Goal: Task Accomplishment & Management: Manage account settings

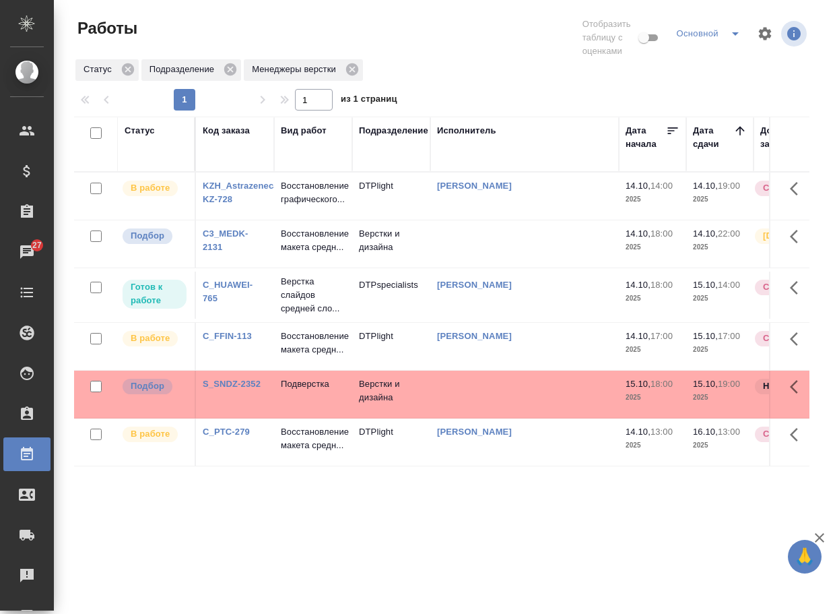
click at [226, 242] on link "C3_MEDK-2131" at bounding box center [226, 240] width 46 height 24
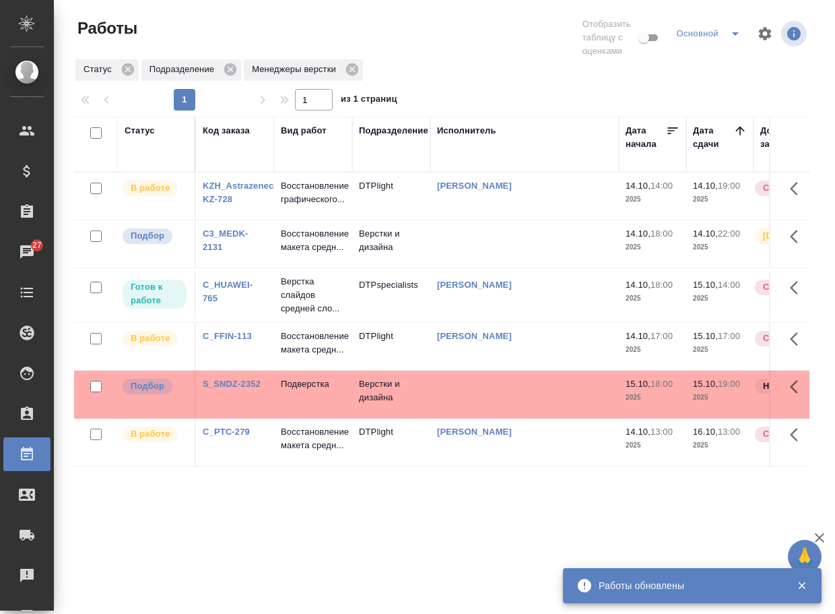
click at [304, 246] on p "Восстановление макета средн..." at bounding box center [313, 240] width 65 height 27
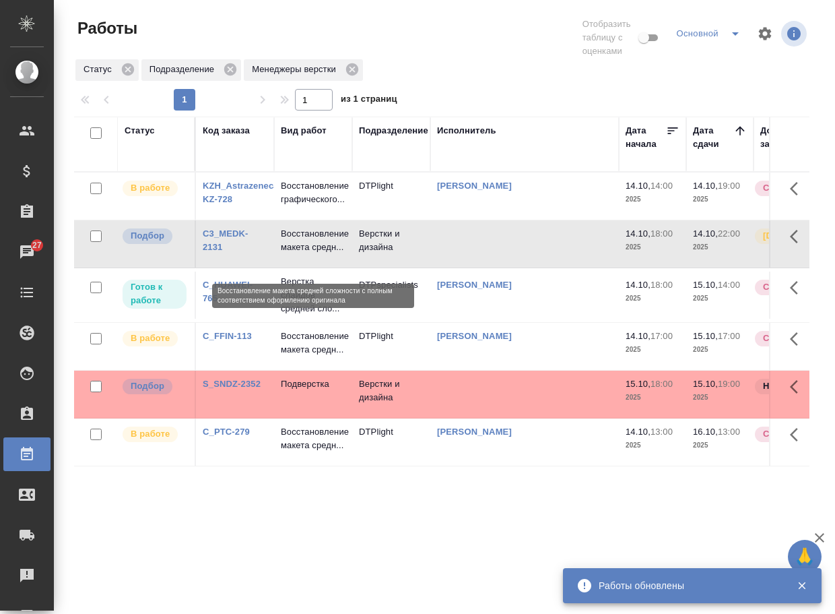
click at [304, 246] on p "Восстановление макета средн..." at bounding box center [313, 240] width 65 height 27
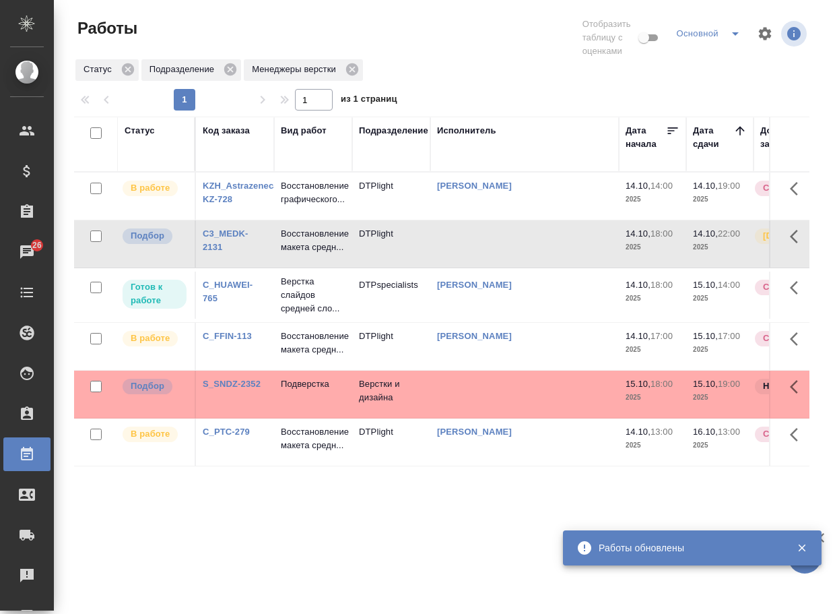
click at [249, 389] on link "S_SNDZ-2352" at bounding box center [232, 383] width 58 height 10
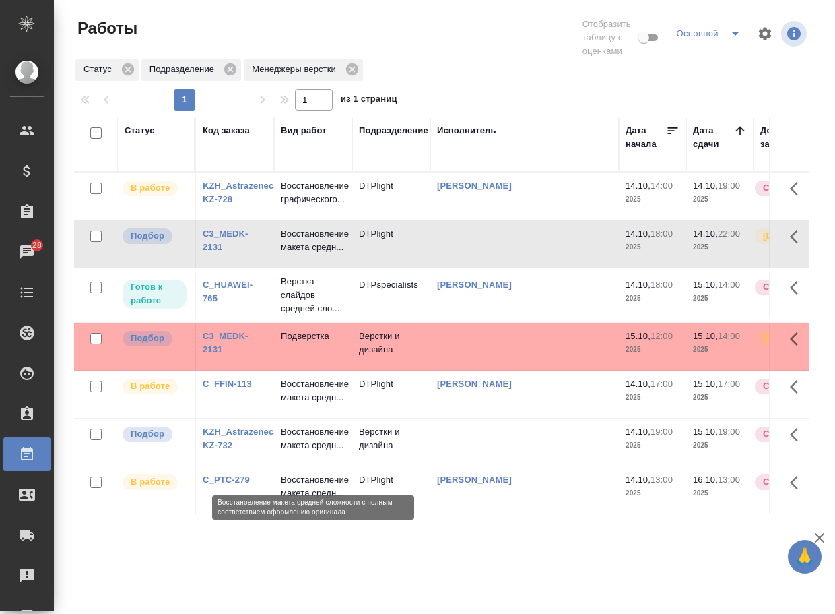
click at [297, 452] on p "Восстановление макета средн..." at bounding box center [313, 438] width 65 height 27
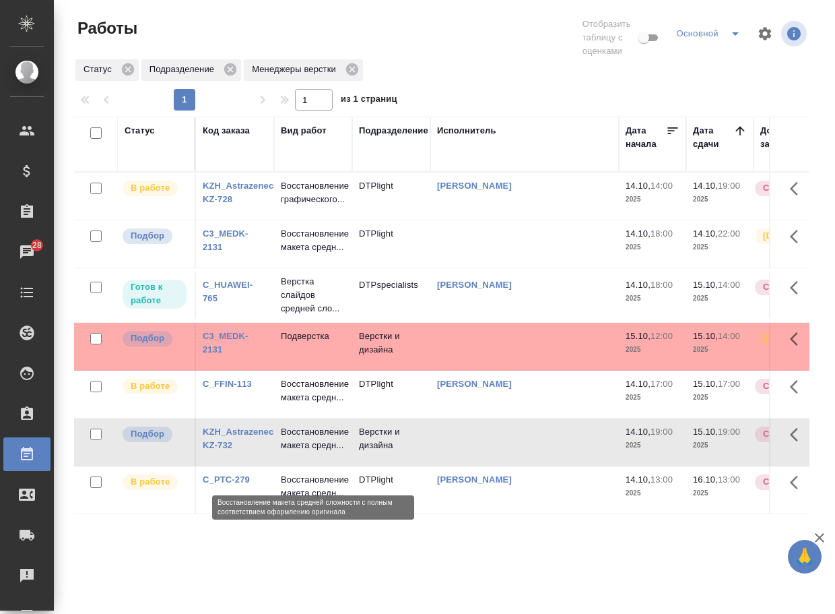
click at [297, 452] on p "Восстановление макета средн..." at bounding box center [313, 438] width 65 height 27
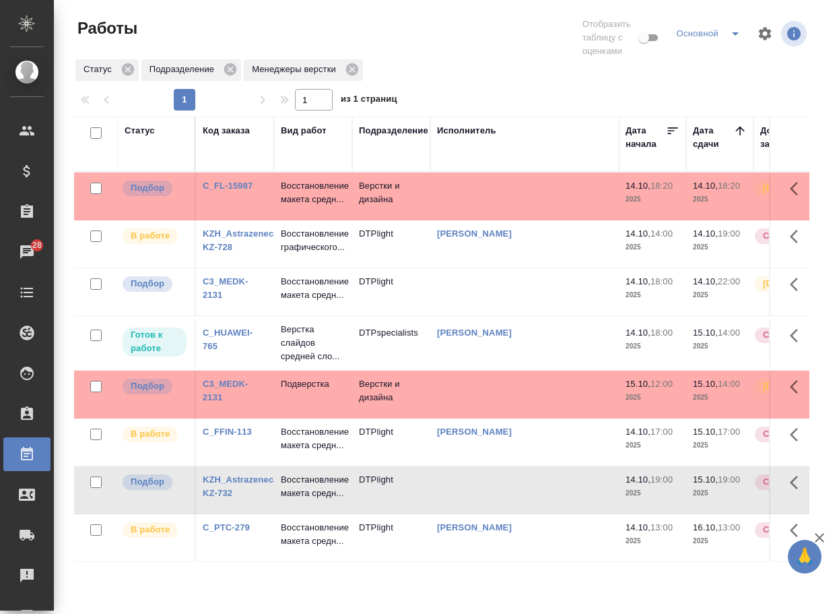
click at [232, 187] on link "C_FL-15987" at bounding box center [228, 185] width 50 height 10
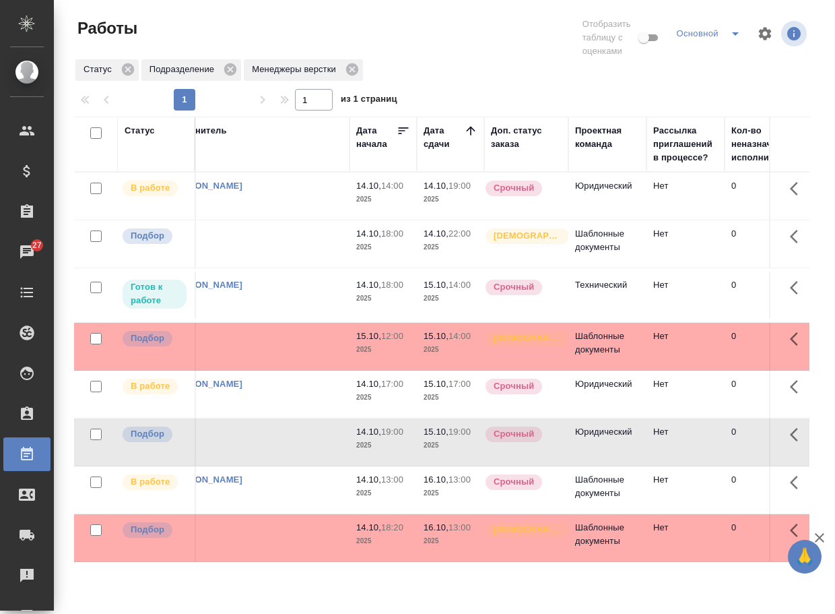
scroll to position [11, 0]
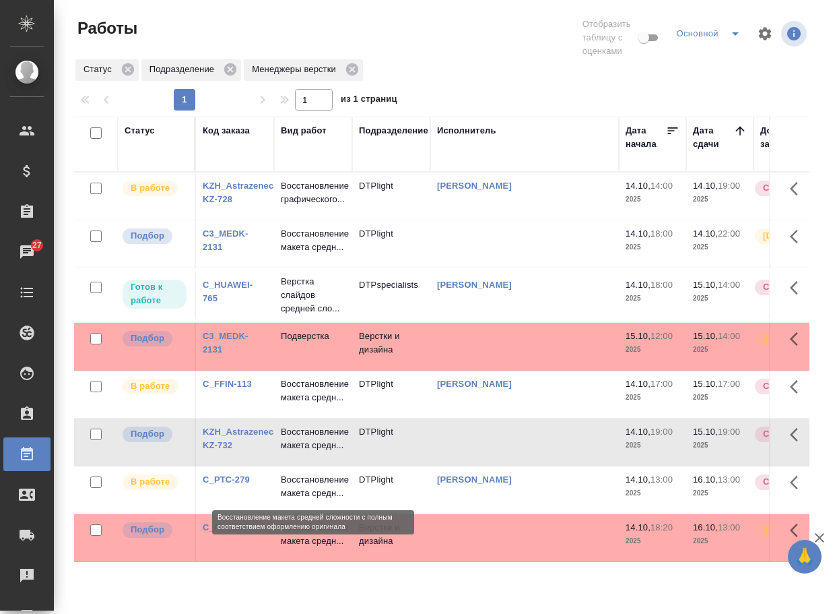
click at [304, 548] on p "Восстановление макета средн..." at bounding box center [313, 534] width 65 height 27
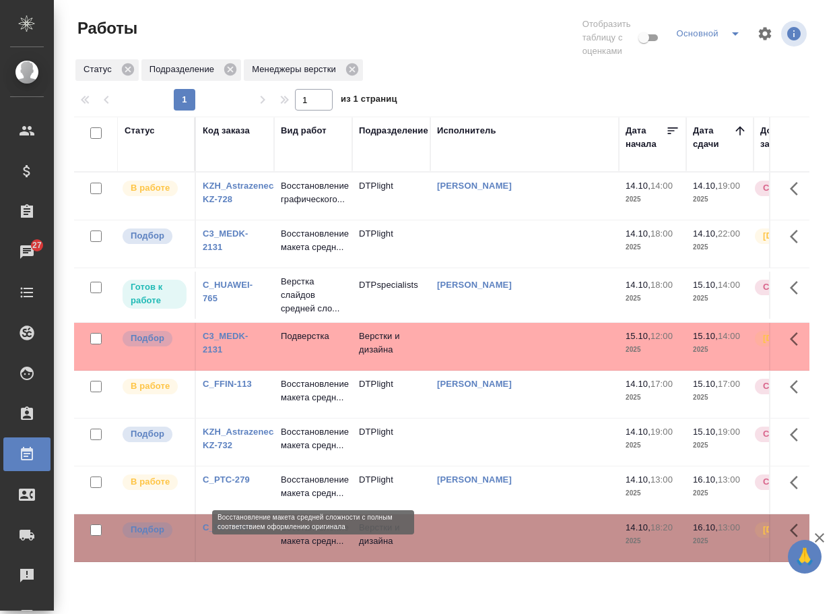
click at [304, 548] on p "Восстановление макета средн..." at bounding box center [313, 534] width 65 height 27
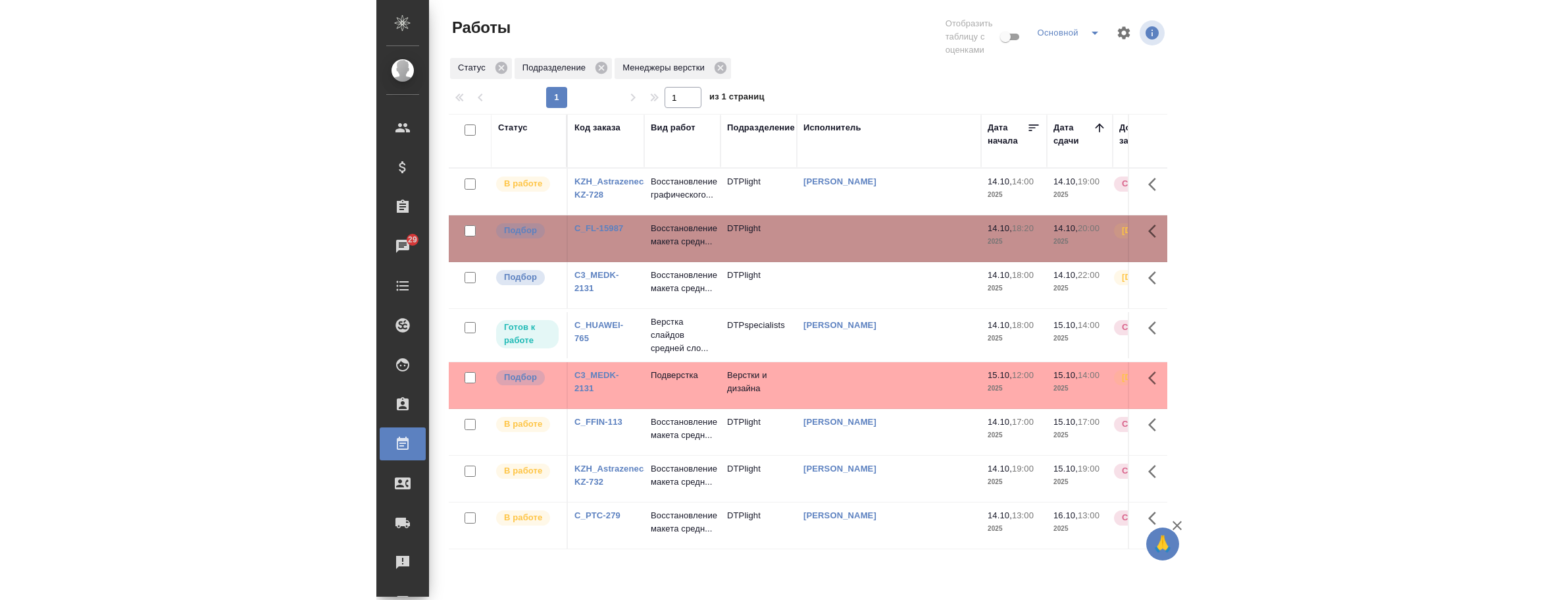
scroll to position [0, 0]
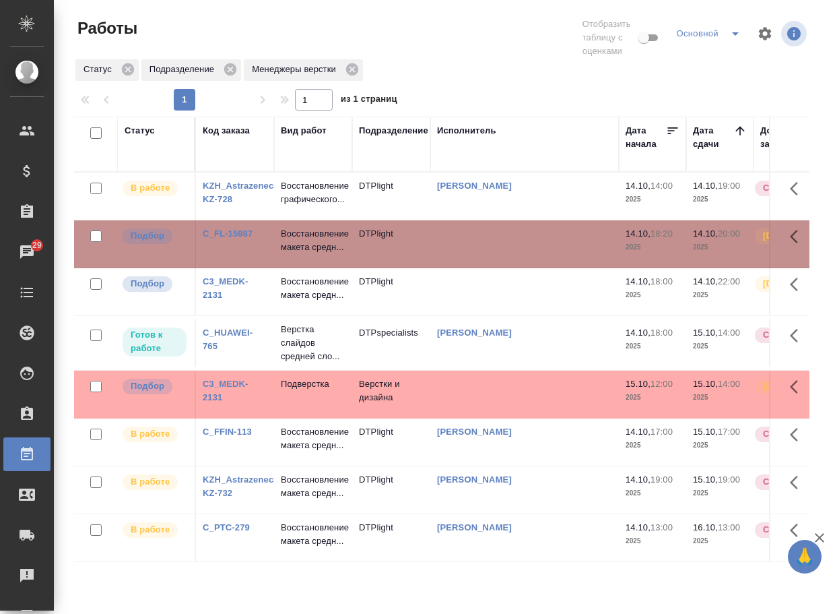
click at [735, 103] on div "1 1 из 1 страниц" at bounding box center [447, 100] width 746 height 22
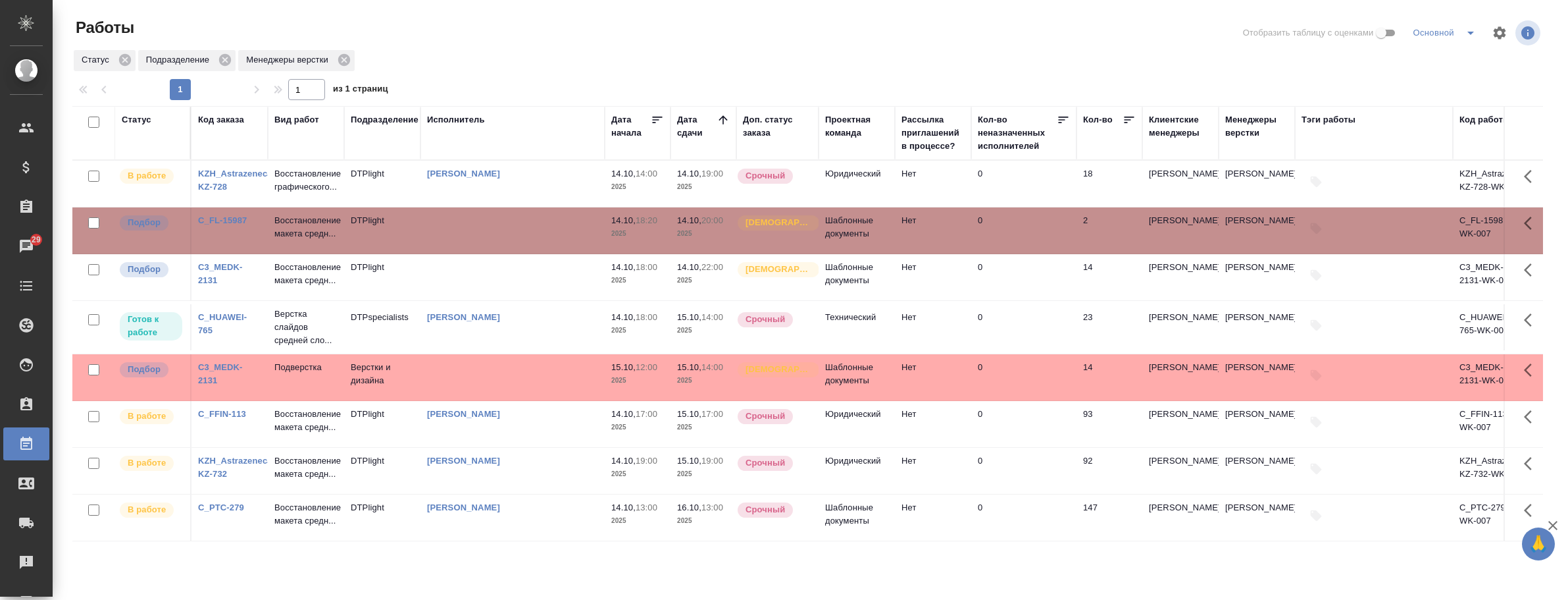
click at [815, 120] on div "Менеджеры верстки" at bounding box center [1256, 126] width 64 height 26
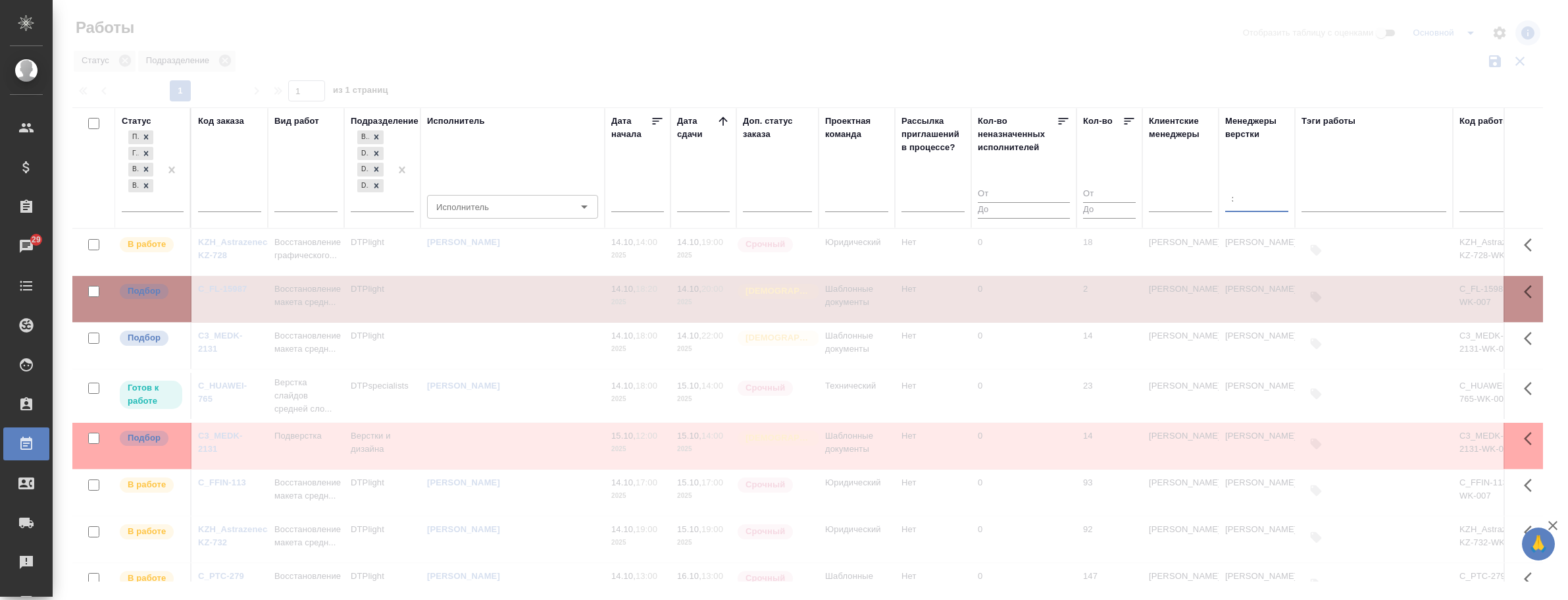
type input "забор"
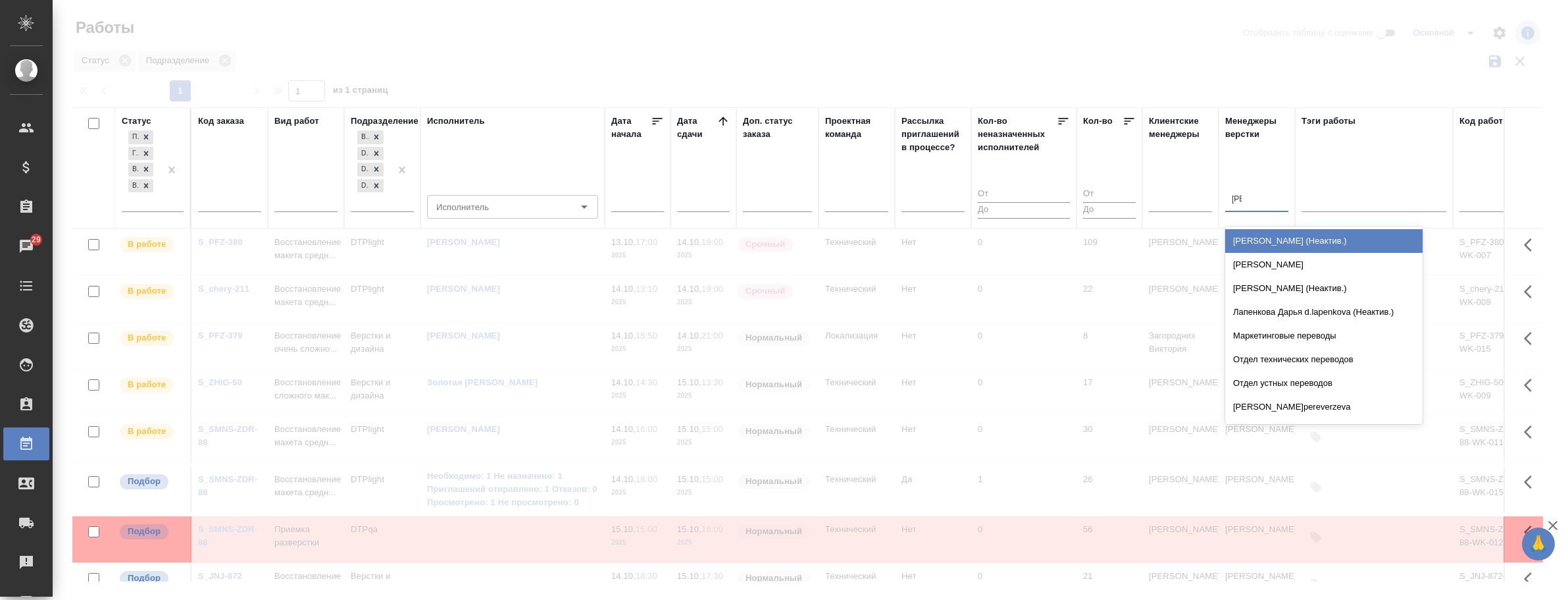
type input "петро"
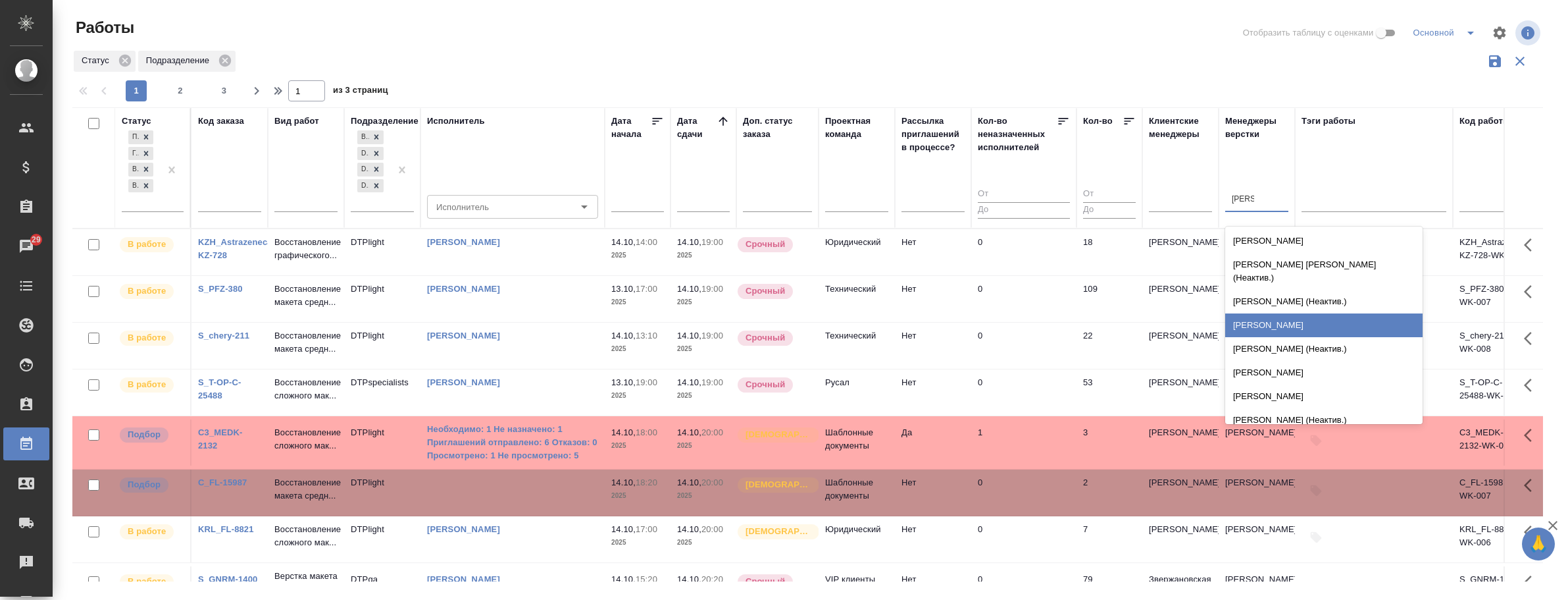
click at [815, 316] on div "Петрова Валерия" at bounding box center [1324, 312] width 197 height 23
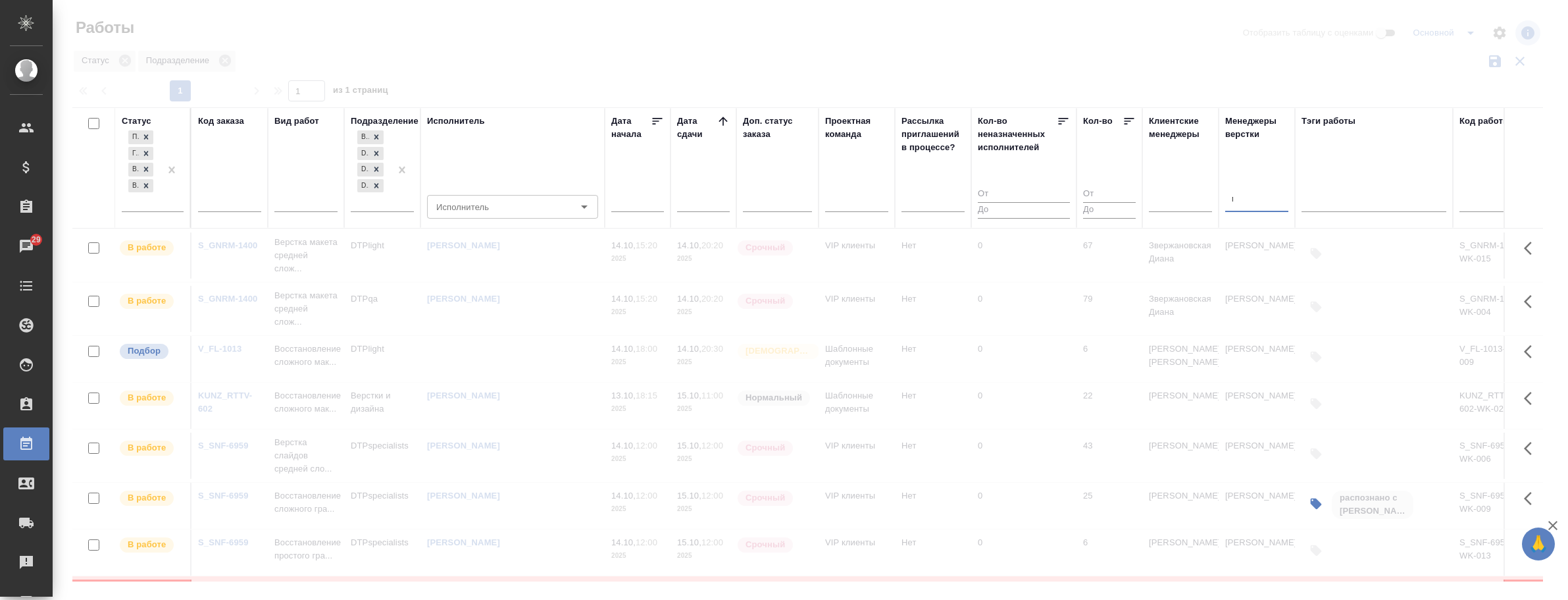
type input "мало"
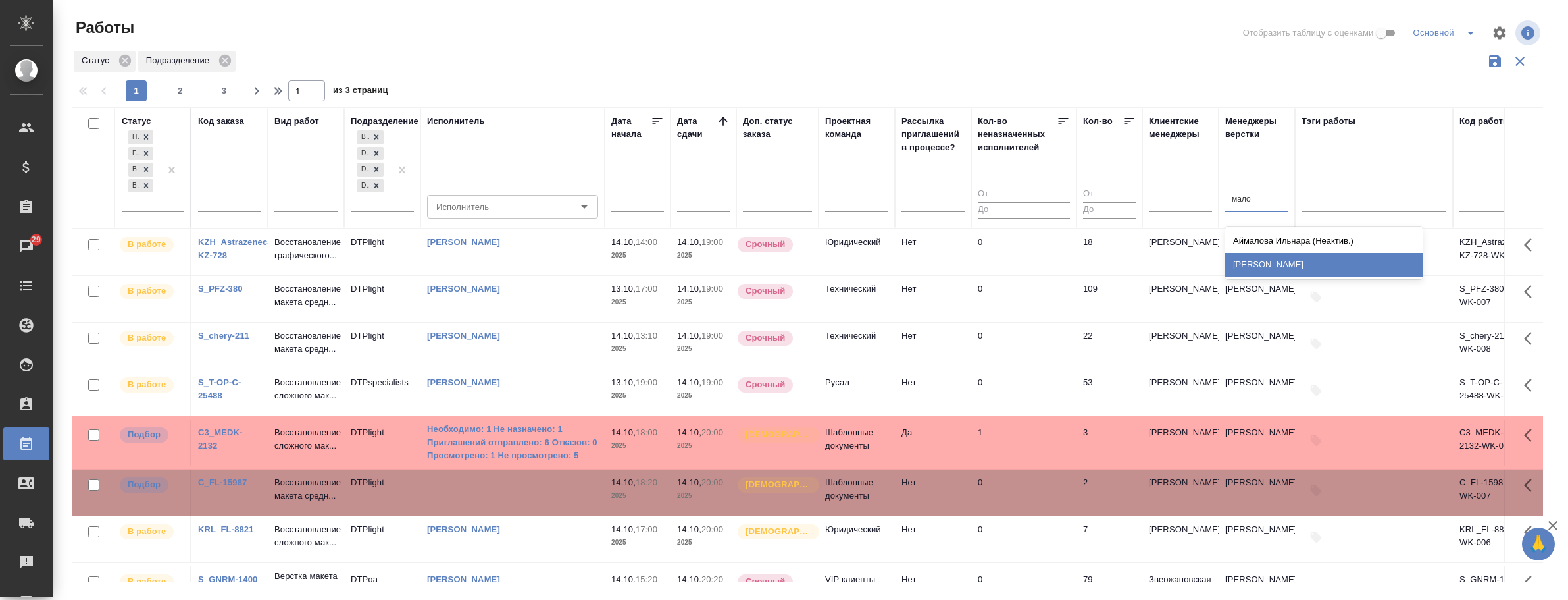
click at [815, 256] on div "Малофеева Екатерина" at bounding box center [1324, 265] width 197 height 23
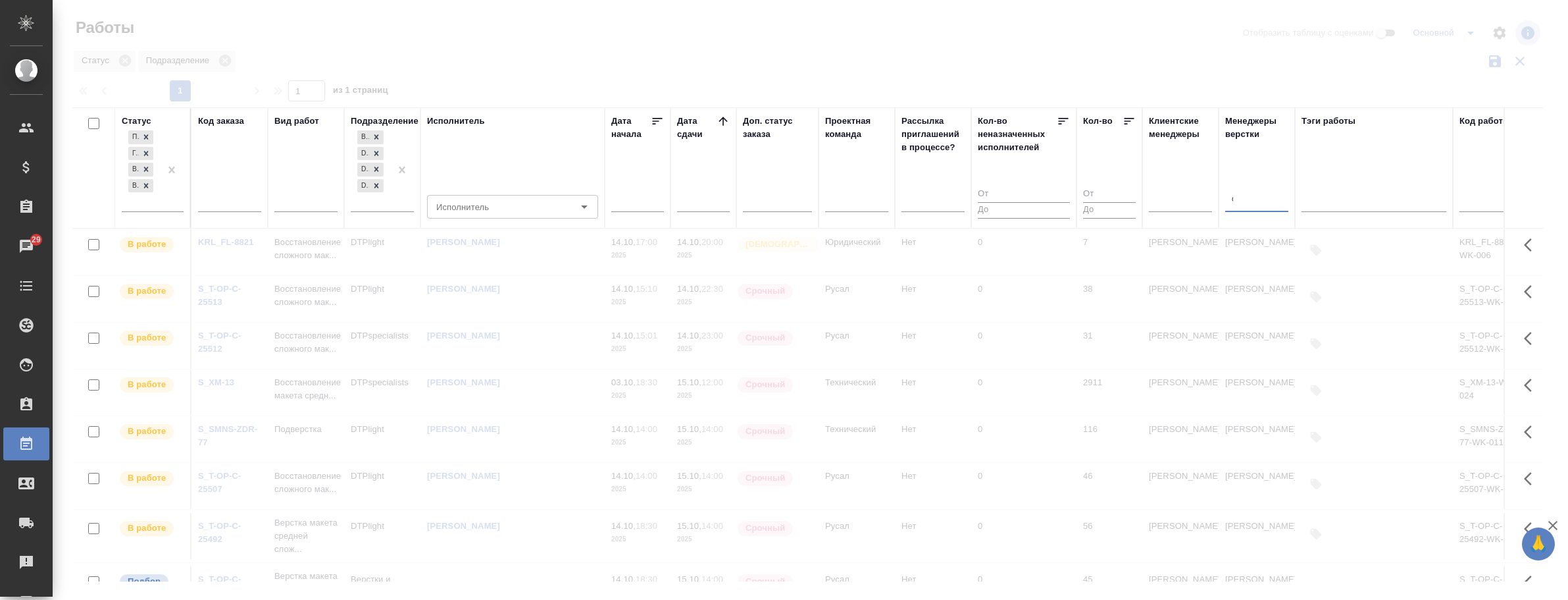
type input "оксю"
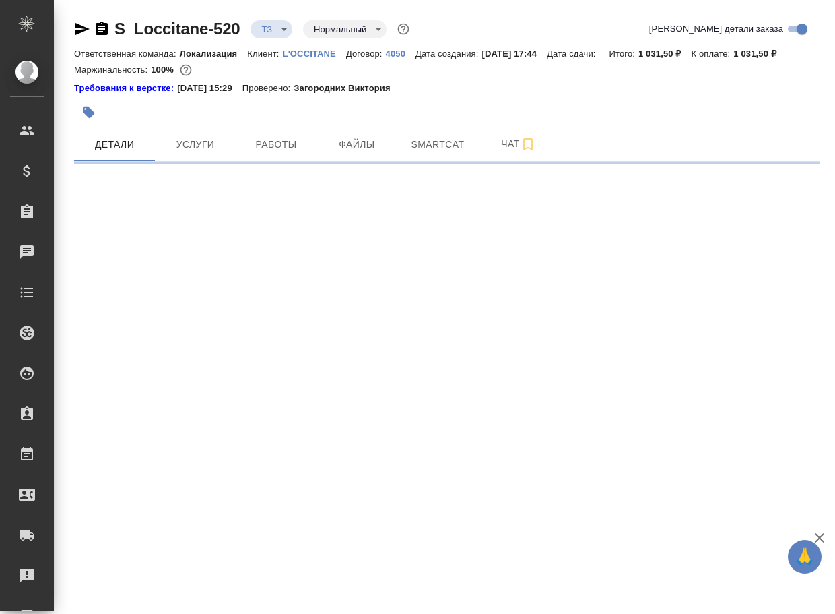
select select "RU"
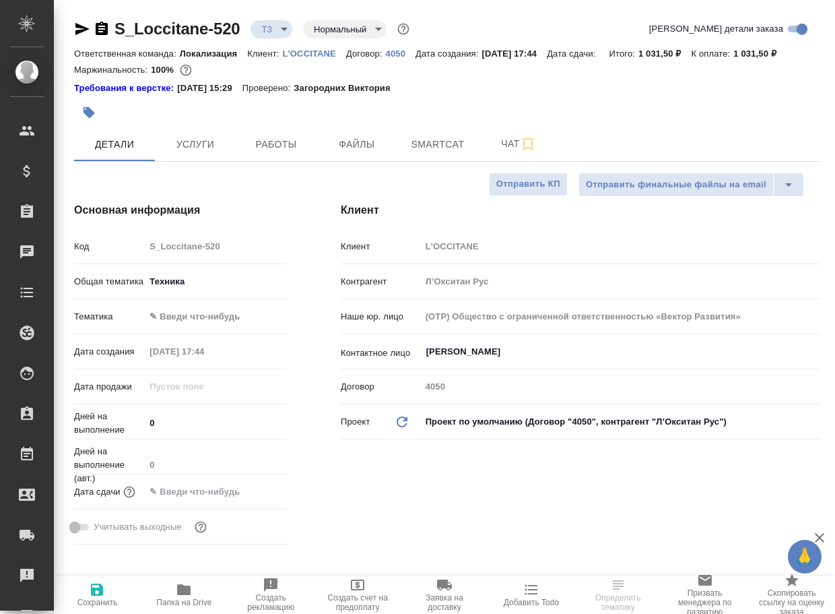
type textarea "x"
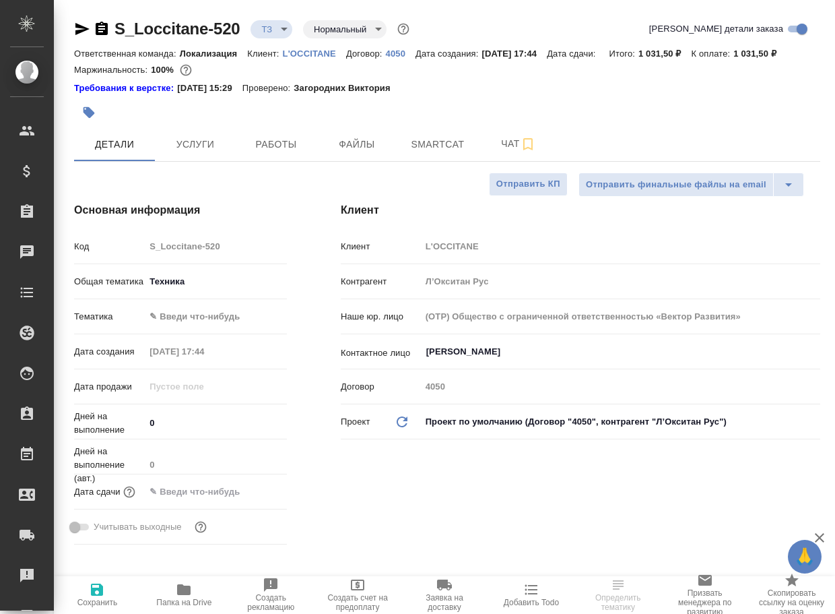
type textarea "x"
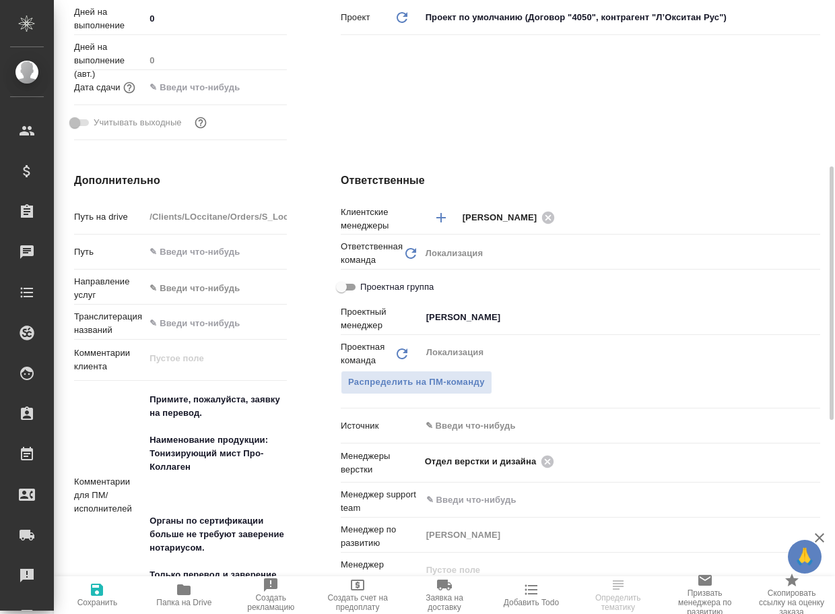
scroll to position [606, 0]
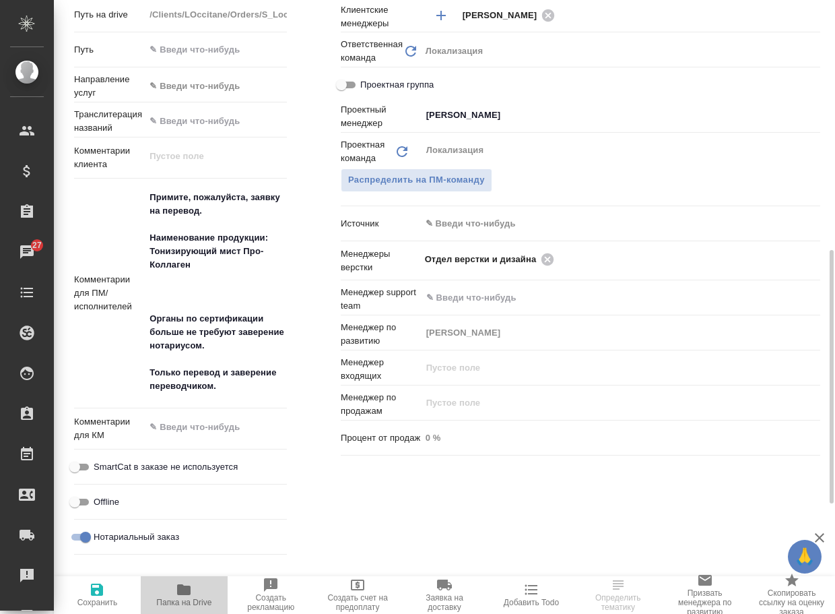
click at [181, 592] on icon "button" at bounding box center [183, 589] width 13 height 11
type textarea "x"
select select "RU"
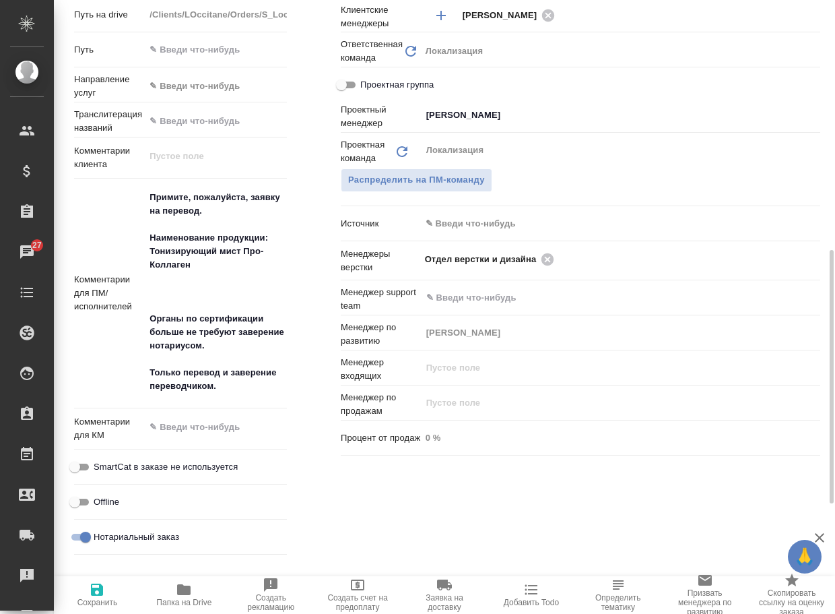
type textarea "x"
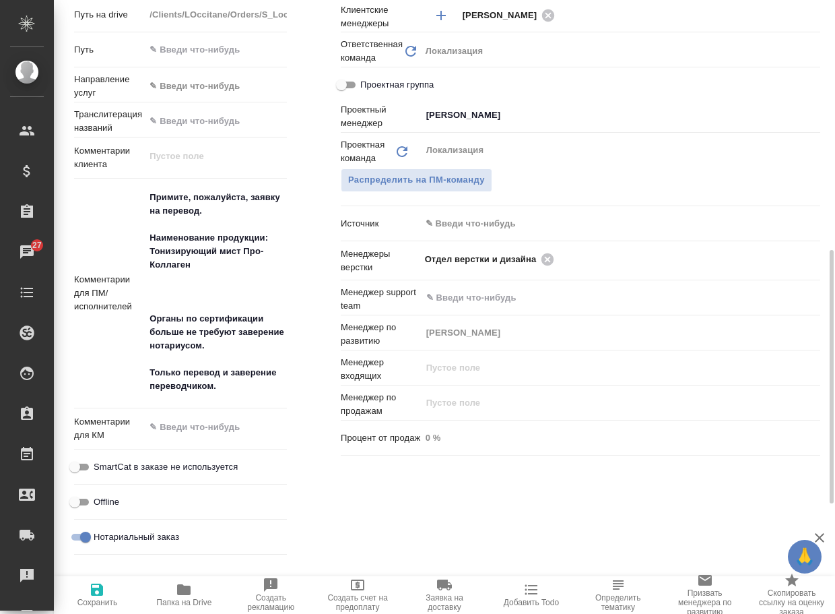
type textarea "x"
click at [548, 267] on icon at bounding box center [547, 259] width 15 height 15
type textarea "x"
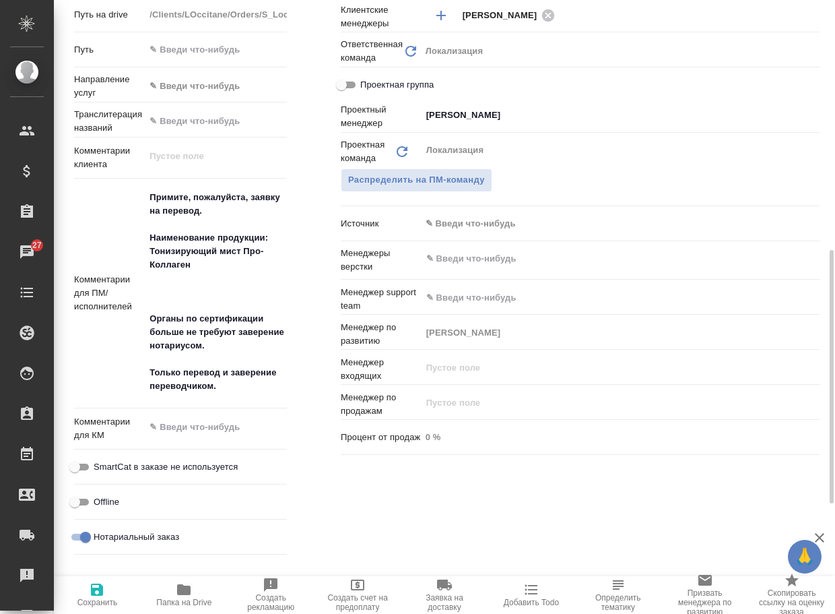
click at [548, 267] on input "text" at bounding box center [598, 259] width 346 height 16
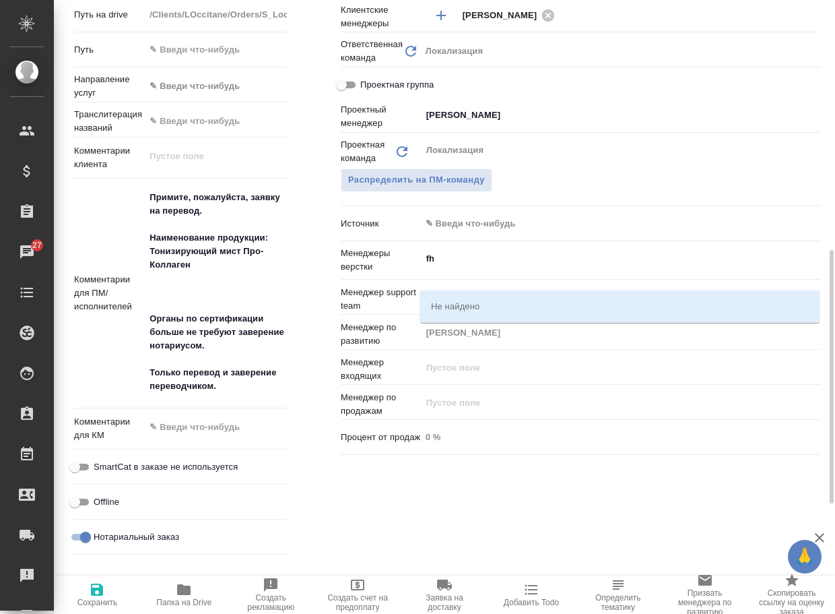
type input "f"
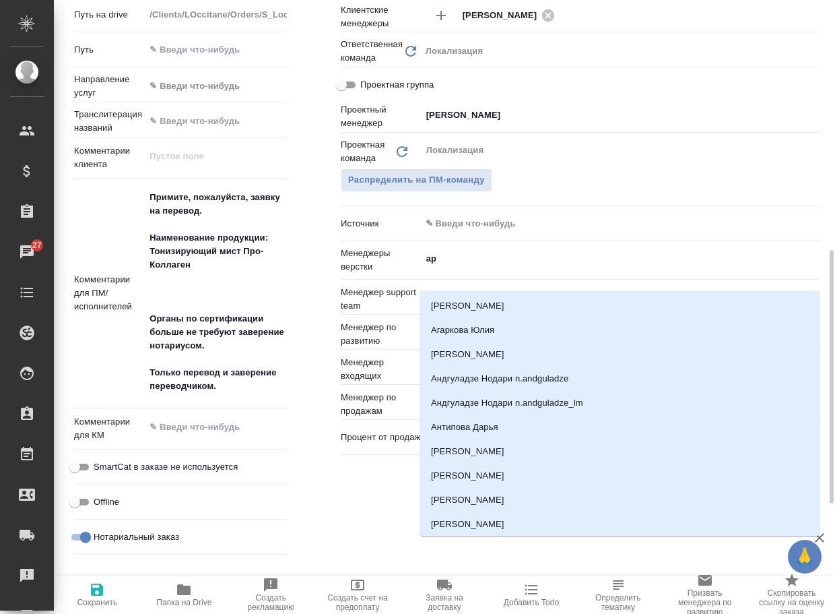
type input "арс"
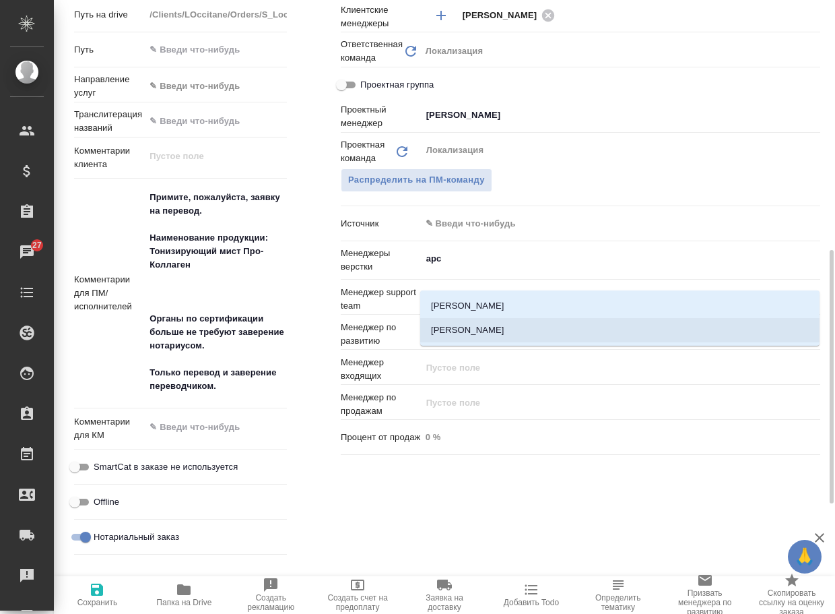
click at [503, 335] on li "[PERSON_NAME]" at bounding box center [619, 330] width 399 height 24
type textarea "x"
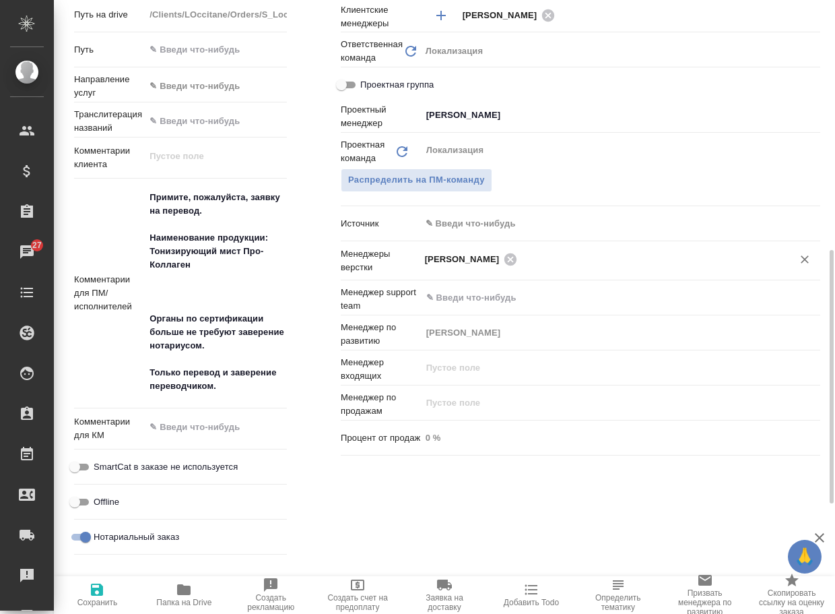
click at [101, 590] on icon "button" at bounding box center [97, 589] width 12 height 12
type textarea "x"
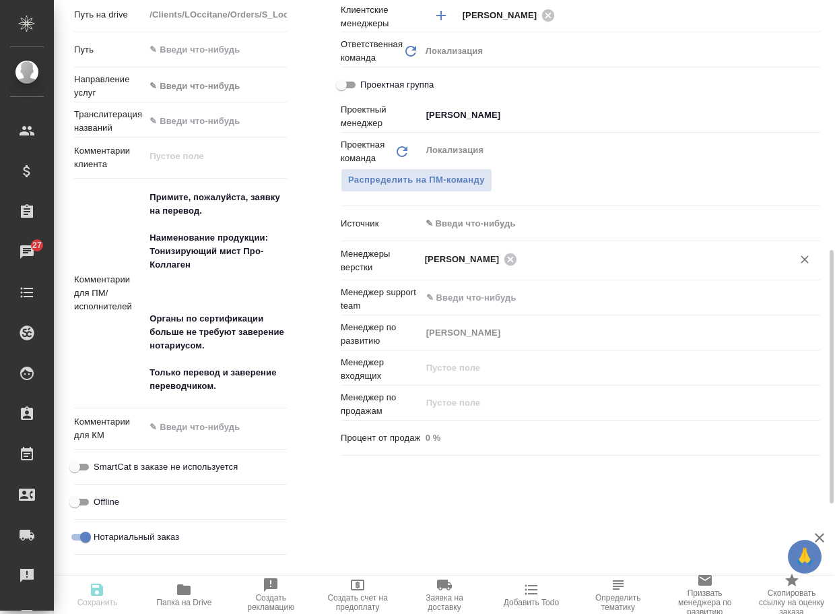
type textarea "x"
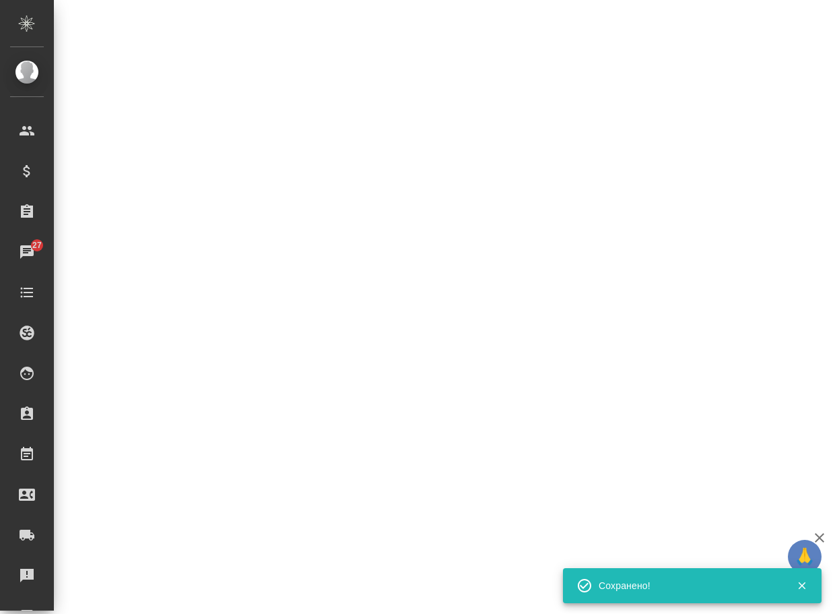
select select "RU"
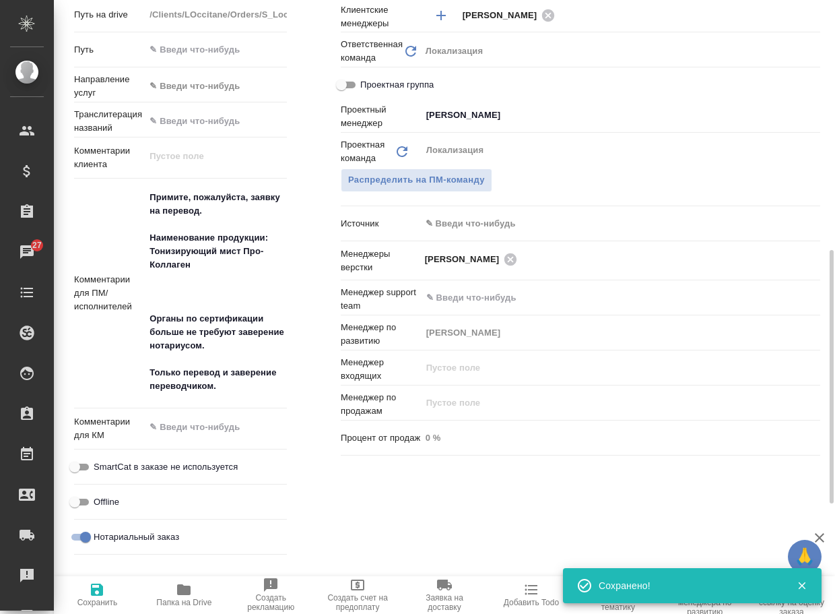
type textarea "x"
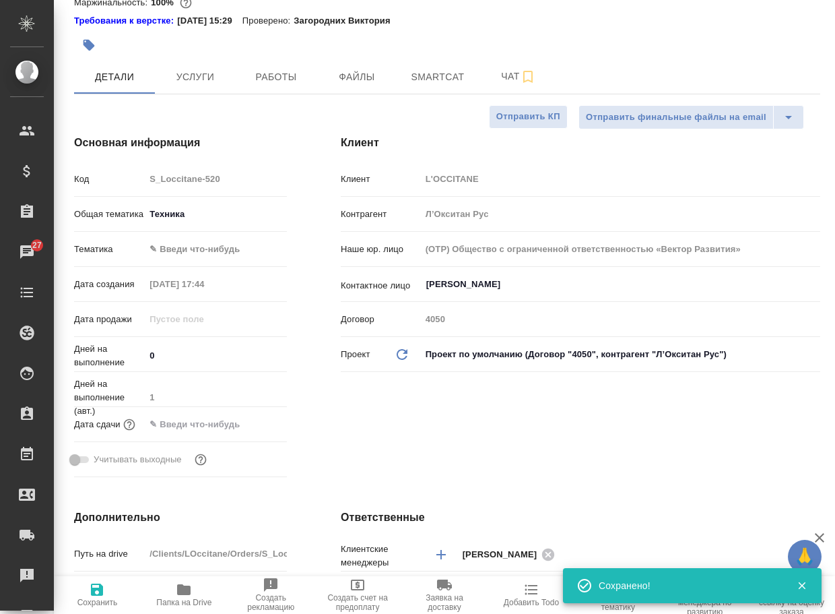
scroll to position [0, 0]
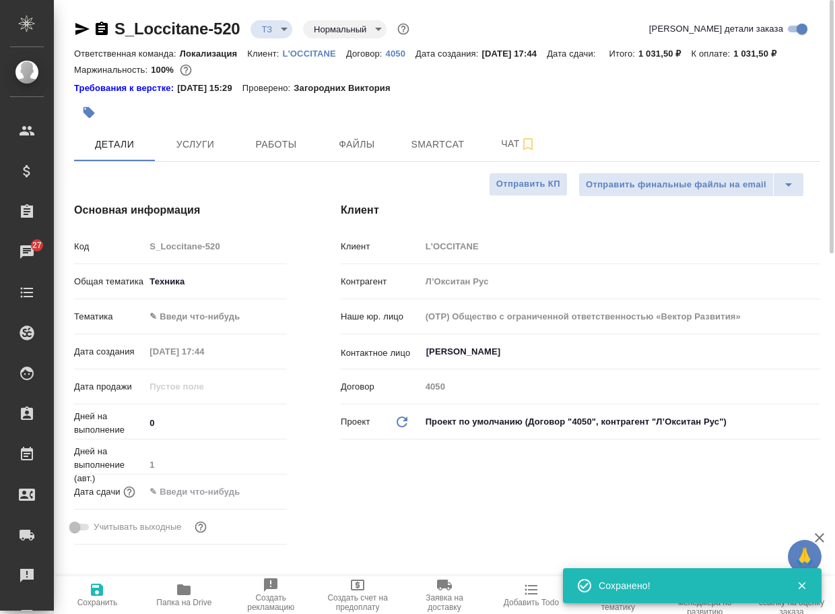
click at [278, 30] on body "🙏 .cls-1 fill:#fff; AWATERA Arsenyeva Vera Клиенты Спецификации Заказы 27 Чаты …" at bounding box center [417, 307] width 835 height 614
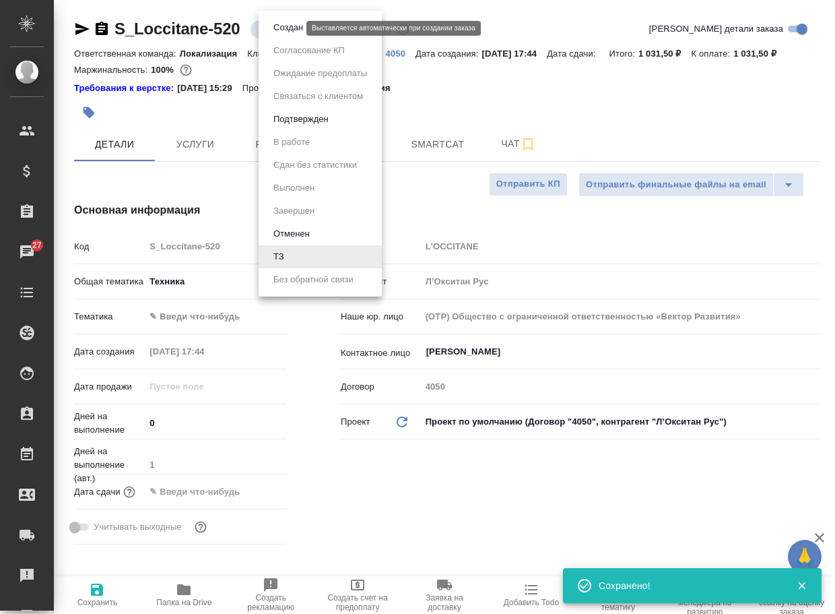
click at [286, 30] on button "Создан" at bounding box center [288, 27] width 38 height 15
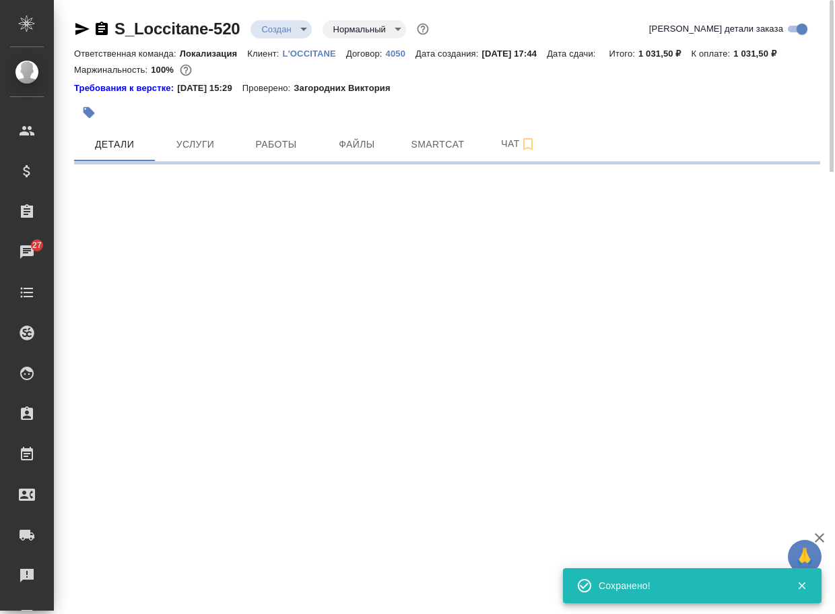
select select "RU"
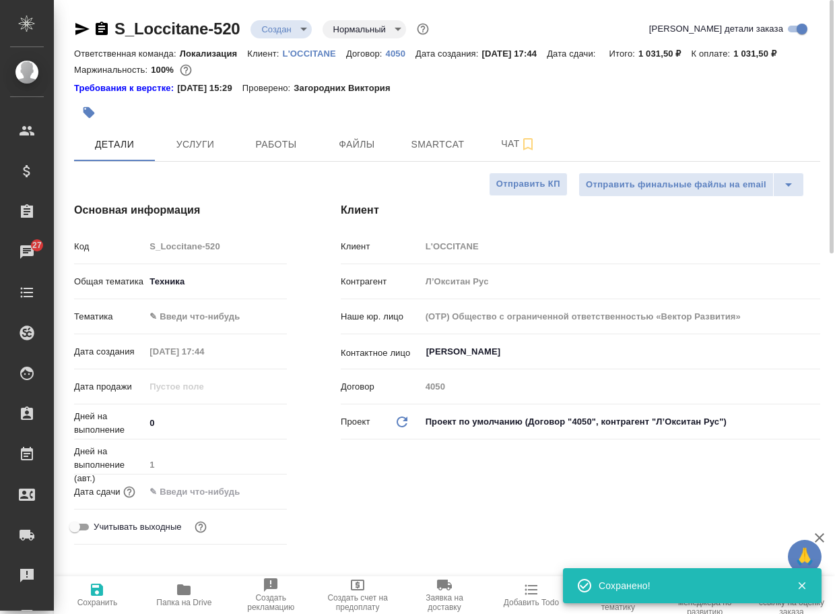
type textarea "x"
drag, startPoint x: 252, startPoint y: 36, endPoint x: 118, endPoint y: 40, distance: 134.1
click at [118, 40] on div "S_Loccitane-520 Создан new Нормальный normal Кратко детали заказа" at bounding box center [447, 31] width 746 height 27
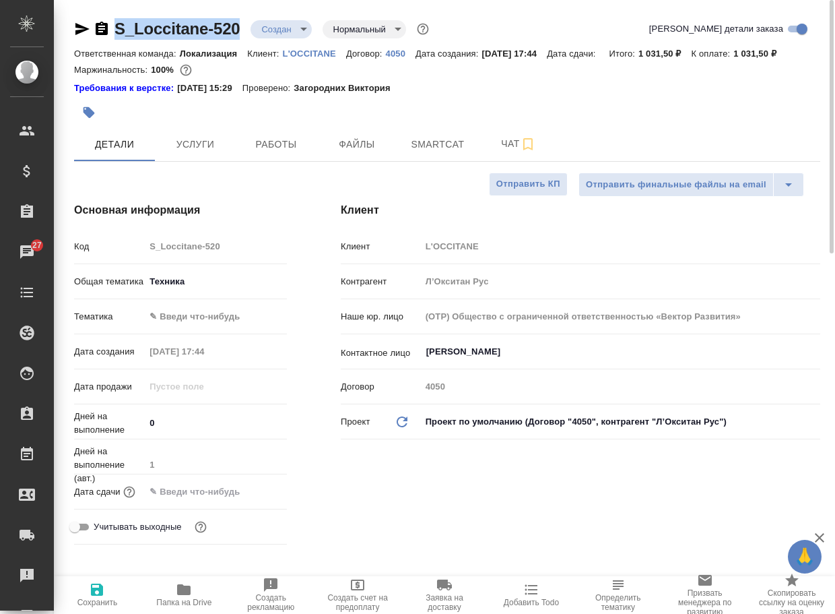
copy link "S_Loccitane-520"
click at [492, 152] on span "Чат" at bounding box center [518, 143] width 65 height 17
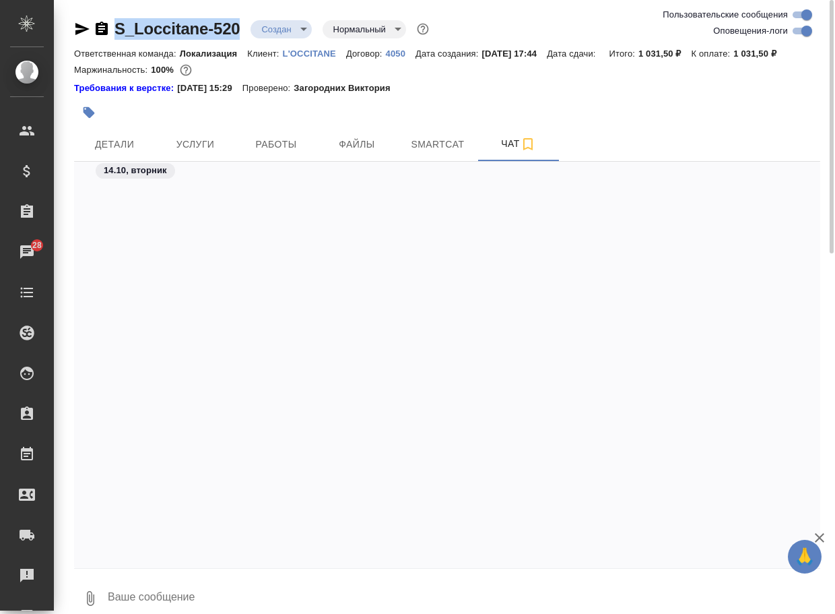
scroll to position [463, 0]
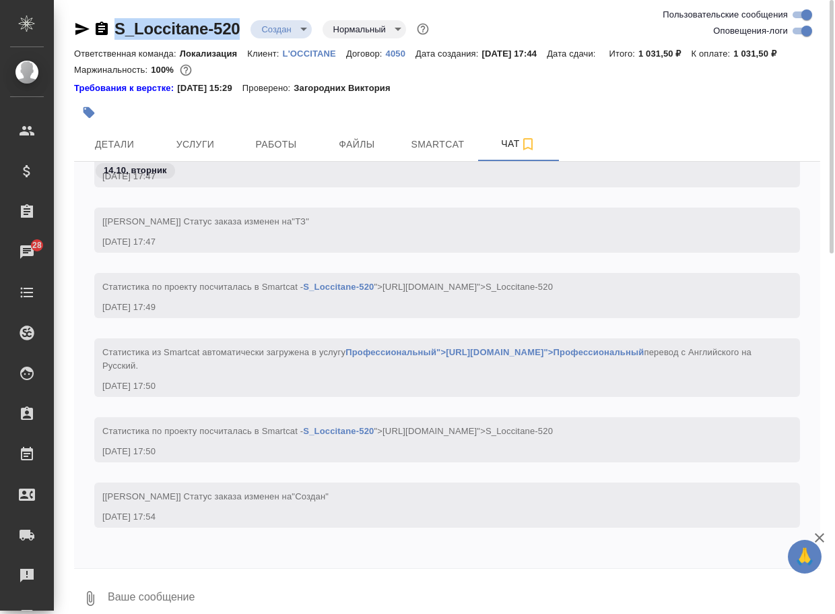
click at [85, 604] on button "0" at bounding box center [90, 598] width 32 height 46
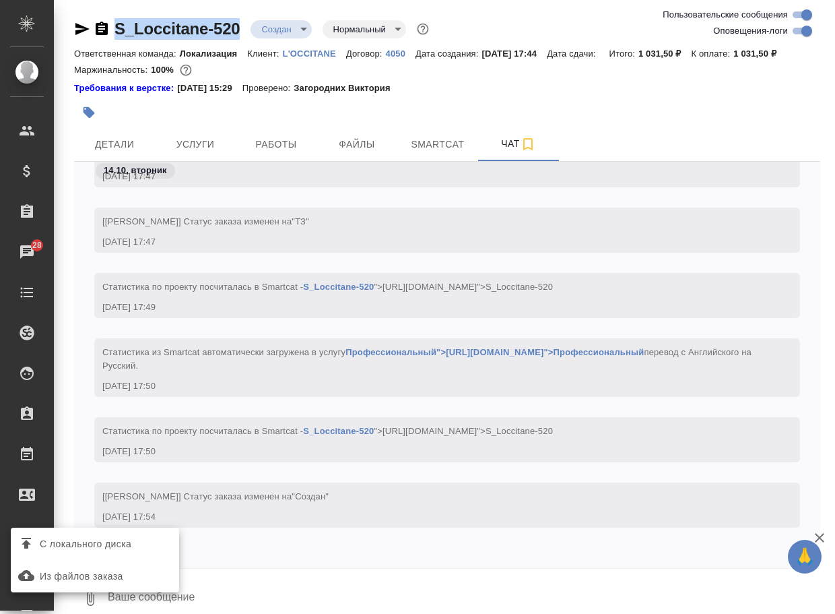
click at [131, 537] on span "С локального диска" at bounding box center [86, 543] width 92 height 17
click at [0, 0] on input "С локального диска" at bounding box center [0, 0] width 0 height 0
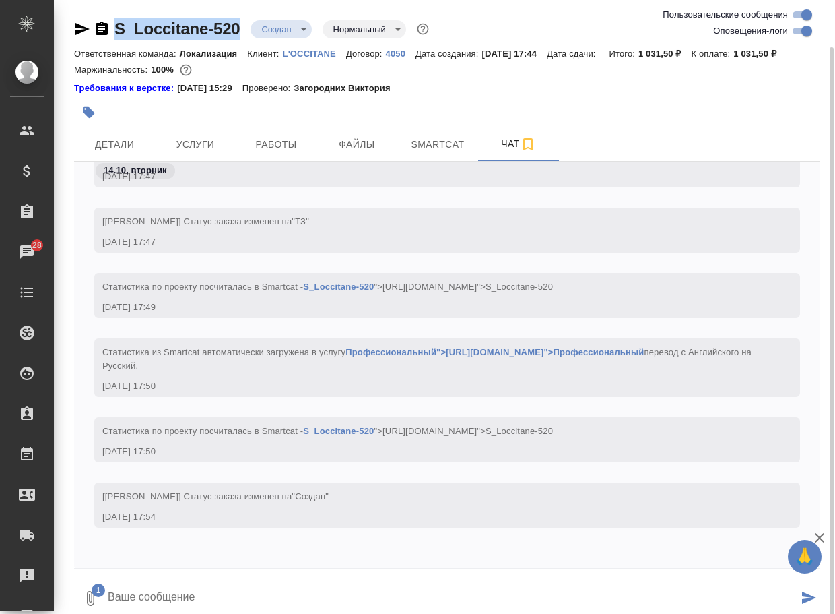
scroll to position [24, 0]
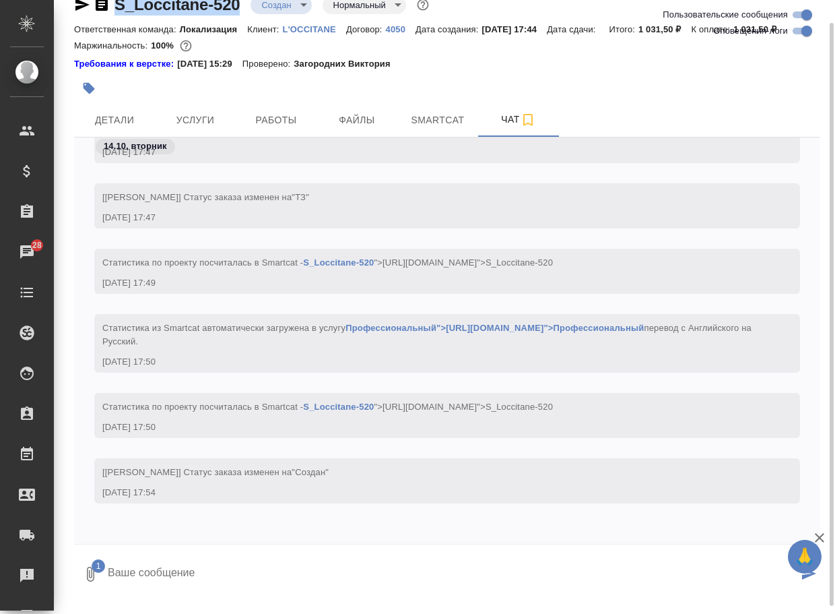
drag, startPoint x: 214, startPoint y: 605, endPoint x: 212, endPoint y: 593, distance: 13.0
click at [213, 597] on textarea at bounding box center [452, 574] width 692 height 46
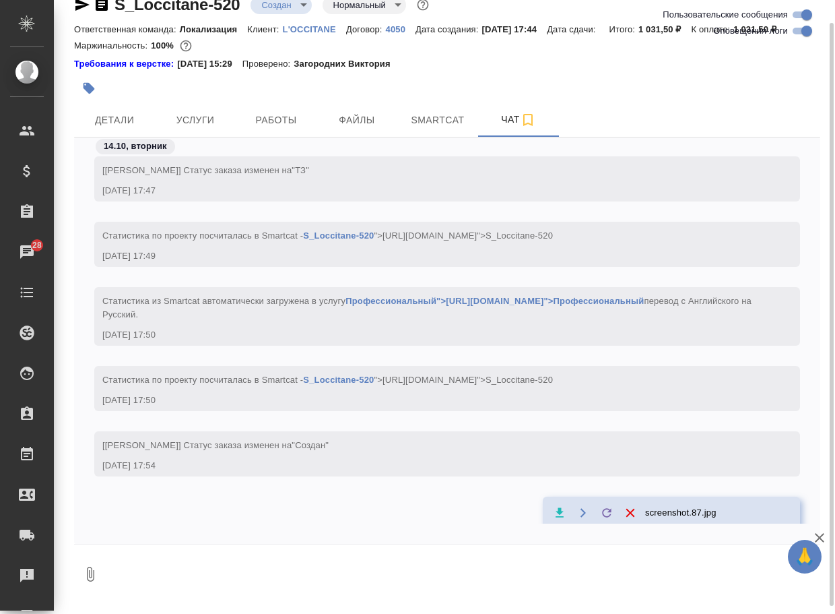
scroll to position [556, 0]
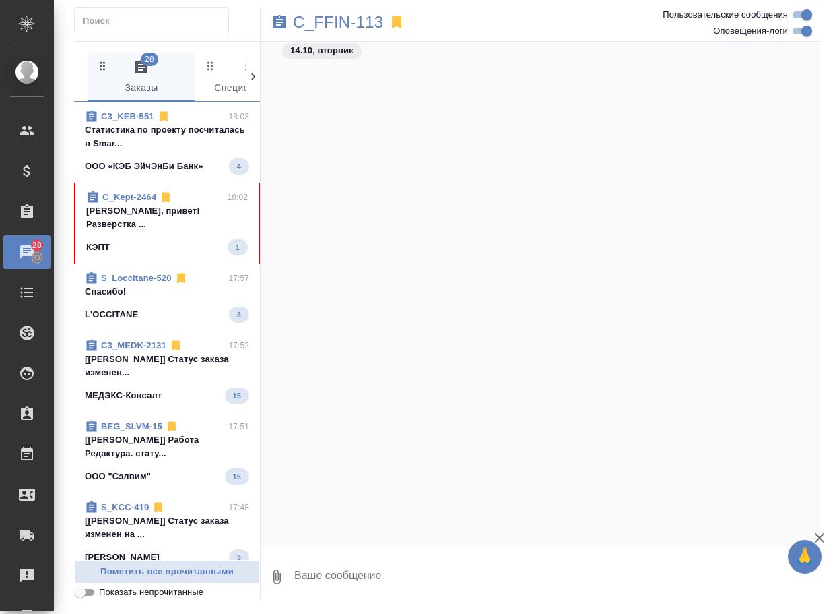
scroll to position [45244, 0]
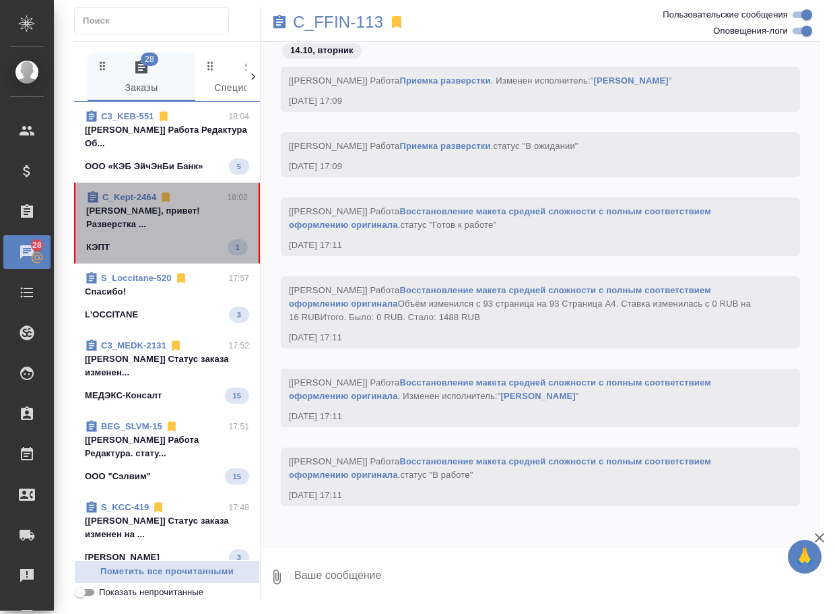
click at [175, 233] on span "C_Kept-2464 18:02 Арсеньева Вера Вера, привет! Разверстка ... КЭПТ 1" at bounding box center [167, 223] width 162 height 65
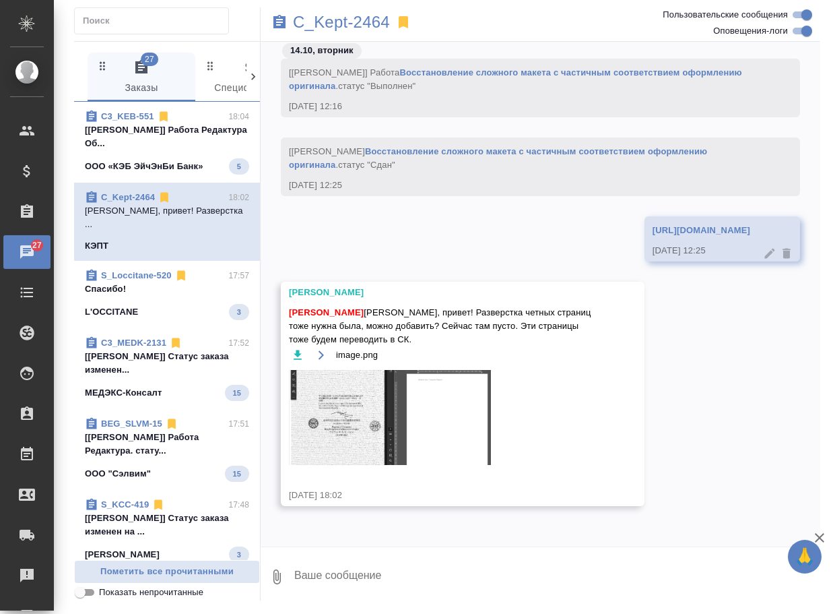
scroll to position [52205, 0]
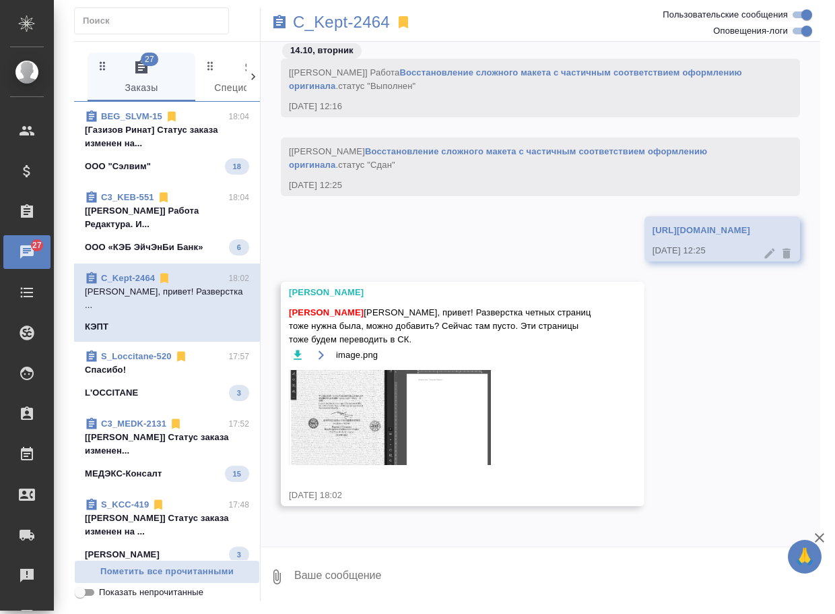
click at [316, 443] on img at bounding box center [390, 417] width 202 height 95
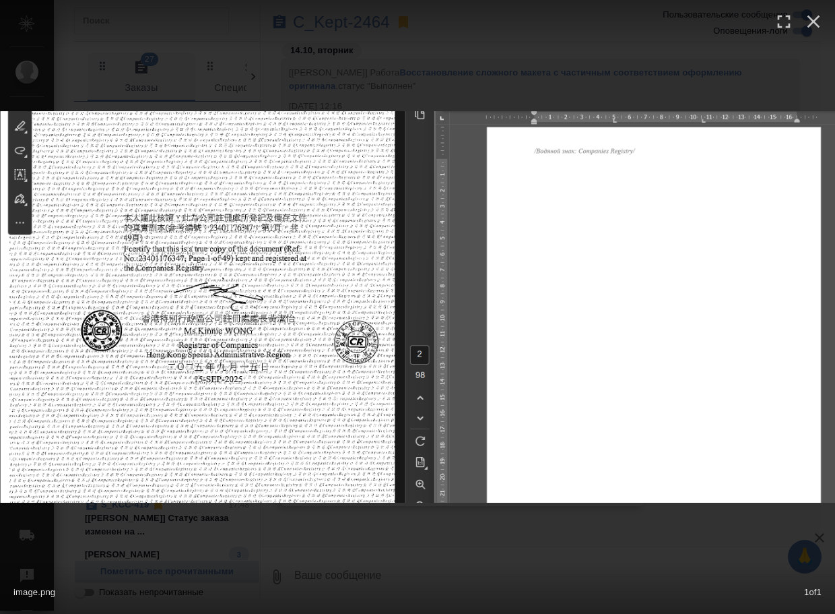
click at [504, 543] on div "image.png 1 of 1" at bounding box center [417, 307] width 835 height 614
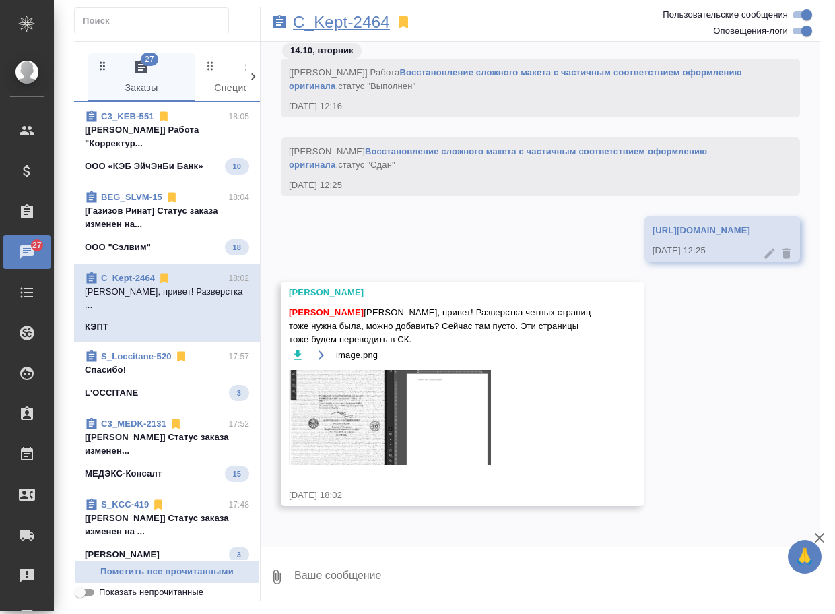
click at [366, 24] on p "C_Kept-2464" at bounding box center [341, 21] width 97 height 13
click at [368, 414] on img at bounding box center [390, 417] width 202 height 95
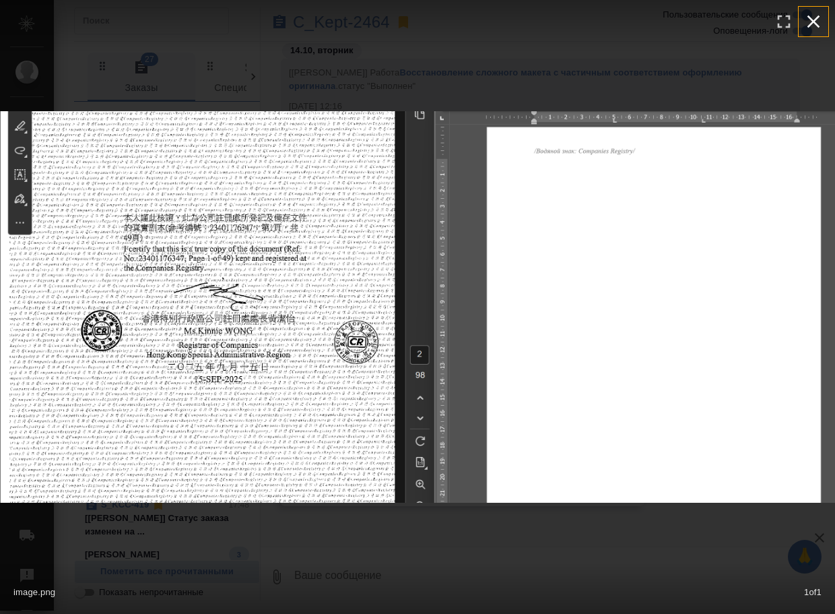
click at [804, 21] on icon "button" at bounding box center [814, 22] width 22 height 22
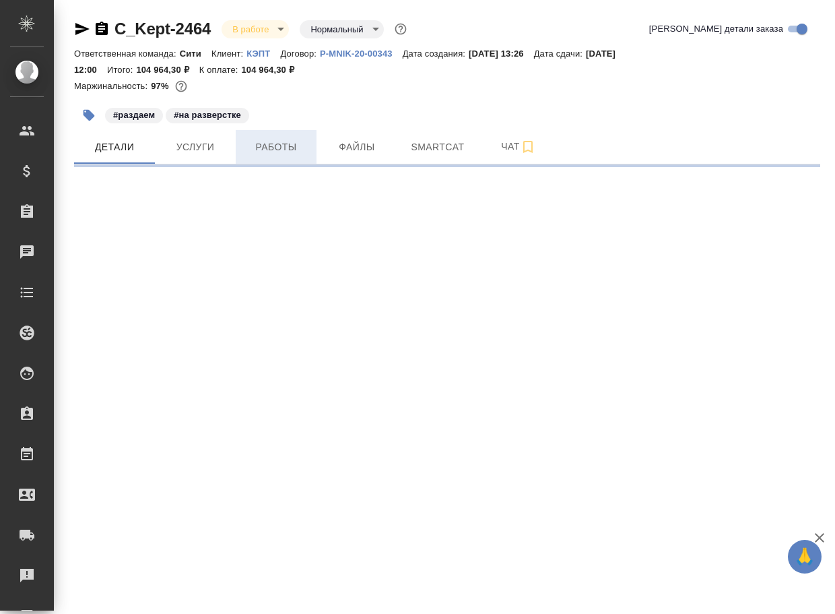
click at [284, 145] on span "Работы" at bounding box center [276, 147] width 65 height 17
select select "RU"
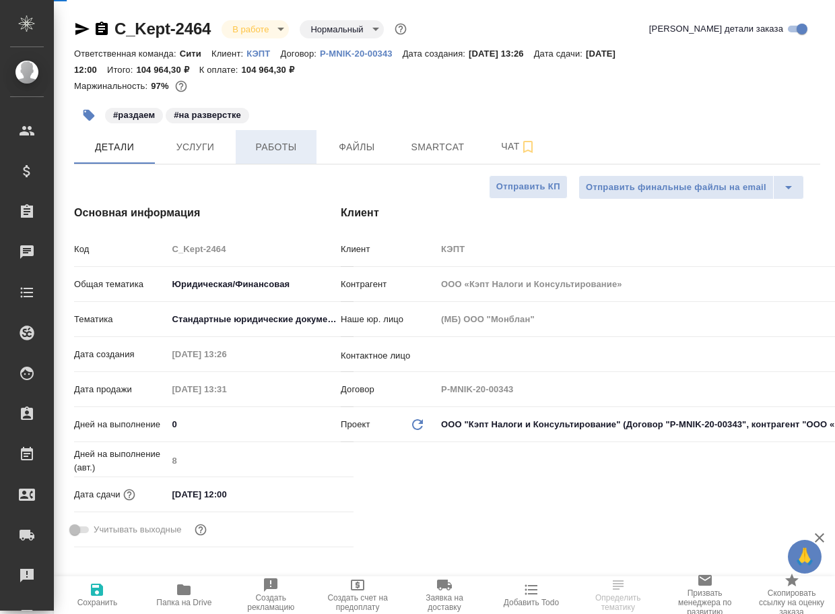
type textarea "x"
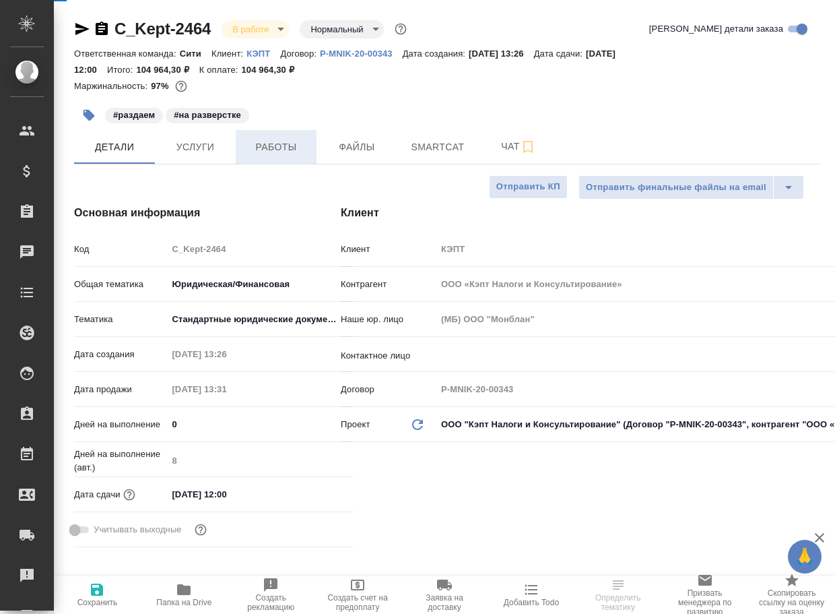
type textarea "x"
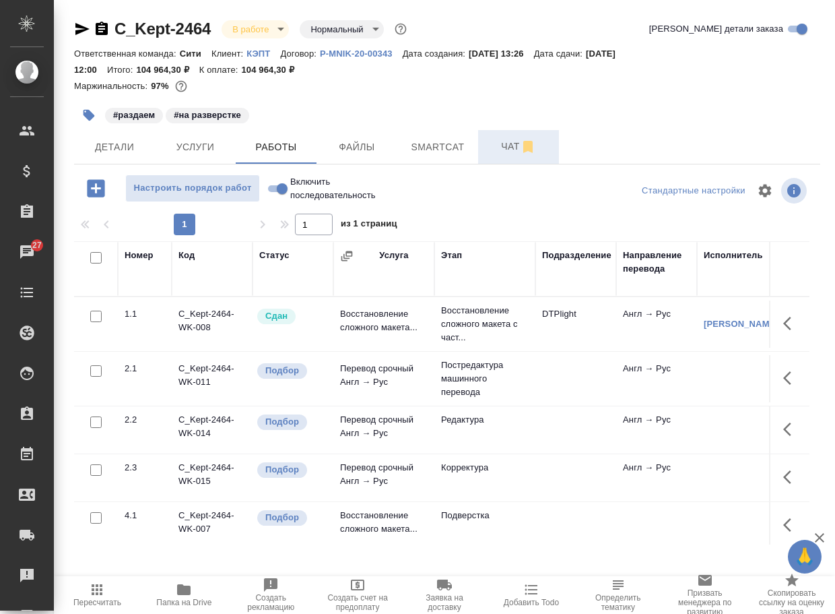
click at [510, 146] on span "Чат" at bounding box center [518, 146] width 65 height 17
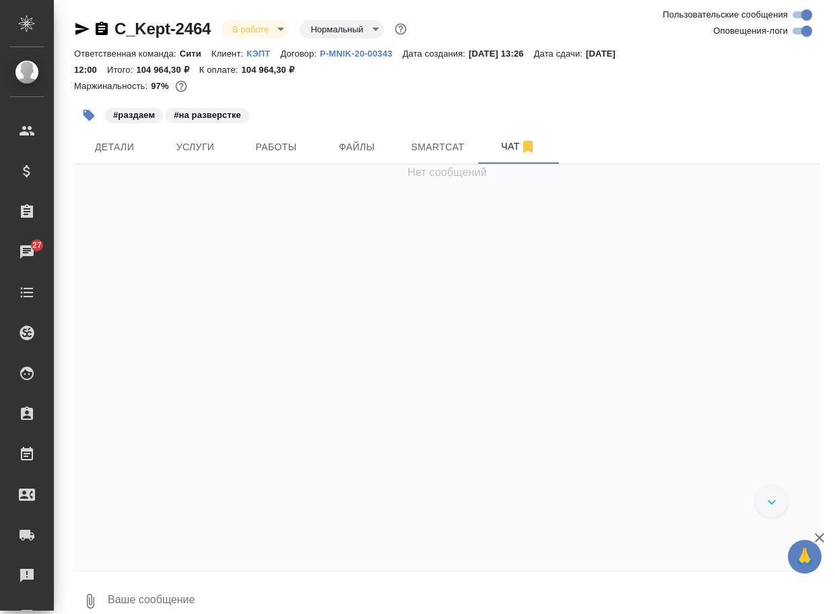
scroll to position [3274, 0]
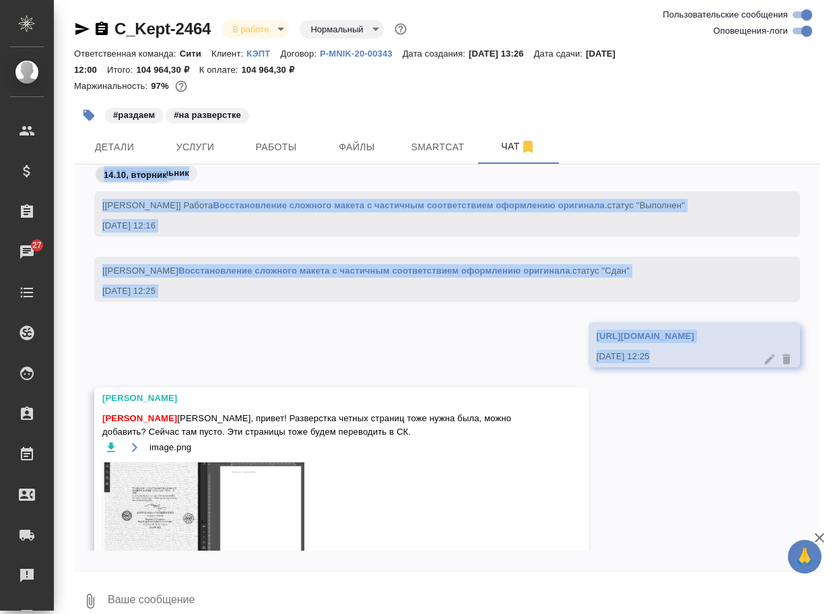
drag, startPoint x: 362, startPoint y: 411, endPoint x: 1067, endPoint y: 562, distance: 721.7
click at [834, 562] on html "🙏 .cls-1 fill:#fff; AWATERA Arsenyeva Vera Клиенты Спецификации Заказы 27 Чаты …" at bounding box center [417, 307] width 835 height 614
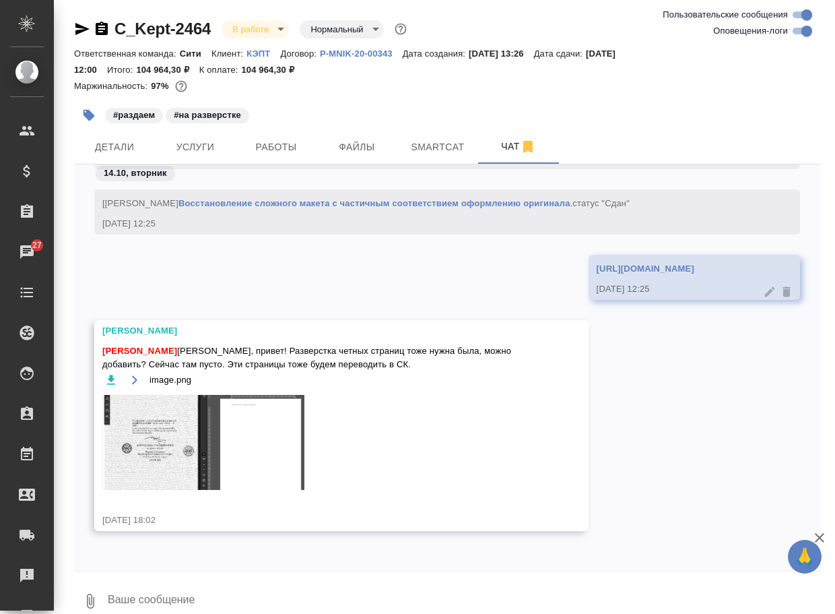
click at [758, 439] on div "Валеев Динар Арсеньева Вера Вера, привет! Разверстка четных страниц тоже нужна …" at bounding box center [447, 435] width 746 height 231
click at [597, 263] on link "https://drive.awatera.com/apps/files/files/10560661?dir=/Shares/%D0%90%D0%9E%20…" at bounding box center [646, 268] width 98 height 10
click at [154, 593] on textarea at bounding box center [463, 601] width 714 height 46
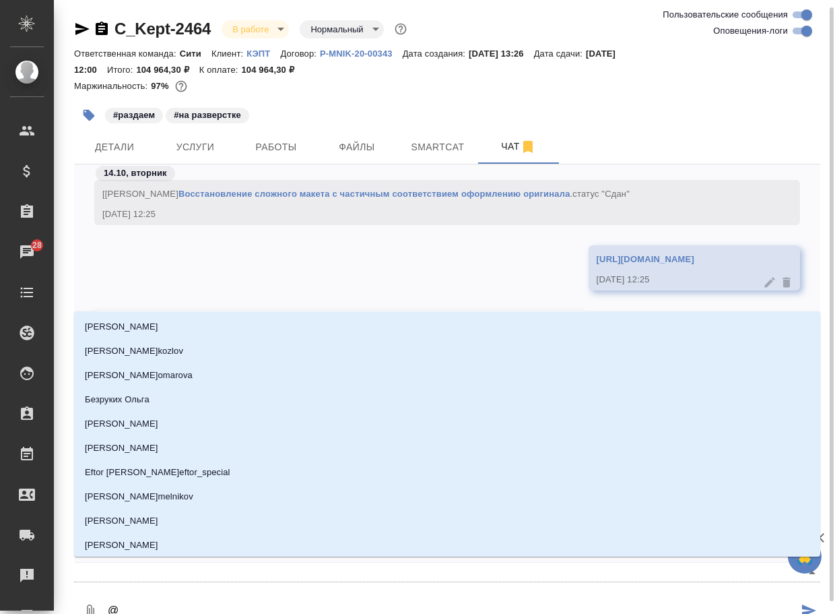
scroll to position [4, 0]
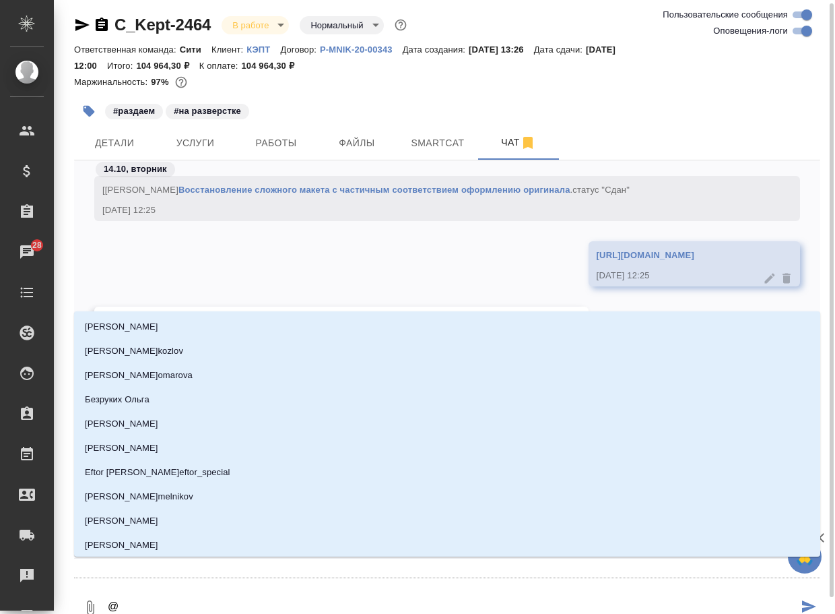
type textarea "@в"
type input "в"
type textarea "@ва"
type input "ва"
type textarea "@вал"
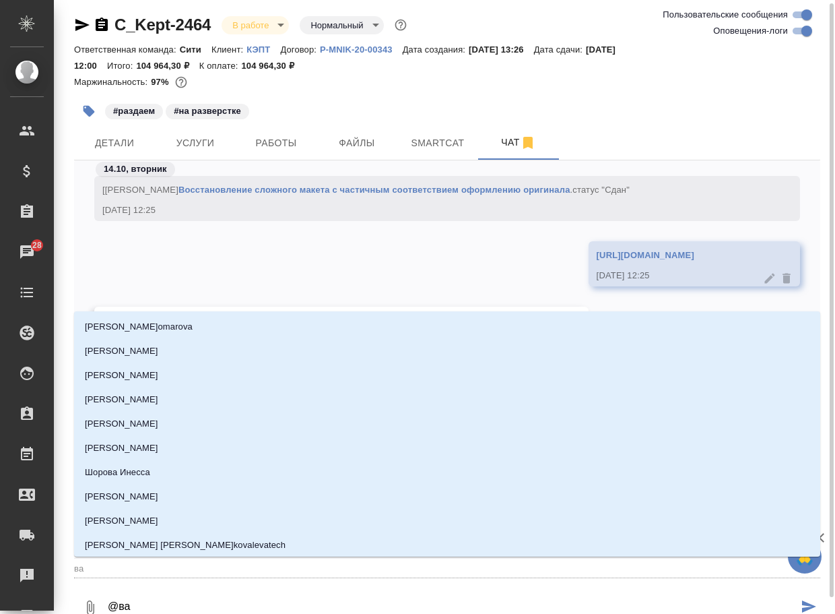
type input "вал"
type textarea "@вале"
type input "вале"
type textarea "@валее"
type input "валее"
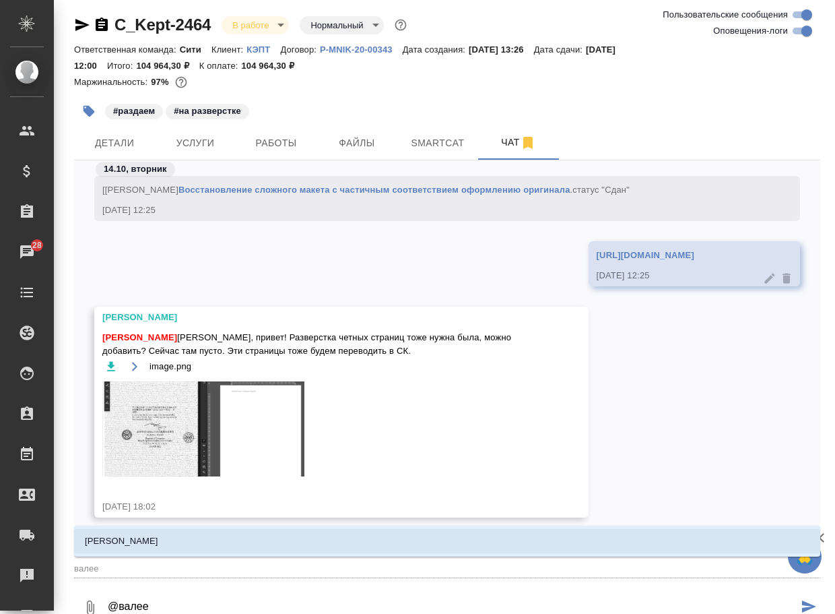
click at [195, 538] on li "Валеев Динар" at bounding box center [447, 541] width 746 height 24
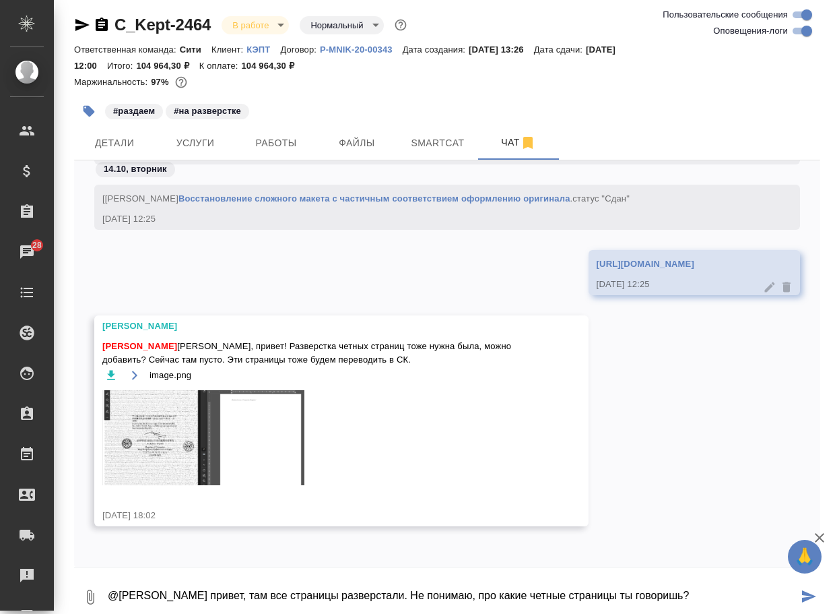
type textarea "@Валеев Динар привет, там все страницы разверстали. Не понимаю, про какие четны…"
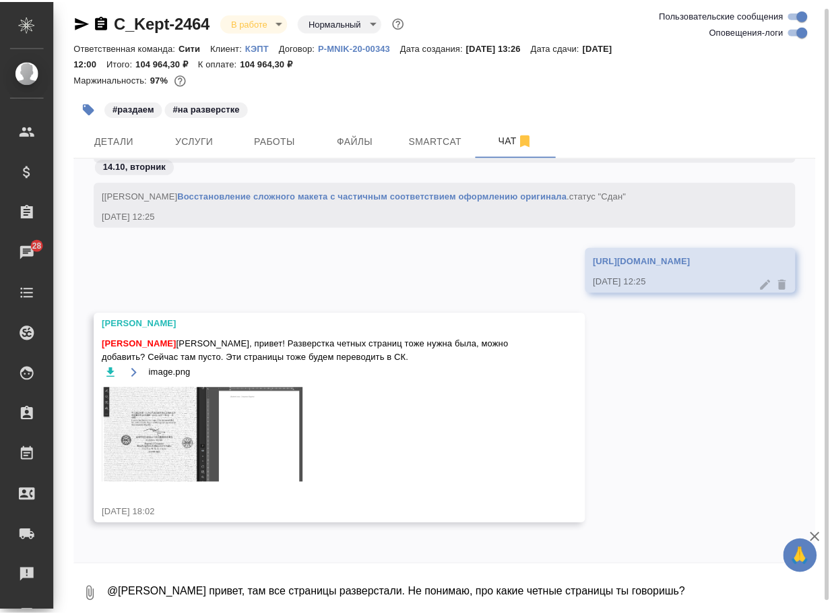
scroll to position [3448, 0]
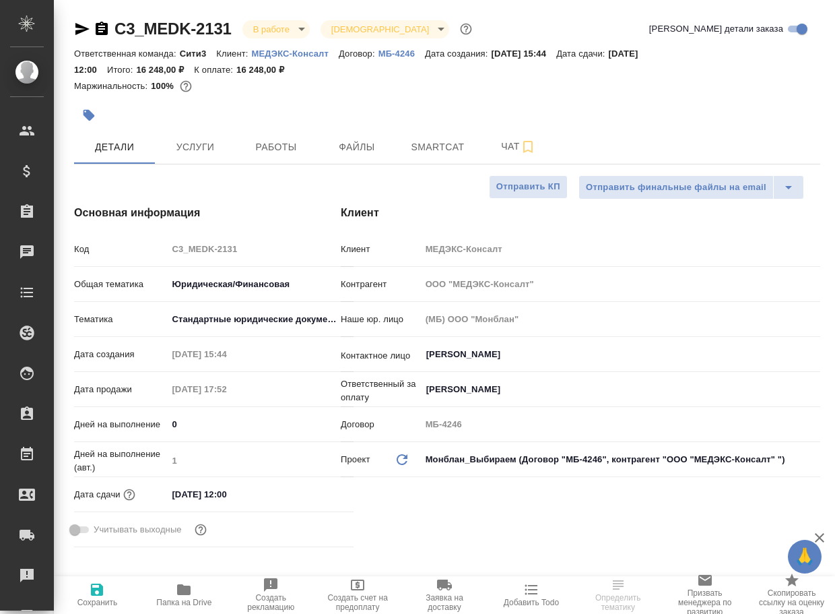
select select "RU"
type textarea "x"
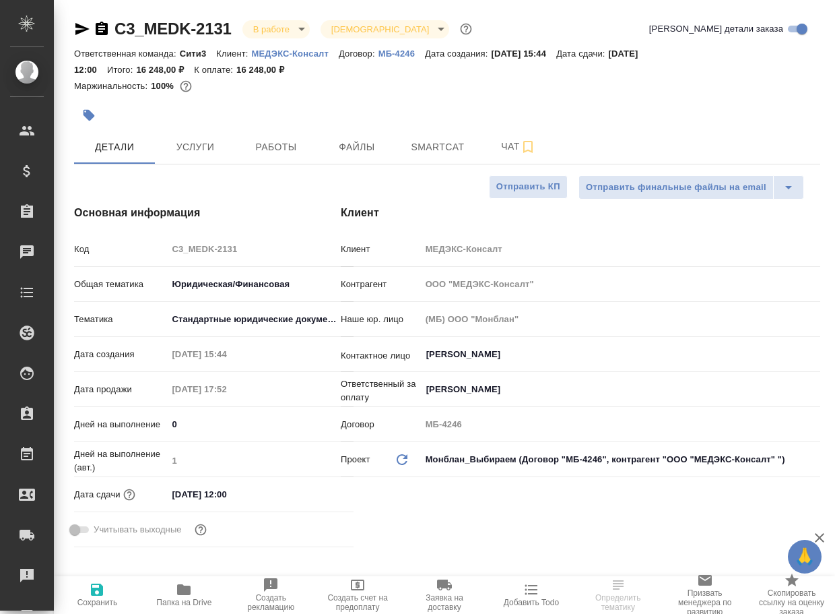
type textarea "x"
type input "Газизов Ринат"
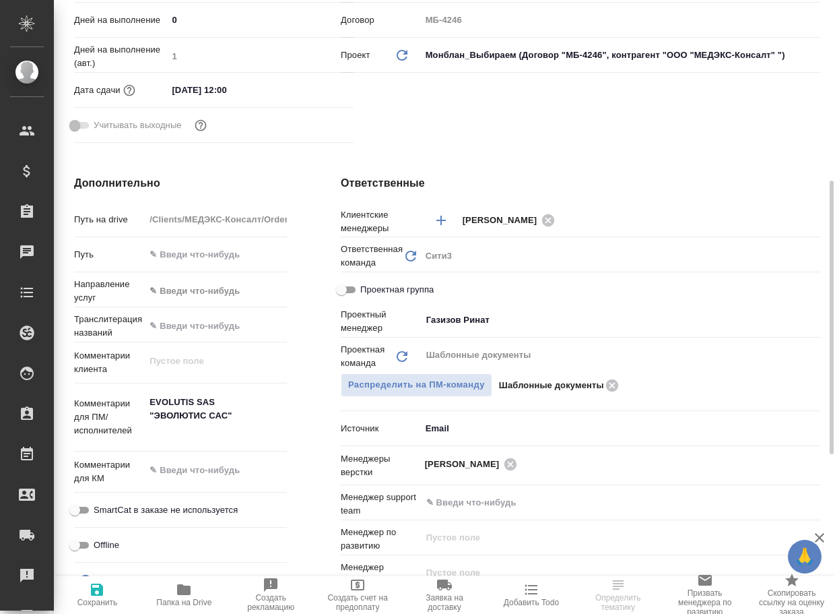
type textarea "x"
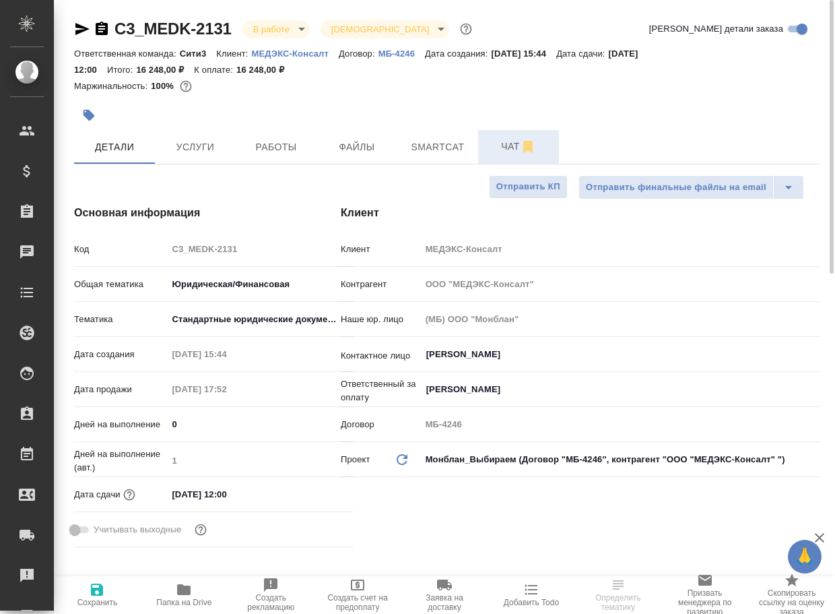
click at [509, 149] on span "Чат" at bounding box center [518, 146] width 65 height 17
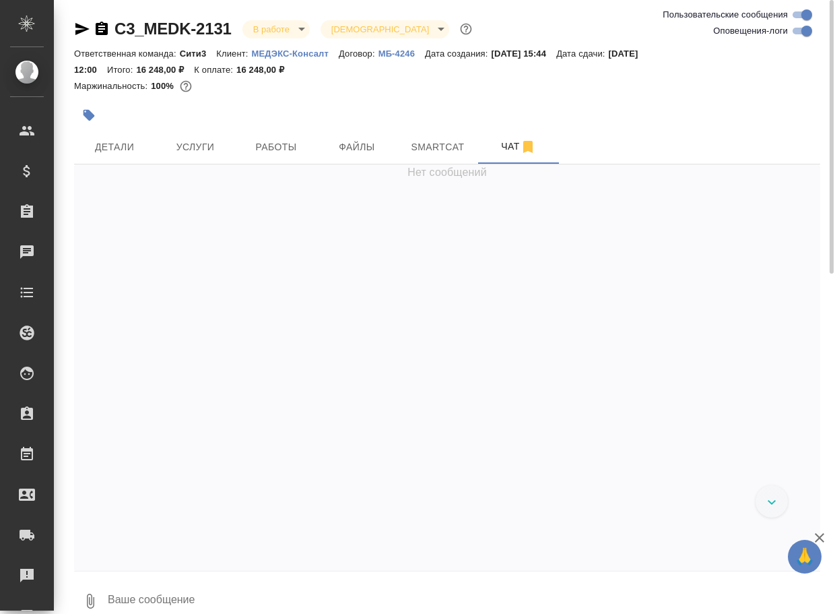
scroll to position [7133, 0]
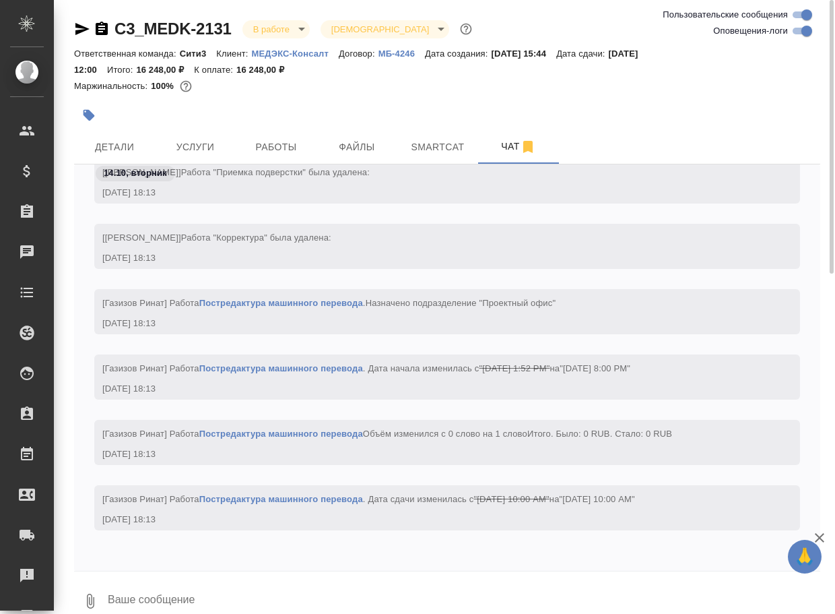
click at [794, 32] on input "Оповещения-логи" at bounding box center [807, 31] width 48 height 16
checkbox input "false"
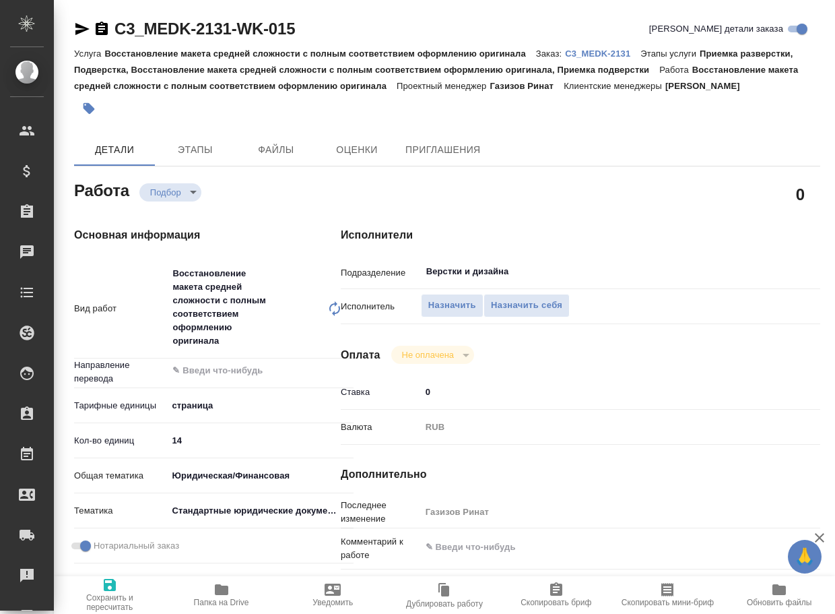
type textarea "x"
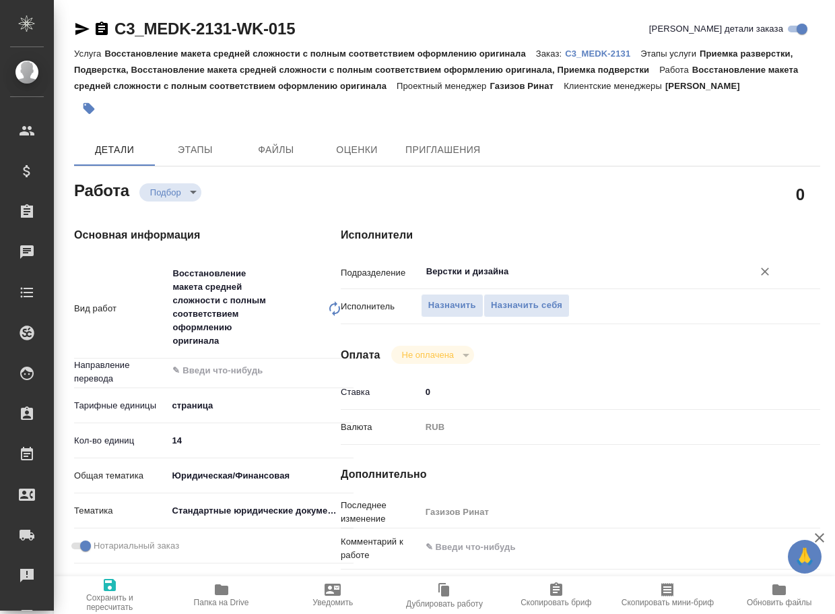
type textarea "x"
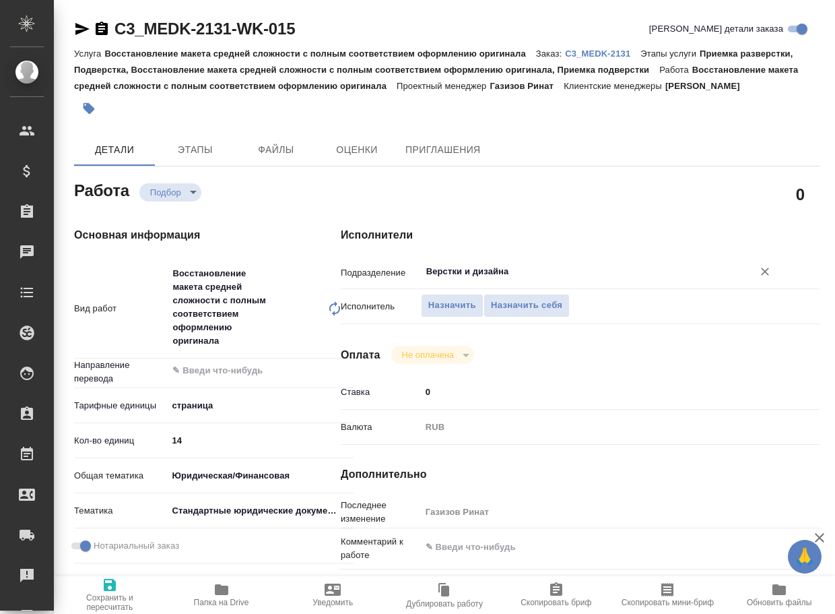
type textarea "x"
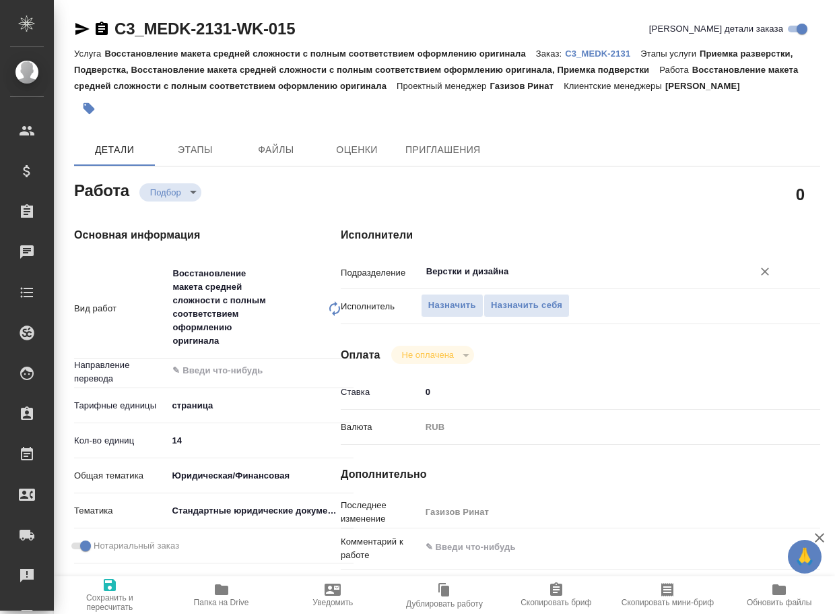
click at [515, 271] on input "Верстки и дизайна" at bounding box center [578, 271] width 306 height 16
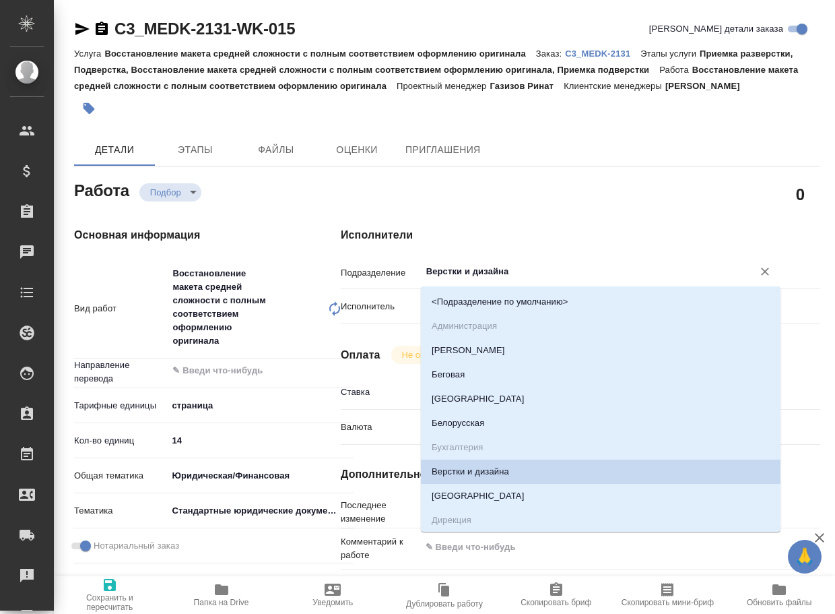
type textarea "x"
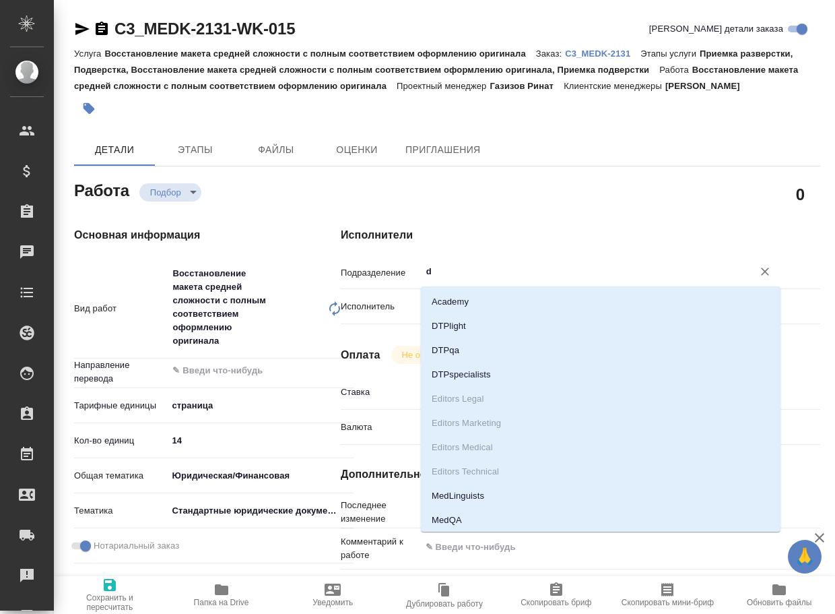
type input "dt"
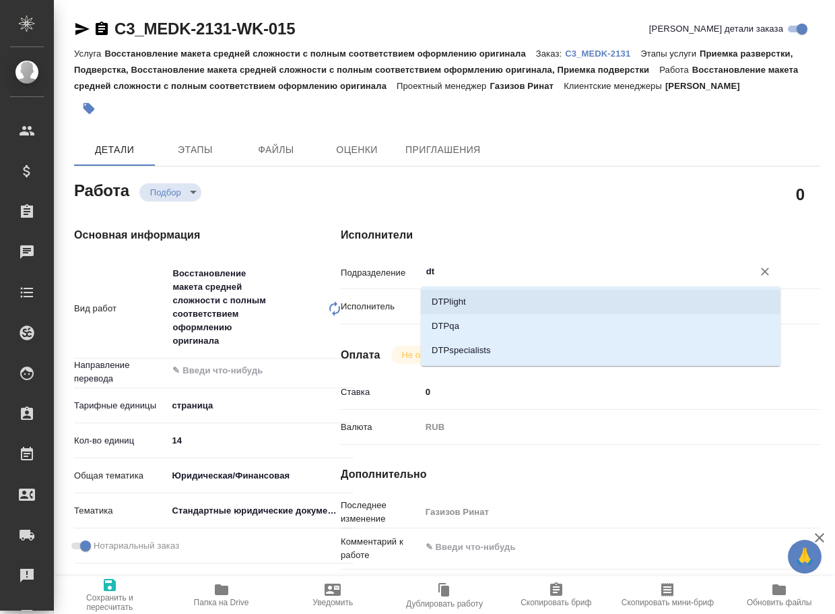
click at [477, 296] on li "DTPlight" at bounding box center [601, 302] width 360 height 24
type textarea "x"
type input "DTPlight"
type textarea "x"
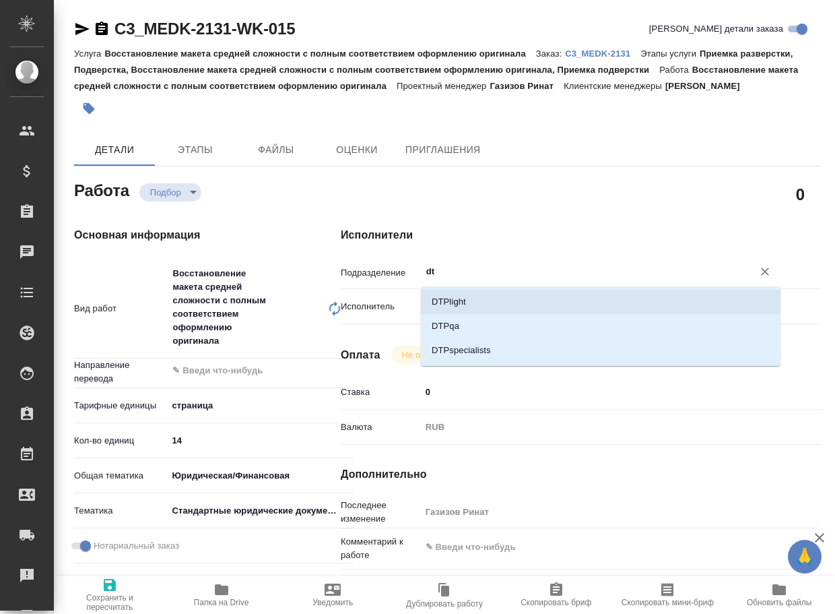
type textarea "x"
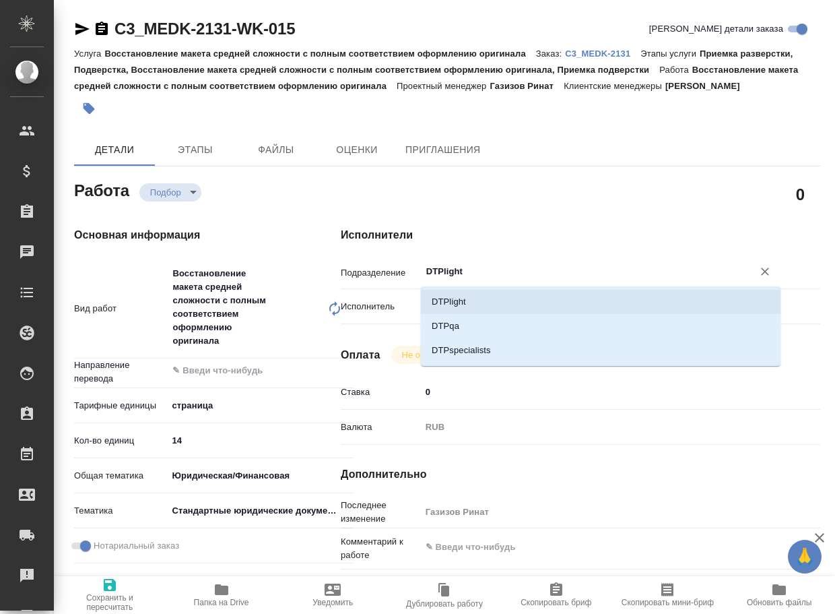
type textarea "x"
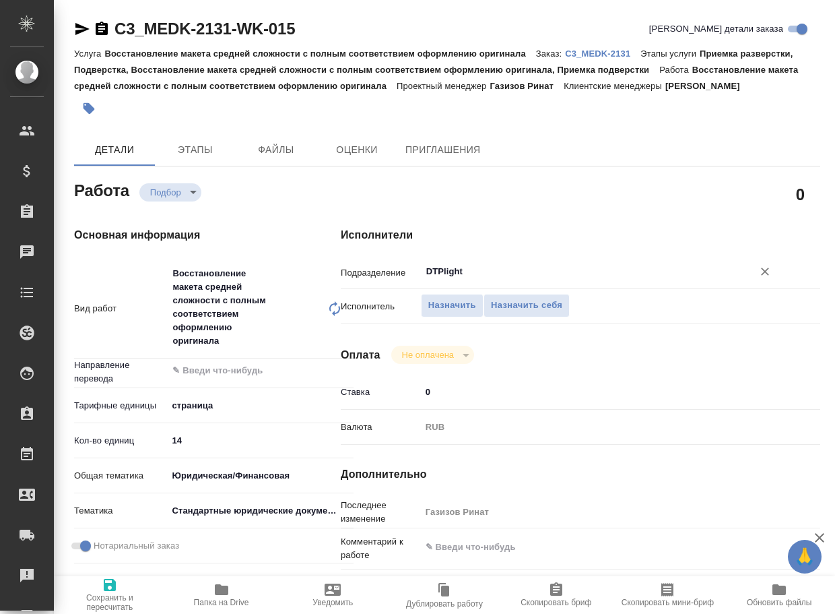
type input "DTPlight"
click at [110, 584] on icon "button" at bounding box center [110, 585] width 12 height 12
type textarea "x"
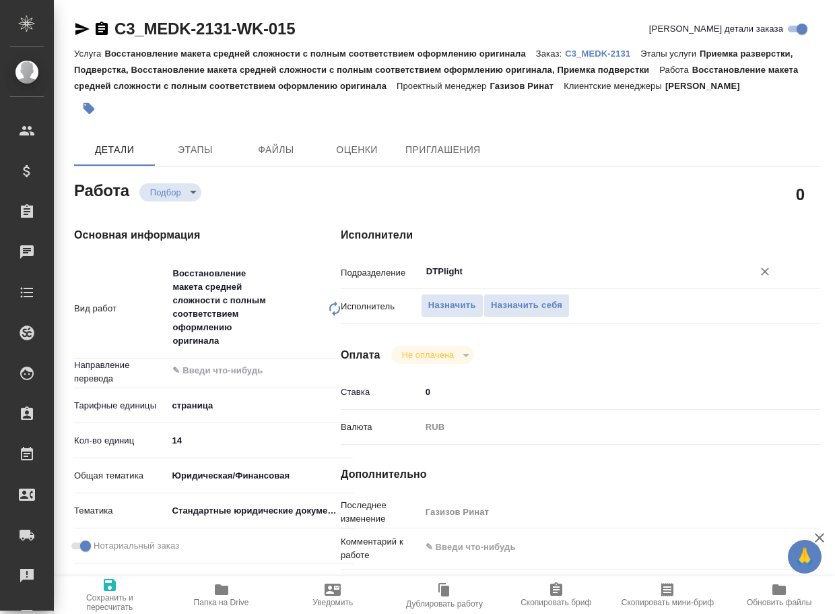
type textarea "x"
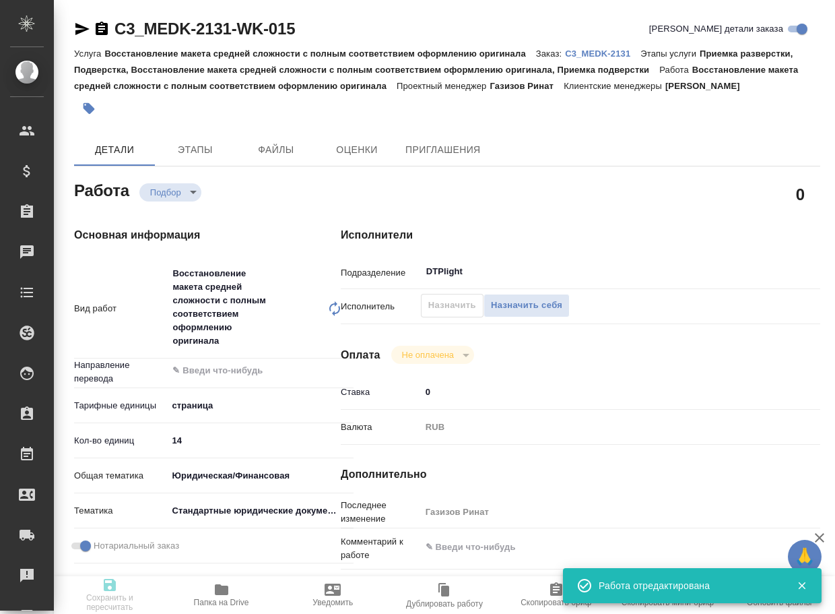
type textarea "x"
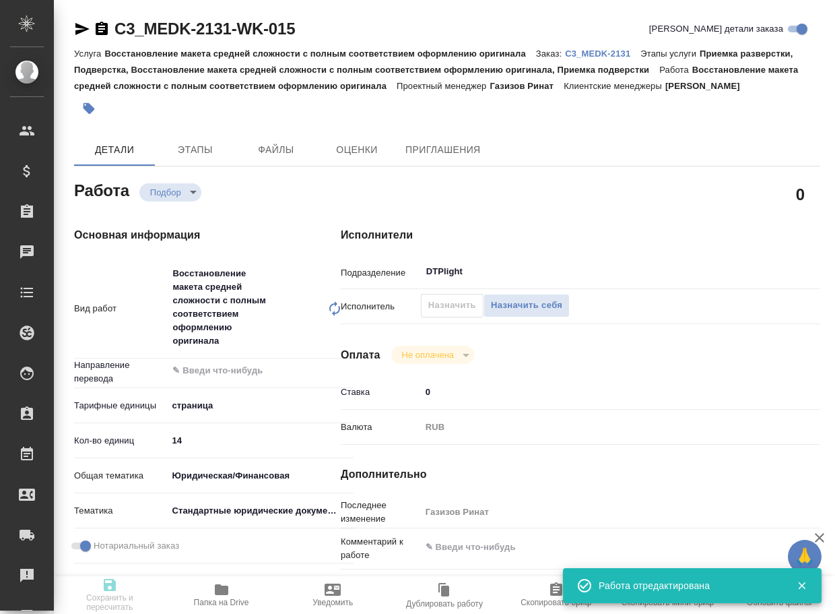
type input "recruiting"
type textarea "Восстановление макета средней сложности с полным соответствием оформлению ориги…"
type textarea "x"
type input "5a8b1489cc6b4906c91bfdb2"
type input "14"
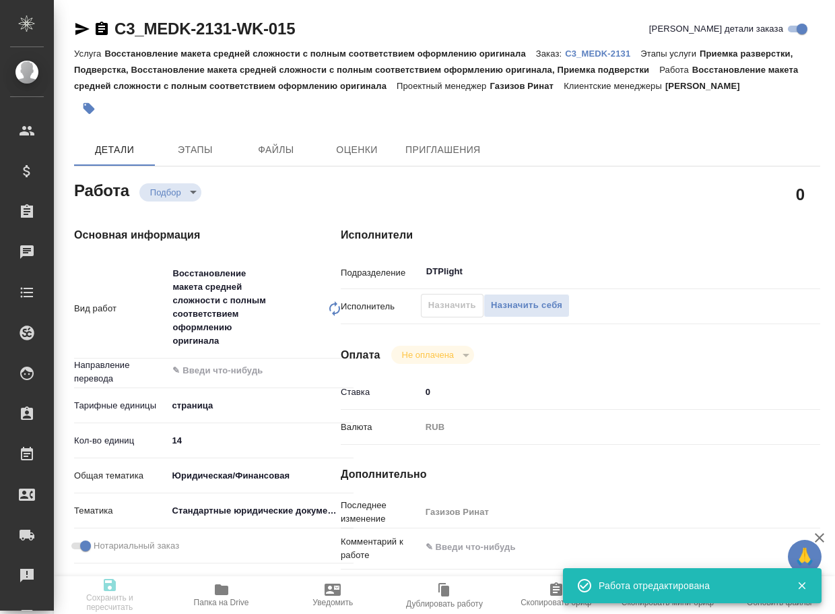
type input "yr-fn"
type input "5f647205b73bc97568ca66bf"
checkbox input "true"
type input "14.10.2025 18:00"
type input "14.10.2025 22:00"
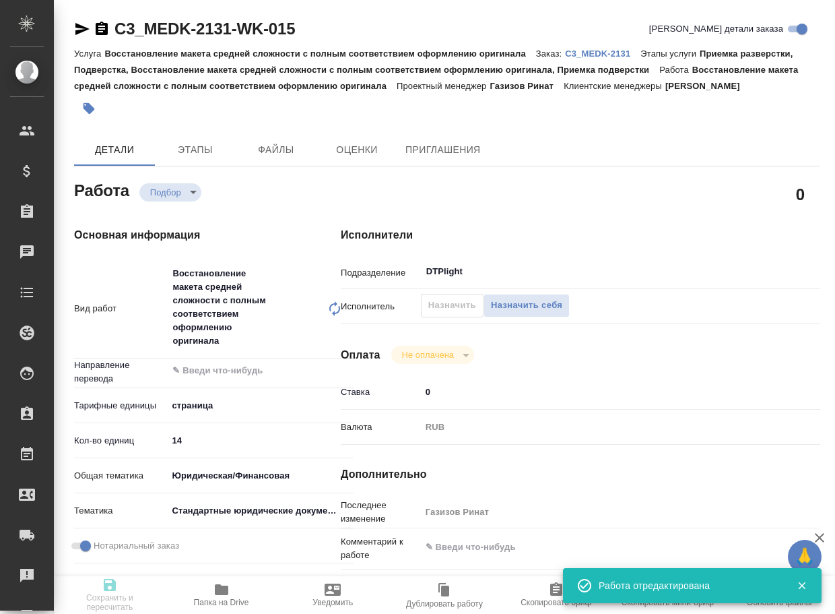
type input "16.10.2025 12:00"
type input "DTPlight"
type input "notPayed"
type input "0"
type input "RUB"
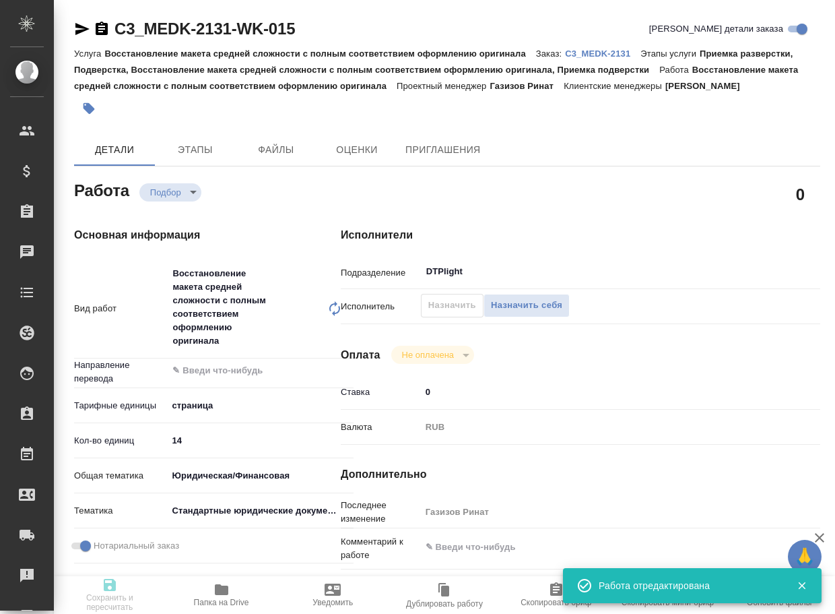
type input "Газизов Ринат"
type textarea "x"
type textarea "/Clients/МЕДЭКС-Консалт/Orders/C3_MEDK-2131/DTP/C3_MEDK-2131-WK-015"
type textarea "x"
type input "C3_MEDK-2131"
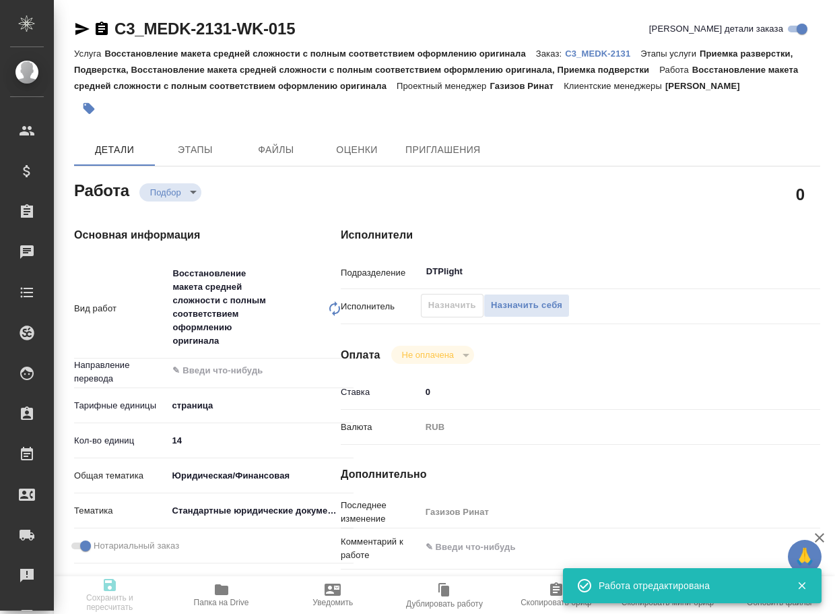
type input "Восстановление макета средней сложности с полным соответствием оформлению ориги…"
type input "Приемка разверстки, Подверстка, Восстановление макета средней сложности с полны…"
type input "Ильина Екатерина"
type input "[PERSON_NAME]"
type input "/Clients/МЕДЭКС-Консалт/Orders/C3_MEDK-2131"
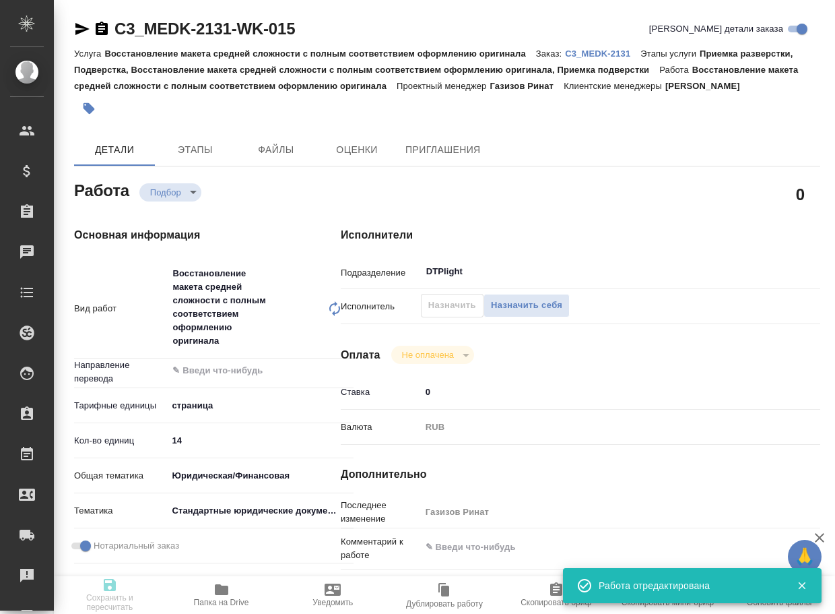
type textarea "x"
type textarea "EVOLUTIS SAS "ЭВОЛЮТИС САС""
type textarea "x"
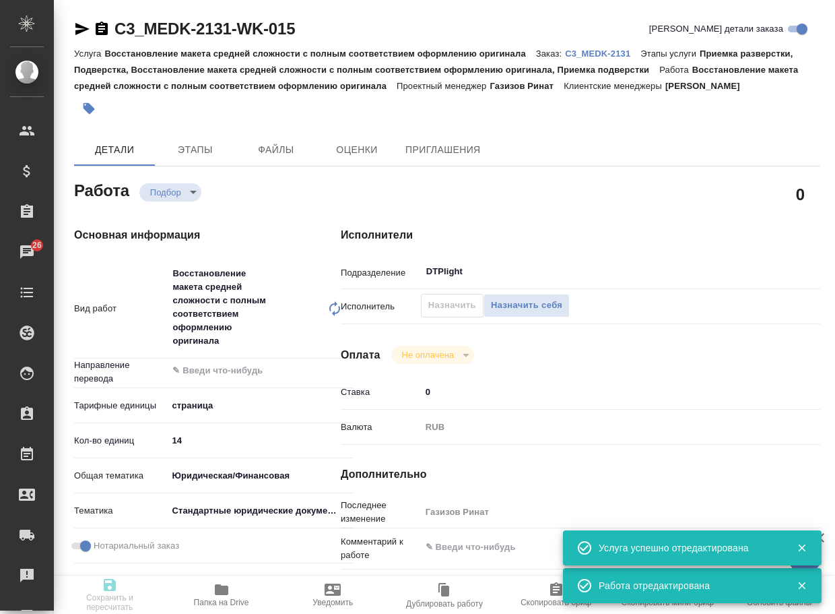
type textarea "x"
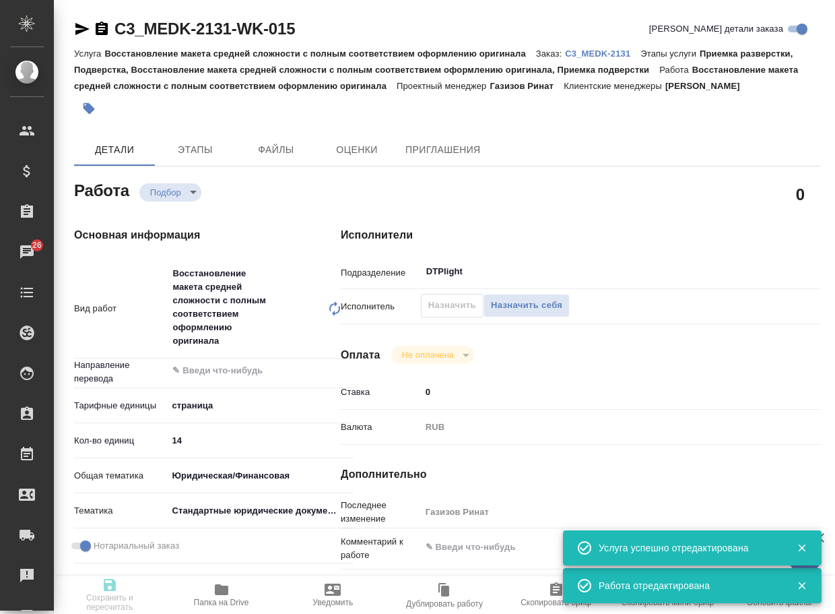
type textarea "x"
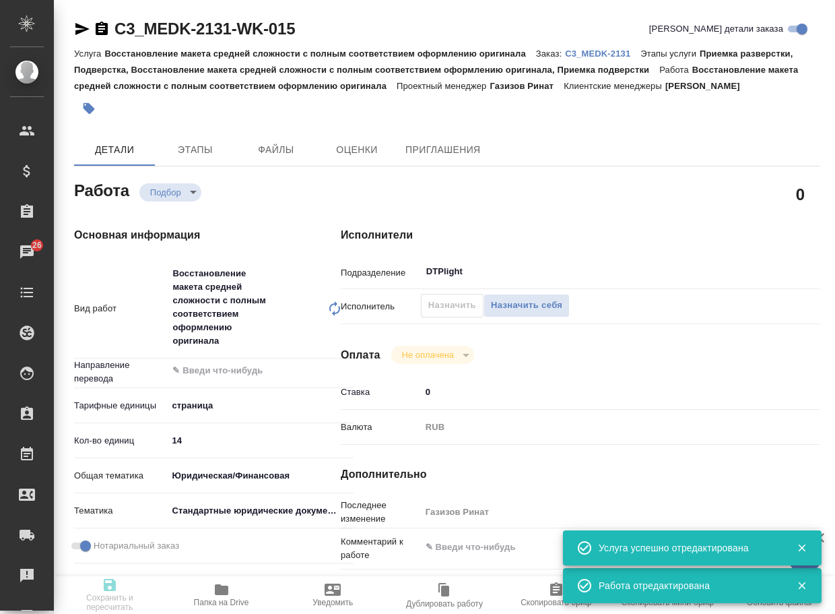
type textarea "x"
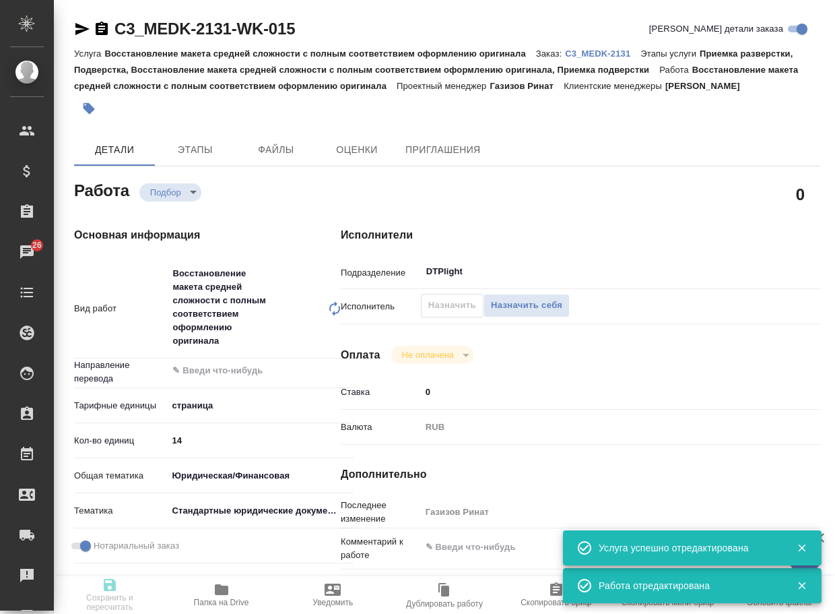
type textarea "x"
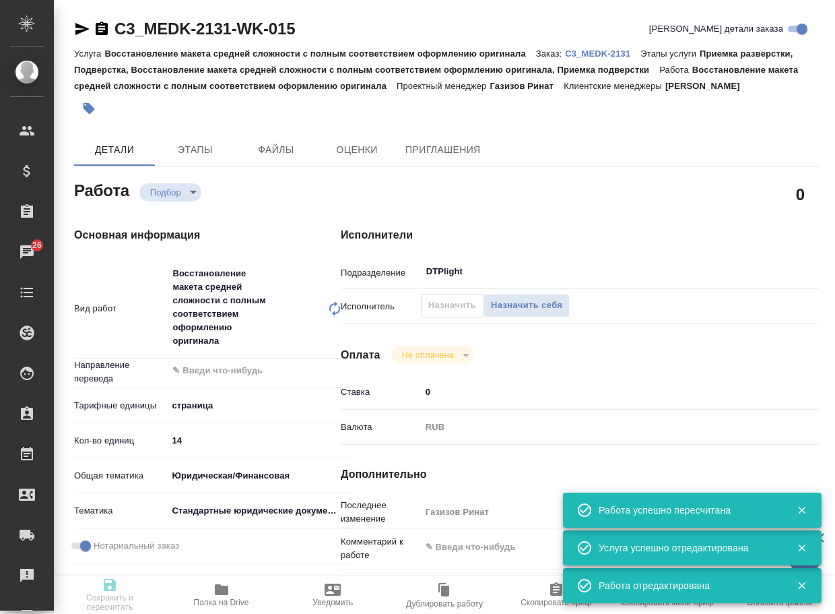
type input "recruiting"
type textarea "Восстановление макета средней сложности с полным соответствием оформлению ориги…"
type textarea "x"
type input "5a8b1489cc6b4906c91bfdb2"
type input "14"
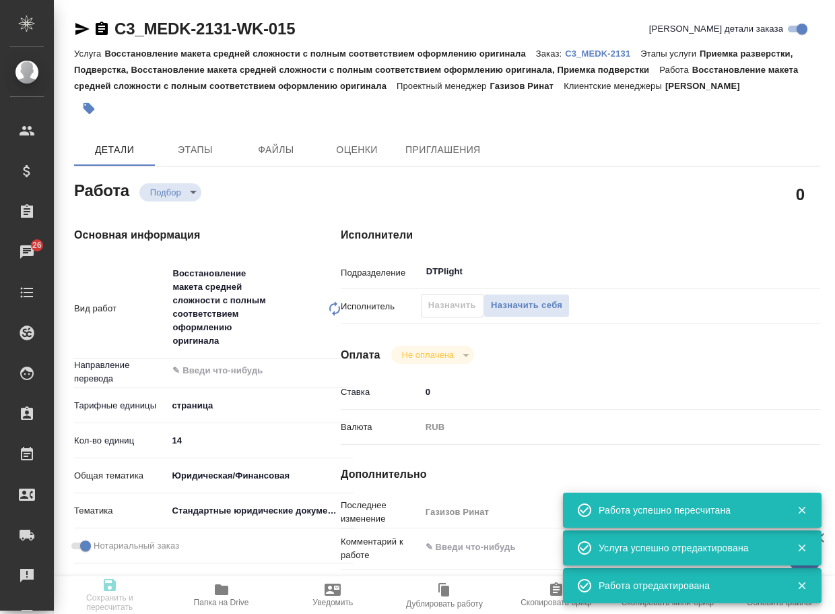
type input "yr-fn"
type input "5f647205b73bc97568ca66bf"
checkbox input "true"
type input "14.10.2025 18:00"
type input "14.10.2025 22:00"
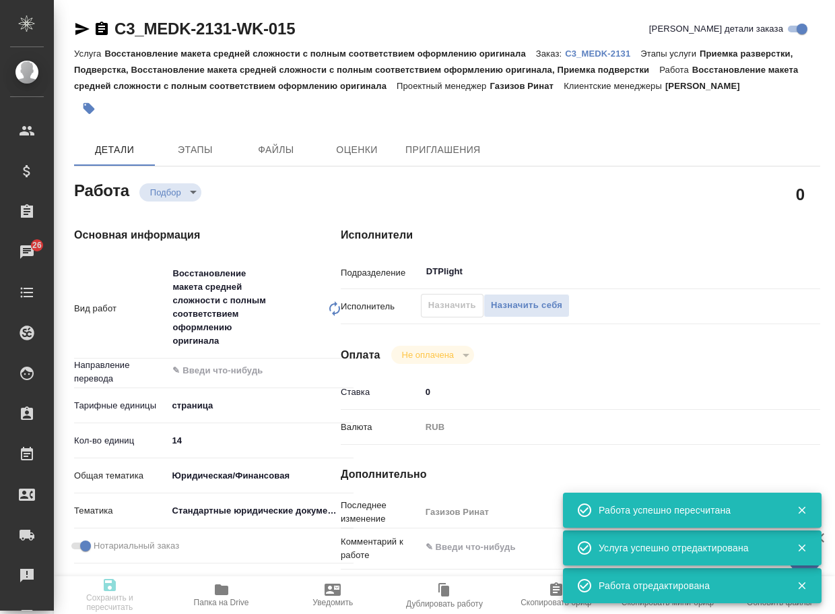
type input "16.10.2025 12:00"
type input "DTPlight"
type input "notPayed"
type input "0"
type input "RUB"
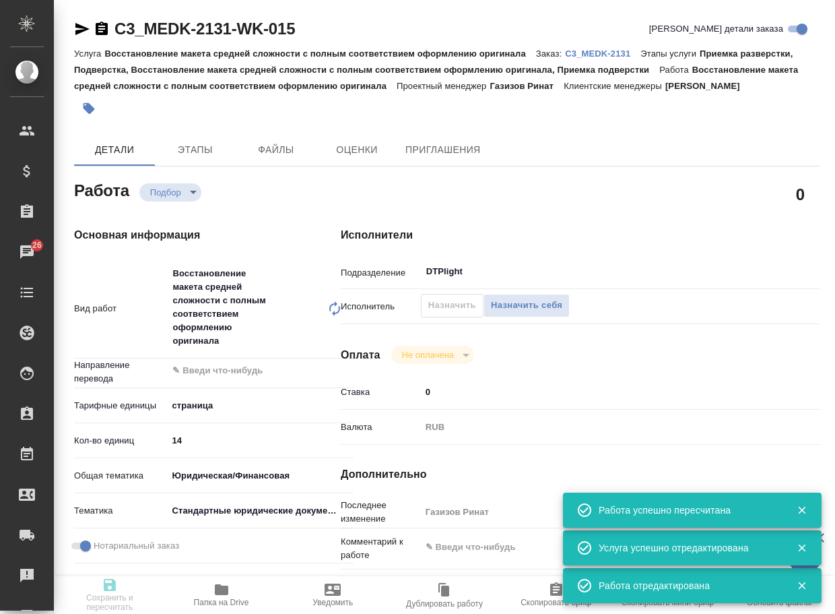
type input "Газизов Ринат"
type textarea "x"
type textarea "/Clients/МЕДЭКС-Консалт/Orders/C3_MEDK-2131/DTP/C3_MEDK-2131-WK-015"
type textarea "x"
type input "C3_MEDK-2131"
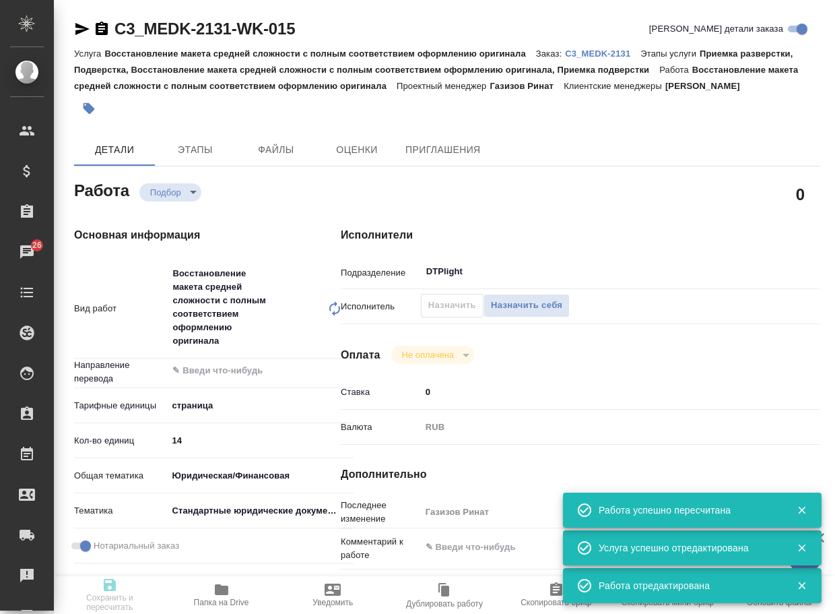
type input "Восстановление макета средней сложности с полным соответствием оформлению ориги…"
type input "Приемка разверстки, Подверстка, Восстановление макета средней сложности с полны…"
type input "Ильина Екатерина"
type input "[PERSON_NAME]"
type input "/Clients/МЕДЭКС-Консалт/Orders/C3_MEDK-2131"
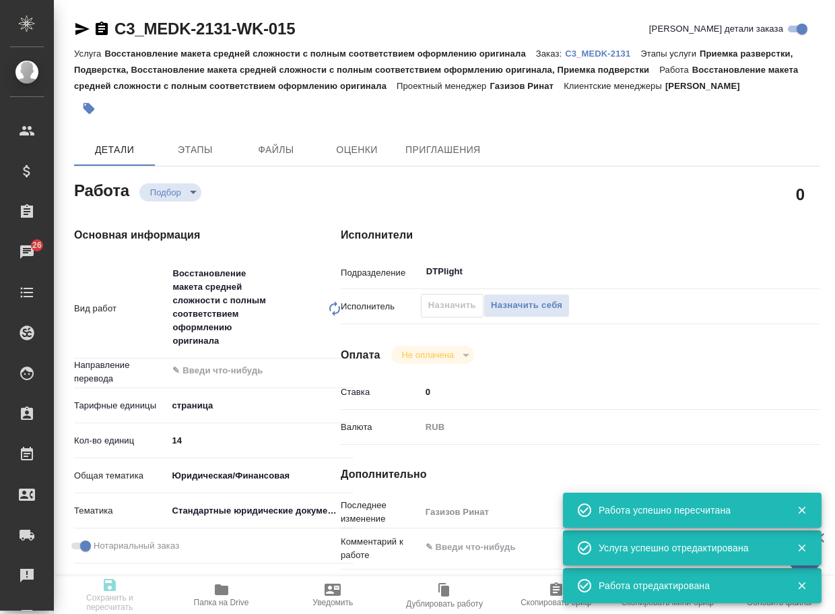
type textarea "x"
type textarea "EVOLUTIS SAS "ЭВОЛЮТИС САС""
type textarea "x"
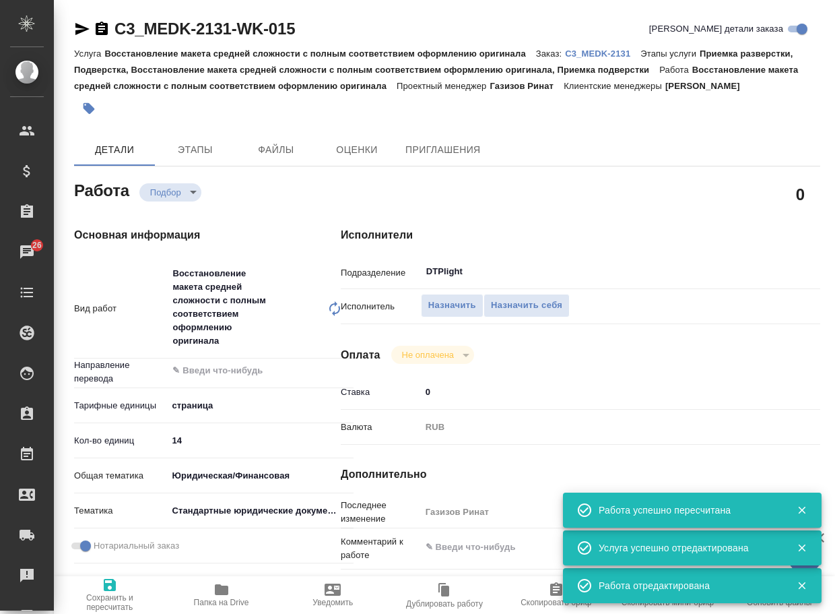
type textarea "x"
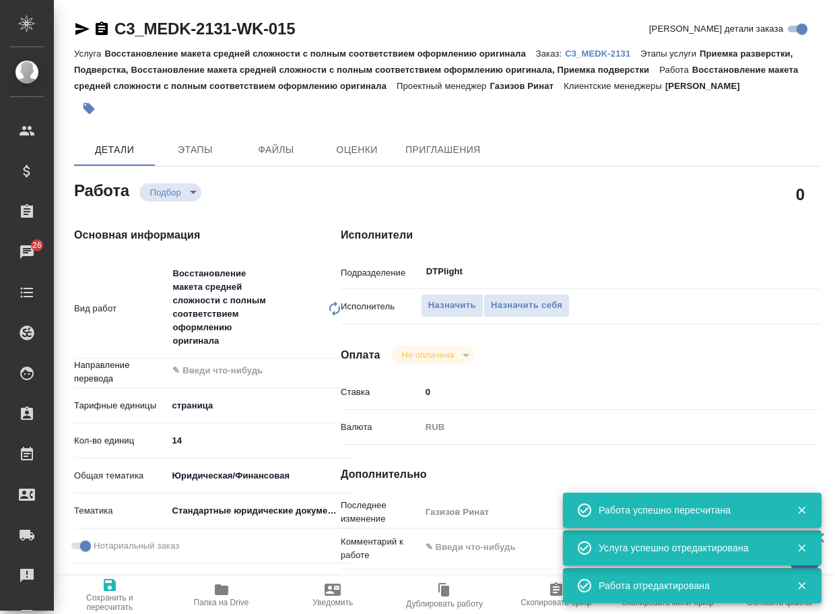
type textarea "x"
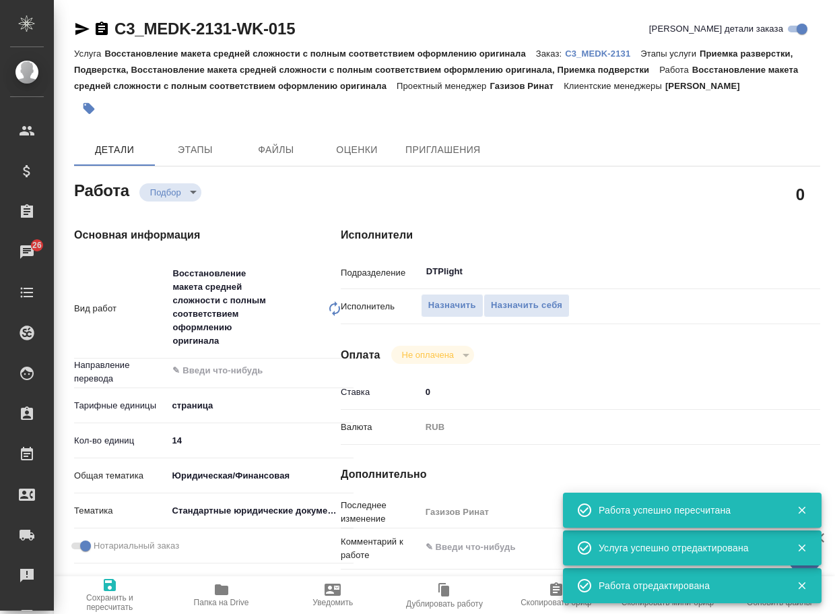
type textarea "x"
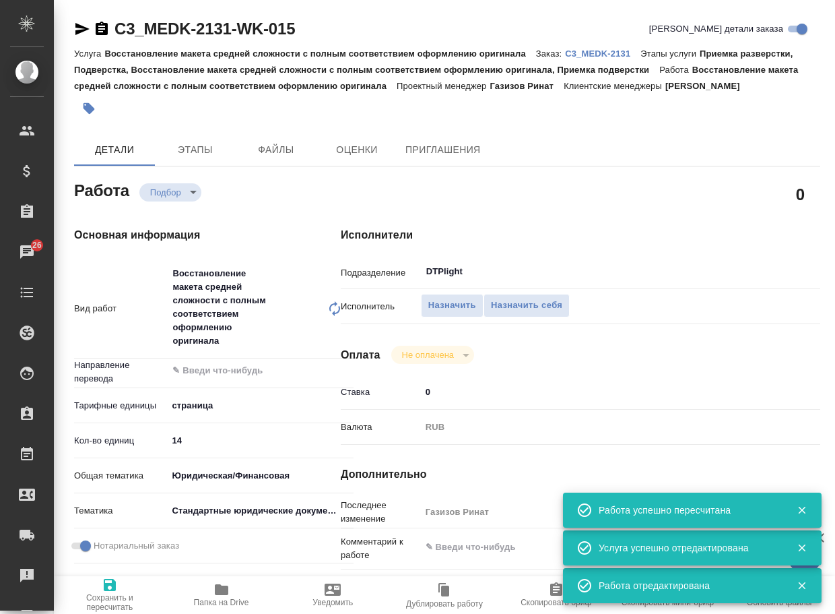
type textarea "x"
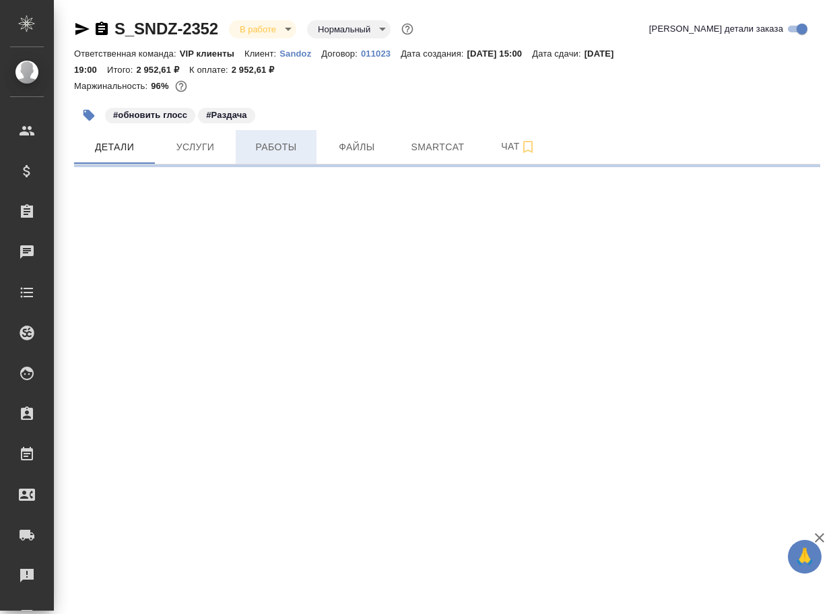
click at [288, 143] on span "Работы" at bounding box center [276, 147] width 65 height 17
select select "RU"
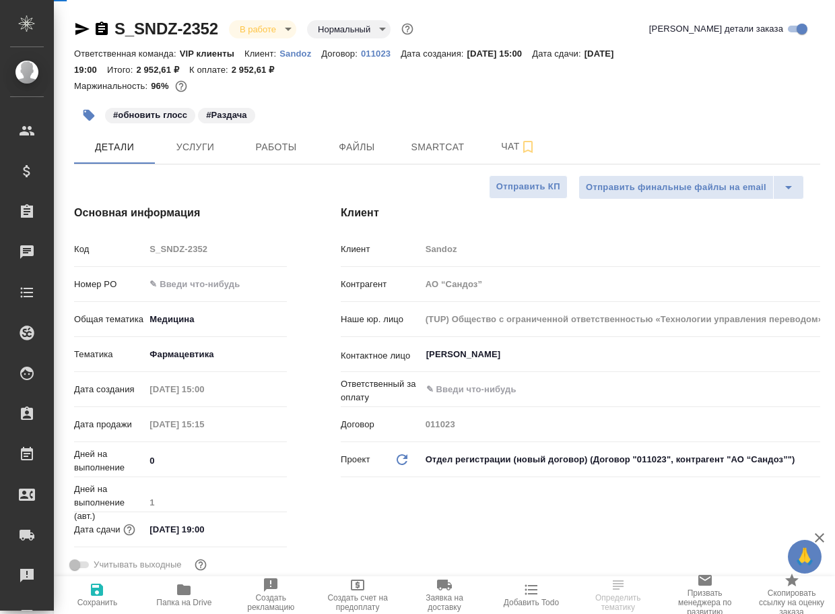
type textarea "x"
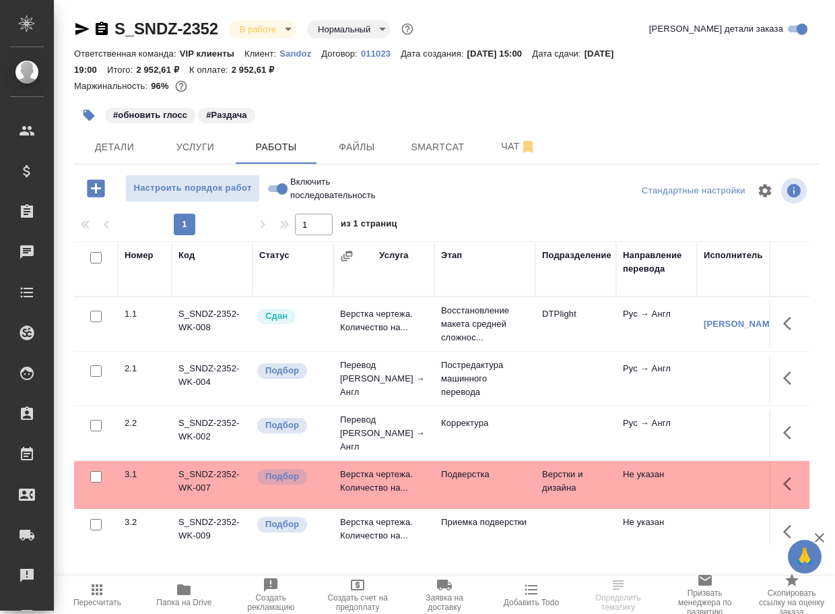
click at [474, 474] on p "Подверстка" at bounding box center [485, 473] width 88 height 13
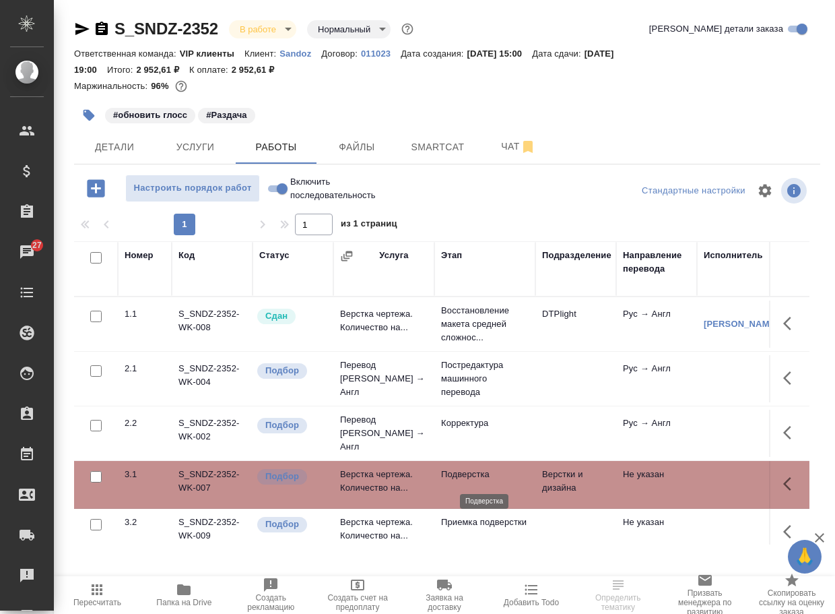
click at [477, 474] on p "Подверстка" at bounding box center [485, 473] width 88 height 13
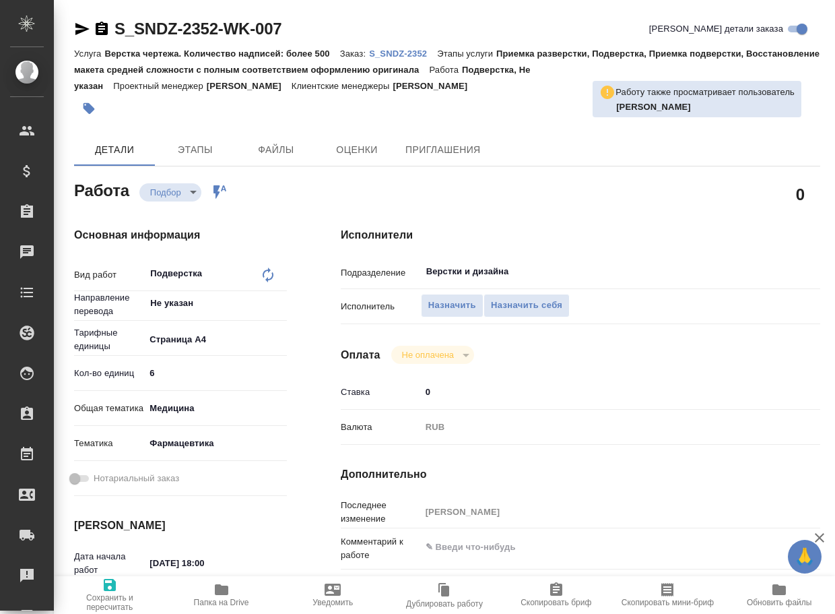
type textarea "x"
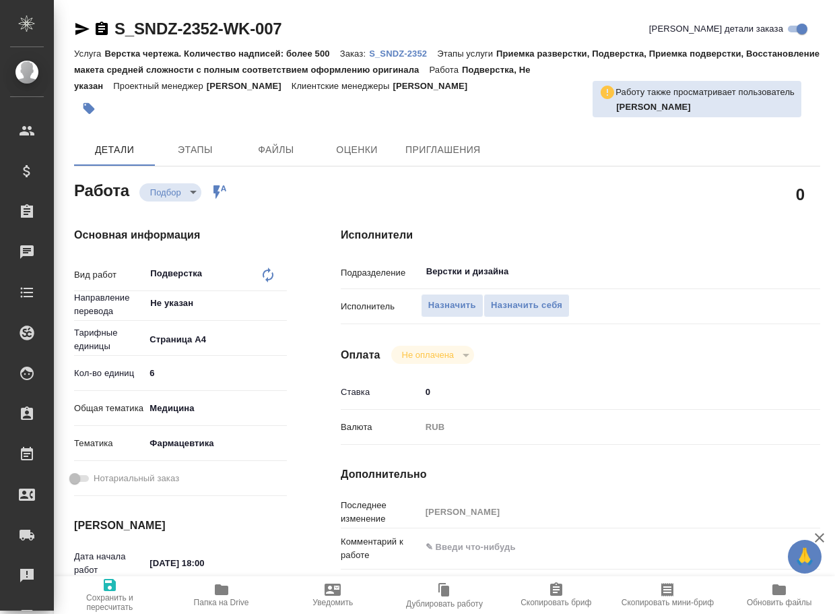
type textarea "x"
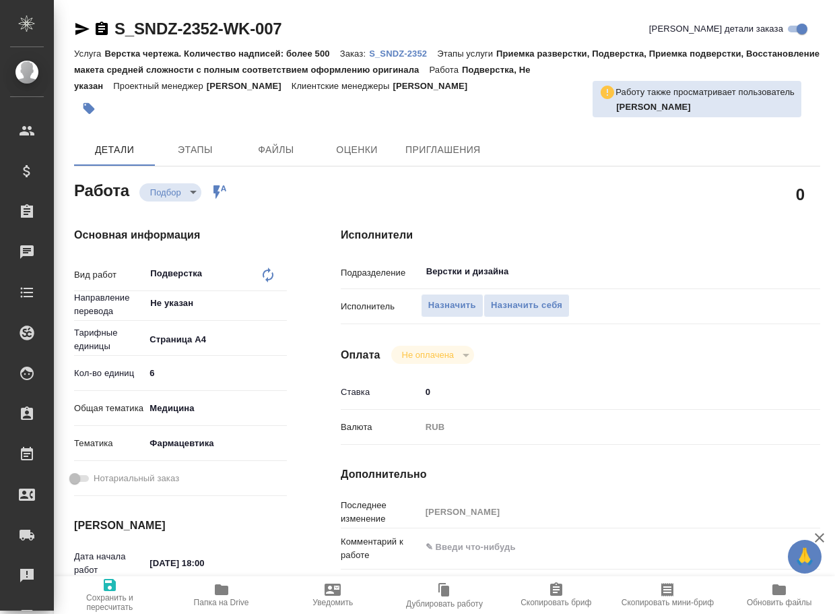
type textarea "x"
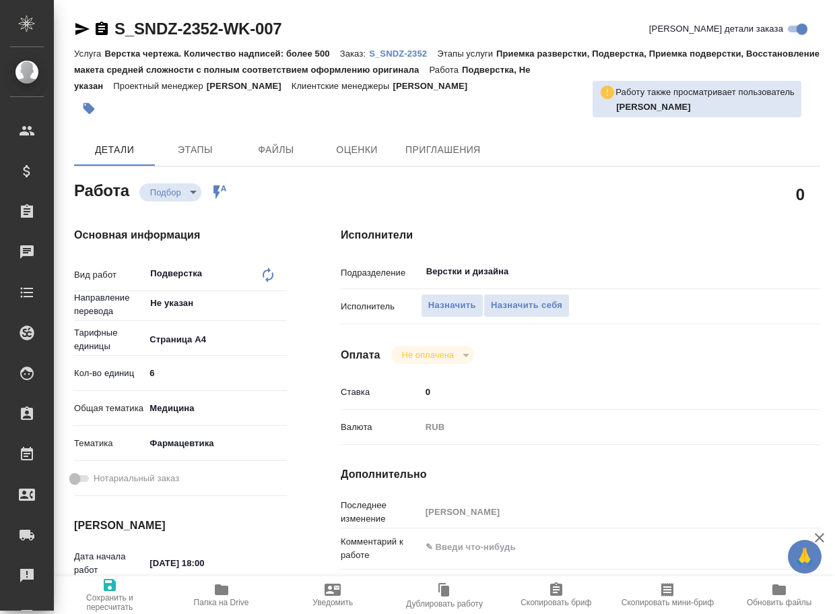
type textarea "x"
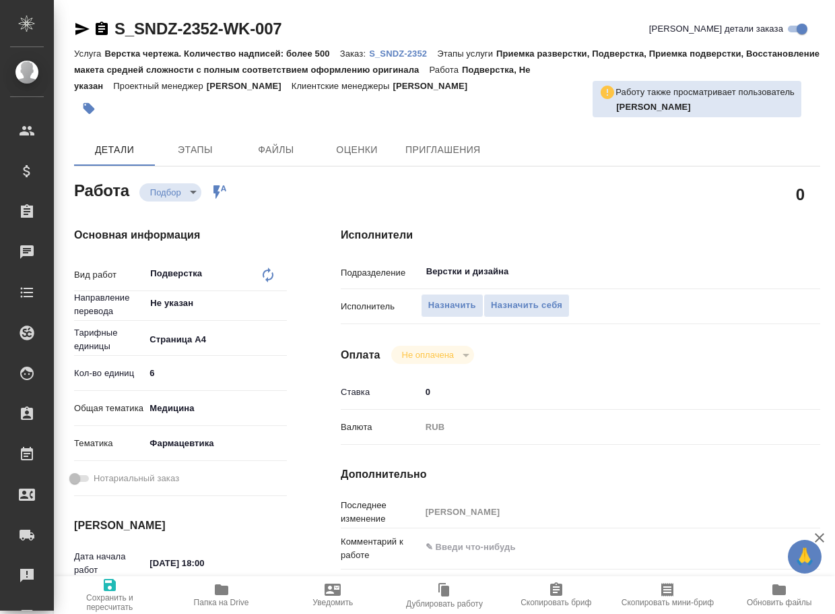
type textarea "x"
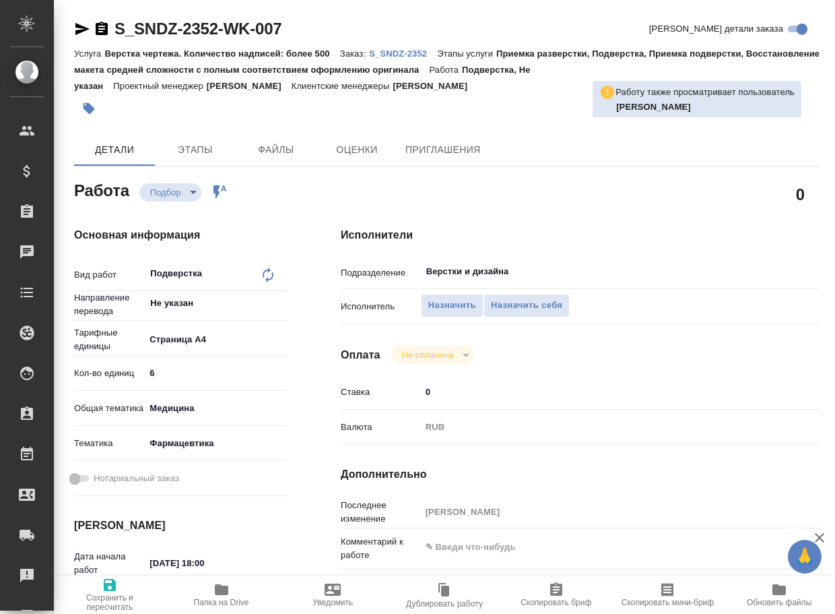
type textarea "x"
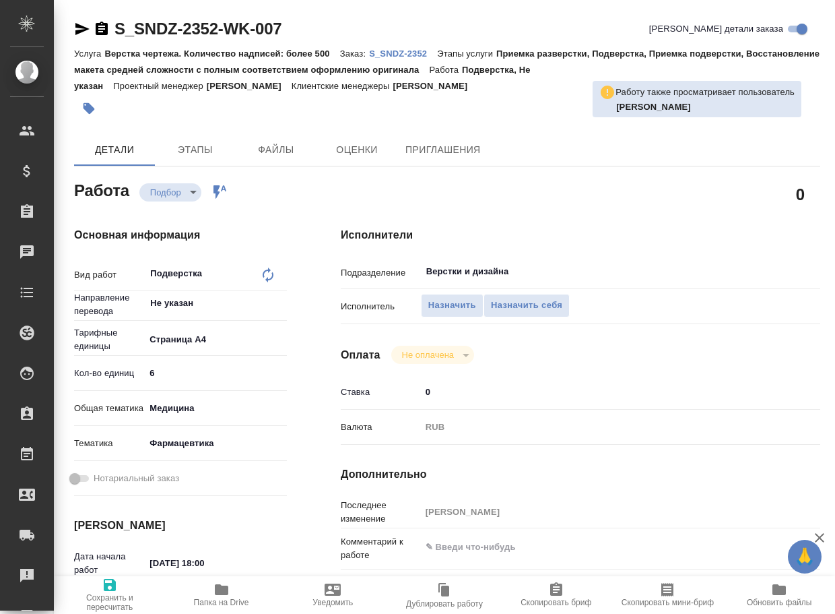
type textarea "x"
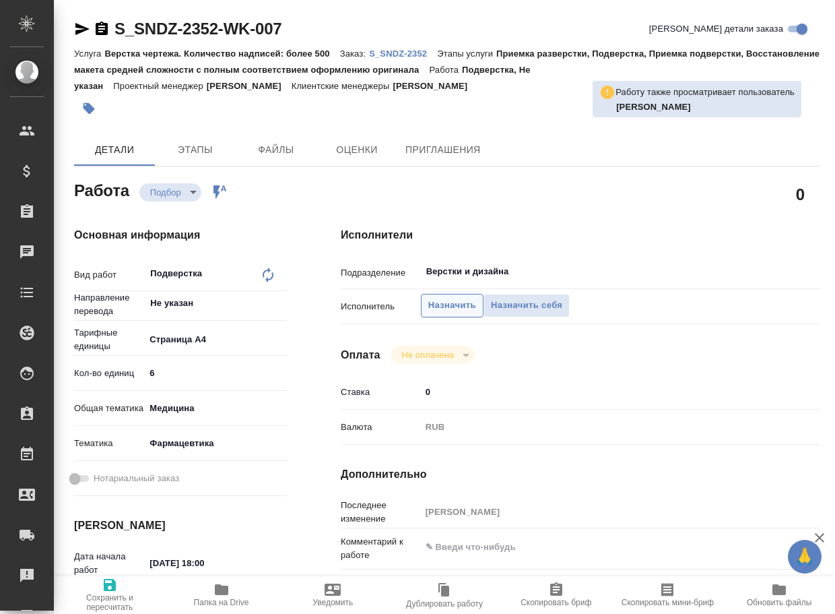
click at [438, 306] on span "Назначить" at bounding box center [452, 305] width 48 height 15
type textarea "x"
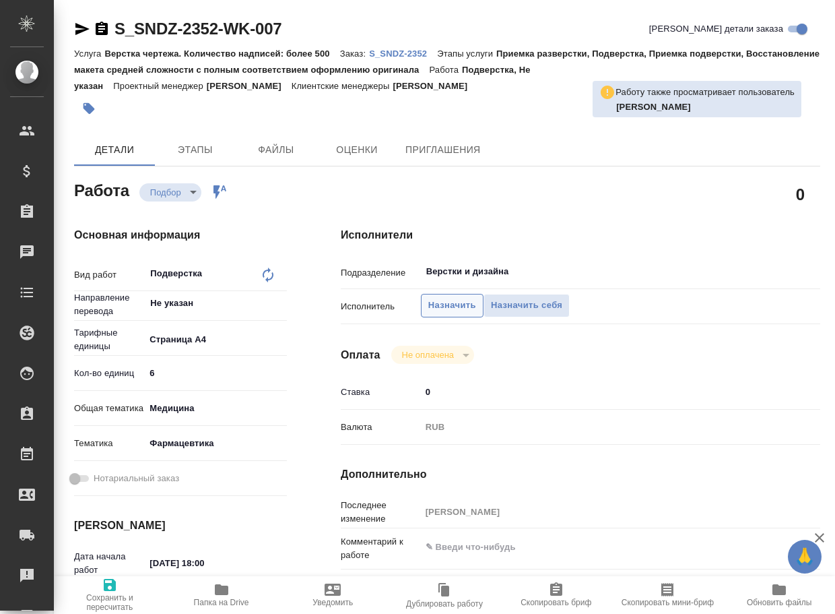
type textarea "x"
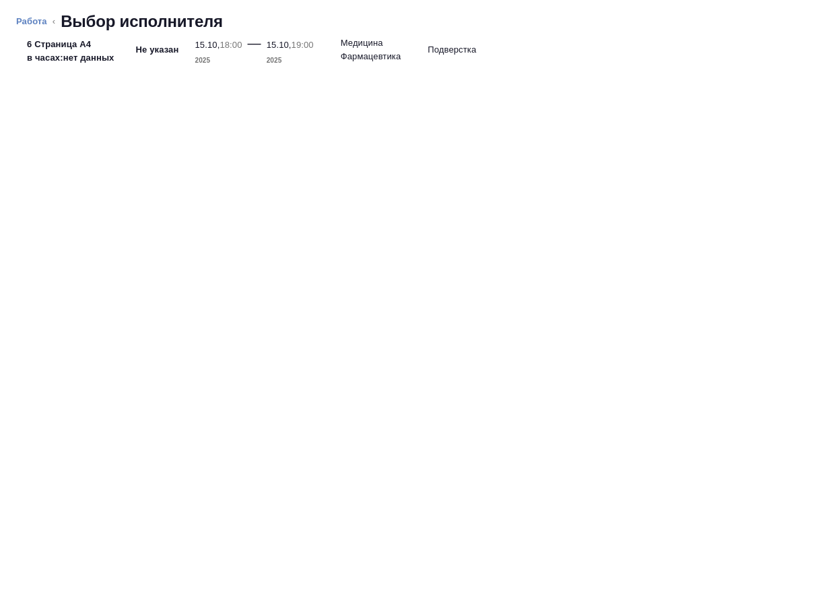
type textarea "x"
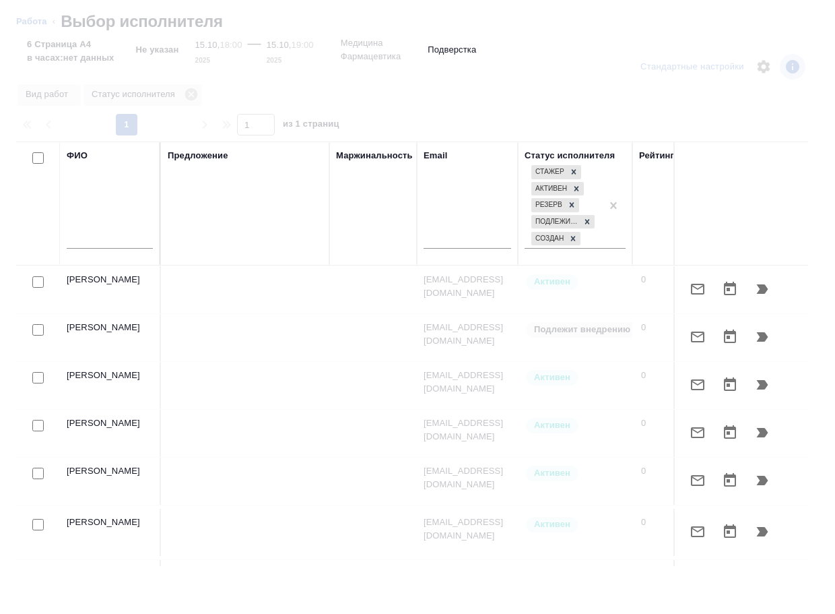
type textarea "x"
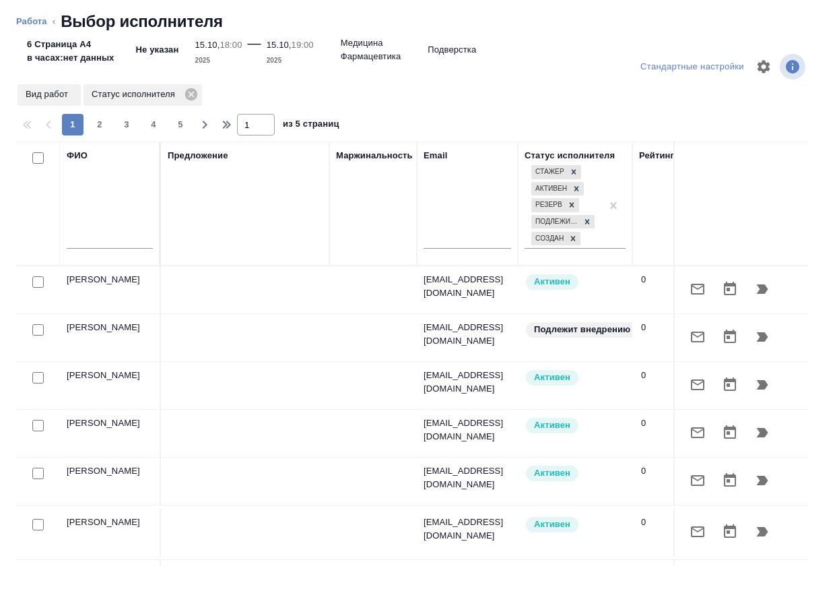
click at [125, 240] on input "text" at bounding box center [110, 240] width 86 height 17
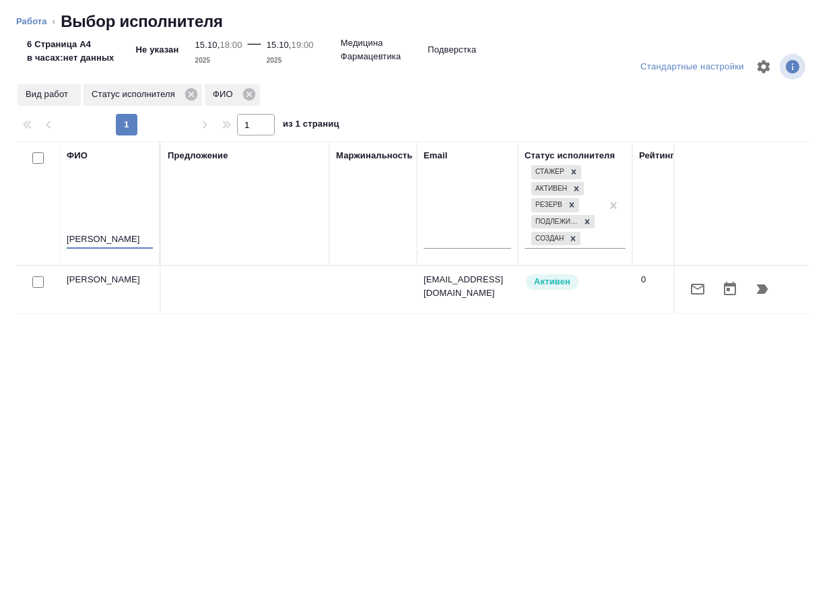
type input "гусельников"
click at [764, 286] on icon "button" at bounding box center [762, 288] width 11 height 9
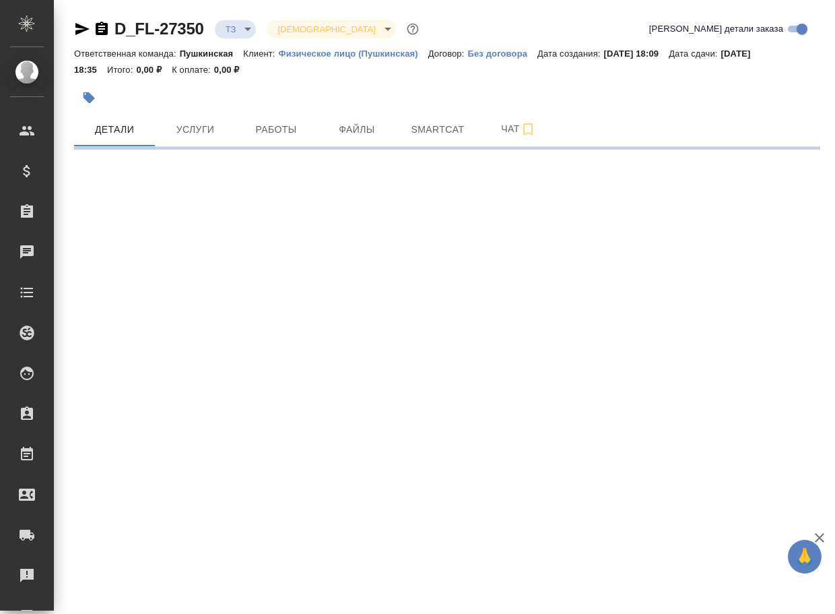
select select "RU"
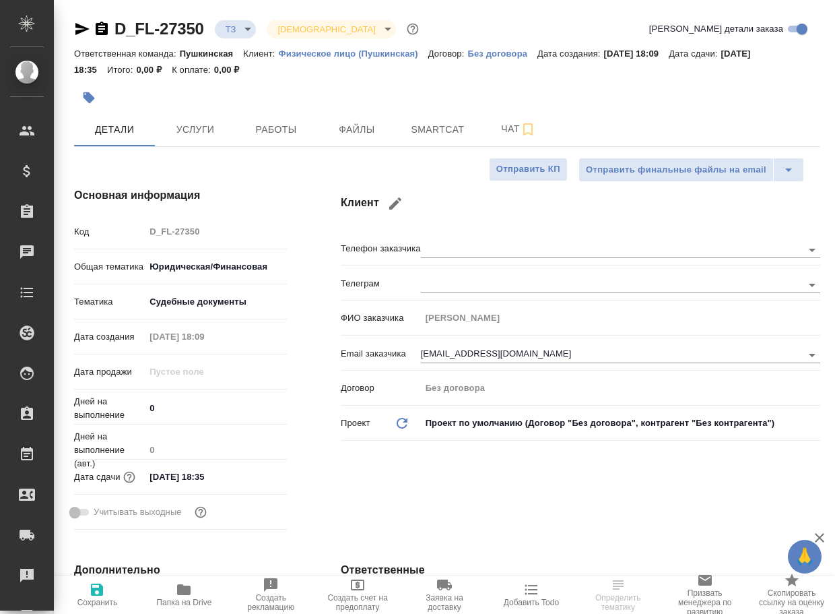
type textarea "x"
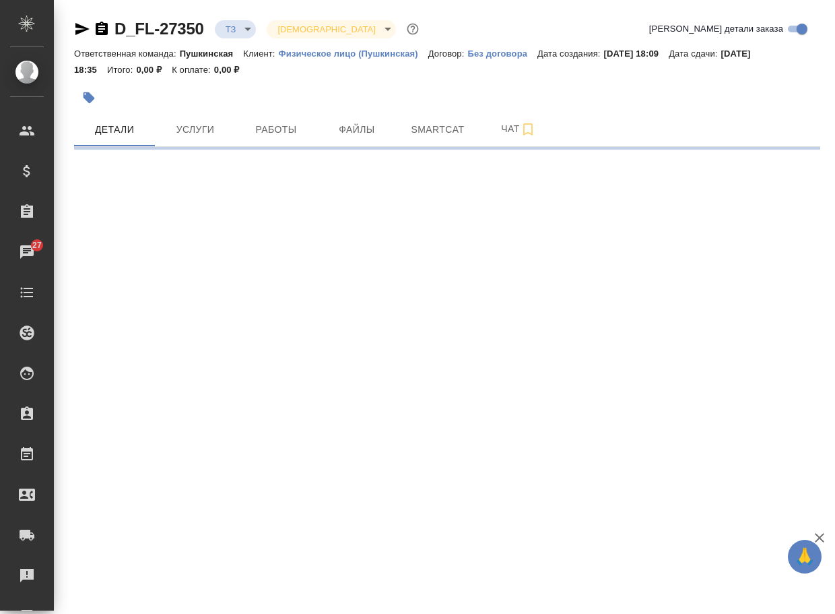
select select "RU"
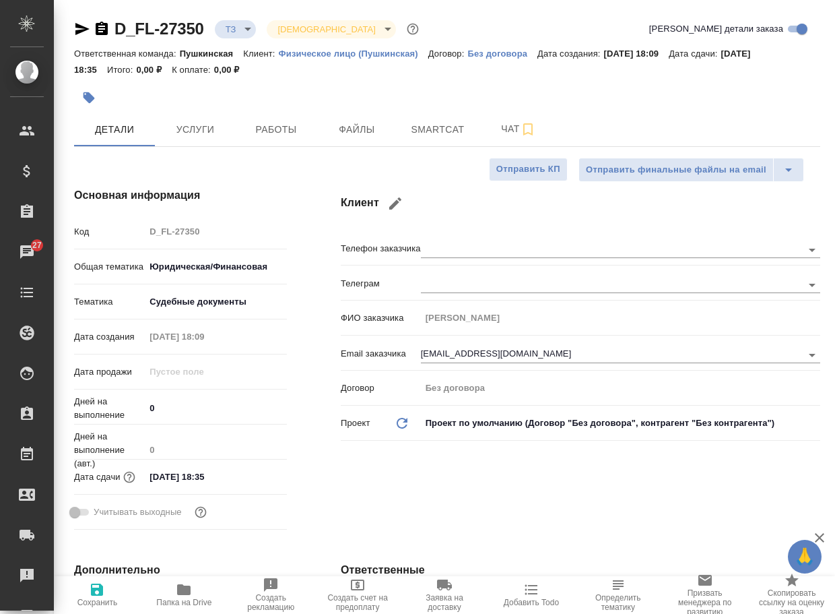
type textarea "x"
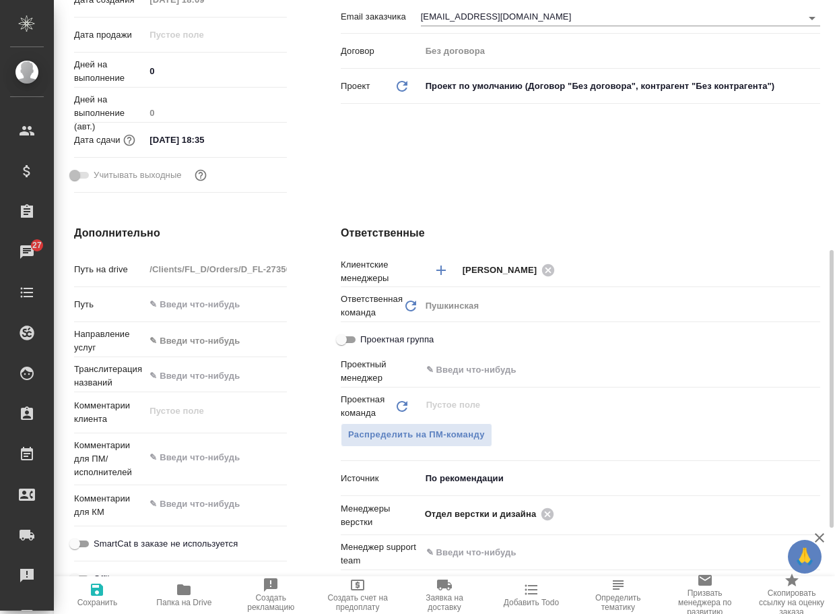
scroll to position [539, 0]
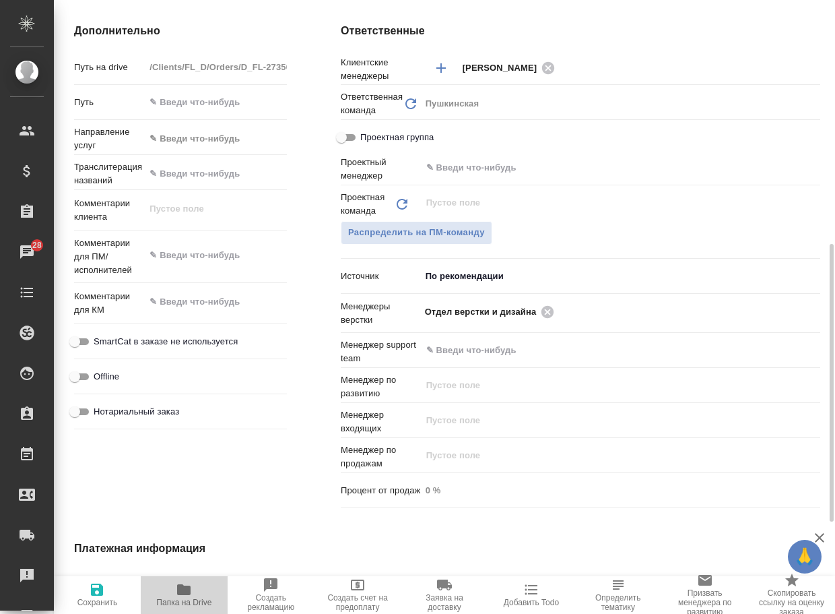
click at [180, 600] on span "Папка на Drive" at bounding box center [183, 601] width 55 height 9
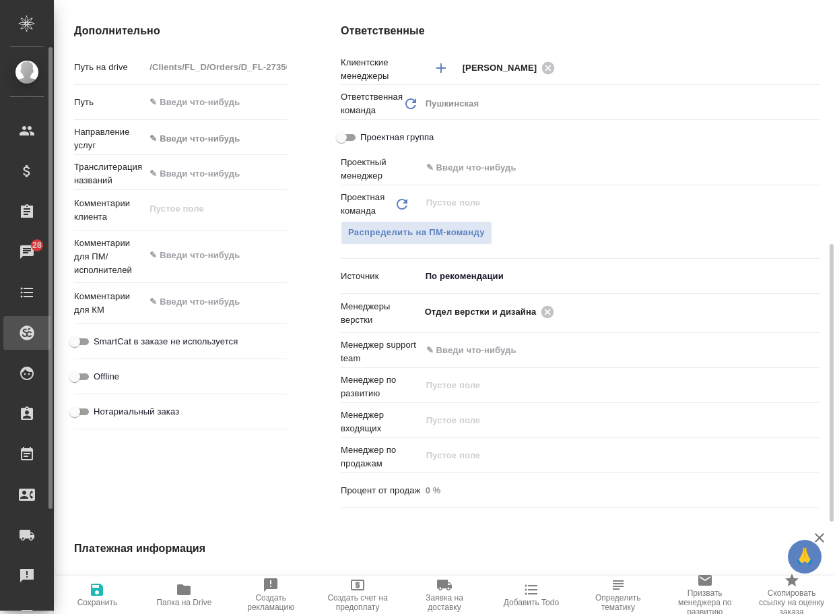
type textarea "x"
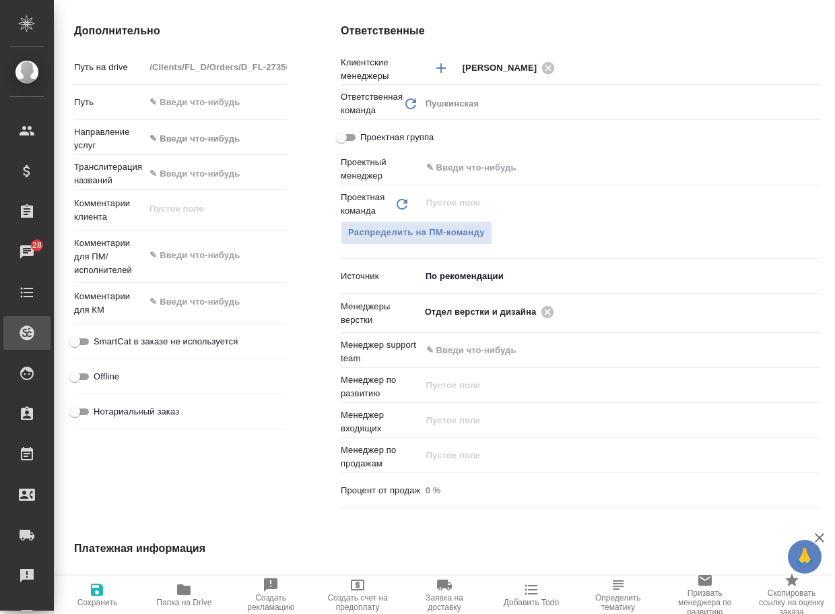
type textarea "x"
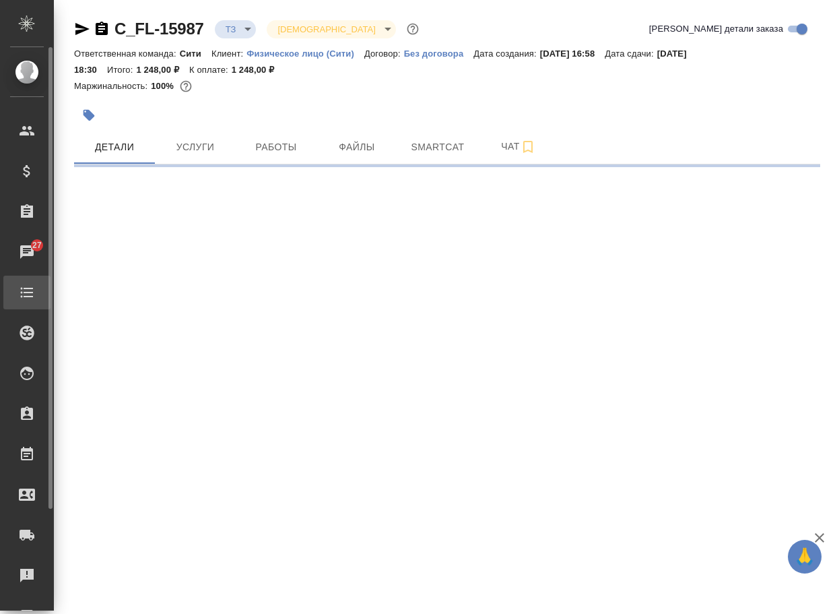
select select "RU"
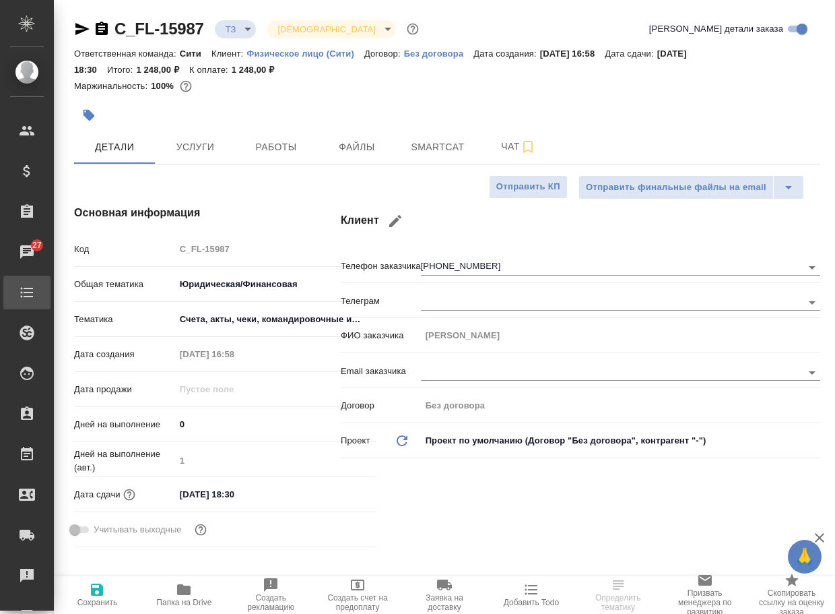
type textarea "x"
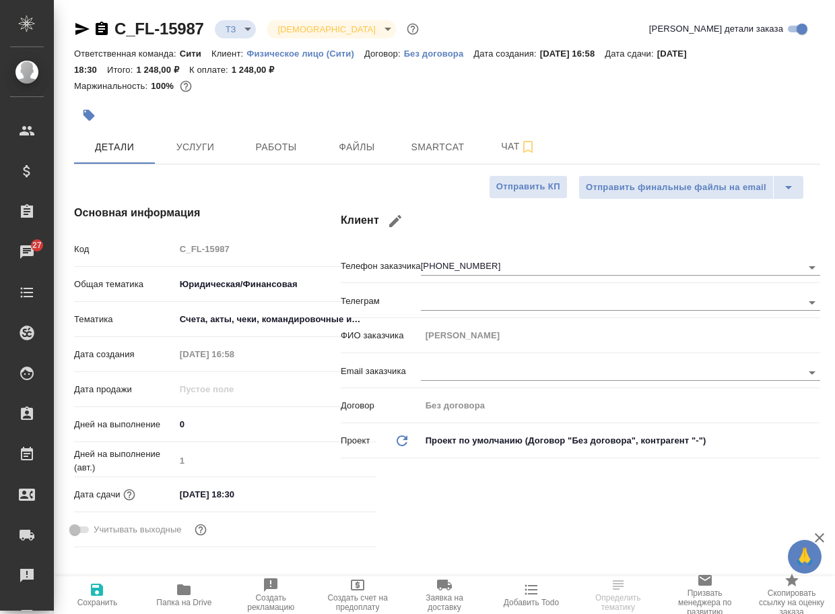
type textarea "x"
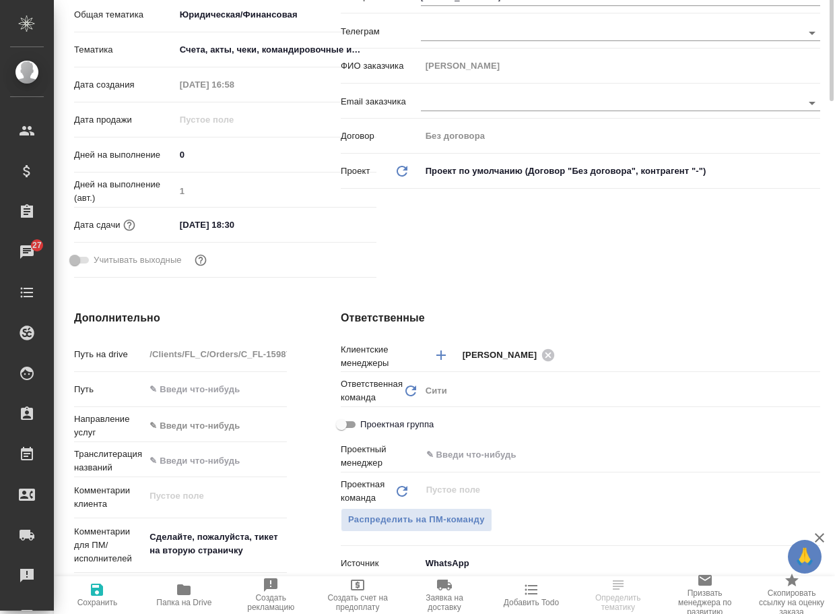
scroll to position [539, 0]
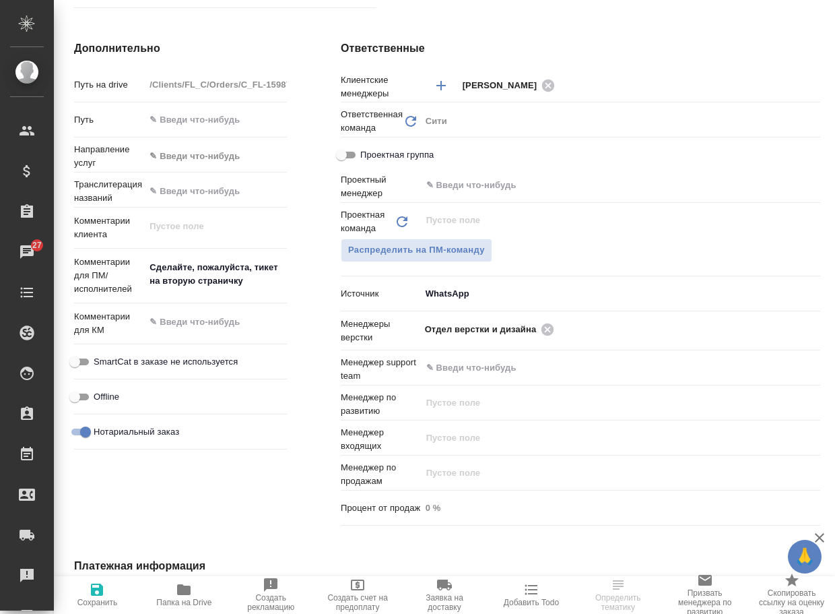
click at [187, 594] on icon "button" at bounding box center [183, 589] width 13 height 11
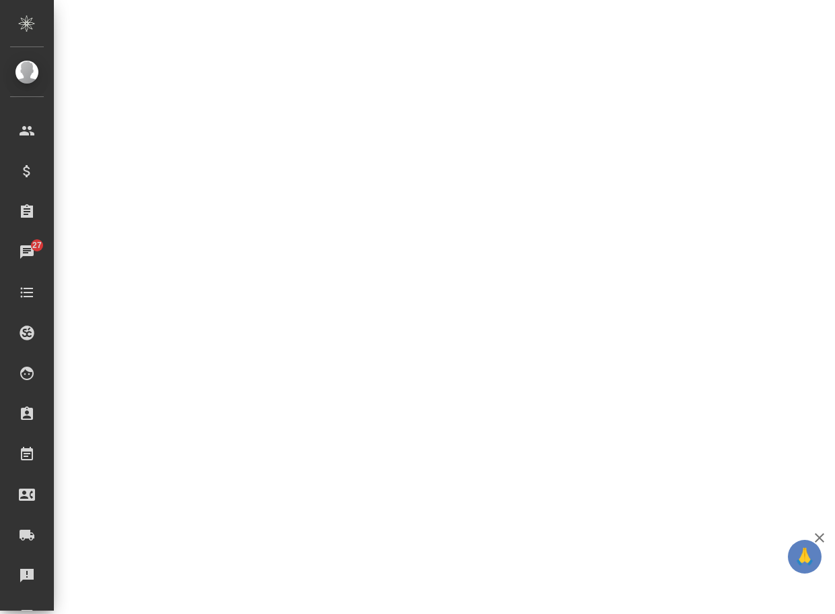
select select "RU"
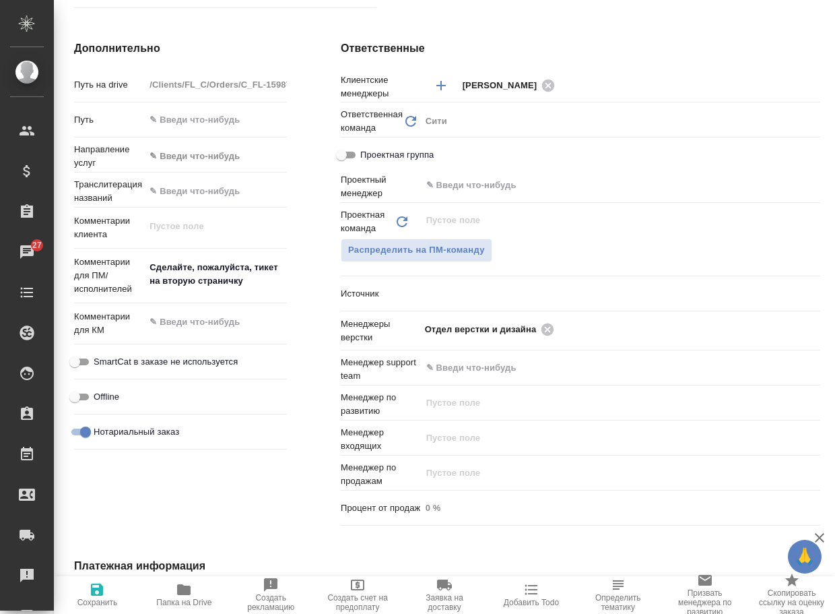
type textarea "x"
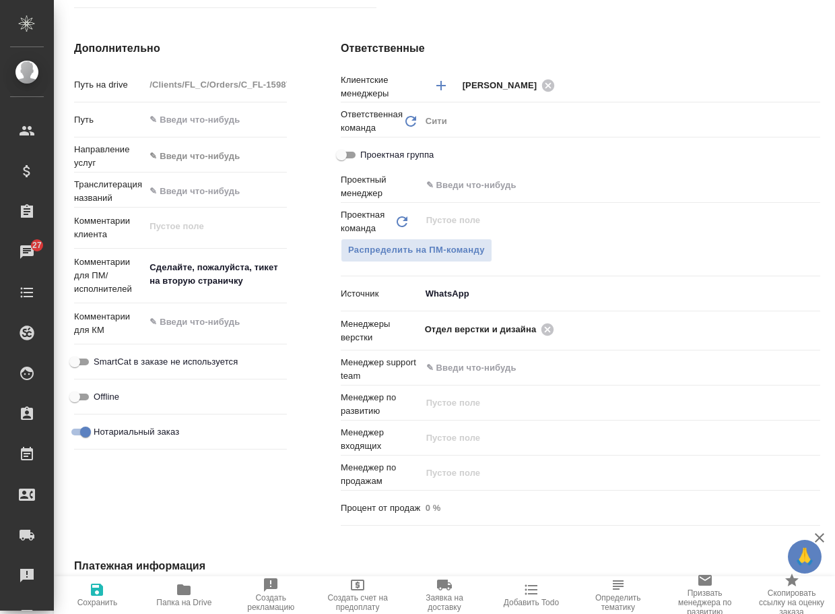
type textarea "x"
click at [541, 328] on icon at bounding box center [547, 329] width 12 height 12
type textarea "x"
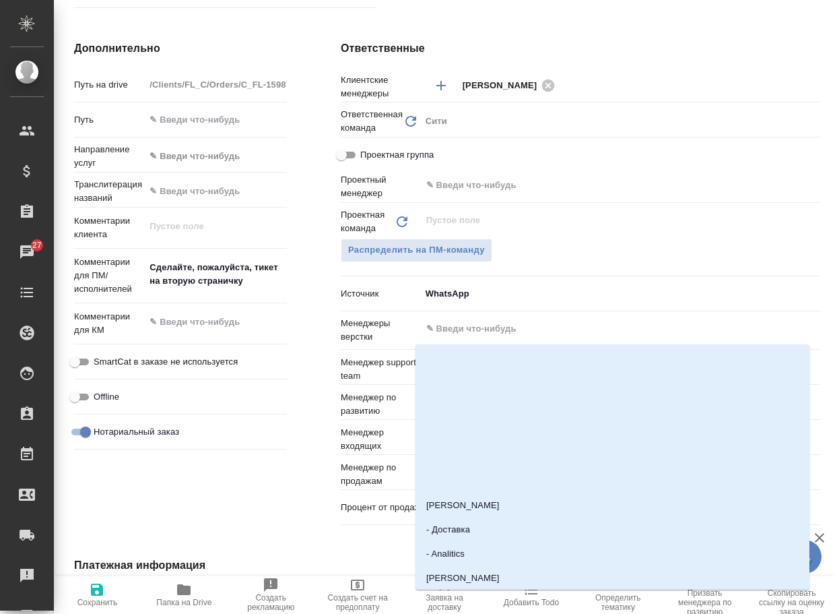
click at [541, 328] on input "text" at bounding box center [598, 329] width 346 height 16
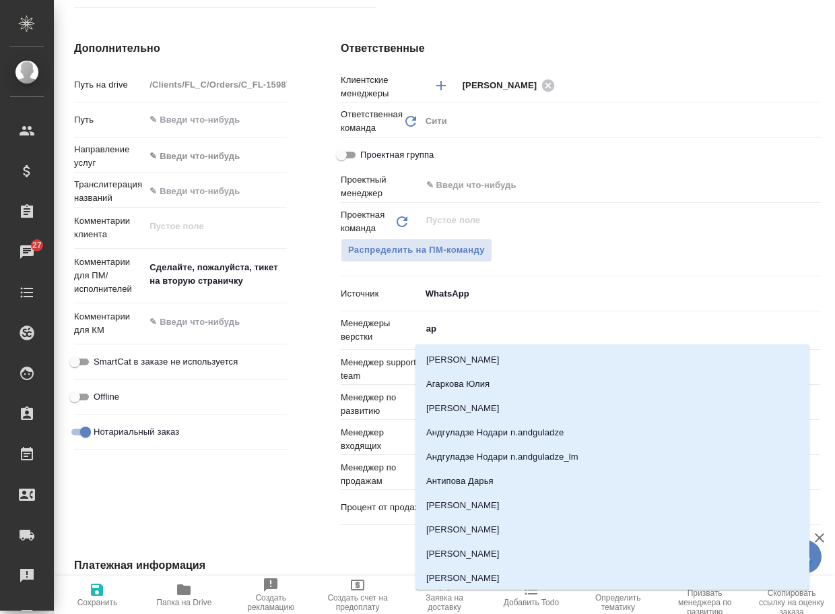
type input "арс"
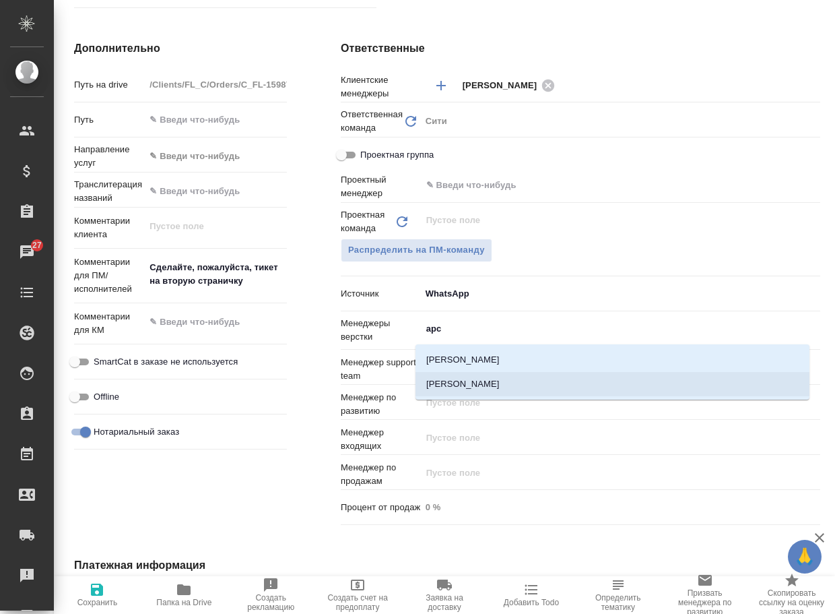
click at [496, 386] on li "[PERSON_NAME]" at bounding box center [613, 384] width 394 height 24
type textarea "x"
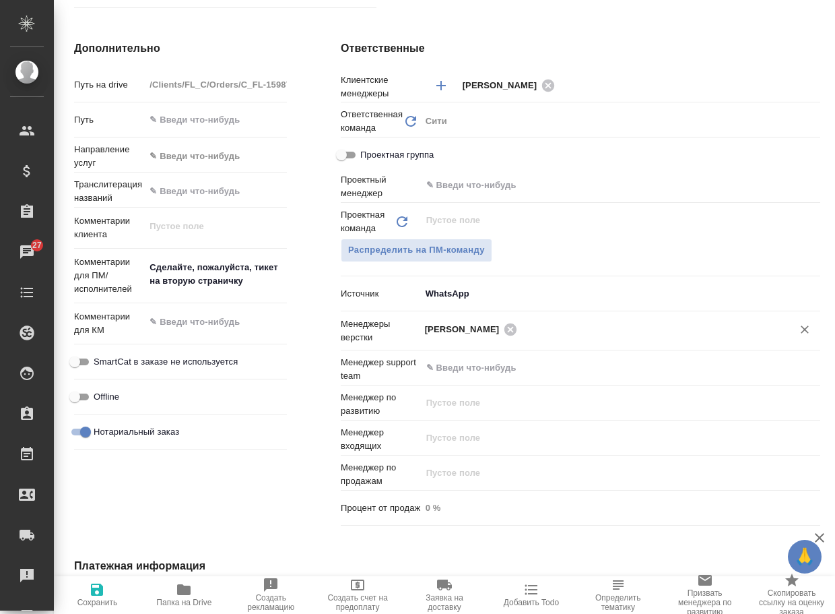
click at [89, 601] on span "Сохранить" at bounding box center [97, 601] width 40 height 9
type textarea "x"
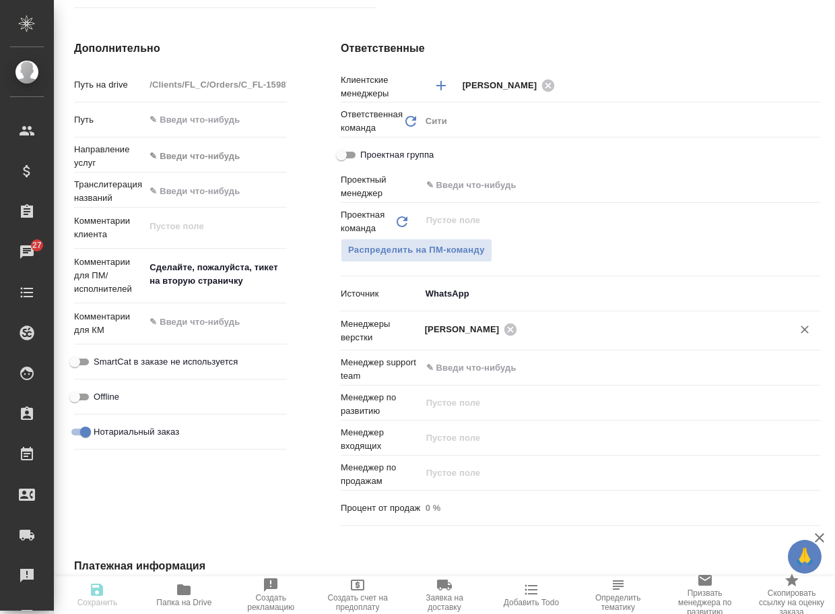
type textarea "x"
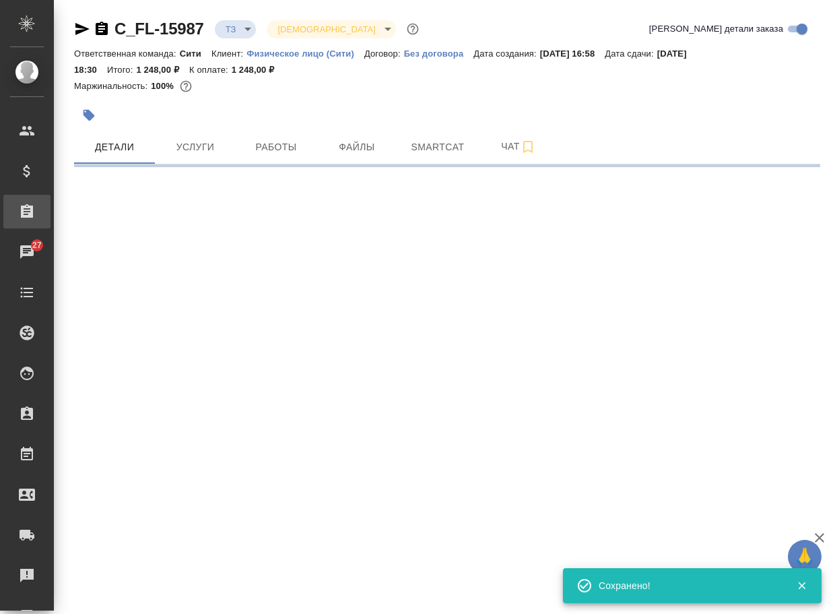
scroll to position [0, 0]
select select "RU"
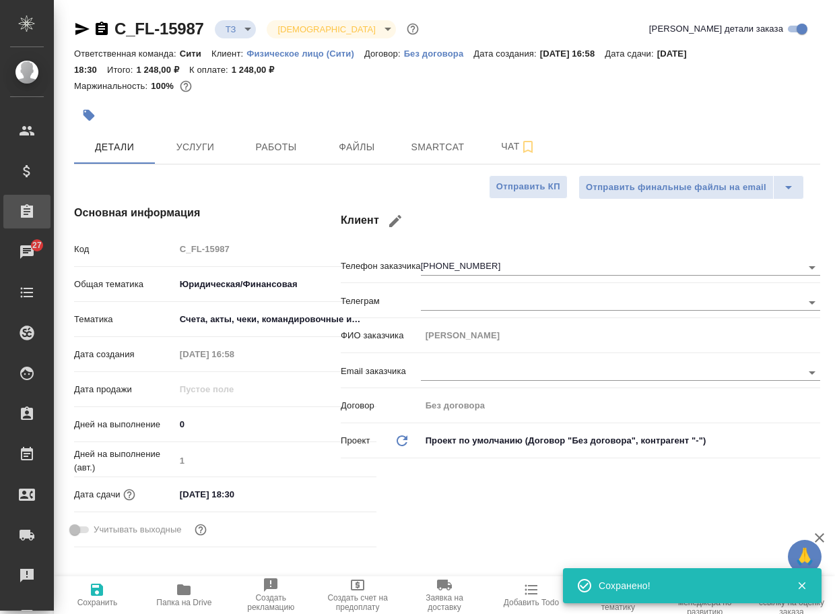
type textarea "x"
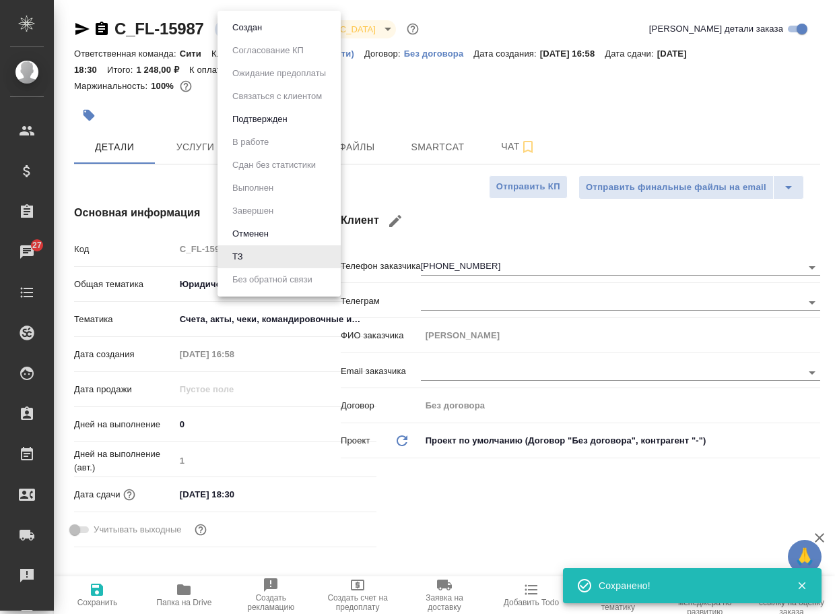
click at [234, 35] on body "🙏 .cls-1 fill:#fff; AWATERA Arsenyeva [PERSON_NAME] Спецификации Заказы 27 Чаты…" at bounding box center [417, 307] width 835 height 614
click at [242, 28] on button "Создан" at bounding box center [247, 27] width 38 height 15
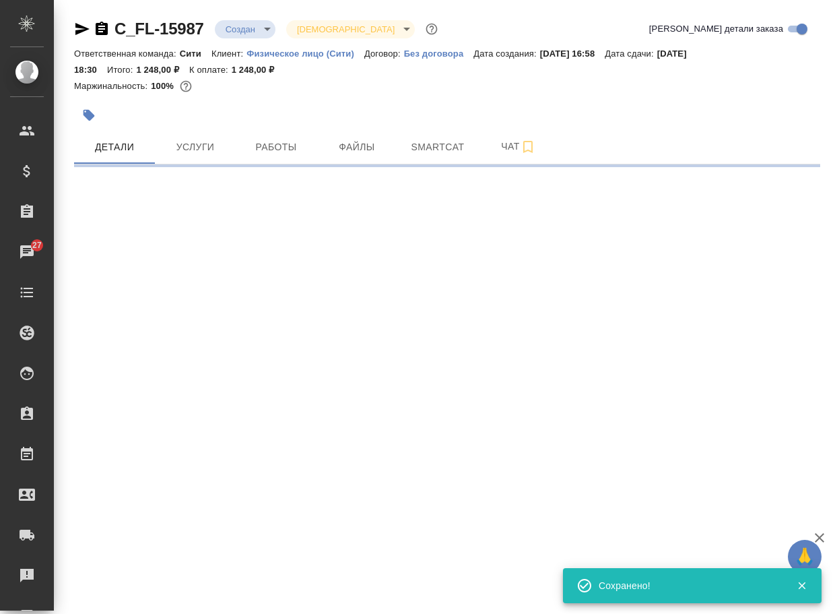
select select "RU"
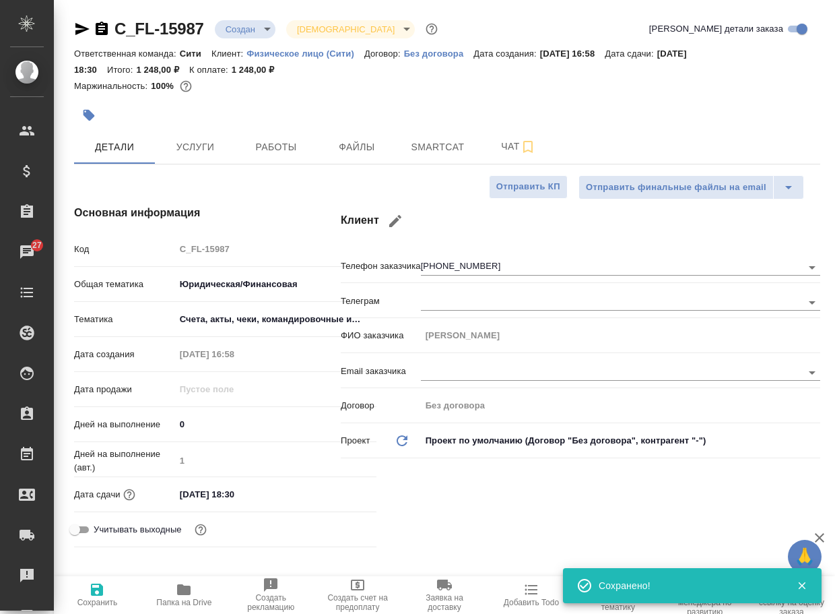
type textarea "x"
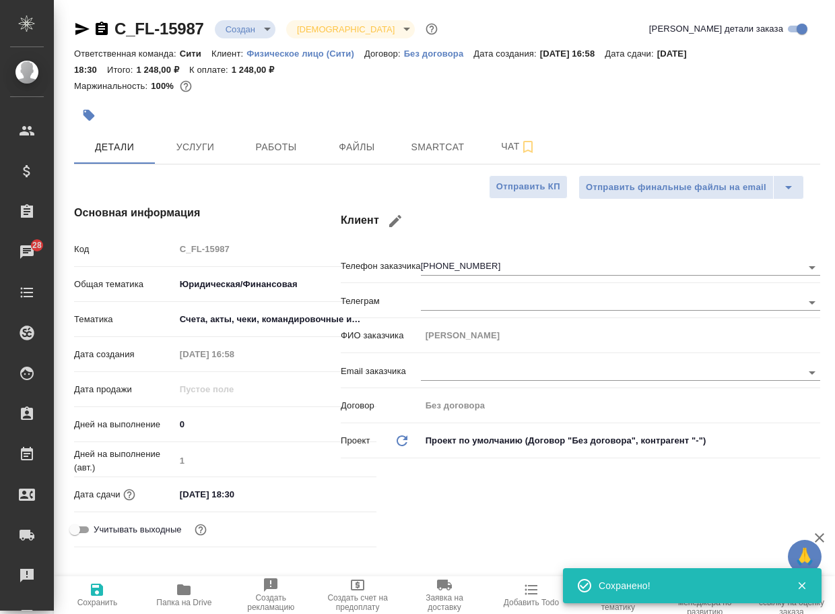
type textarea "x"
drag, startPoint x: 204, startPoint y: 36, endPoint x: 98, endPoint y: 38, distance: 105.8
click at [98, 39] on div "C_FL-15987 Создан new Святая троица holyTrinity" at bounding box center [257, 29] width 366 height 22
copy link "C_FL-15987"
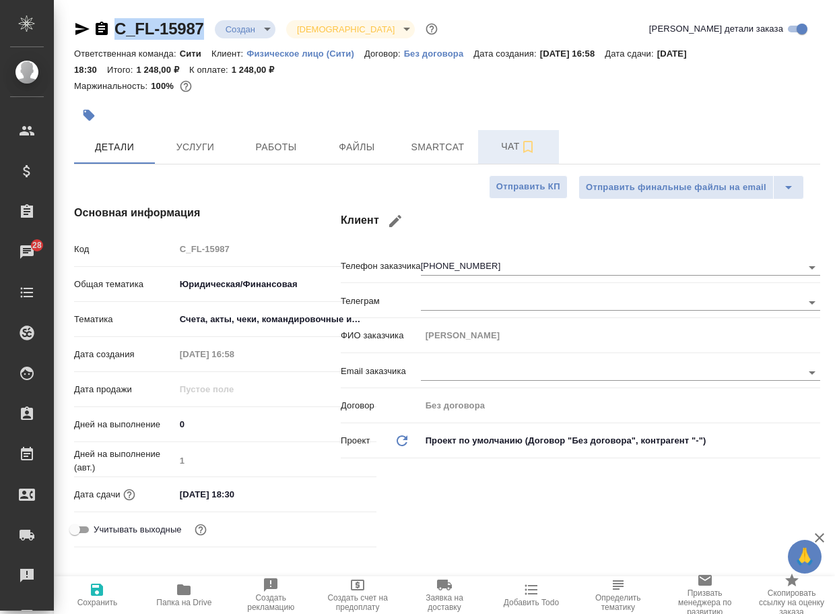
click at [513, 144] on span "Чат" at bounding box center [518, 146] width 65 height 17
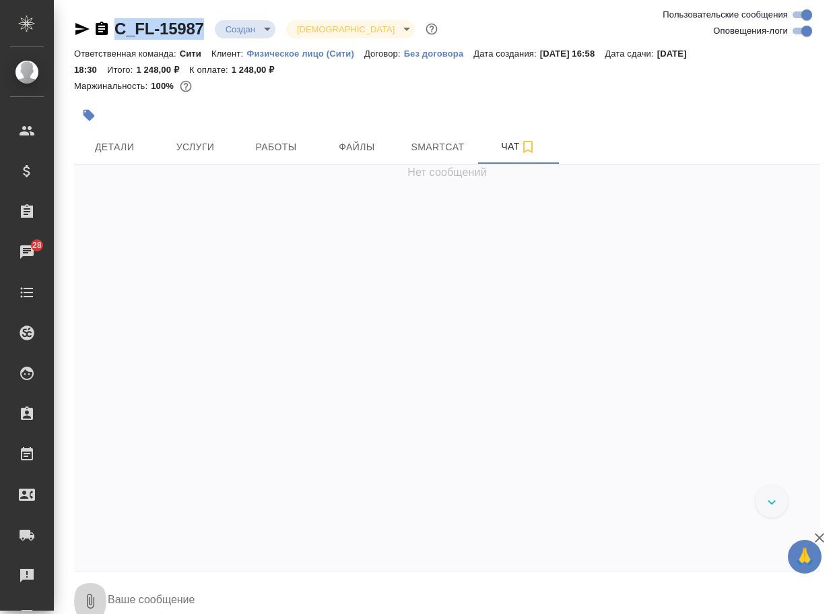
click at [90, 597] on icon "button" at bounding box center [90, 601] width 16 height 16
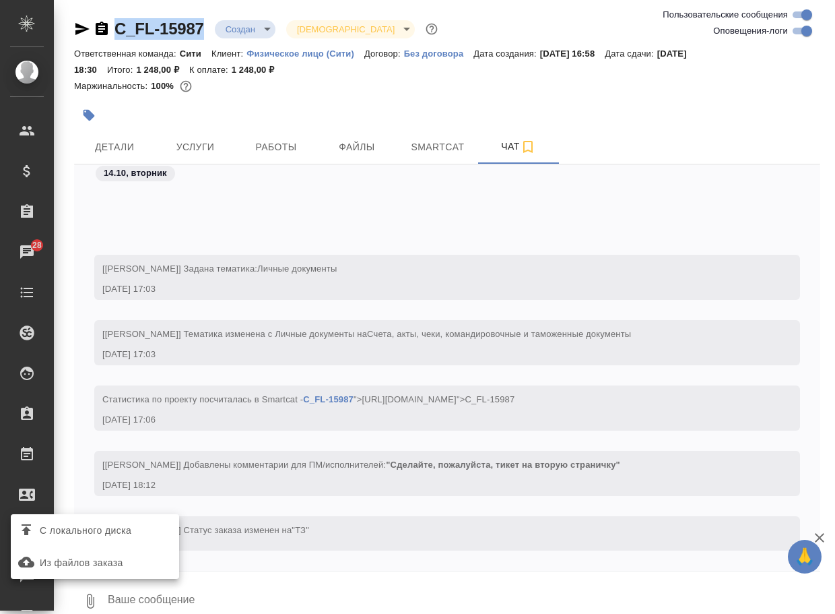
scroll to position [110, 0]
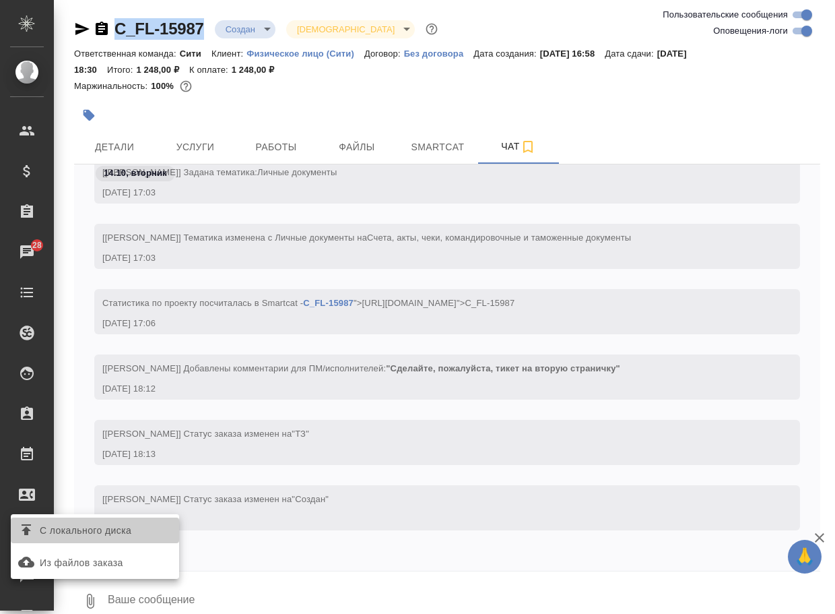
click at [127, 541] on label "С локального диска" at bounding box center [95, 530] width 168 height 26
click at [0, 0] on input "С локального диска" at bounding box center [0, 0] width 0 height 0
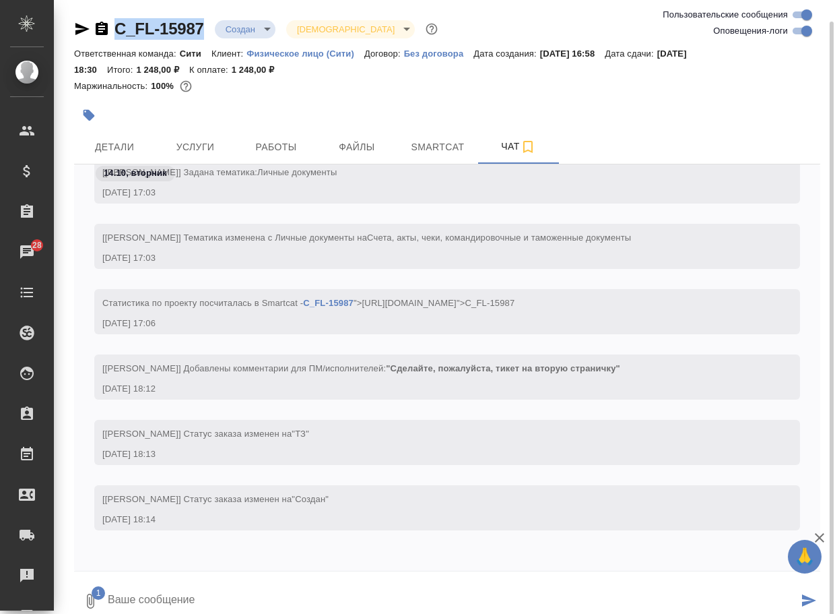
scroll to position [11, 0]
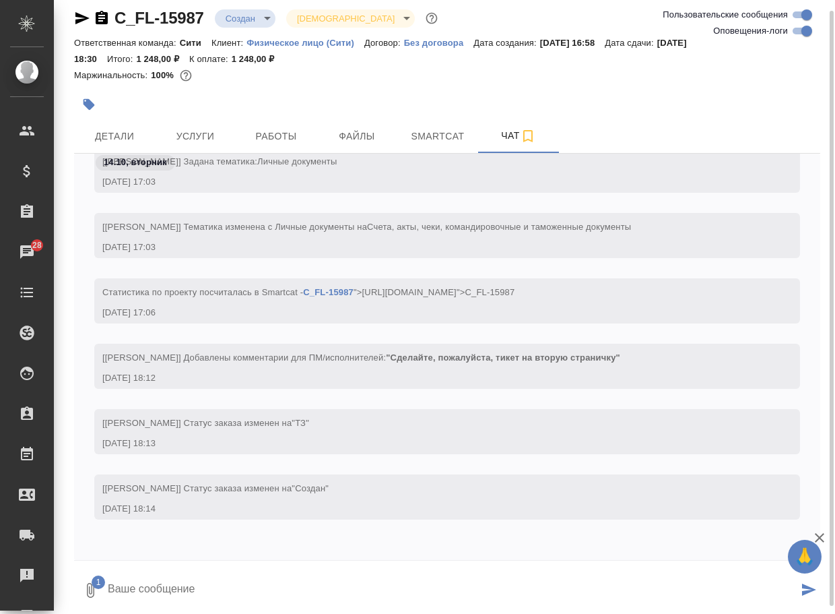
click at [148, 598] on textarea at bounding box center [452, 590] width 692 height 46
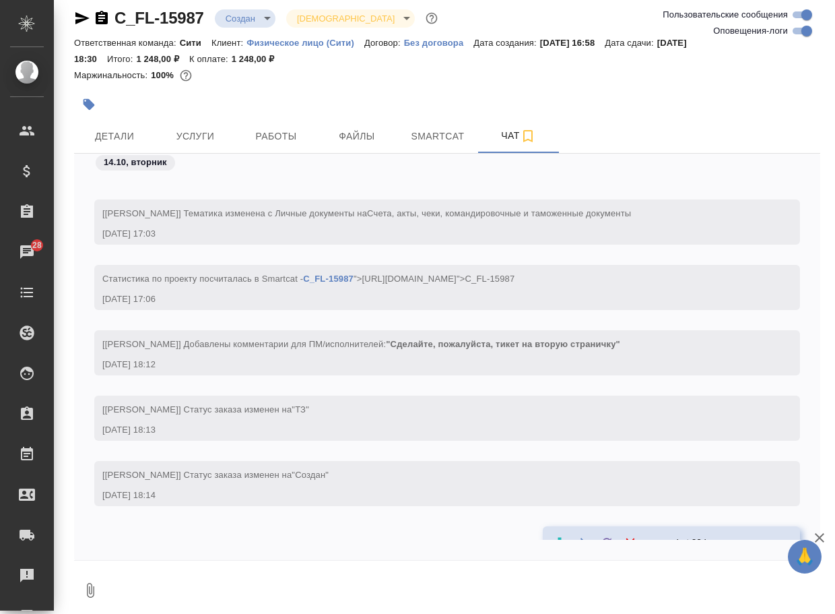
scroll to position [202, 0]
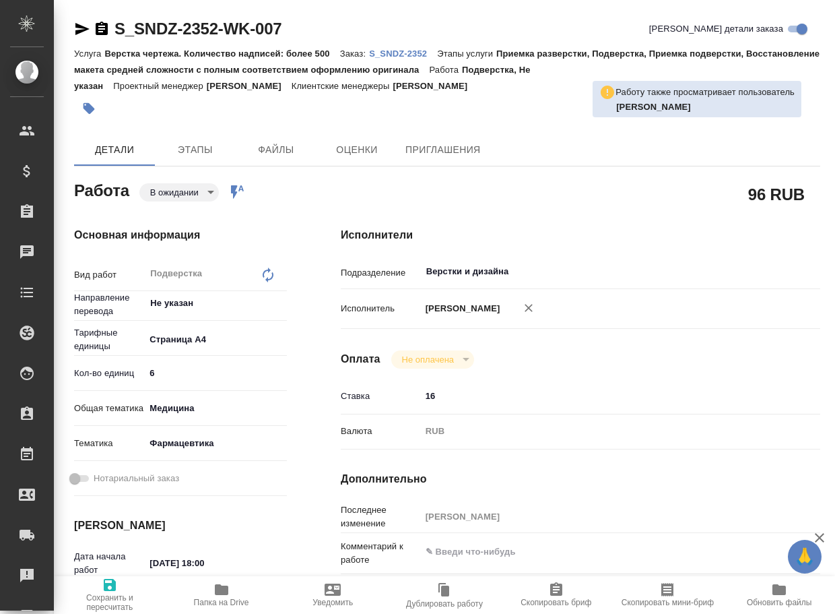
type textarea "x"
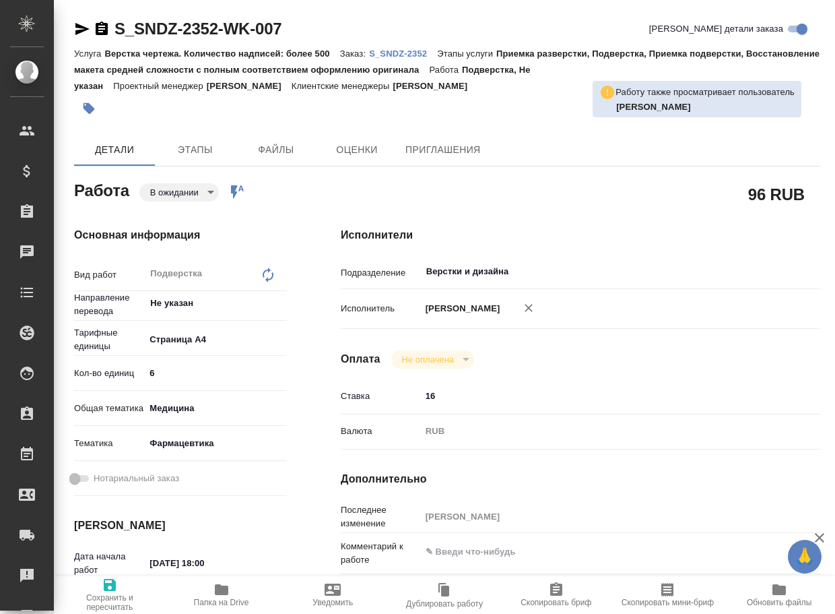
type textarea "x"
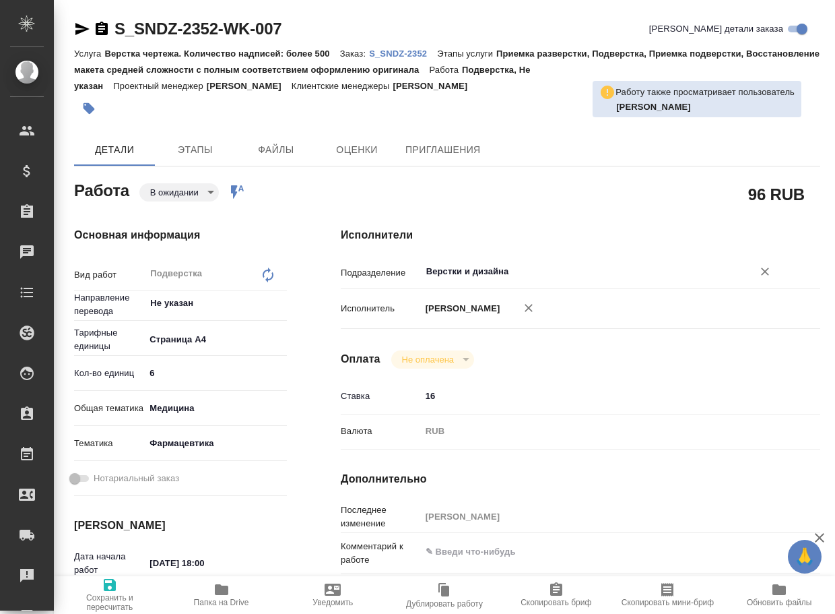
type textarea "x"
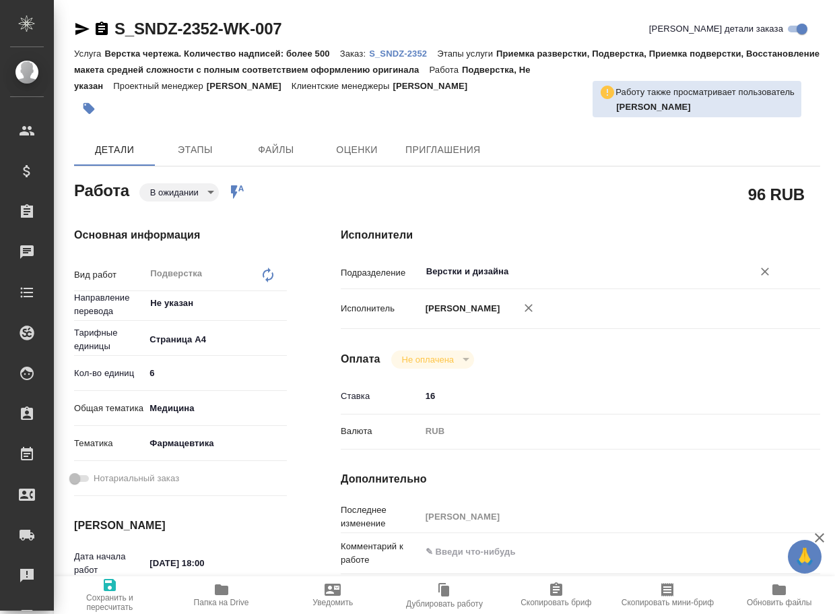
click at [539, 271] on input "Верстки и дизайна" at bounding box center [578, 271] width 306 height 16
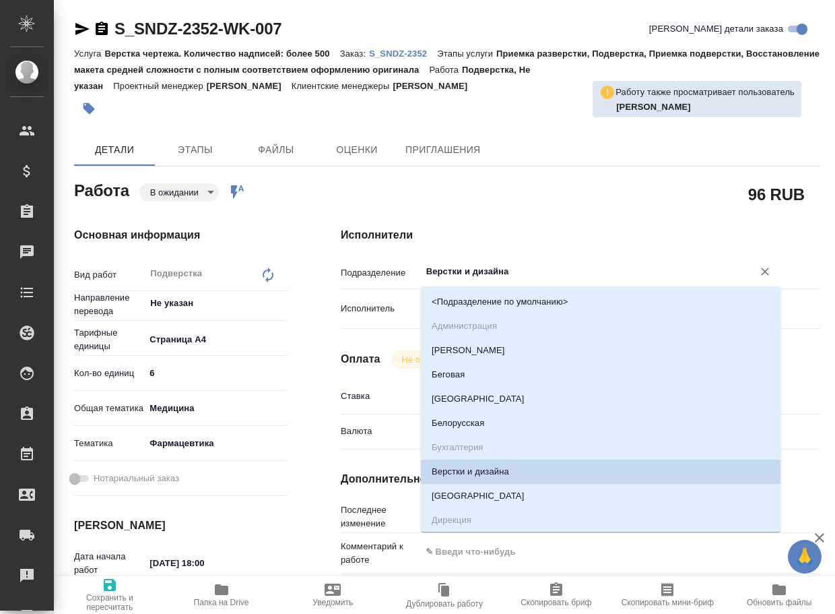
type input "d"
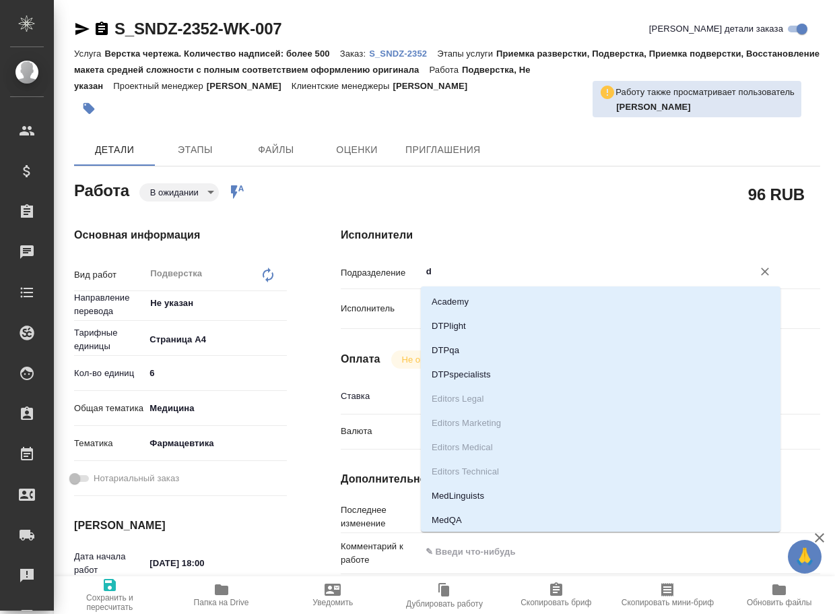
type textarea "x"
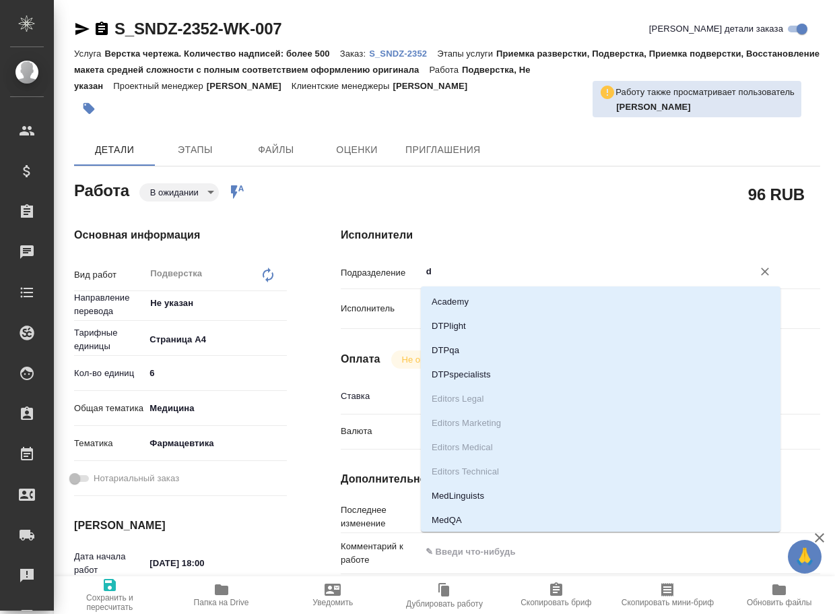
type input "dt"
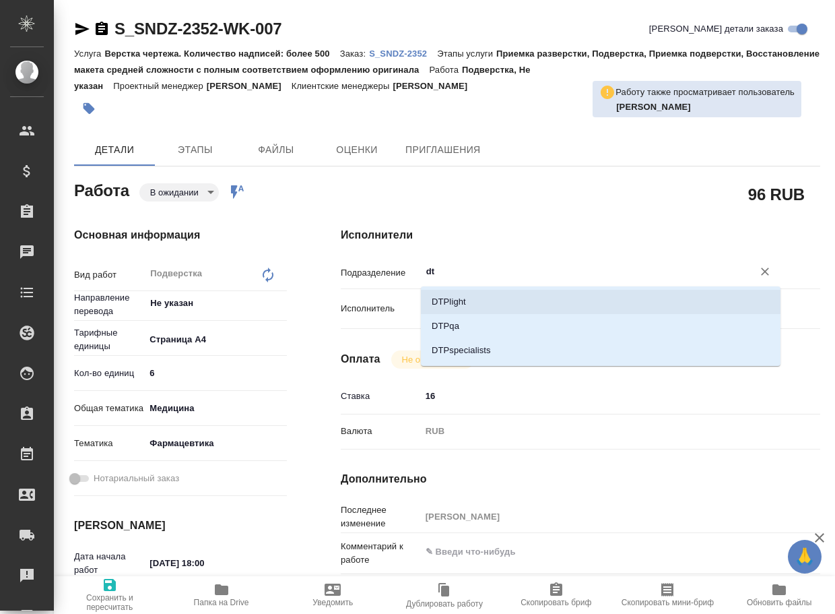
drag, startPoint x: 486, startPoint y: 305, endPoint x: 232, endPoint y: 450, distance: 292.3
click at [484, 305] on li "DTPlight" at bounding box center [601, 302] width 360 height 24
type textarea "x"
type input "DTPlight"
type textarea "x"
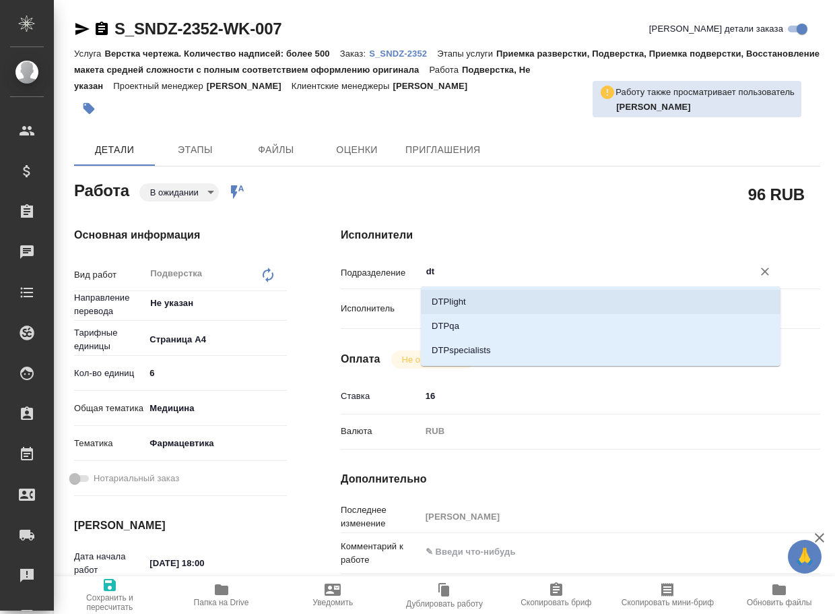
type textarea "x"
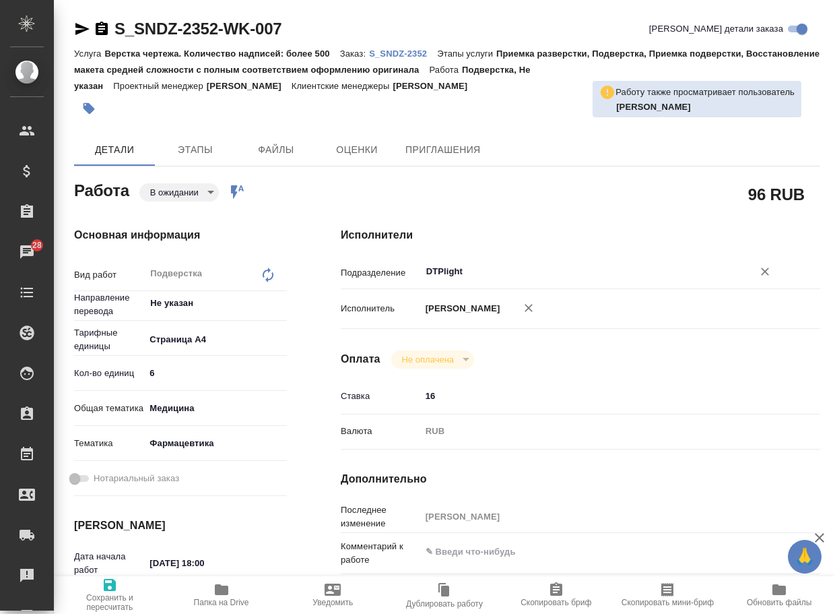
type input "DTPlight"
click at [104, 602] on span "Сохранить и пересчитать" at bounding box center [110, 602] width 96 height 19
type textarea "x"
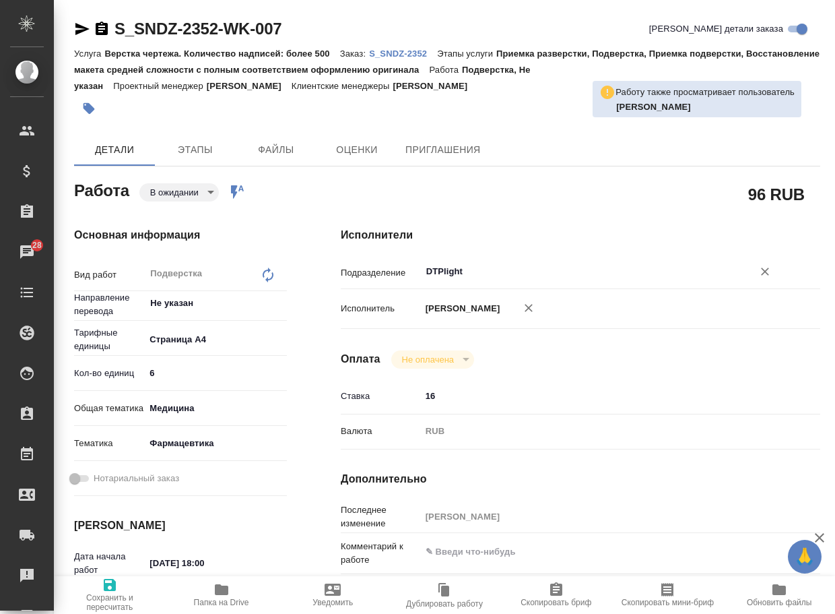
type textarea "x"
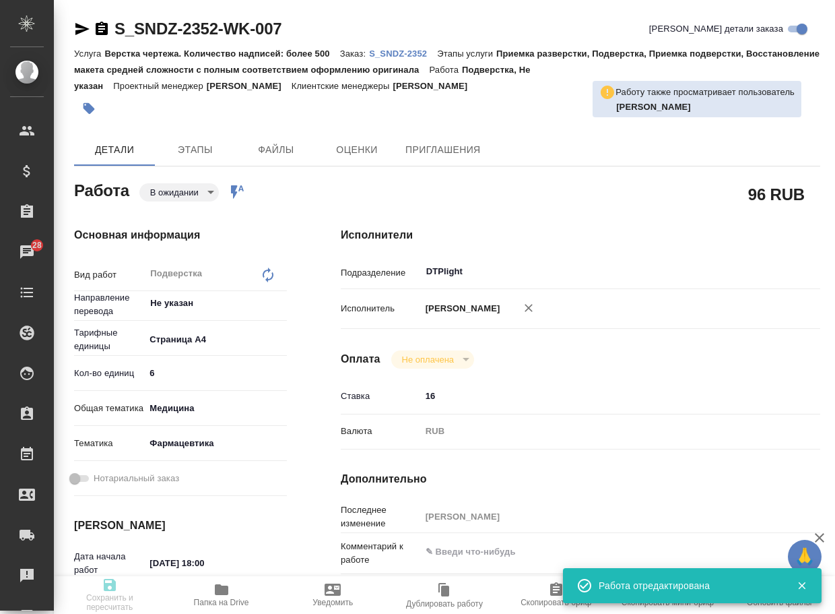
type input "pending"
type textarea "Подверстка"
type textarea "x"
type input "Не указан"
type input "5f036ec4e16dec2d6b59c8ff"
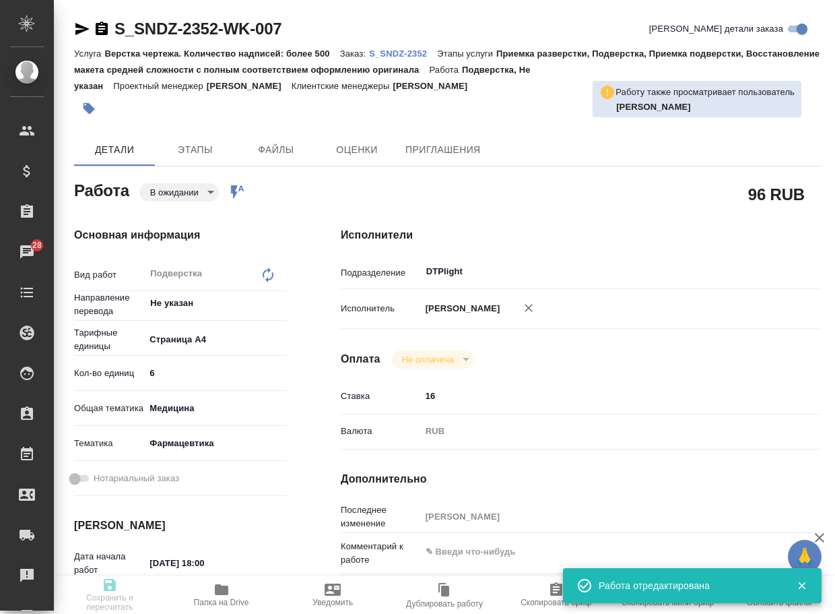
type input "6"
type input "med"
type input "6149832f2b7be24903fd7a82"
type input "15.10.2025 18:00"
type input "15.10.2025 19:00"
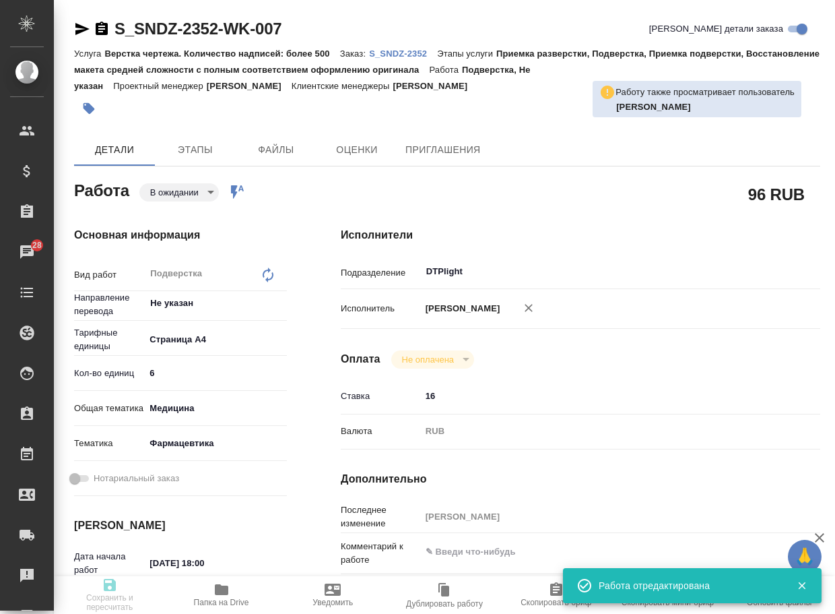
type input "15.10.2025 19:00"
type input "DTPlight"
type input "notPayed"
type input "16"
type input "RUB"
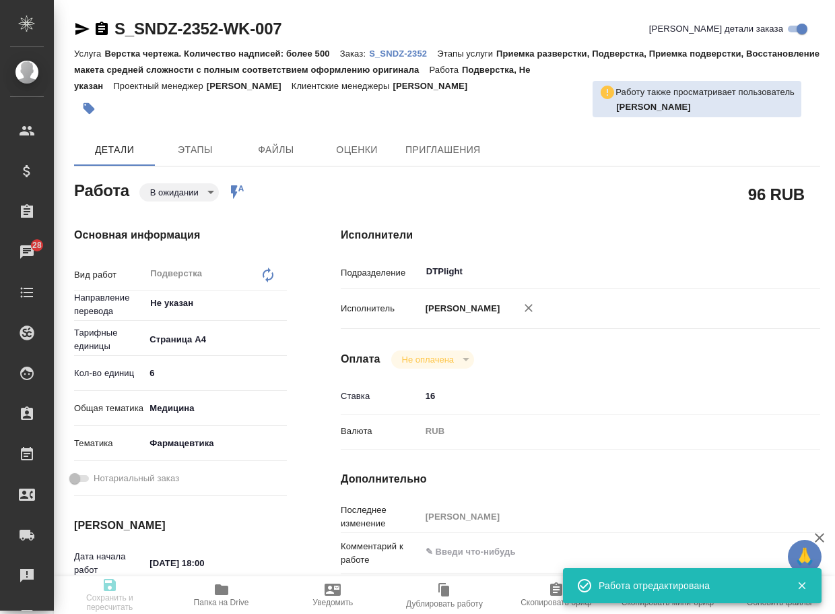
type input "[PERSON_NAME]"
type textarea "x"
type textarea "/Clients/Sandoz/Orders/S_SNDZ-2352/DTP/S_SNDZ-2352-WK-007"
type textarea "x"
type input "S_SNDZ-2352"
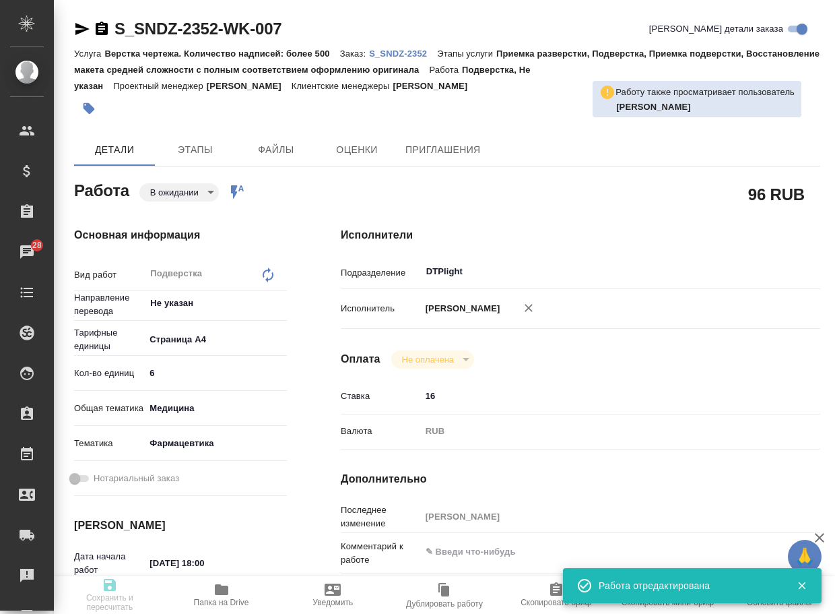
type input "Верстка чертежа. Количество надписей: более 500"
type input "Приемка разверстки, Подверстка, Приемка подверстки, Восстановление макета средн…"
type input "Сайдашева Диляра"
type input "[PERSON_NAME]"
type input "/Clients/Sandoz/Orders/S_SNDZ-2352"
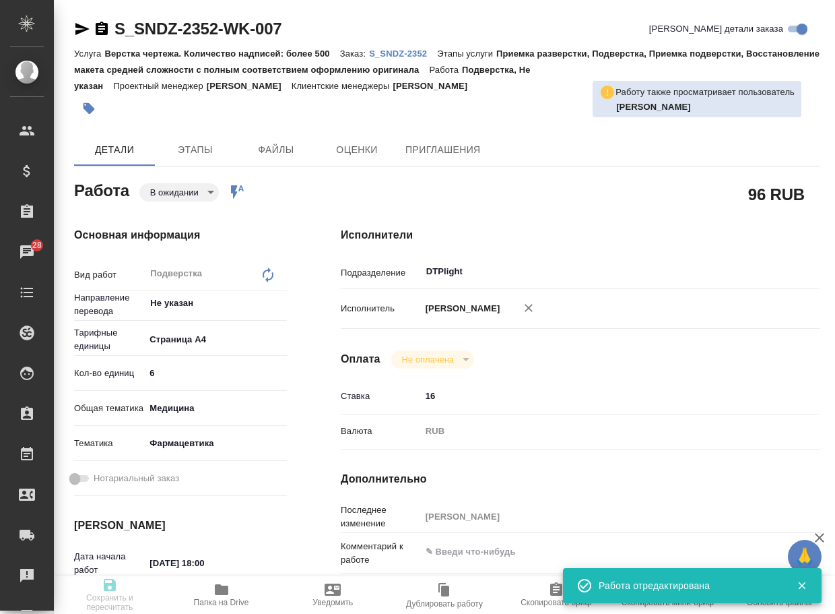
type textarea "x"
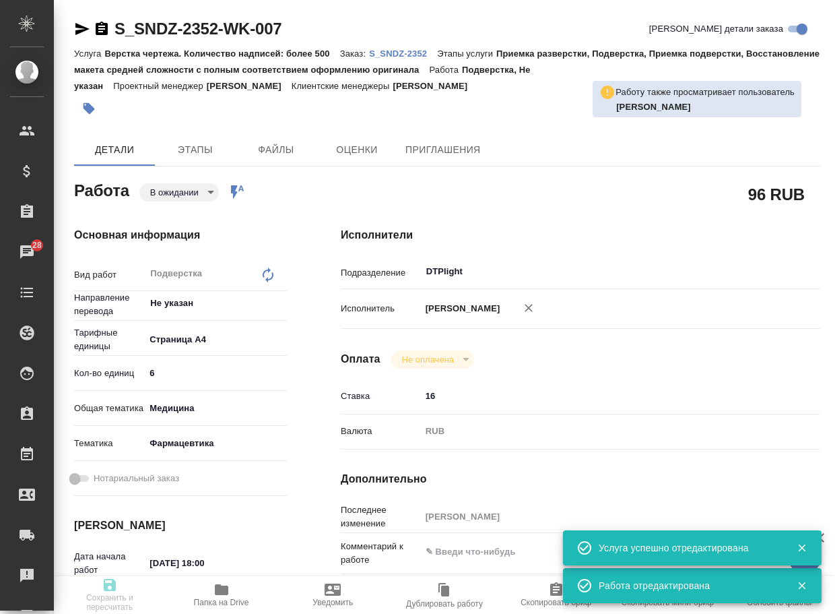
type textarea "x"
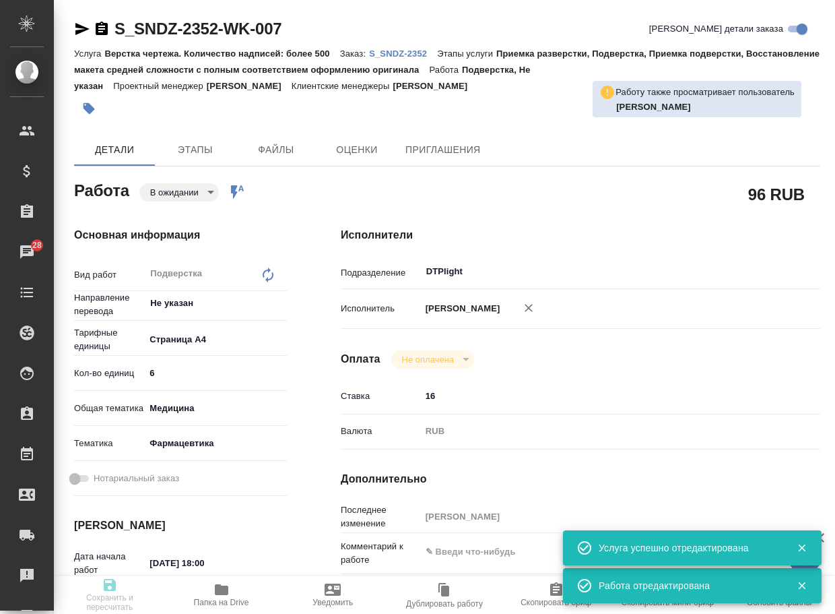
type textarea "x"
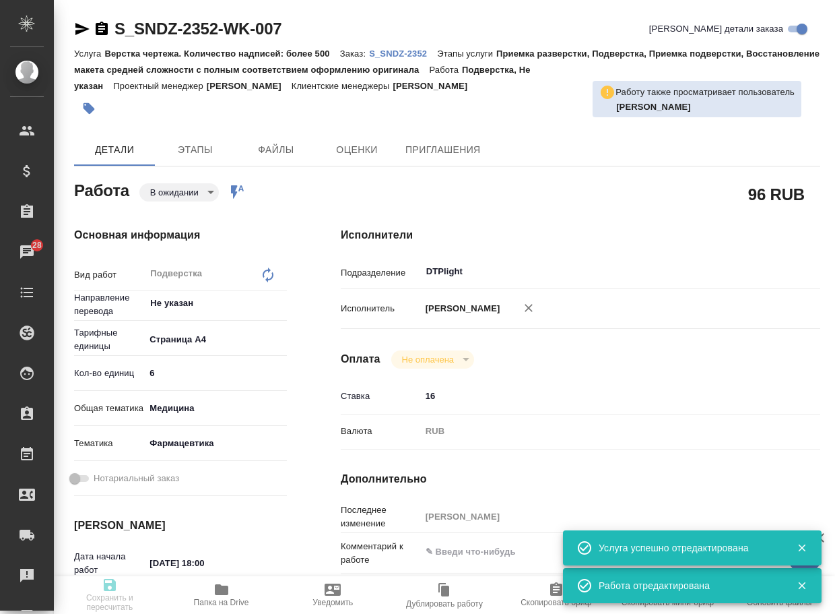
type textarea "x"
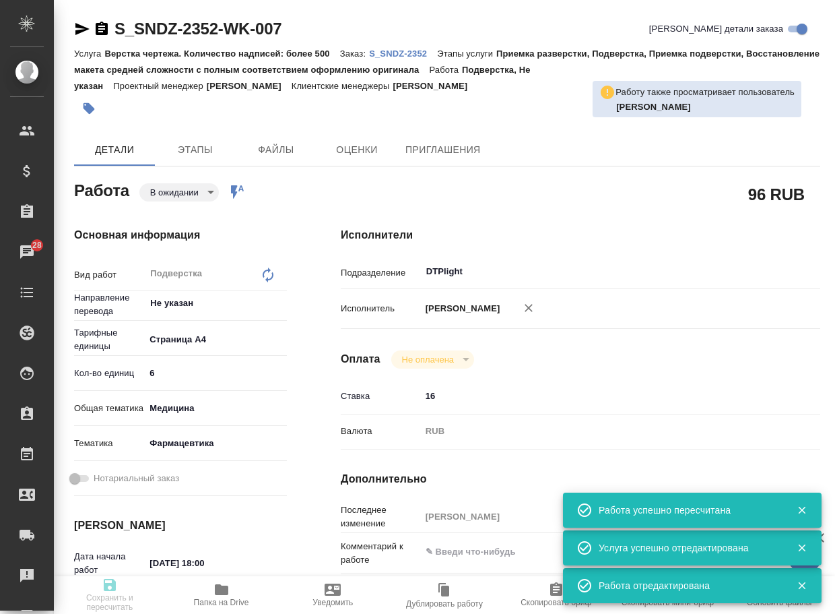
type input "pending"
type textarea "Подверстка"
type textarea "x"
type input "Не указан"
type input "5f036ec4e16dec2d6b59c8ff"
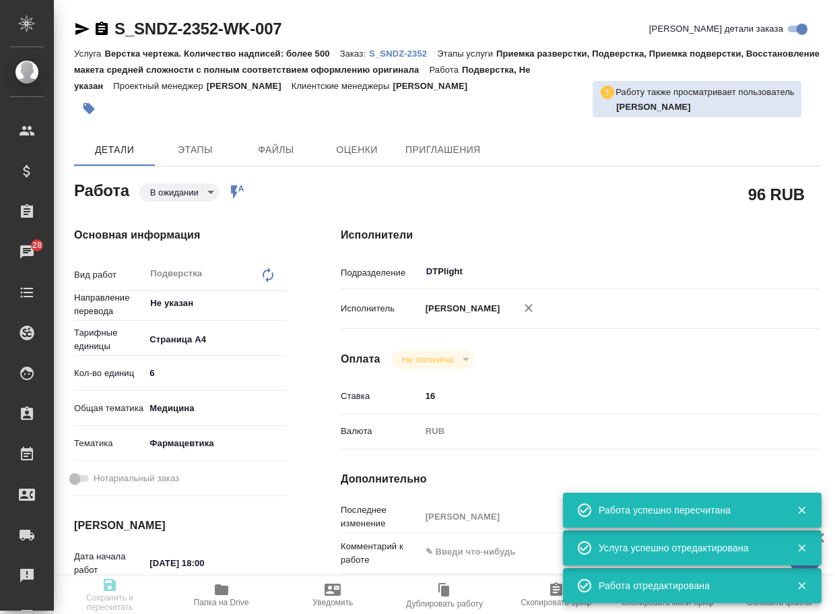
type input "6"
type input "med"
type input "6149832f2b7be24903fd7a82"
type input "15.10.2025 18:00"
type input "15.10.2025 19:00"
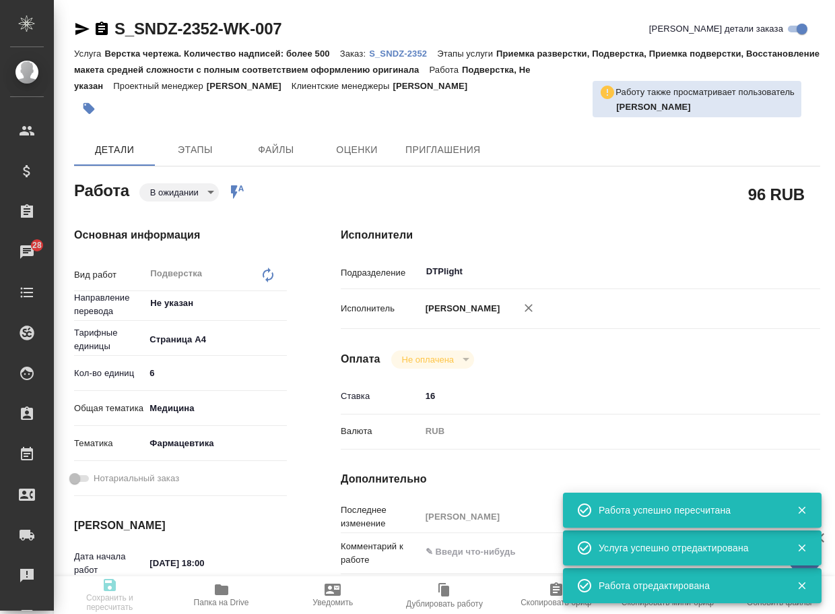
type input "15.10.2025 19:00"
type input "DTPlight"
type input "notPayed"
type input "16"
type input "RUB"
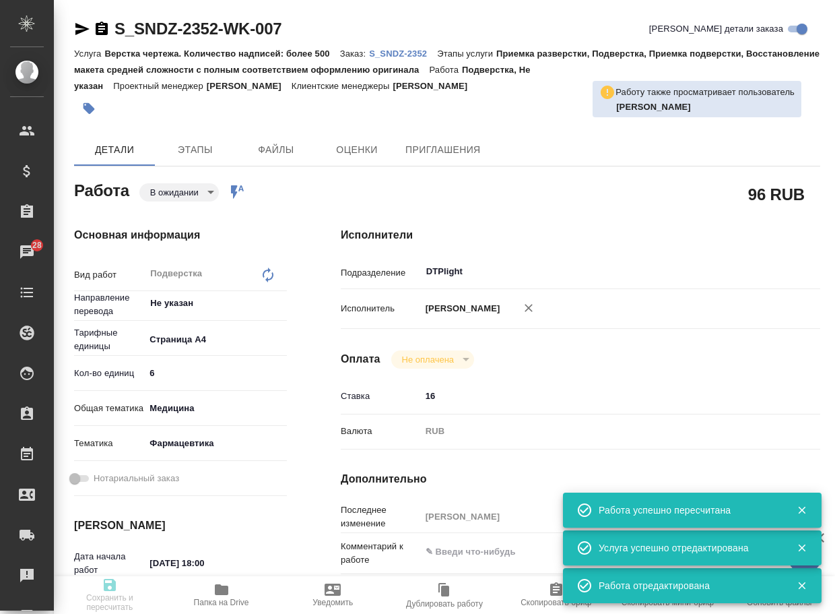
type input "[PERSON_NAME]"
type textarea "x"
type textarea "/Clients/Sandoz/Orders/S_SNDZ-2352/DTP/S_SNDZ-2352-WK-007"
type textarea "x"
type input "S_SNDZ-2352"
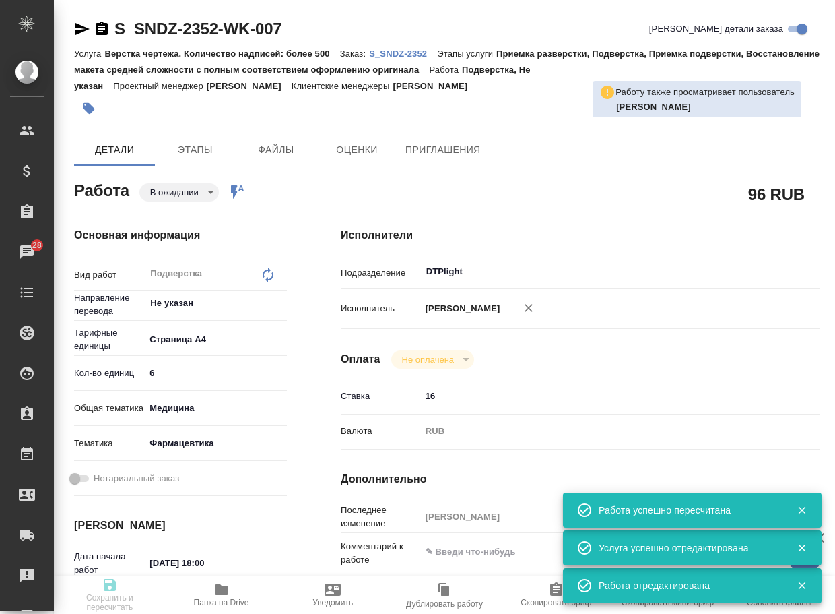
type input "Верстка чертежа. Количество надписей: более 500"
type input "Приемка разверстки, Подверстка, Приемка подверстки, Восстановление макета средн…"
type input "Сайдашева Диляра"
type input "[PERSON_NAME]"
type input "/Clients/Sandoz/Orders/S_SNDZ-2352"
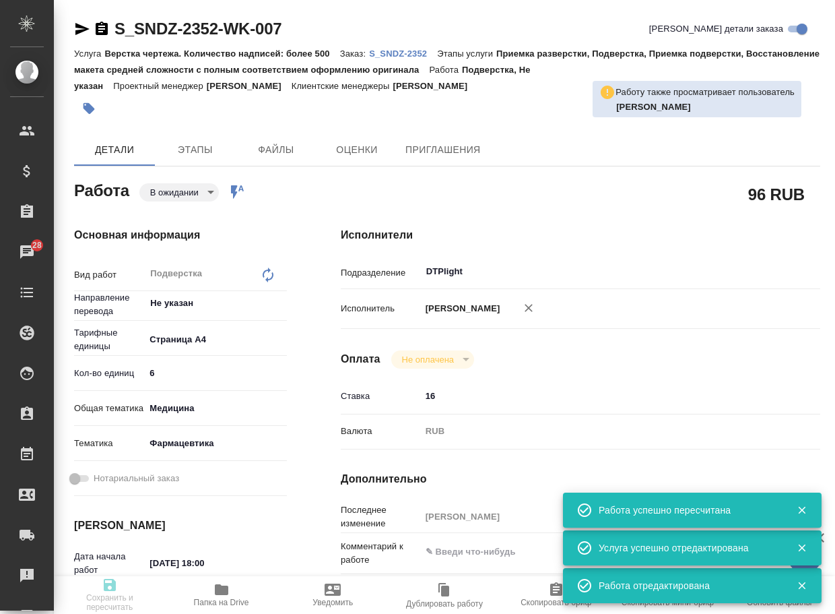
type textarea "x"
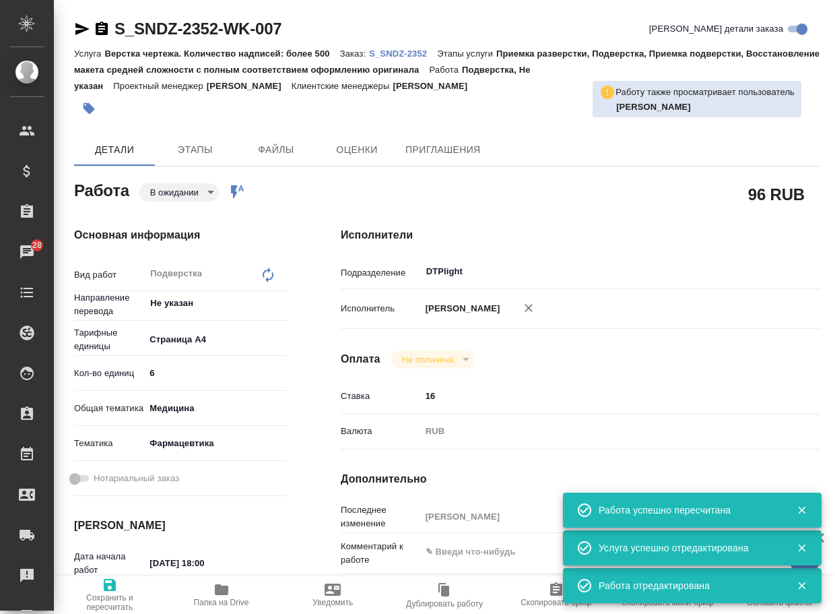
type textarea "x"
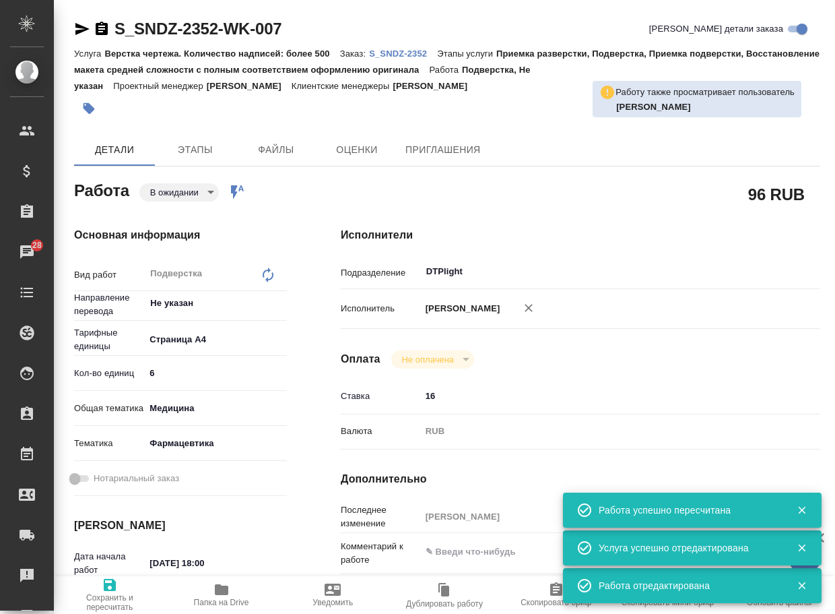
type textarea "x"
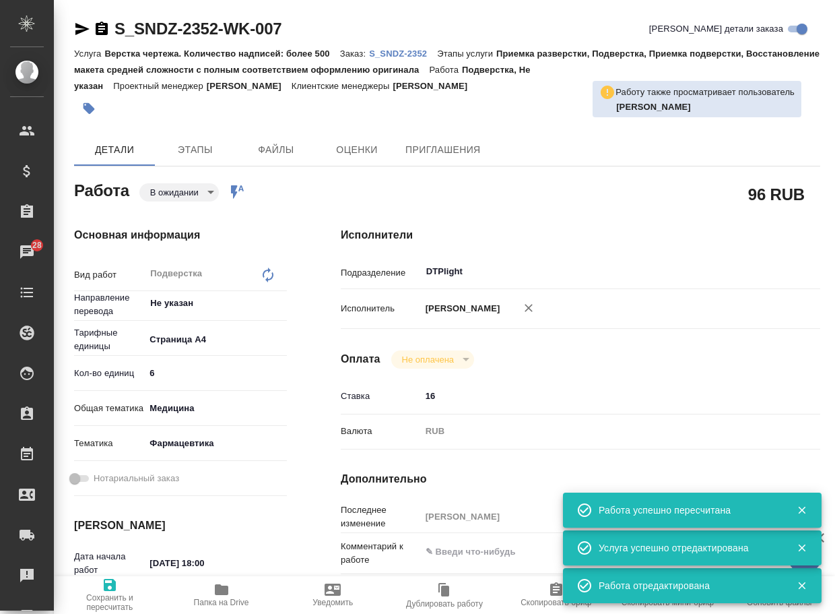
type textarea "x"
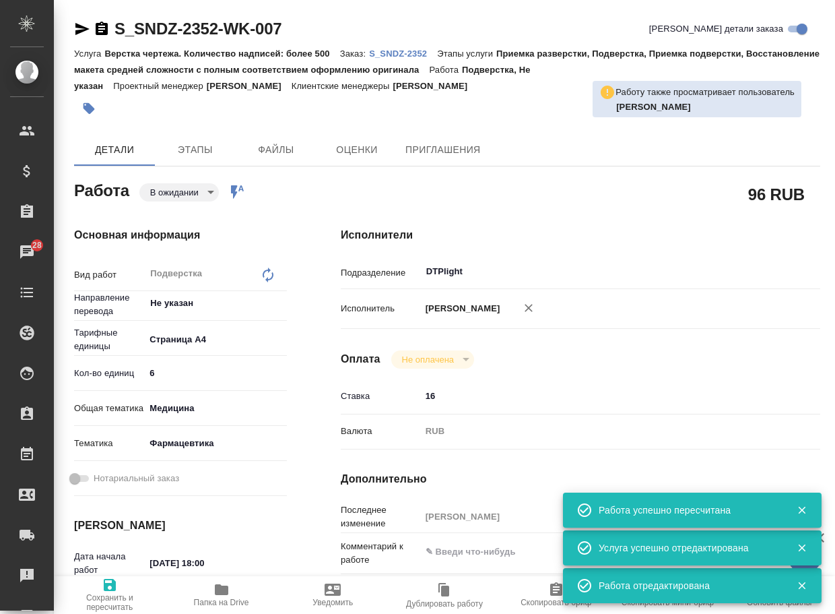
type textarea "x"
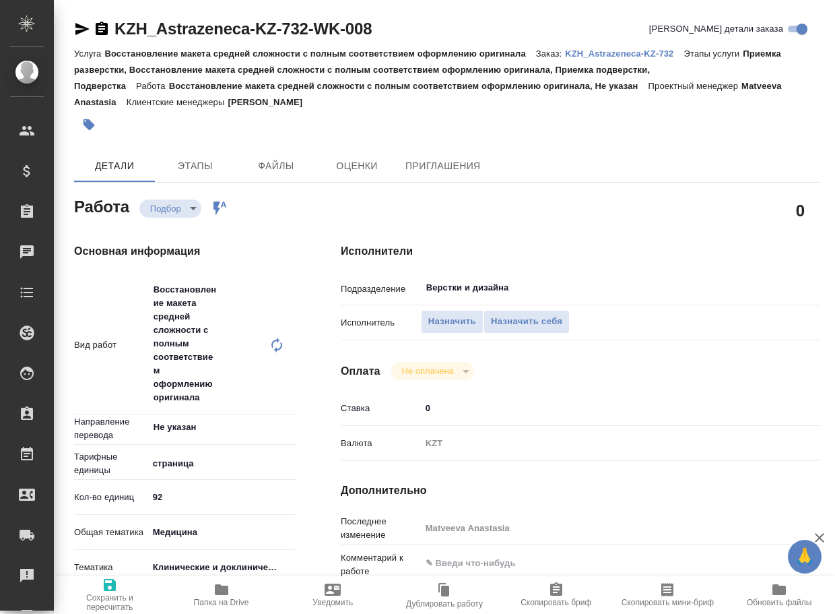
type textarea "x"
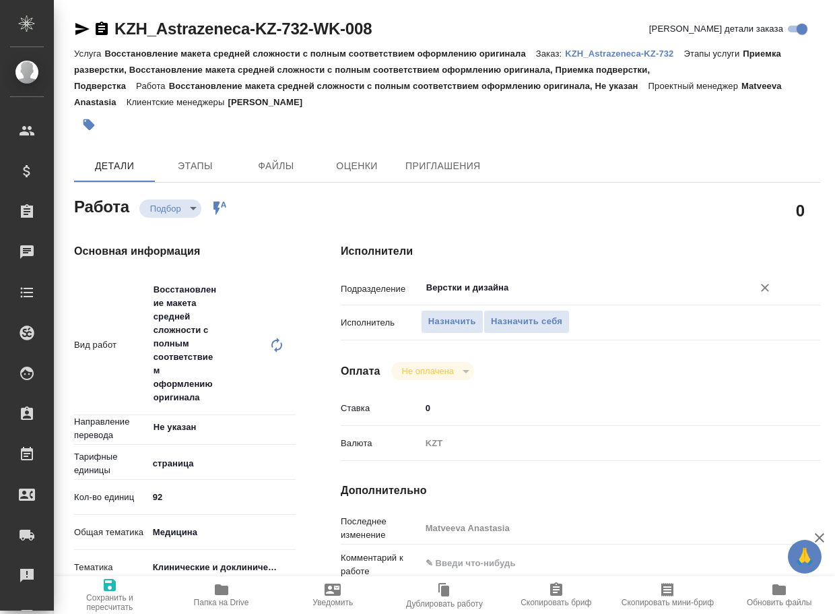
drag, startPoint x: 505, startPoint y: 293, endPoint x: 502, endPoint y: 282, distance: 11.8
click at [502, 292] on input "Верстки и дизайна" at bounding box center [578, 287] width 306 height 16
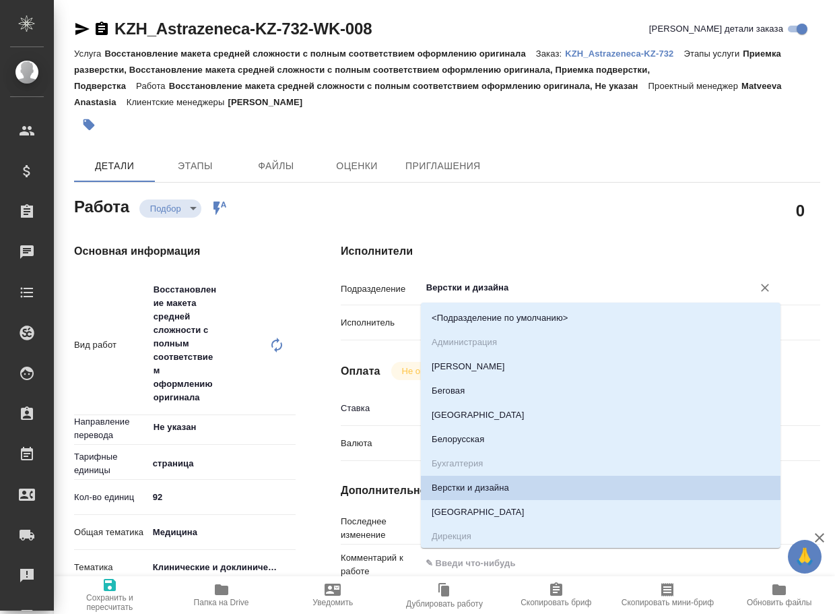
type textarea "x"
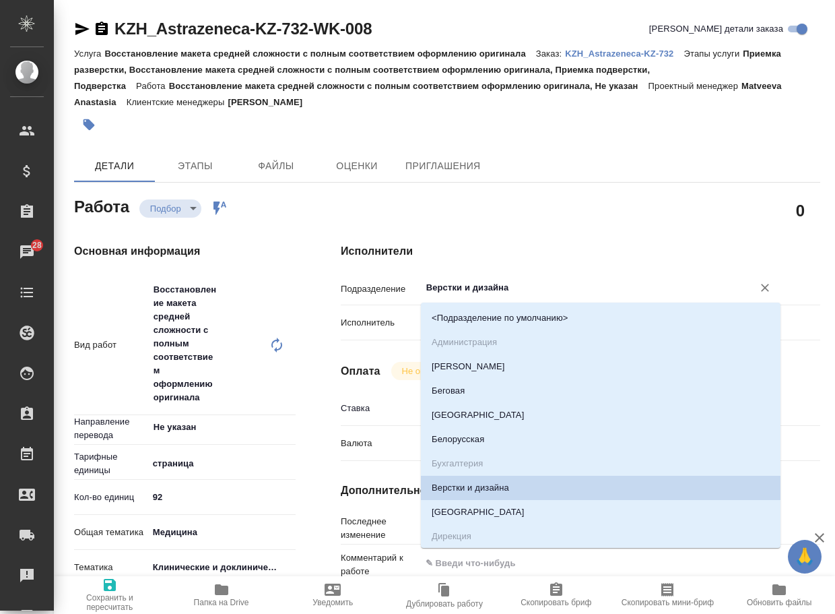
type textarea "x"
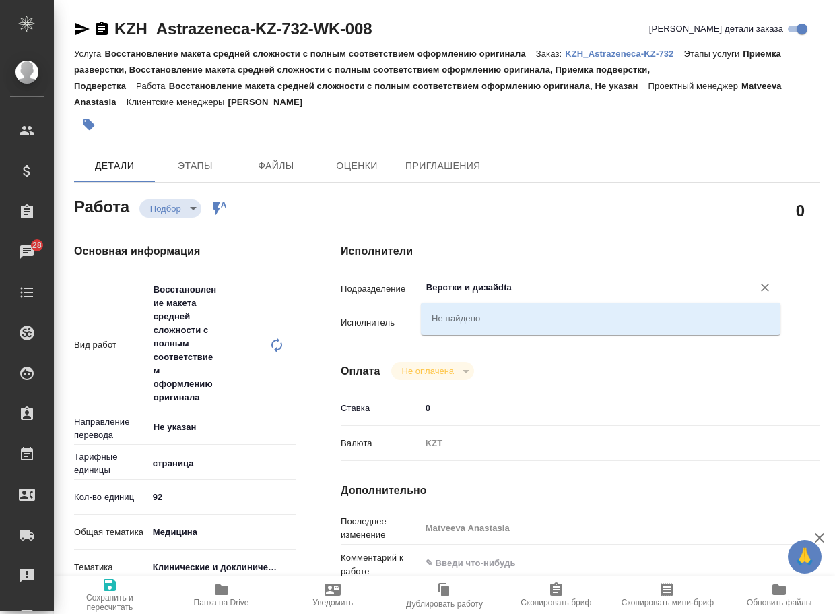
drag, startPoint x: 513, startPoint y: 287, endPoint x: 393, endPoint y: 274, distance: 119.9
click at [392, 281] on div "Подразделение Верстки и дизайdtа ​" at bounding box center [581, 287] width 480 height 24
type input "t"
type textarea "x"
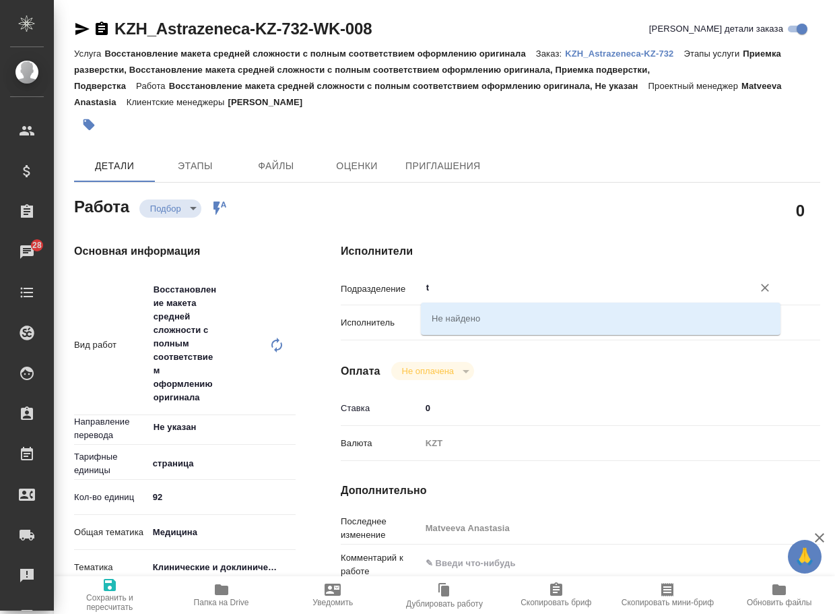
type textarea "x"
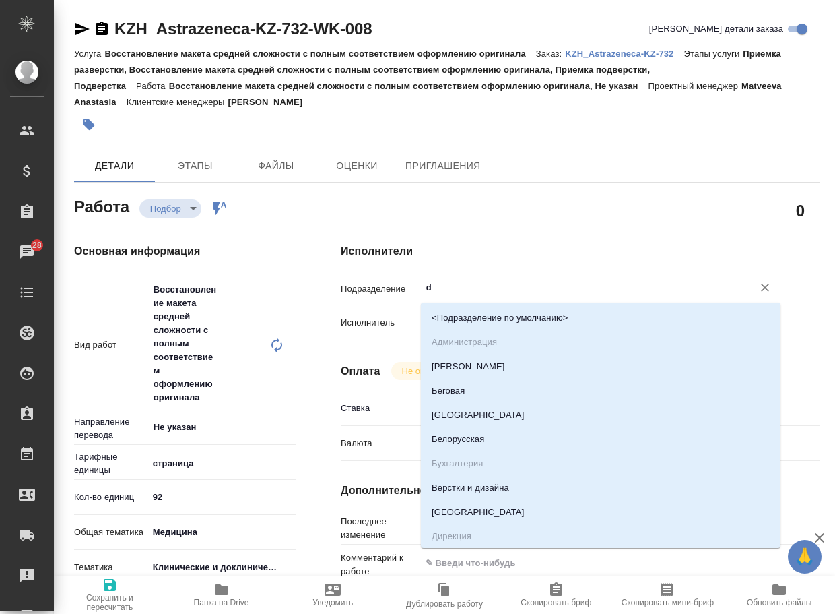
type input "dt"
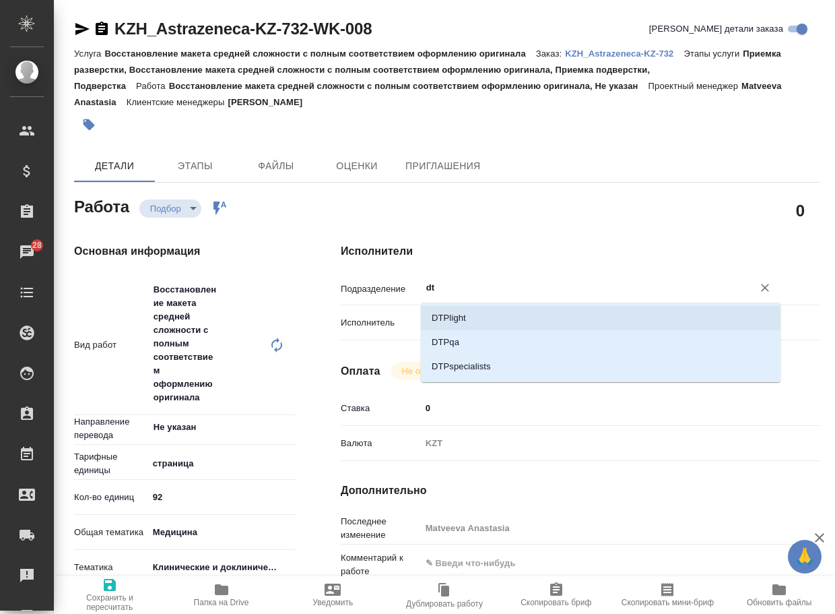
click at [483, 312] on li "DTPlight" at bounding box center [601, 318] width 360 height 24
type textarea "x"
type input "DTPlight"
type textarea "x"
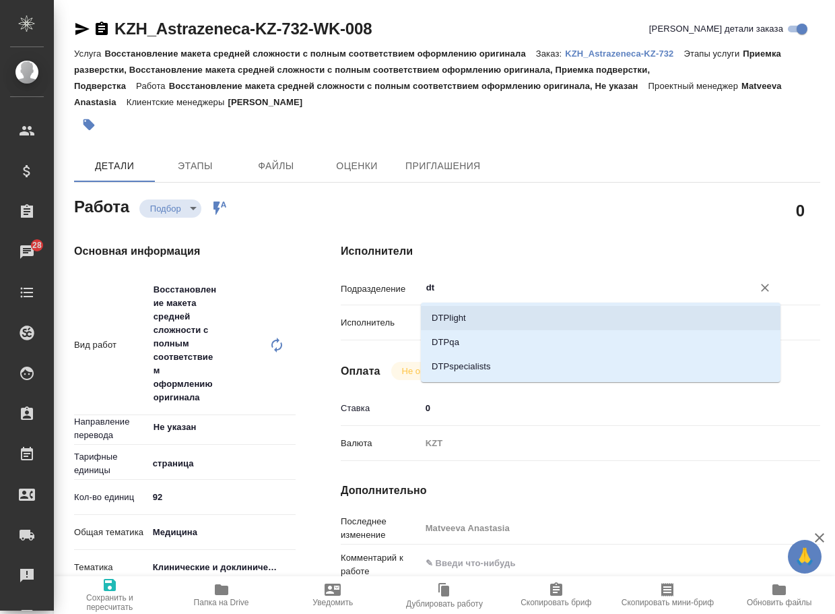
type textarea "x"
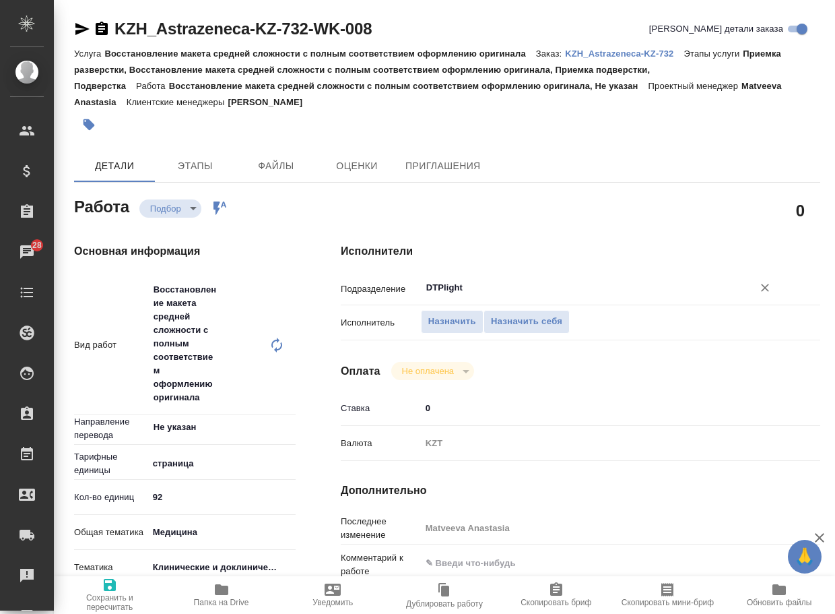
type input "DTPlight"
click at [110, 574] on div "Тематика Клинические и доклинические исследования 5a8b8b956a9677013d343d9e" at bounding box center [185, 567] width 222 height 24
click at [114, 576] on button "Сохранить и пересчитать" at bounding box center [110, 595] width 112 height 38
type textarea "x"
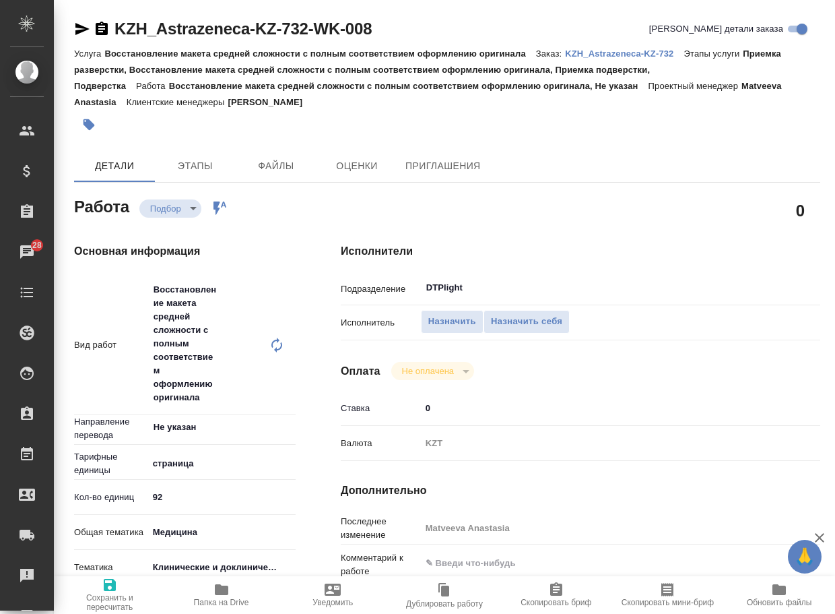
type textarea "x"
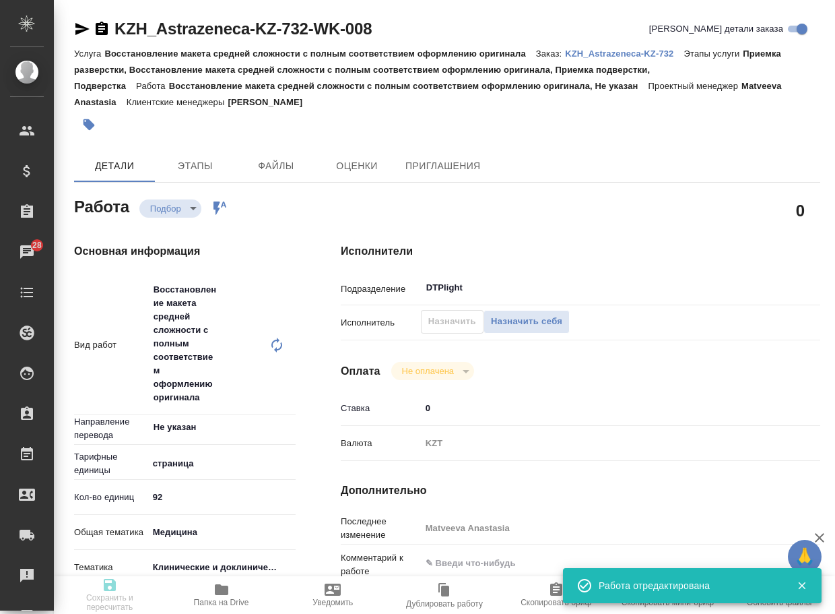
type textarea "x"
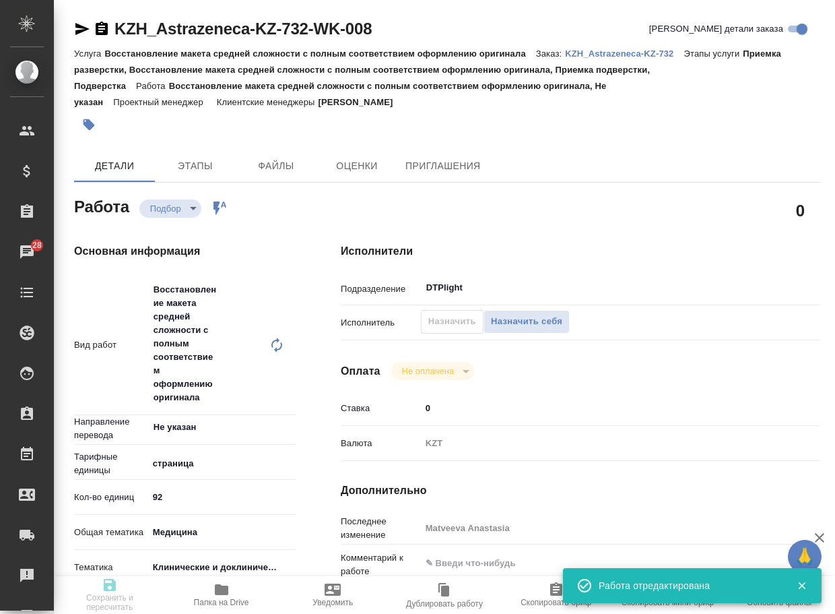
type input "recruiting"
type textarea "Восстановление макета средней сложности с полным соответствием оформлению ориги…"
type textarea "x"
type input "Не указан"
type input "5a8b1489cc6b4906c91bfdb2"
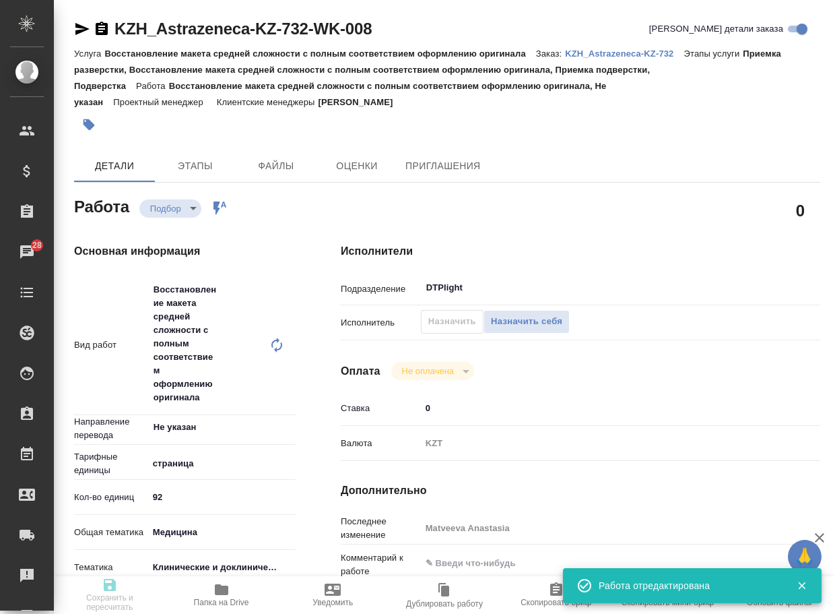
type input "92"
type input "med"
type input "5a8b8b956a9677013d343d9e"
type input "14.10.2025 19:00"
type input "15.10.2025 19:00"
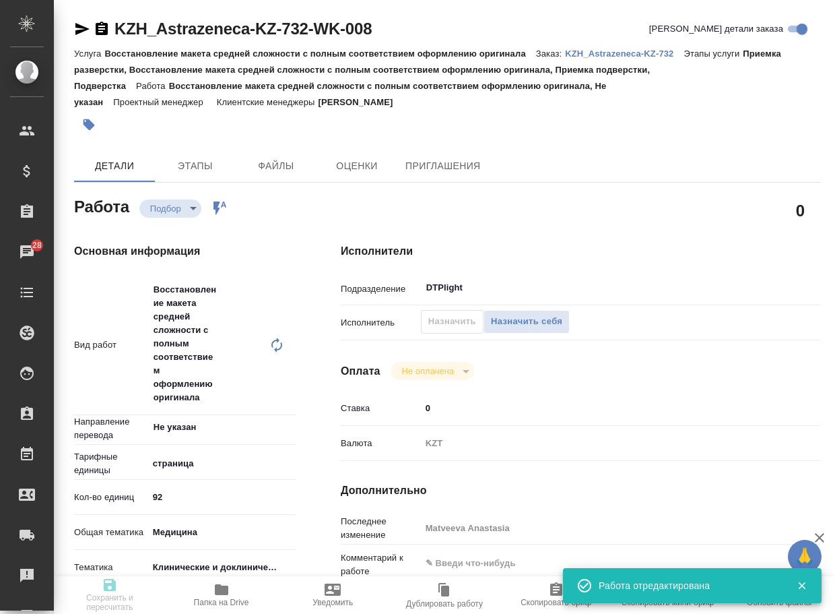
type input "20.10.2025 13:00"
type input "DTPlight"
type input "notPayed"
type input "0"
type input "KZT"
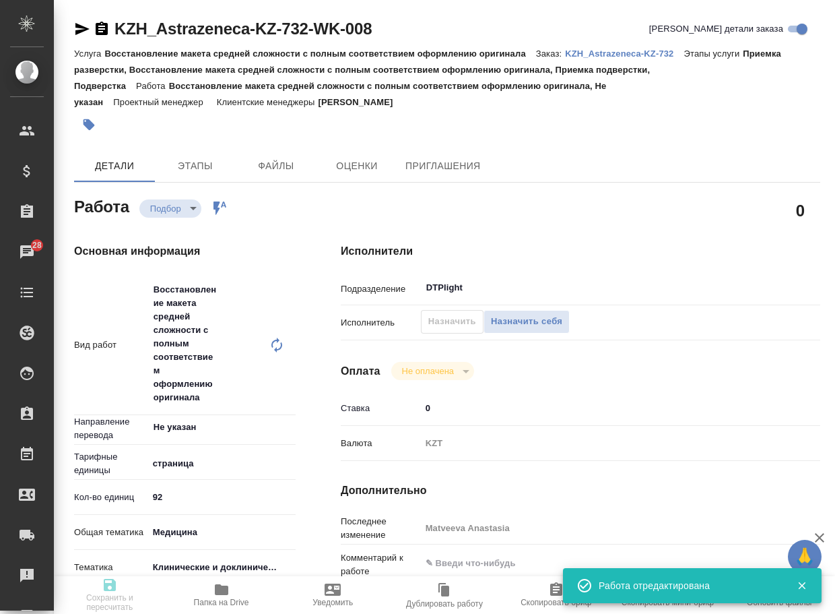
type input "Matveeva Anastasia"
type textarea "x"
type textarea "/Clients/Astrazeneca KZ/Orders/KZH_Astrazeneca-KZ-732/DTP/KZH_Astrazeneca-KZ-73…"
type textarea "x"
type input "KZH_Astrazeneca-KZ-732"
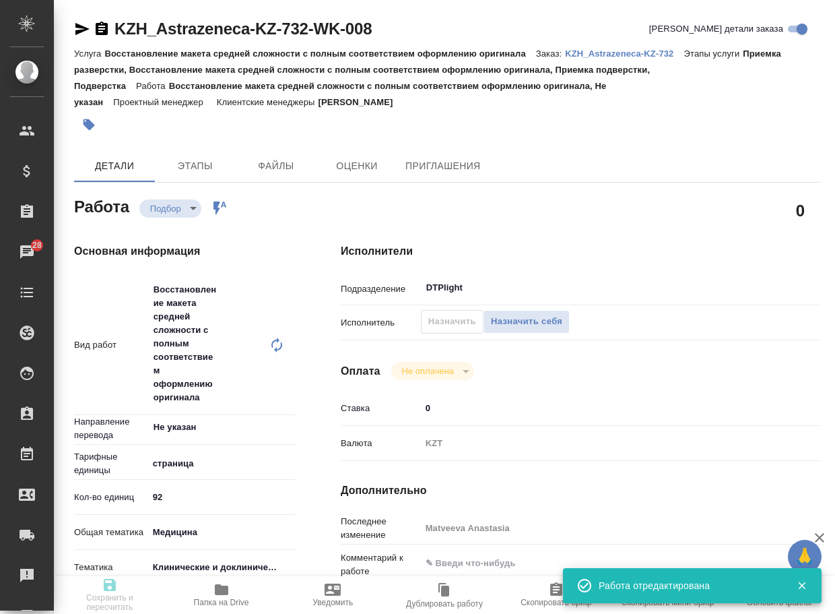
type input "PO 2605531849"
type input "Восстановление макета средней сложности с полным соответствием оформлению ориги…"
type input "Приемка разверстки, Восстановление макета средней сложности с полным соответств…"
type input "Асланукова Сати"
type input "[PERSON_NAME]"
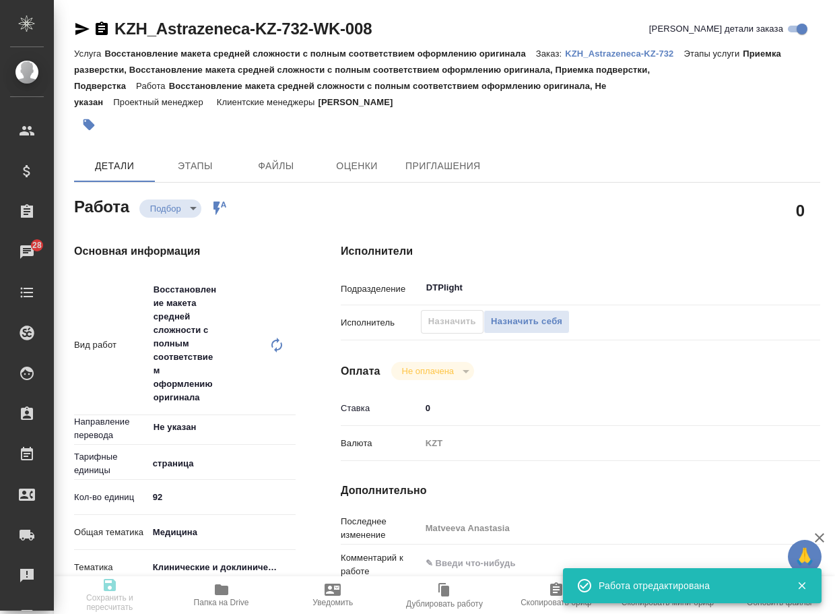
type input "/Clients/Astrazeneca KZ/Orders/KZH_Astrazeneca-KZ-732"
type textarea "x"
type textarea "перевод документа на русский язык (без перевода источников литературы)."
type textarea "x"
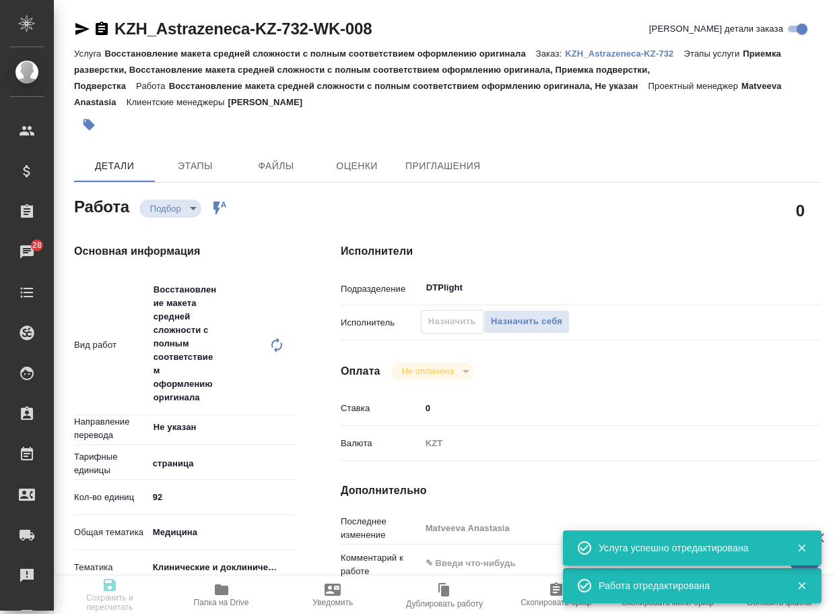
type textarea "x"
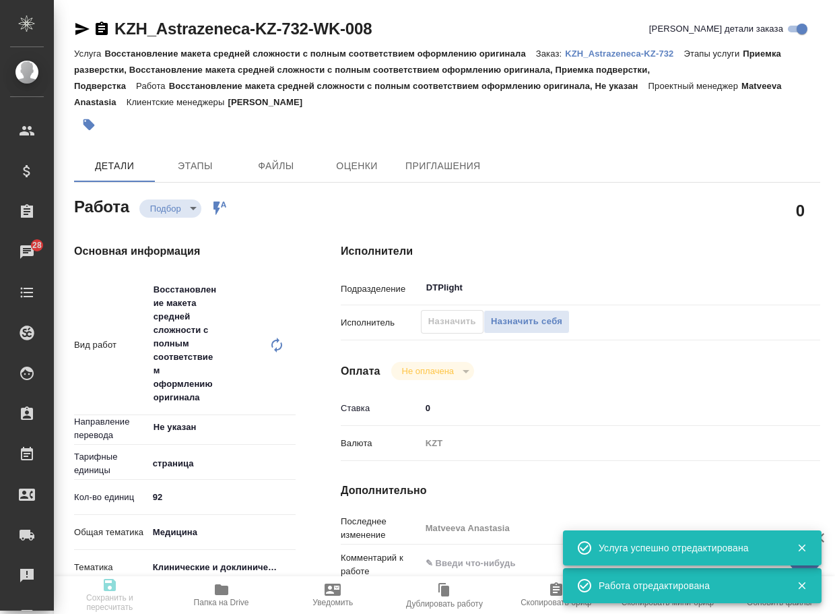
type textarea "x"
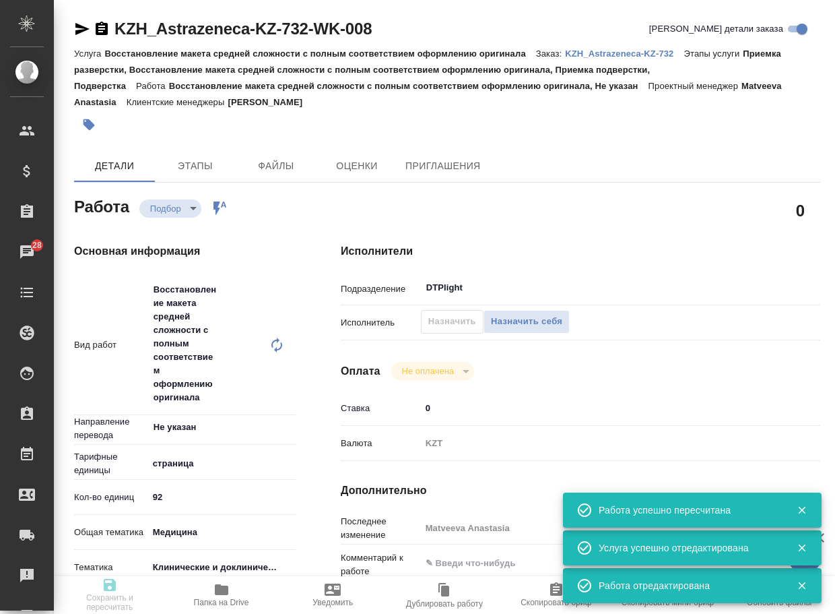
type input "recruiting"
type textarea "Восстановление макета средней сложности с полным соответствием оформлению ориги…"
type textarea "x"
type input "Не указан"
type input "5a8b1489cc6b4906c91bfdb2"
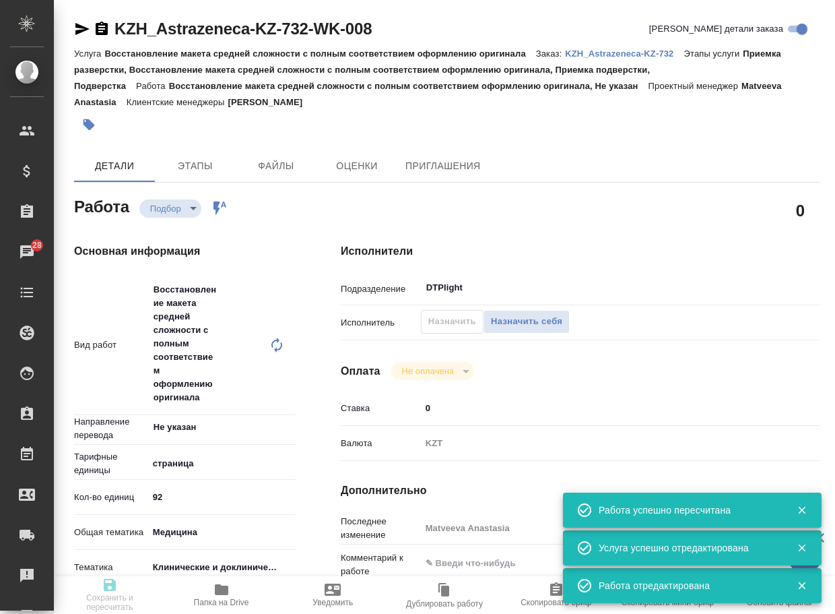
type input "92"
type input "med"
type input "5a8b8b956a9677013d343d9e"
type input "14.10.2025 19:00"
type input "15.10.2025 19:00"
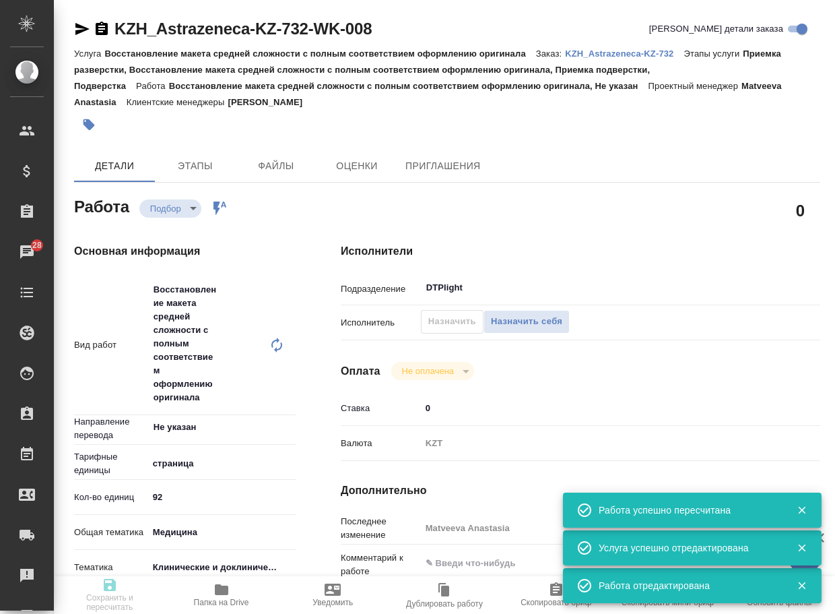
type input "20.10.2025 13:00"
type input "DTPlight"
type input "notPayed"
type input "0"
type input "KZT"
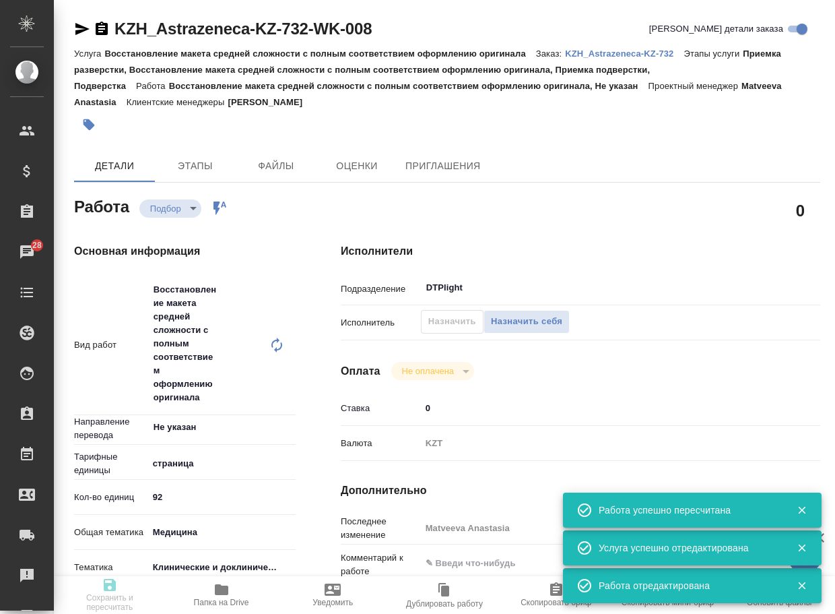
type input "Matveeva Anastasia"
type textarea "x"
type textarea "/Clients/Astrazeneca KZ/Orders/KZH_Astrazeneca-KZ-732/DTP/KZH_Astrazeneca-KZ-73…"
type textarea "x"
type input "KZH_Astrazeneca-KZ-732"
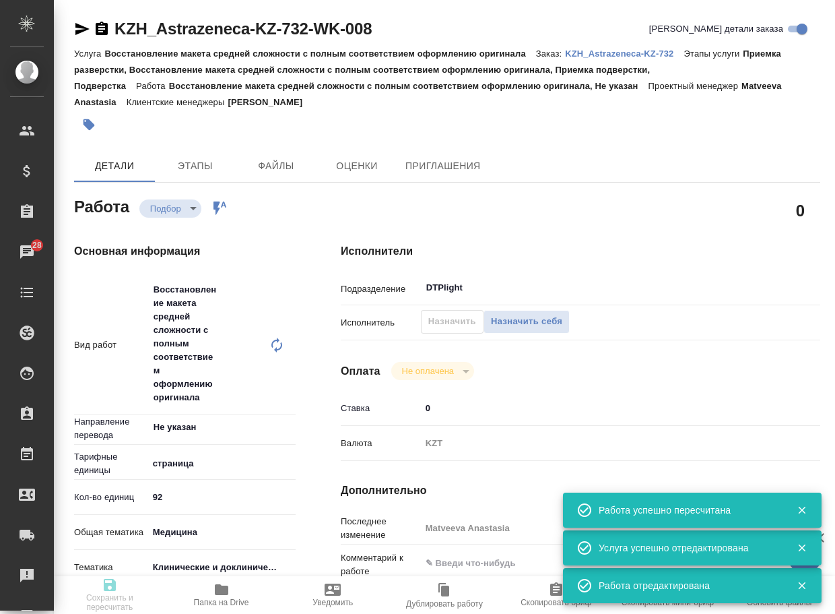
type input "PO 2605531849"
type input "Восстановление макета средней сложности с полным соответствием оформлению ориги…"
type input "Приемка разверстки, Восстановление макета средней сложности с полным соответств…"
type input "Асланукова Сати"
type input "[PERSON_NAME]"
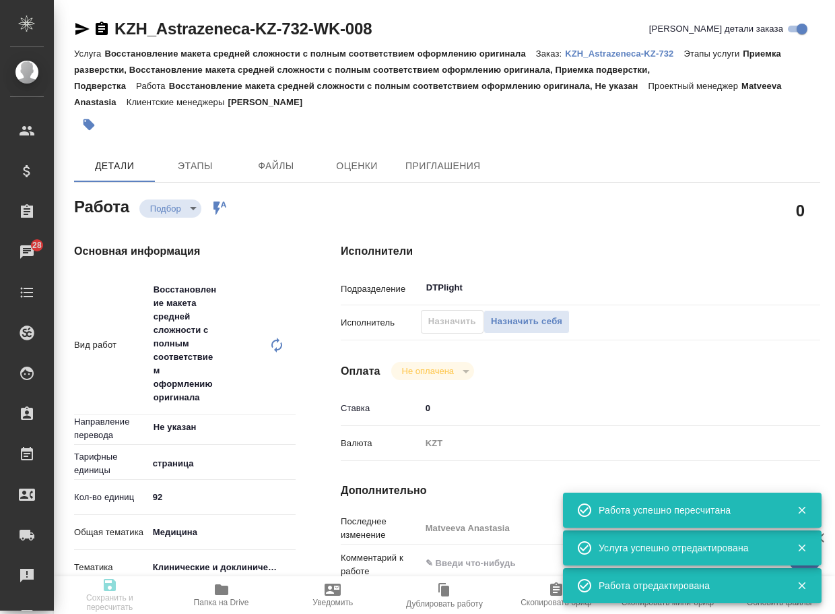
type input "/Clients/Astrazeneca KZ/Orders/KZH_Astrazeneca-KZ-732"
type textarea "x"
type textarea "перевод документа на русский язык (без перевода источников литературы)."
type textarea "x"
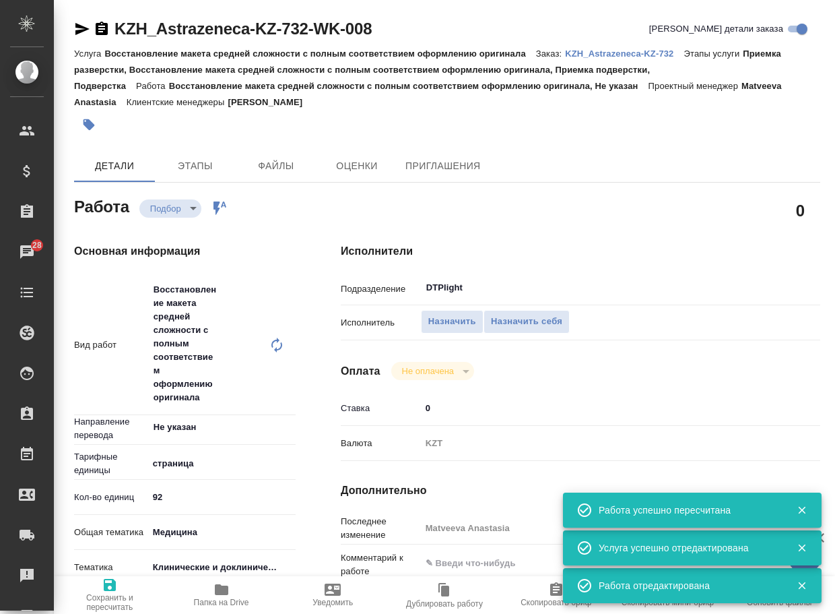
type textarea "x"
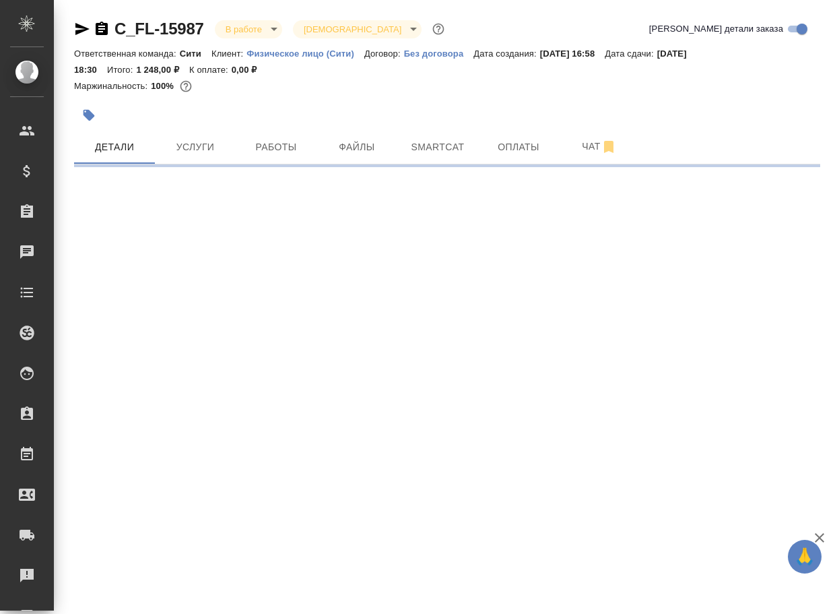
select select "RU"
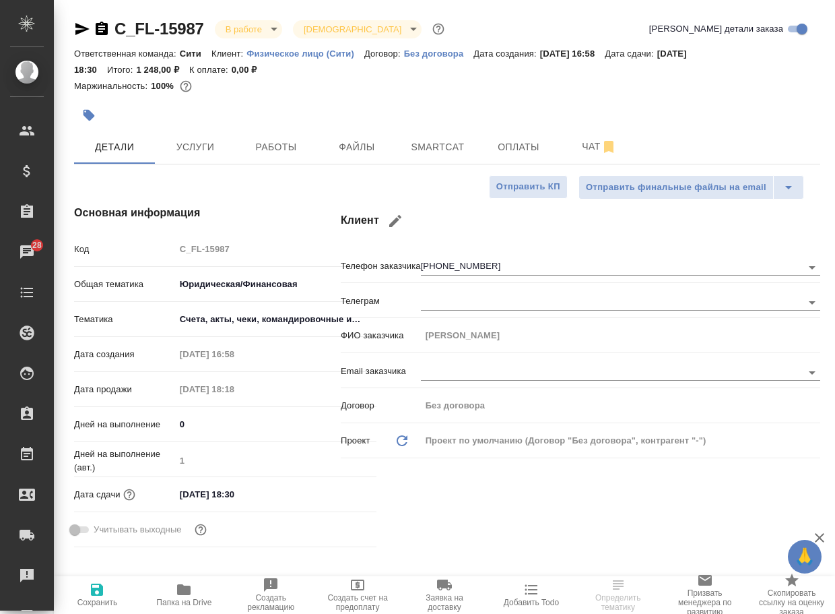
type textarea "x"
click at [585, 146] on span "Чат" at bounding box center [599, 146] width 65 height 17
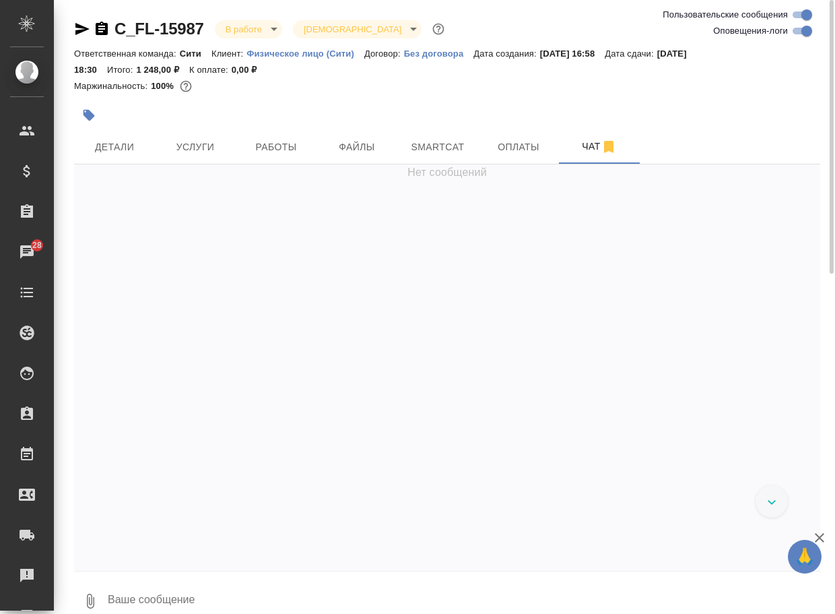
scroll to position [1927, 0]
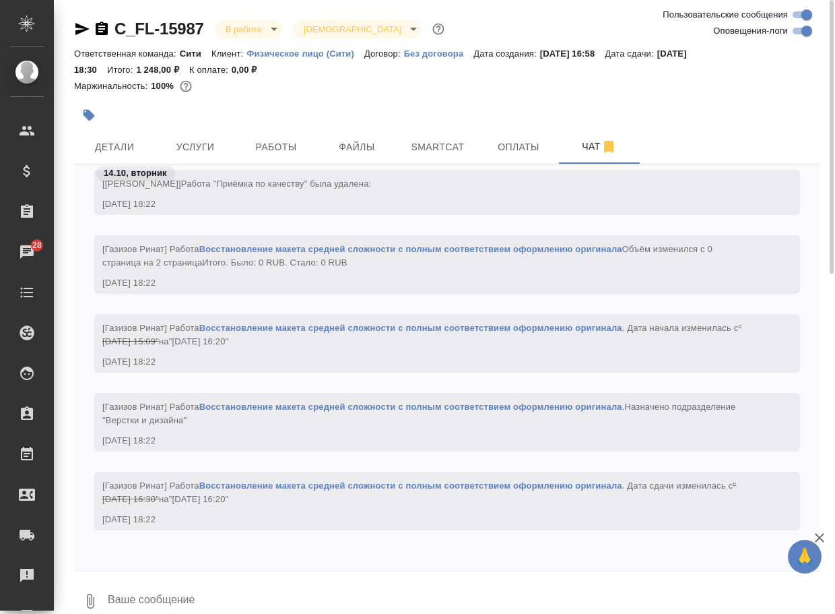
click at [795, 30] on input "Оповещения-логи" at bounding box center [807, 31] width 48 height 16
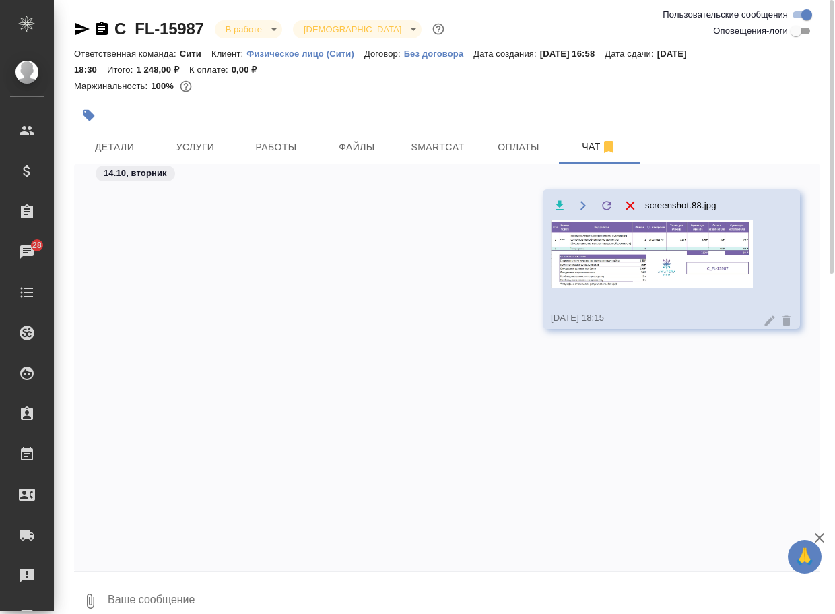
scroll to position [0, 0]
click at [807, 28] on input "Оповещения-логи" at bounding box center [796, 31] width 48 height 16
checkbox input "true"
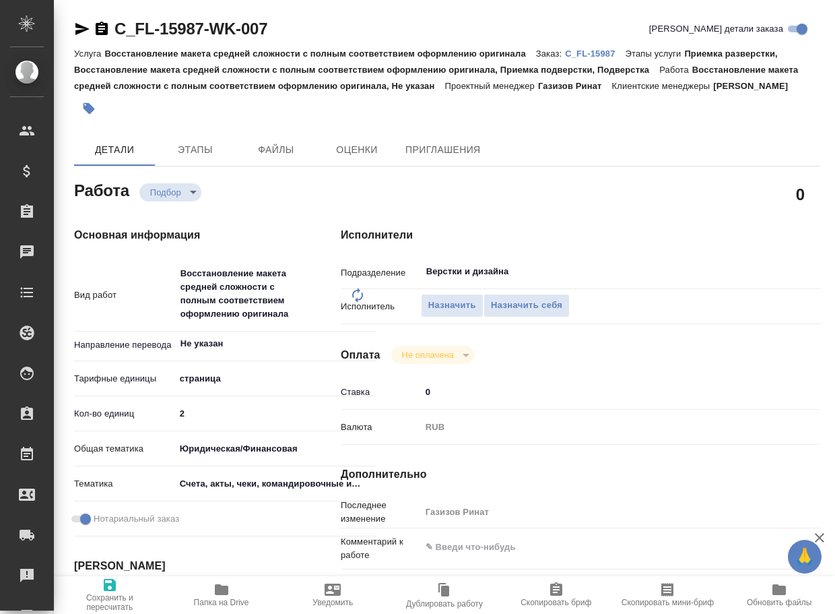
type textarea "x"
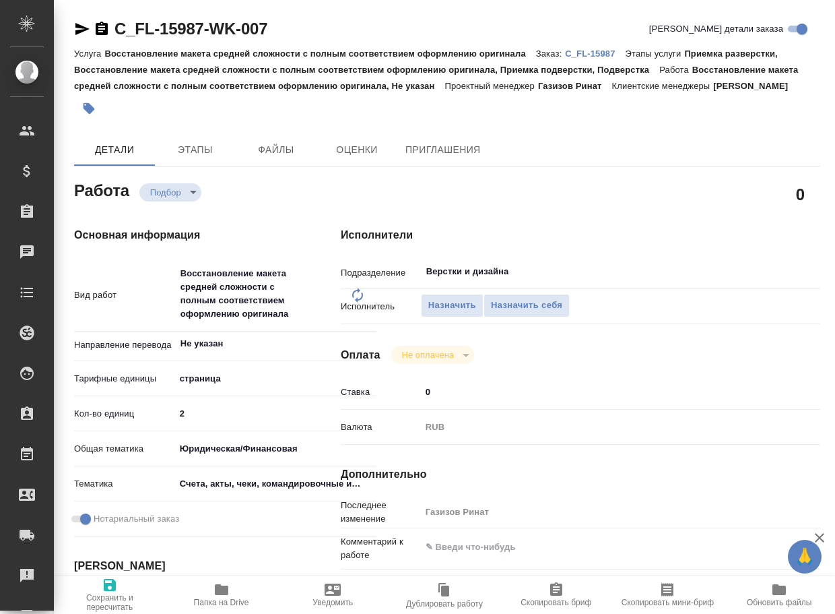
type textarea "x"
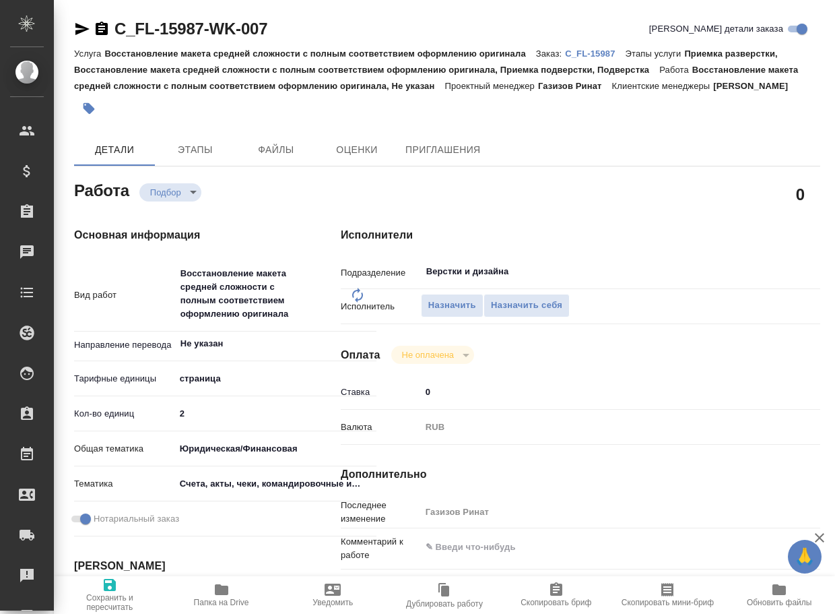
type textarea "x"
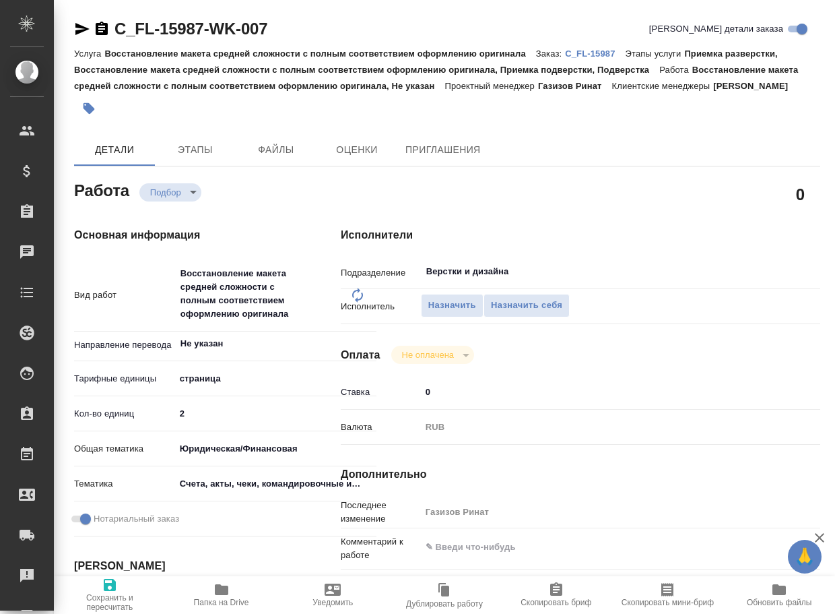
type textarea "x"
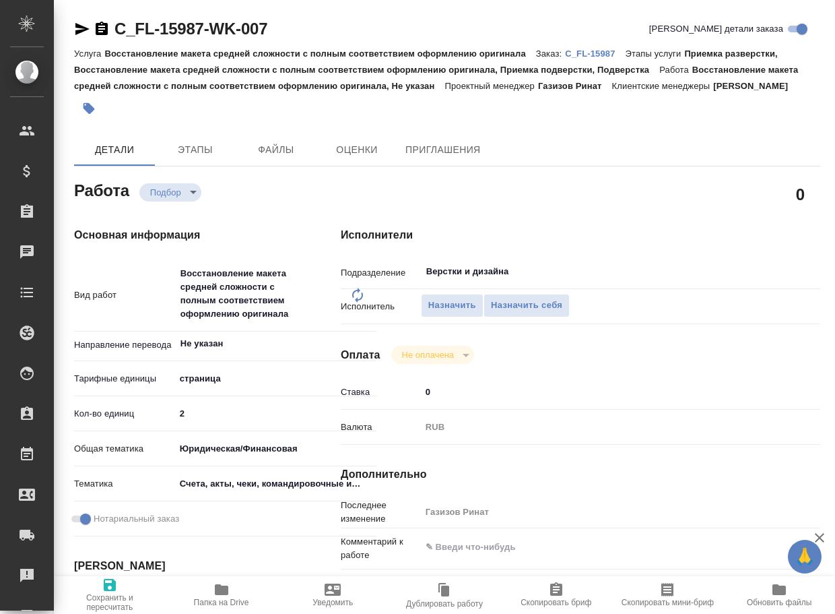
type textarea "x"
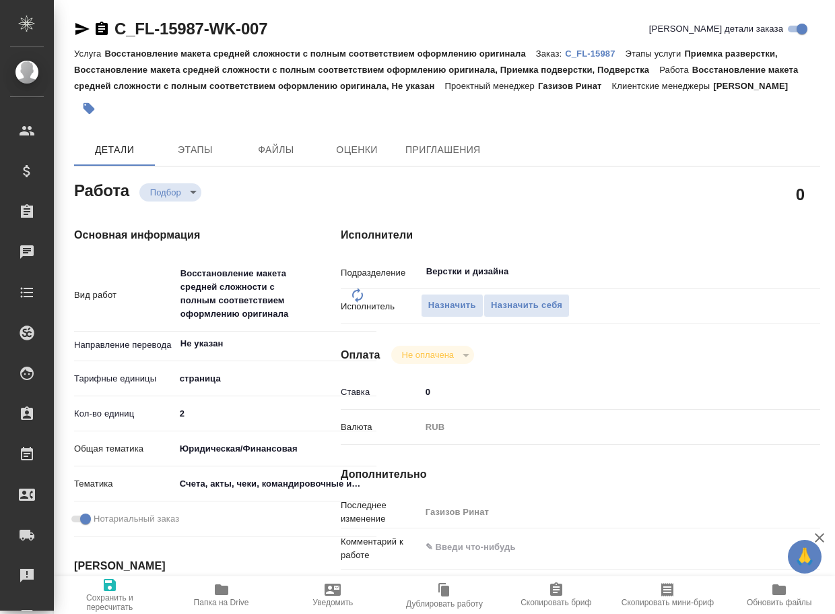
type textarea "x"
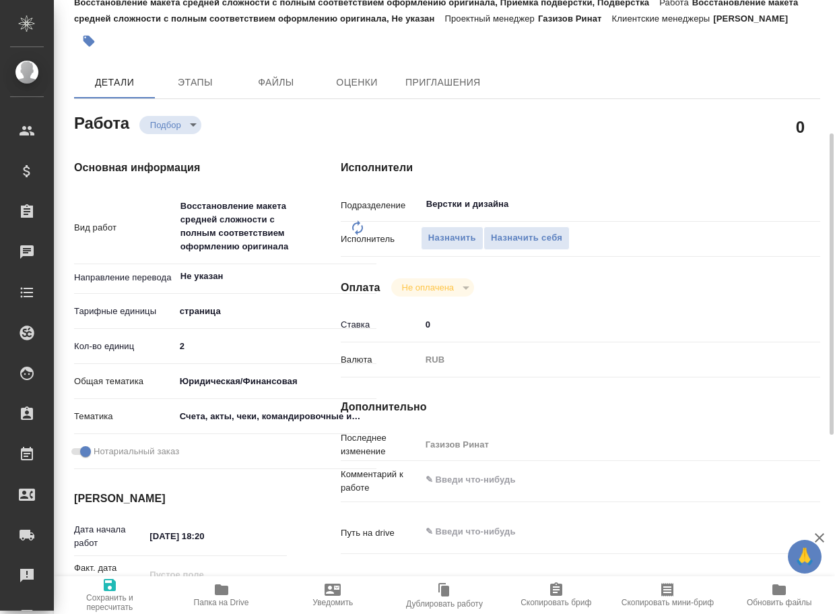
scroll to position [135, 0]
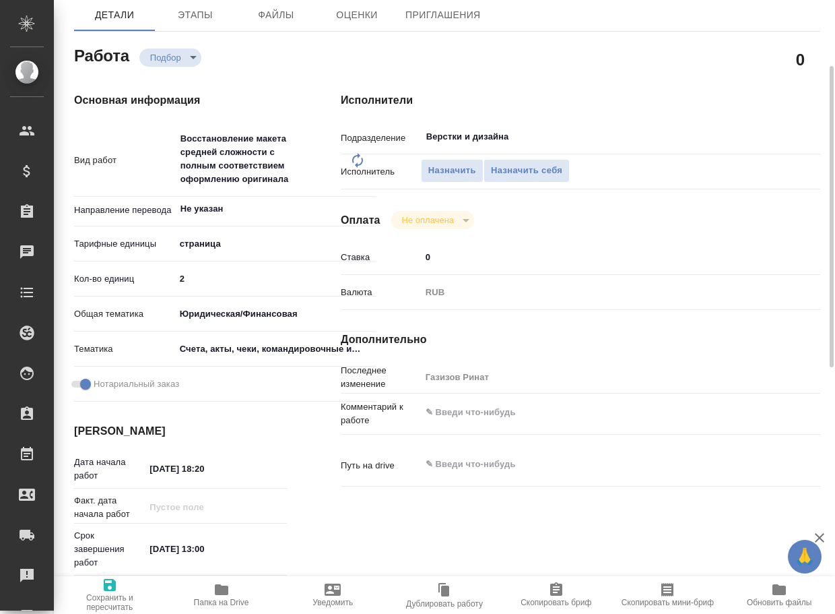
type textarea "x"
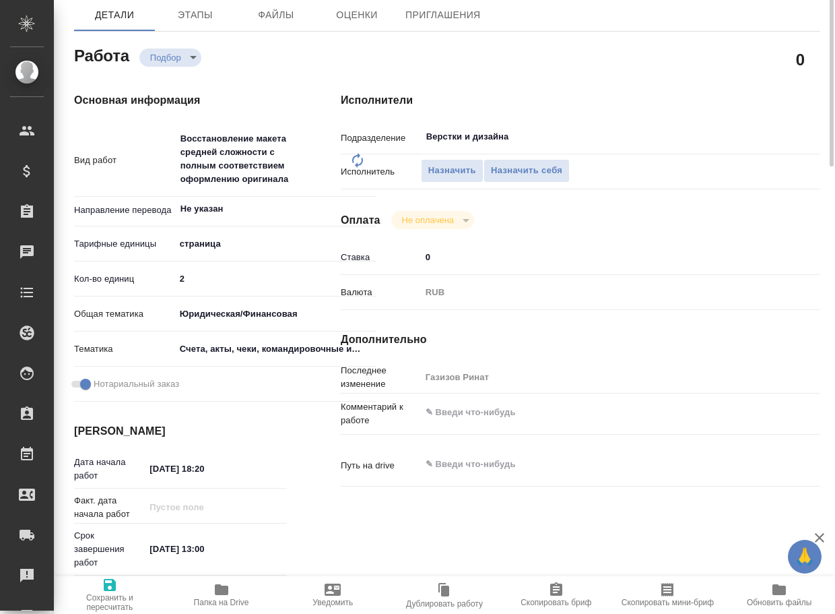
scroll to position [0, 0]
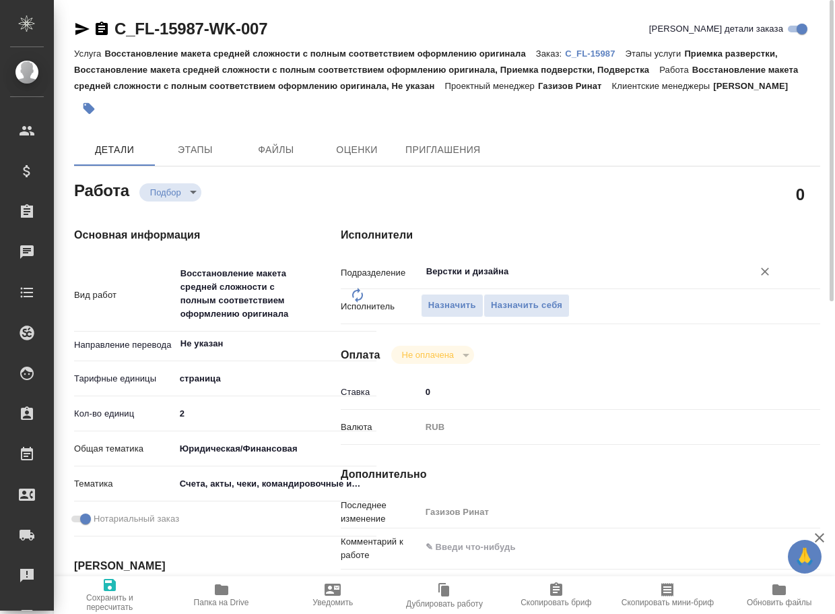
type textarea "x"
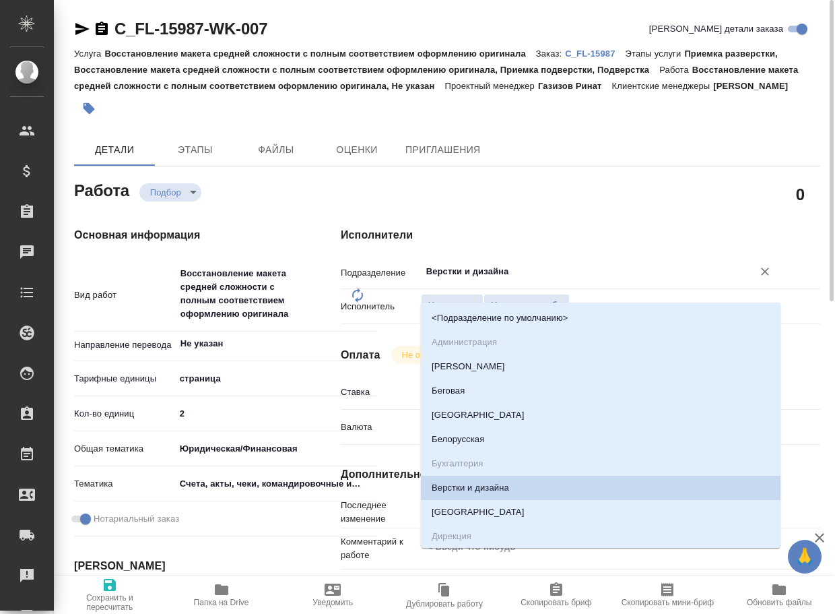
click at [477, 279] on input "Верстки и дизайна" at bounding box center [578, 271] width 306 height 16
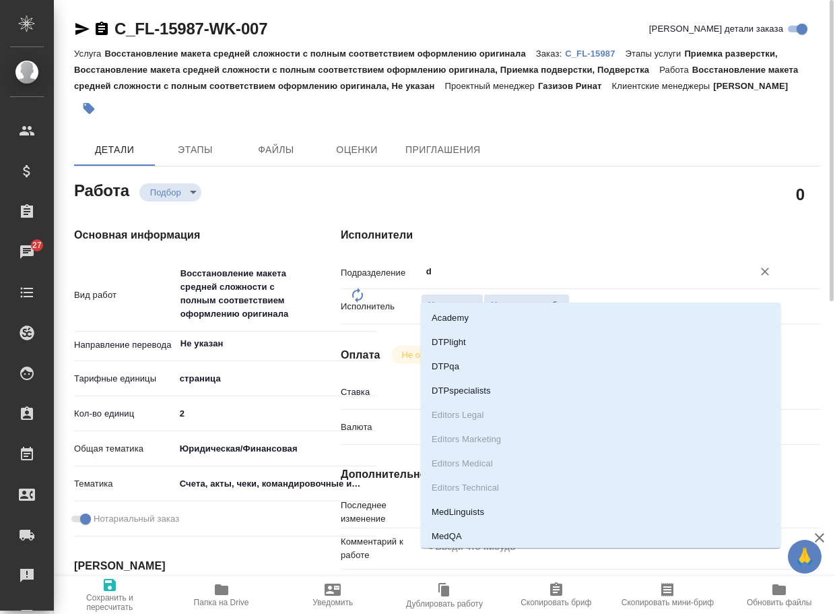
type input "dt"
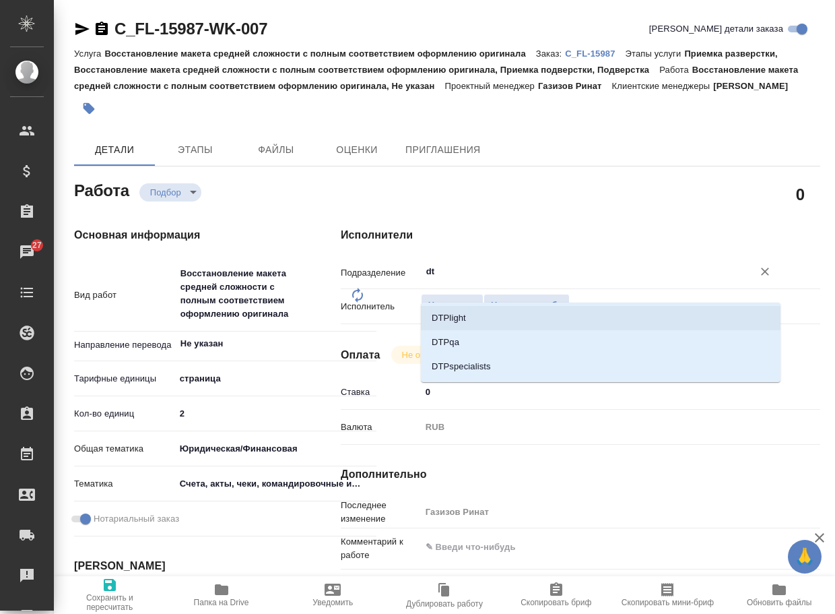
click at [469, 317] on li "DTPlight" at bounding box center [601, 318] width 360 height 24
type textarea "x"
type input "DTPlight"
type textarea "x"
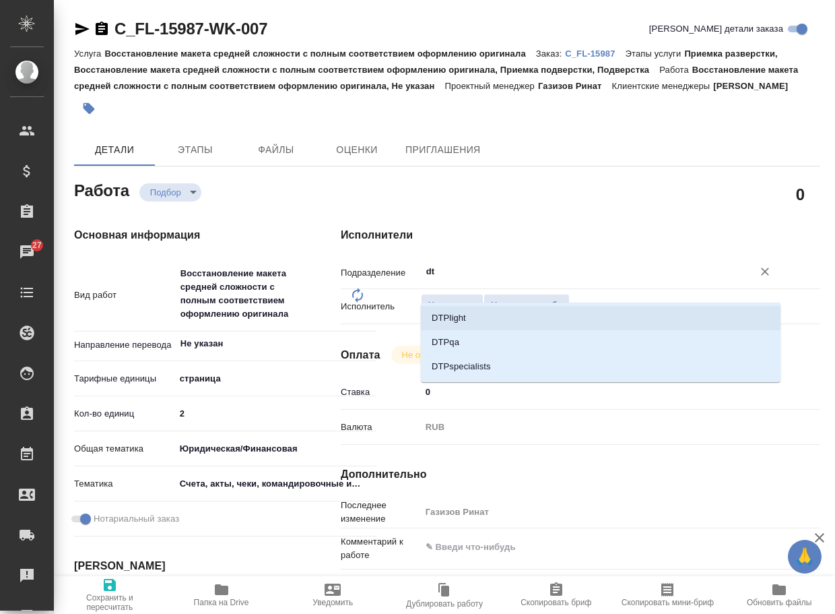
type textarea "x"
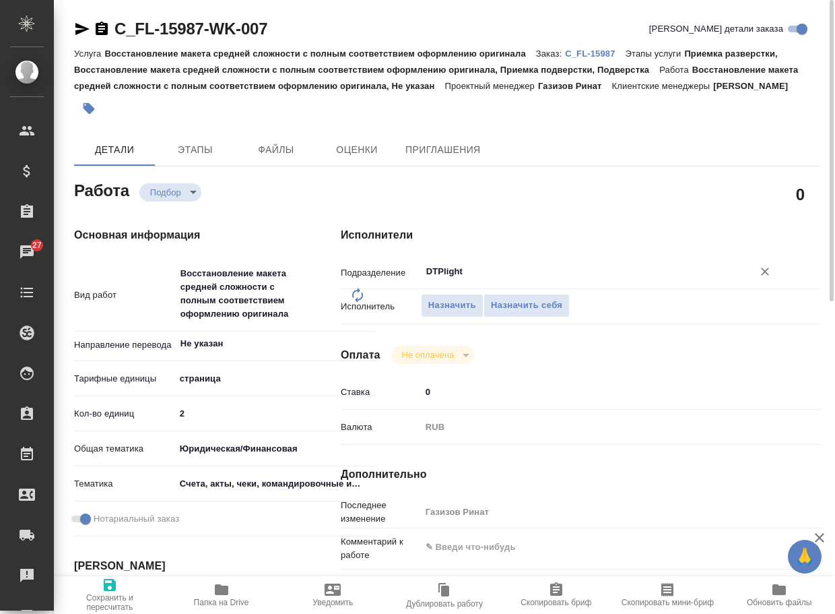
scroll to position [337, 0]
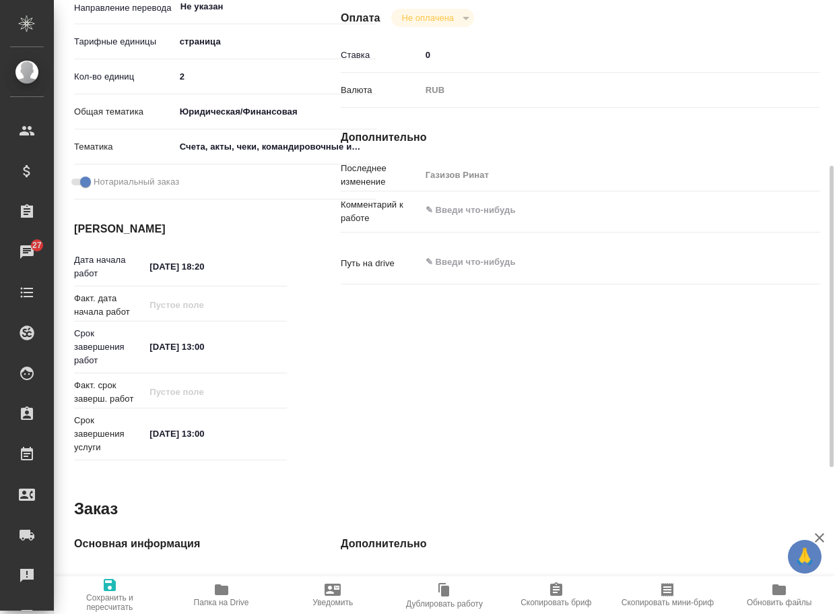
type input "DTPlight"
click at [156, 356] on input "[DATE] 13:00" at bounding box center [204, 347] width 118 height 20
type input "[DATE] 13:00"
type textarea "x"
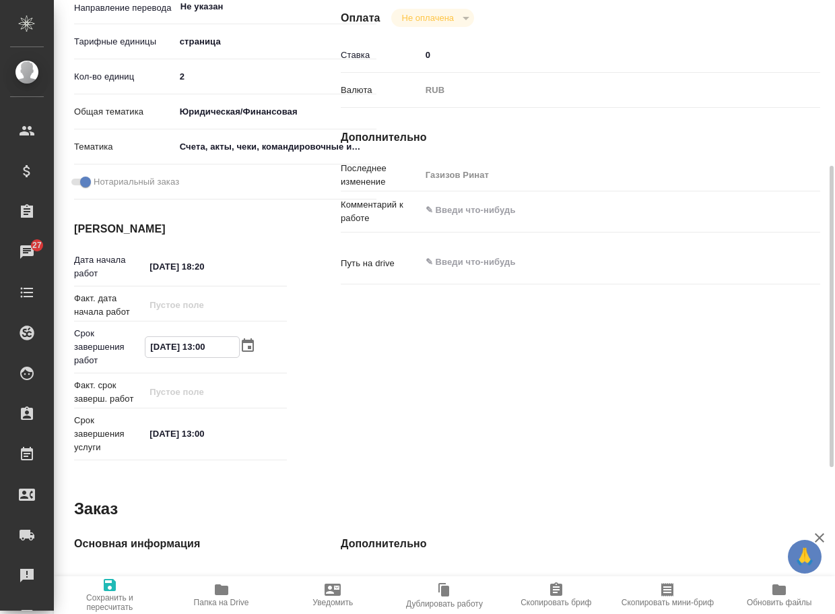
type textarea "x"
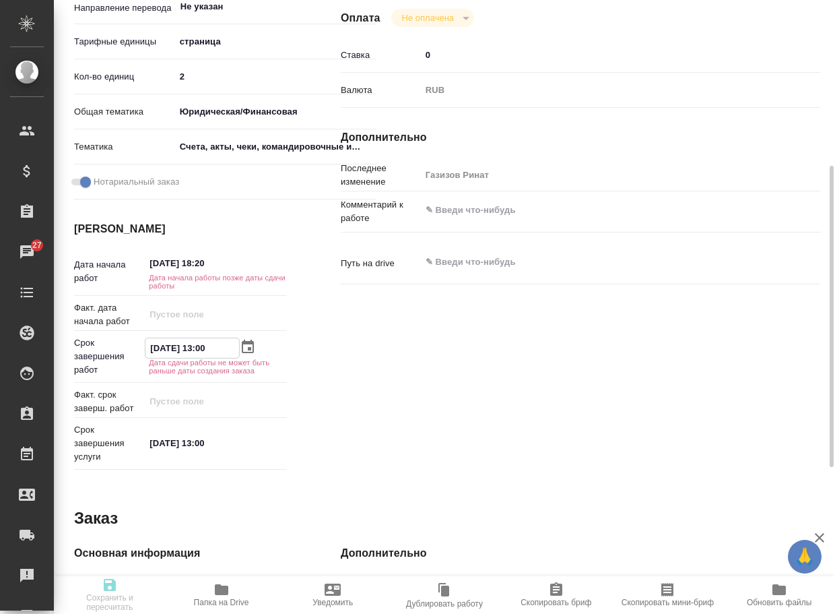
drag, startPoint x: 205, startPoint y: 364, endPoint x: 224, endPoint y: 367, distance: 19.7
click at [224, 358] on input "[DATE] 13:00" at bounding box center [192, 348] width 94 height 20
click at [220, 358] on input "[DATE] 13:00" at bounding box center [192, 348] width 94 height 20
click at [208, 358] on input "[DATE] 13:00" at bounding box center [192, 348] width 94 height 20
type textarea "x"
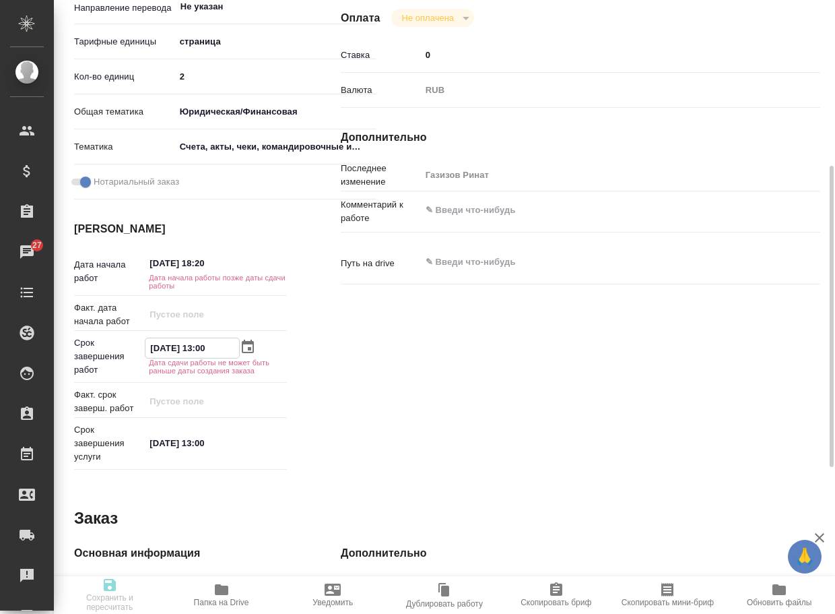
type input "[DATE] 10:0_"
type textarea "x"
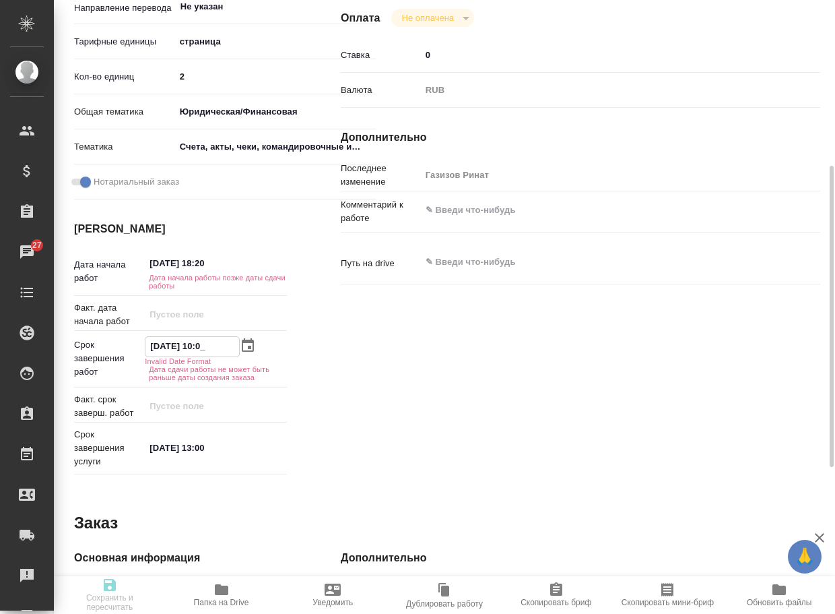
type textarea "x"
type input "14.10.2025 00:__"
type textarea "x"
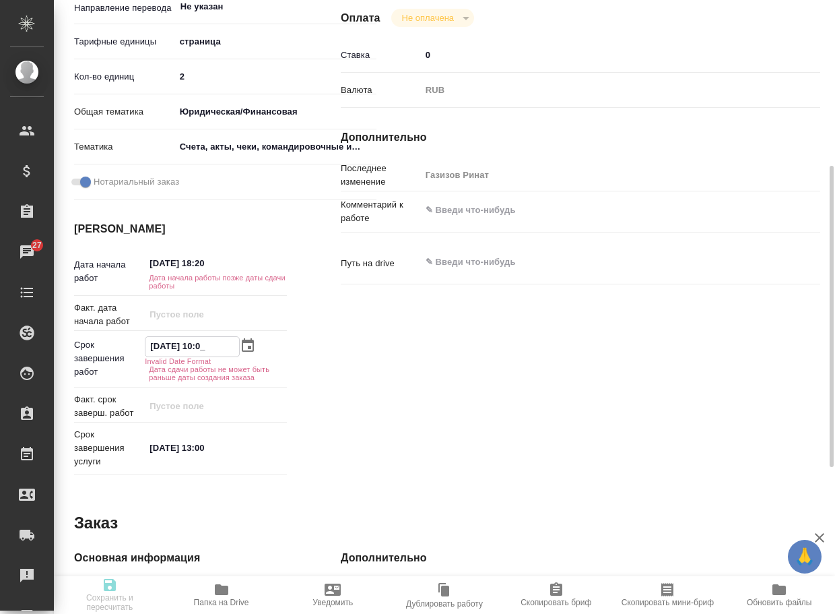
type textarea "x"
type input "14.10.2025 20:0_"
type textarea "x"
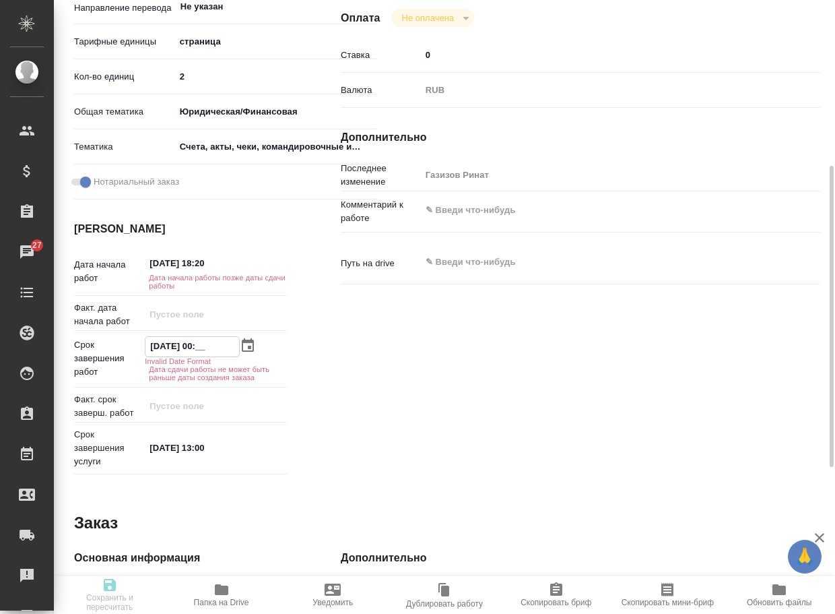
type textarea "x"
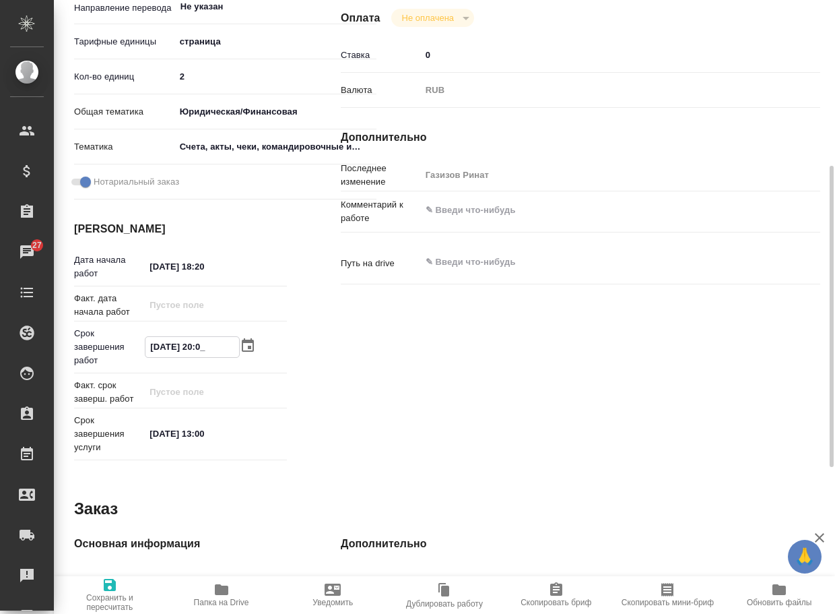
type textarea "x"
type input "14.10.2025 20:00"
type textarea "x"
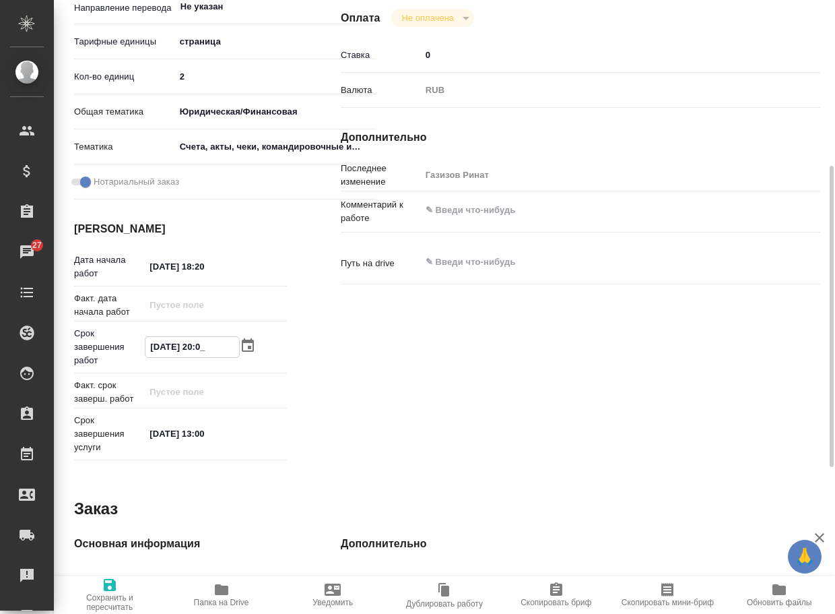
type textarea "x"
type input "14.10.2025 20:00"
click at [106, 589] on icon "button" at bounding box center [110, 585] width 12 height 12
type textarea "x"
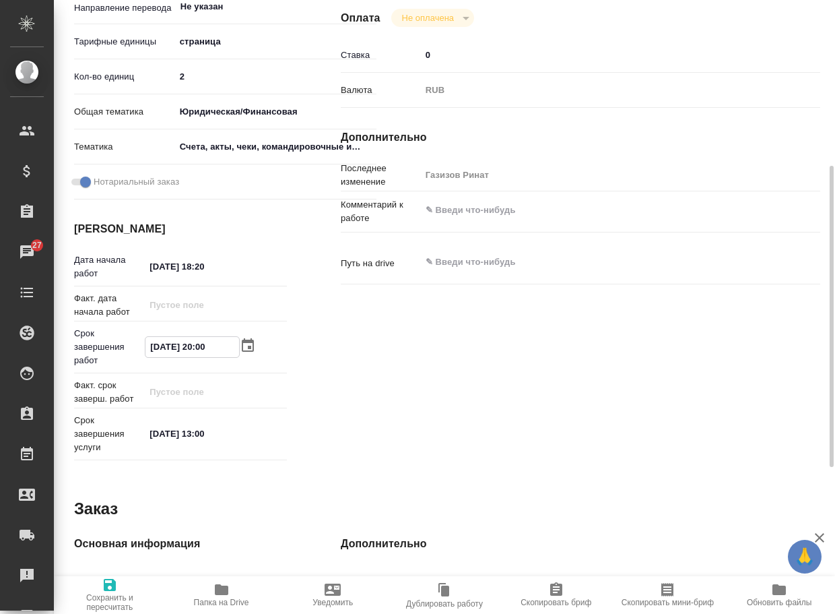
type textarea "x"
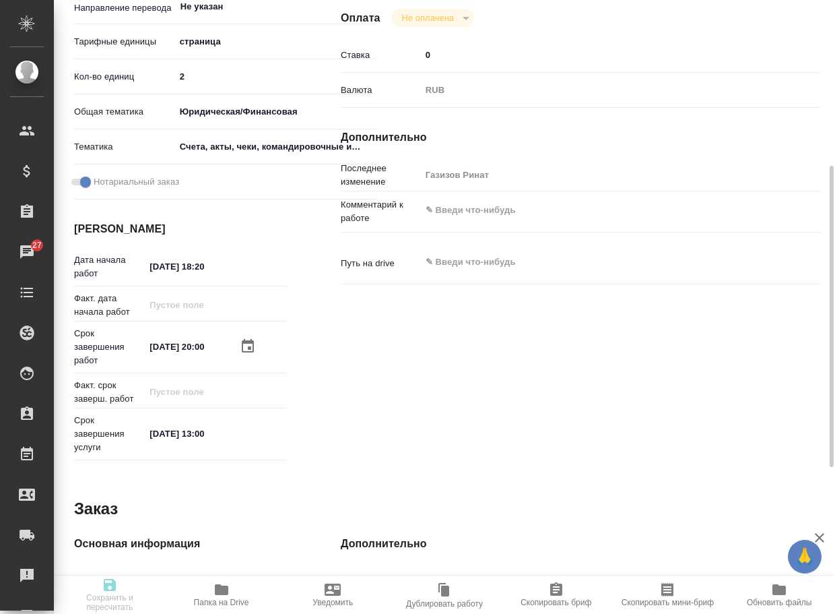
type textarea "x"
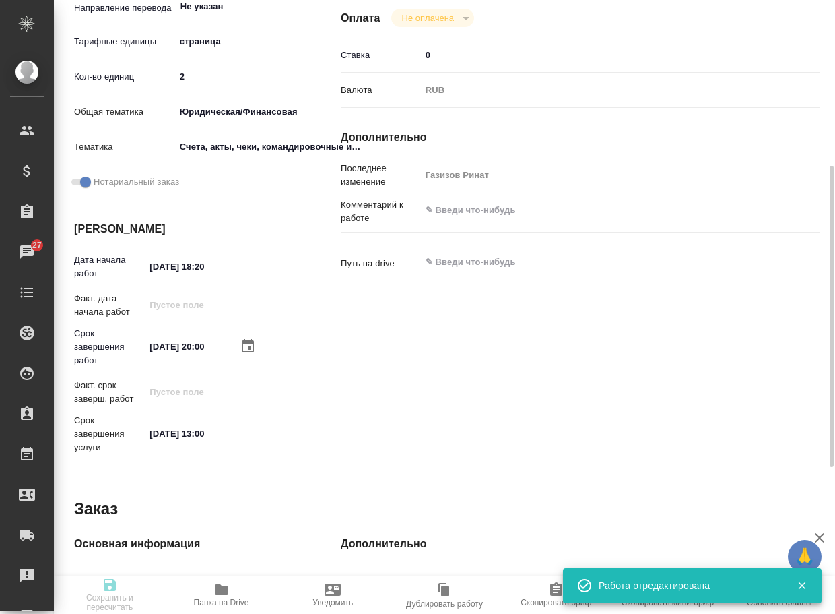
type textarea "x"
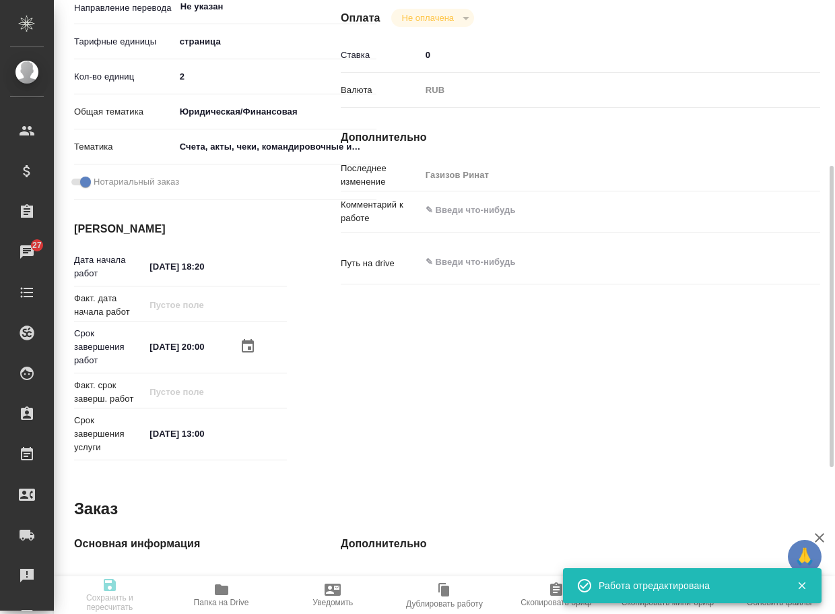
type input "recruiting"
type textarea "Восстановление макета средней сложности с полным соответствием оформлению ориги…"
type textarea "x"
type input "Не указан"
type input "5a8b1489cc6b4906c91bfdb2"
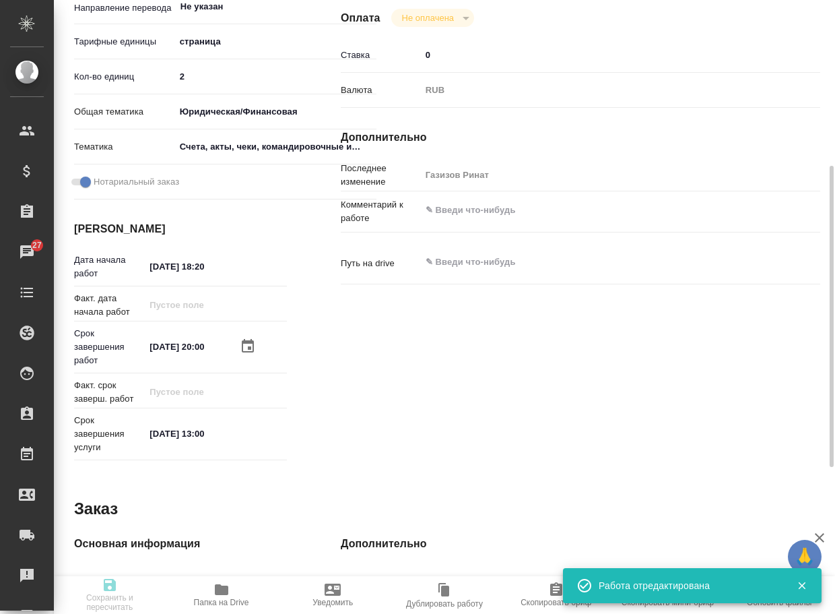
type input "2"
type input "yr-fn"
type input "5f647205b73bc97568ca66c0"
checkbox input "true"
type input "14.10.2025 18:20"
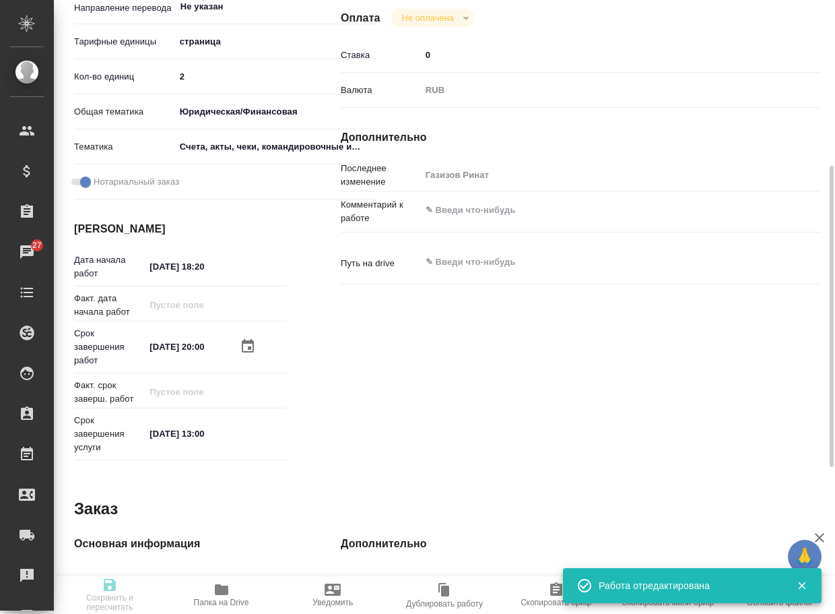
type input "14.10.2025 20:00"
type input "16.10.2025 13:00"
type input "DTPlight"
type input "notPayed"
type input "0"
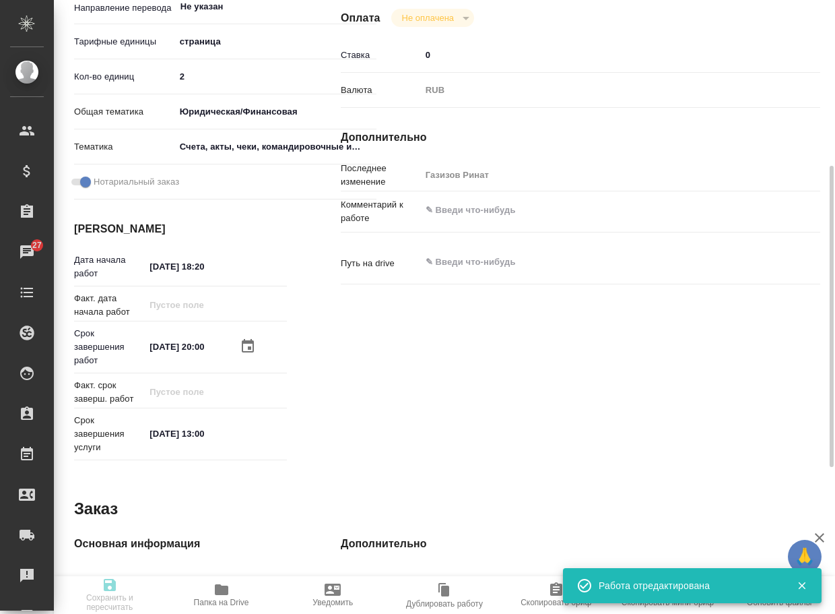
type input "RUB"
type input "Газизов Ринат"
type textarea "x"
type input "C_FL-15987"
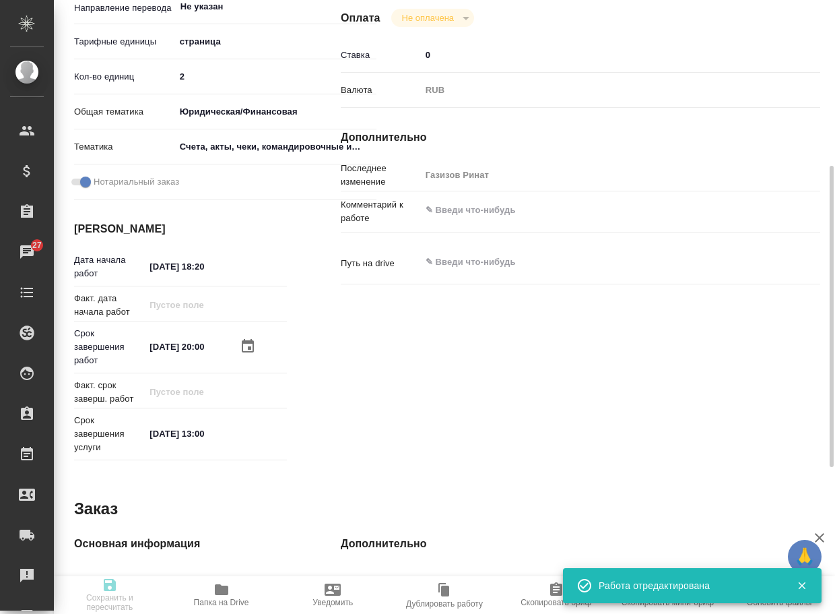
type input "Восстановление макета средней сложности с полным соответствием оформлению ориги…"
type input "Приемка разверстки, Восстановление макета средней сложности с полным соответств…"
type input "Зайцева Светлана"
type input "[PERSON_NAME]"
type input "/Clients/FL_C/Orders/C_FL-15987"
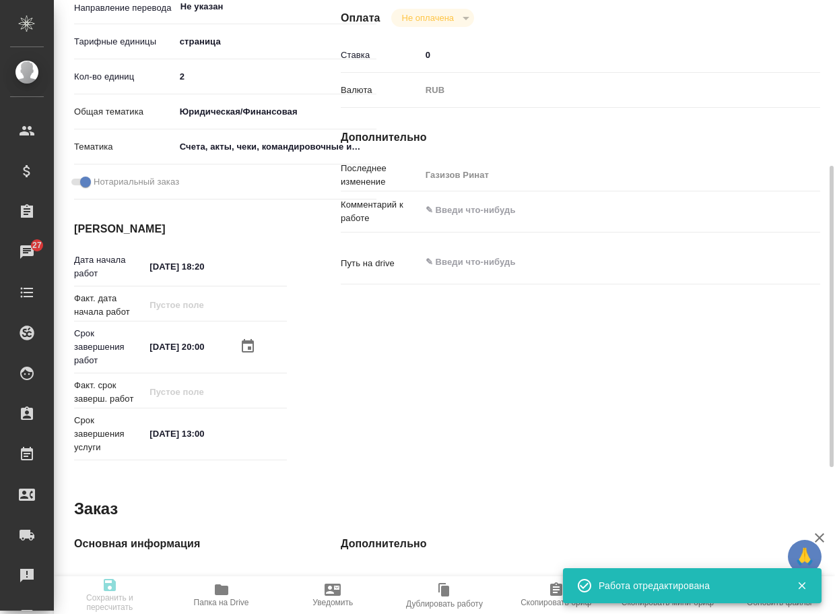
type textarea "x"
type textarea "Приложение к авансовому отчёту англ-рус перевод"
type textarea "x"
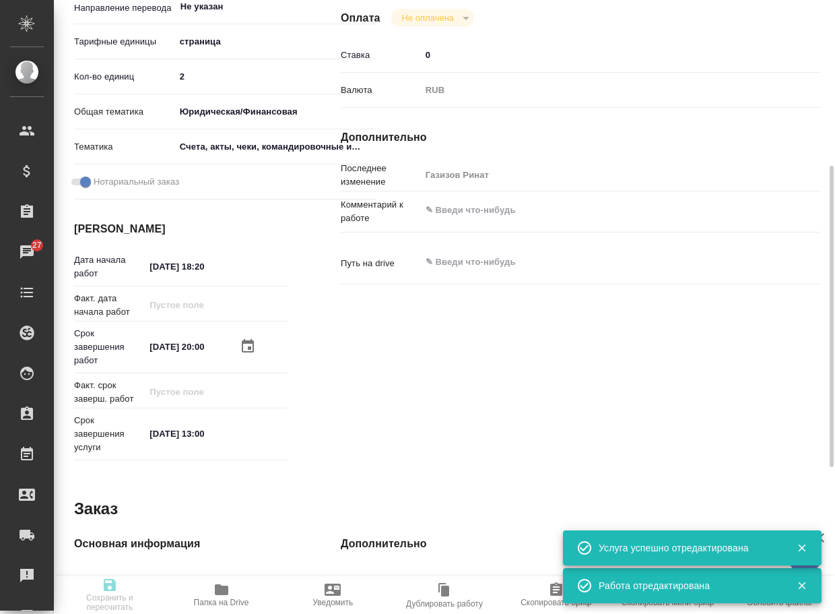
type textarea "x"
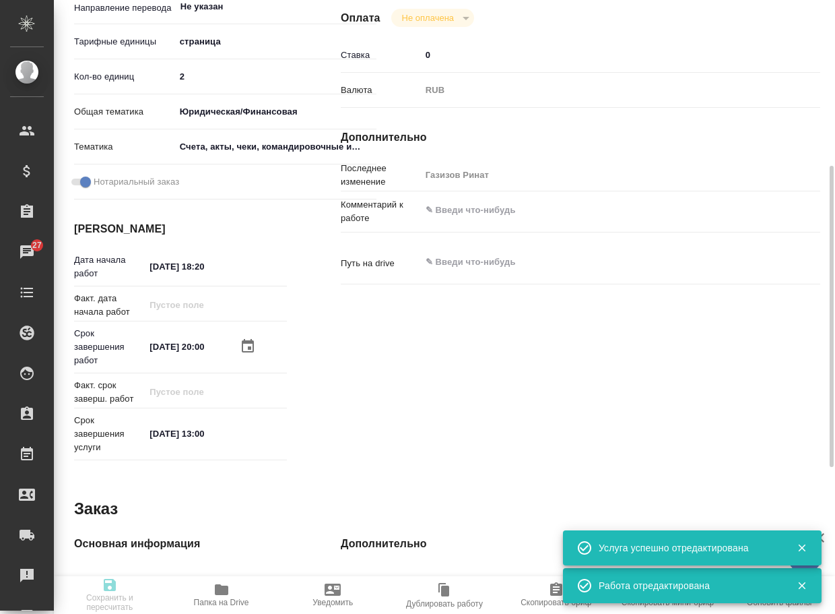
type textarea "x"
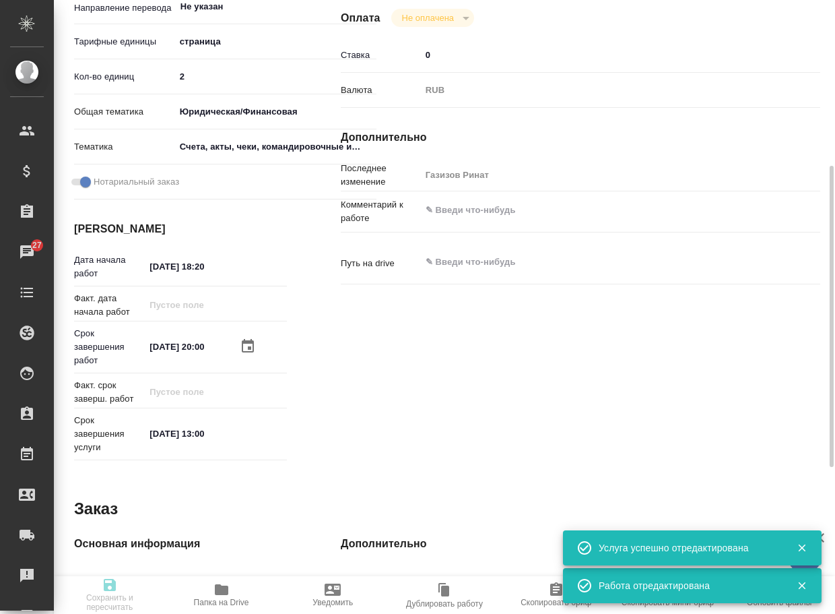
type textarea "x"
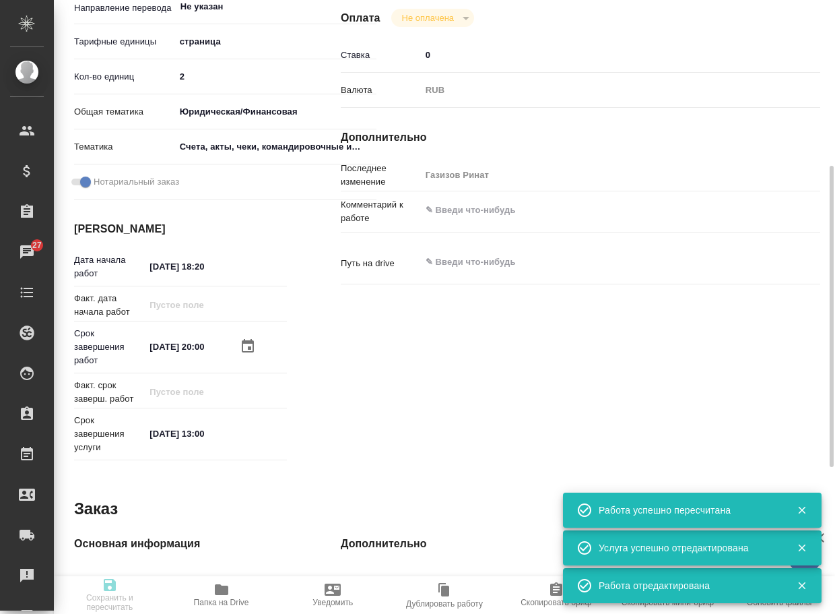
type input "recruiting"
type textarea "Восстановление макета средней сложности с полным соответствием оформлению ориги…"
type textarea "x"
type input "Не указан"
type input "5a8b1489cc6b4906c91bfdb2"
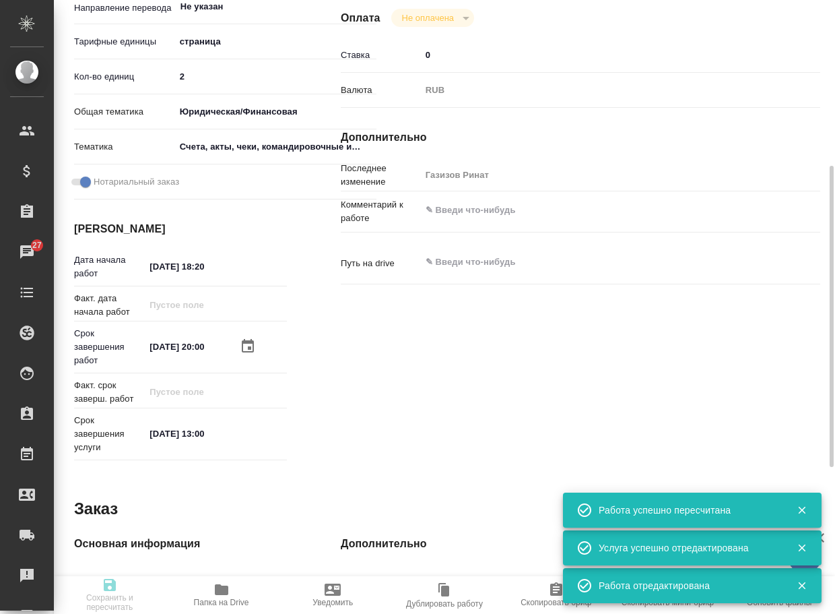
type input "2"
type input "yr-fn"
type input "5f647205b73bc97568ca66c0"
checkbox input "true"
type input "14.10.2025 18:20"
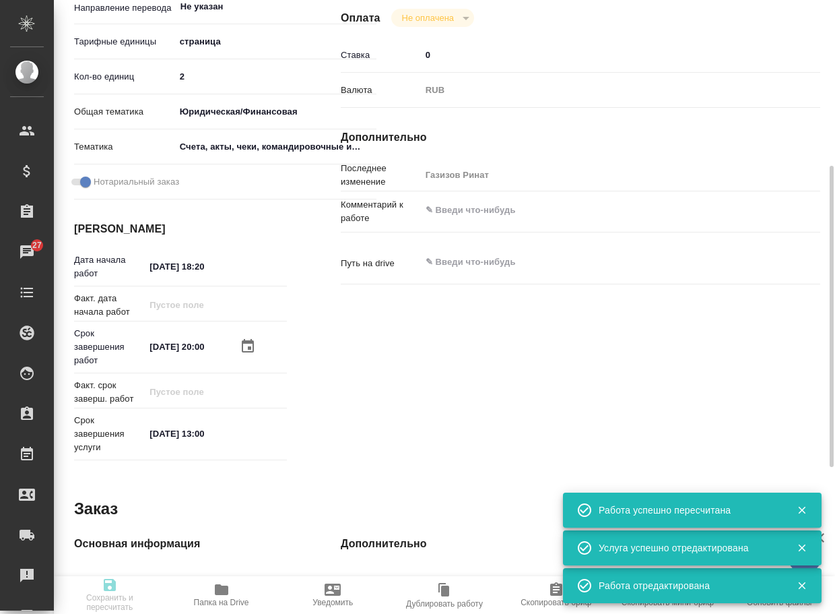
type input "14.10.2025 20:00"
type input "16.10.2025 13:00"
type input "DTPlight"
type input "notPayed"
type input "0"
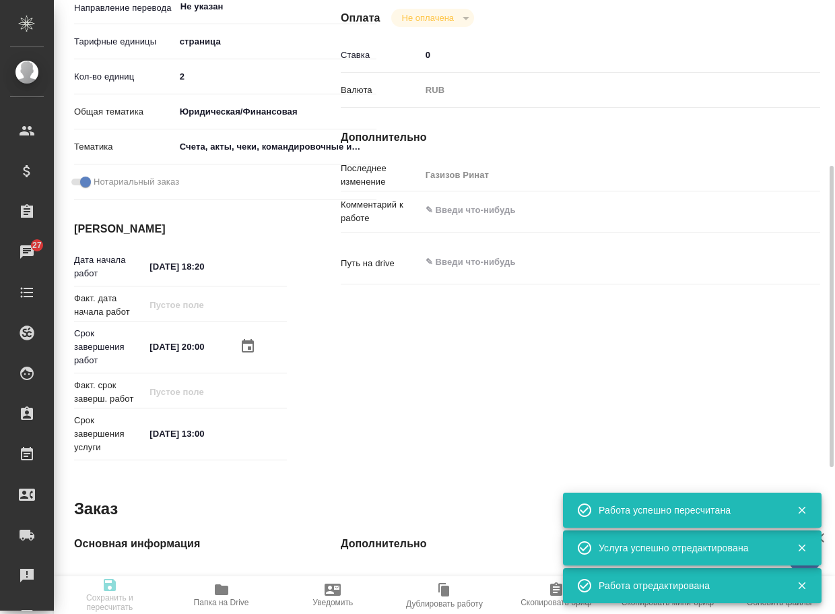
type input "RUB"
type input "Газизов Ринат"
type textarea "x"
type input "C_FL-15987"
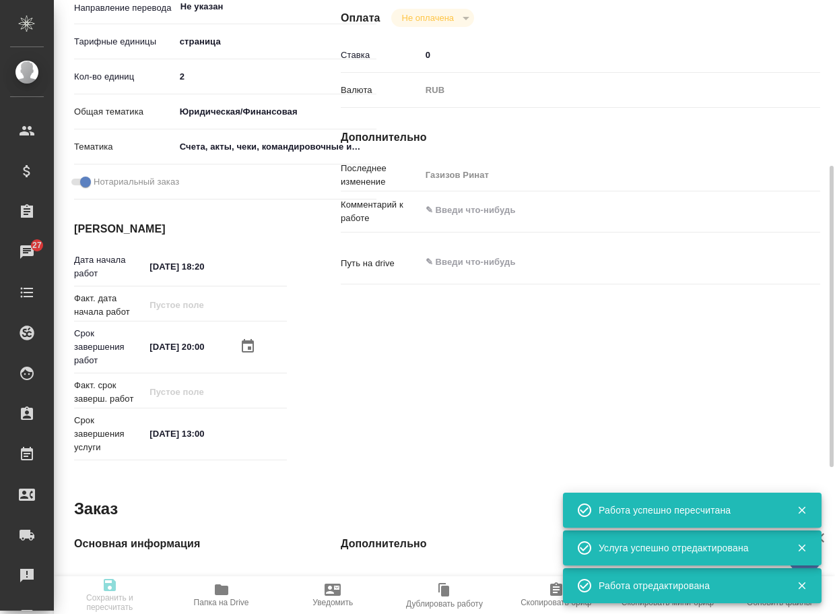
type input "Восстановление макета средней сложности с полным соответствием оформлению ориги…"
type input "Приемка разверстки, Восстановление макета средней сложности с полным соответств…"
type input "Зайцева Светлана"
type input "[PERSON_NAME]"
type input "/Clients/FL_C/Orders/C_FL-15987"
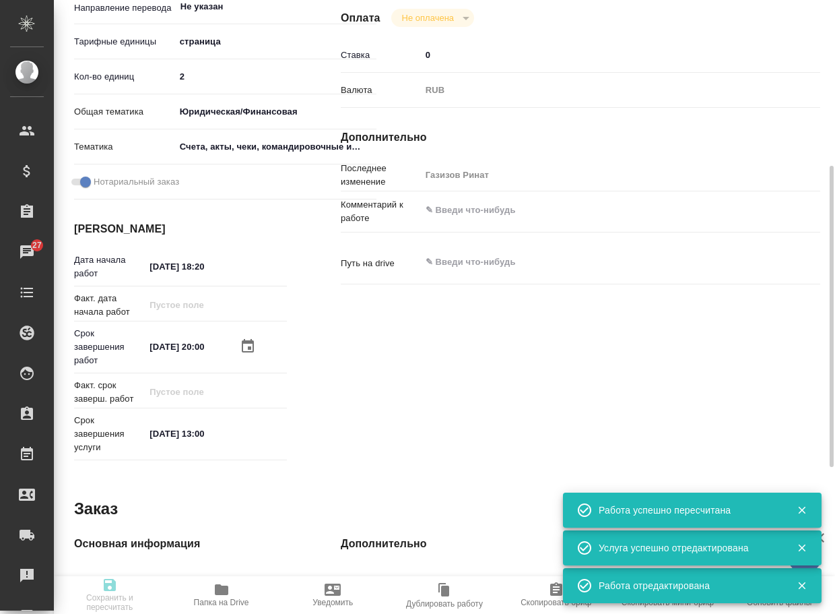
type textarea "x"
type textarea "Приложение к авансовому отчёту англ-рус перевод"
type textarea "x"
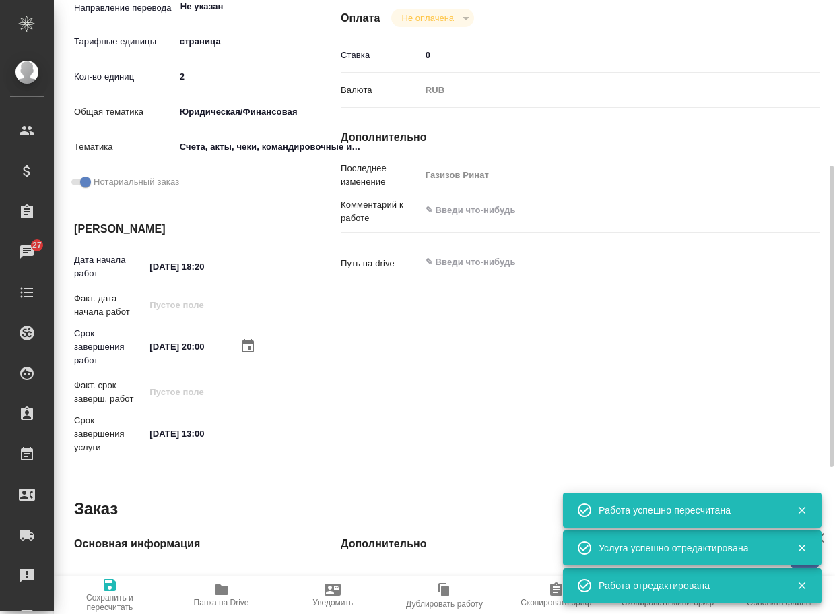
type textarea "x"
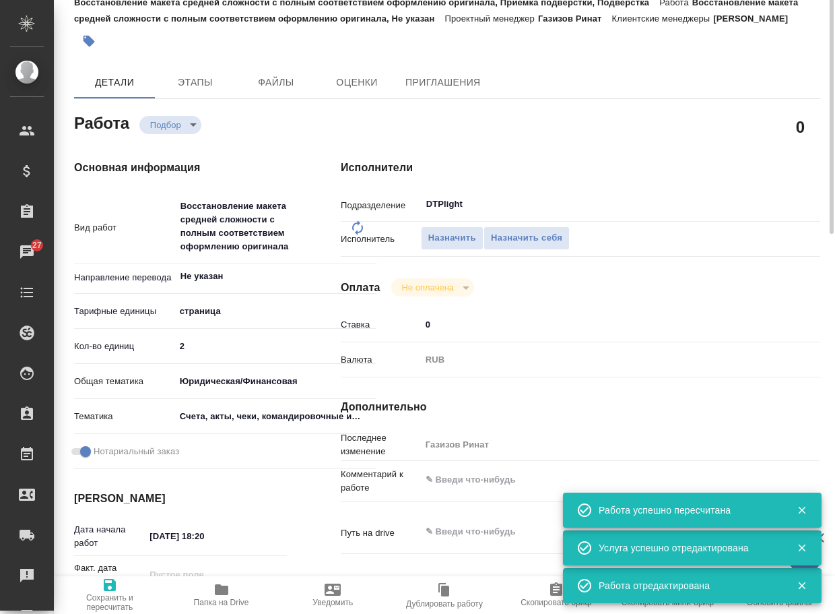
type textarea "x"
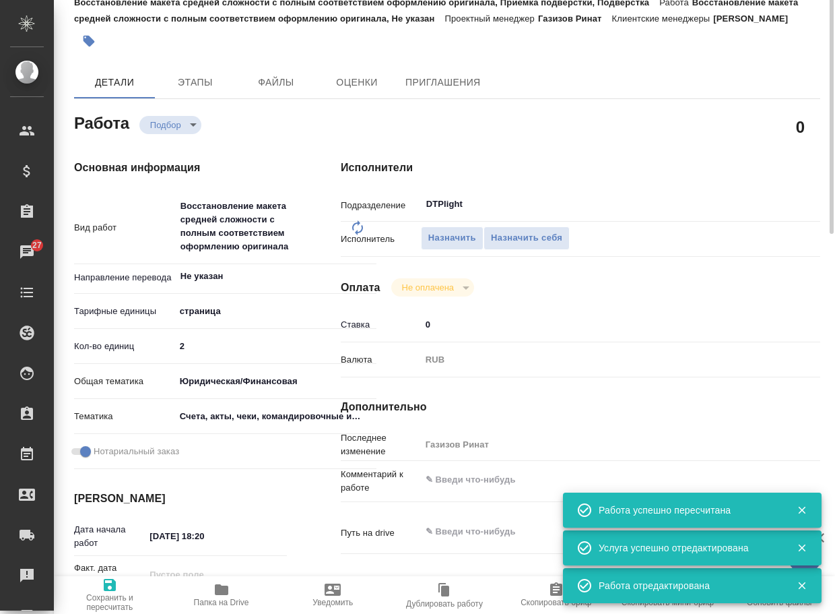
scroll to position [0, 0]
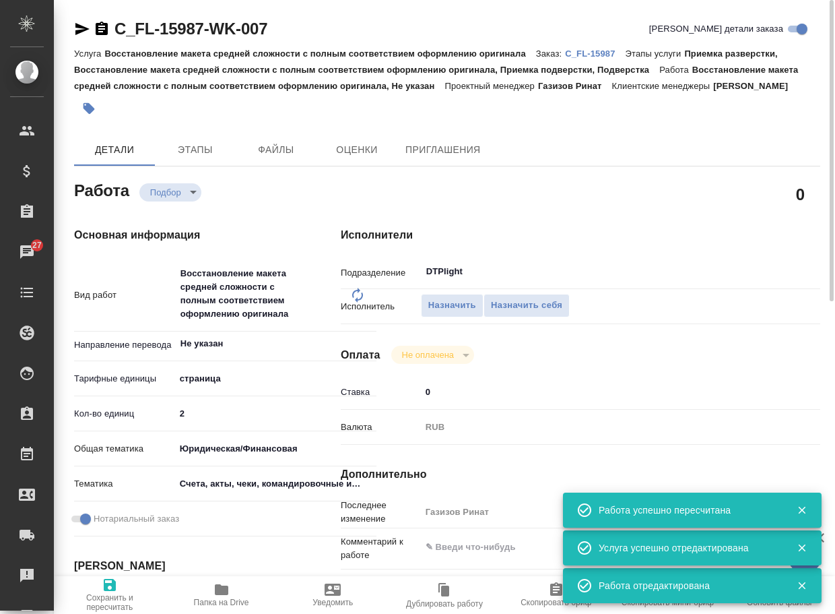
type textarea "x"
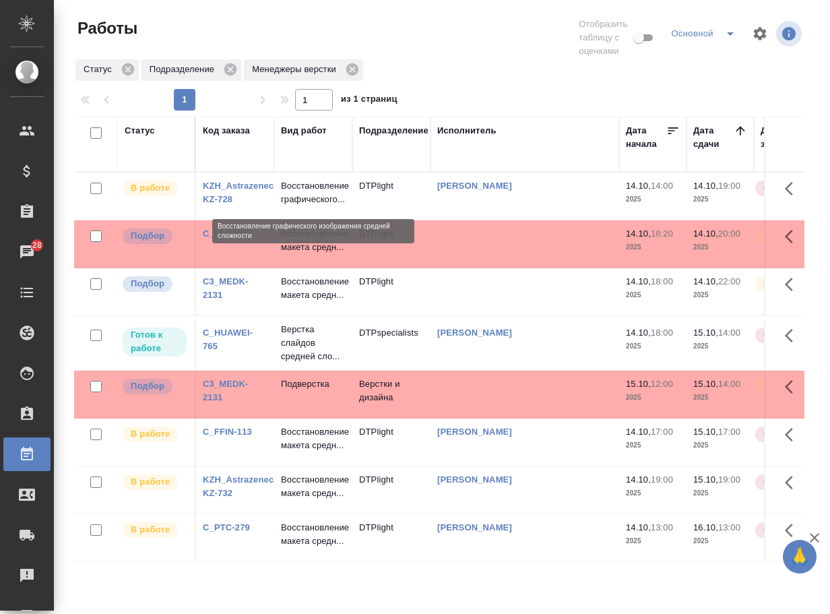
click at [308, 192] on p "Восстановление графического..." at bounding box center [313, 192] width 65 height 27
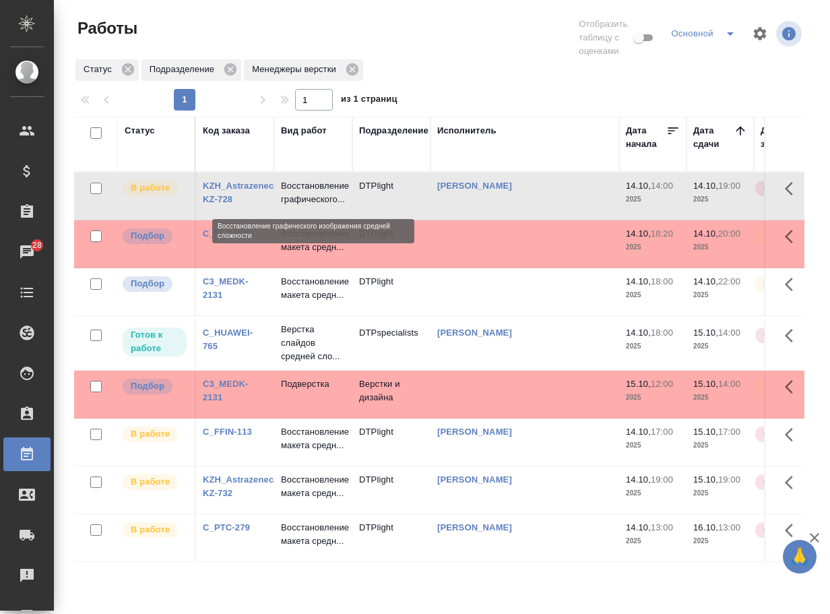
click at [308, 192] on p "Восстановление графического..." at bounding box center [313, 192] width 65 height 27
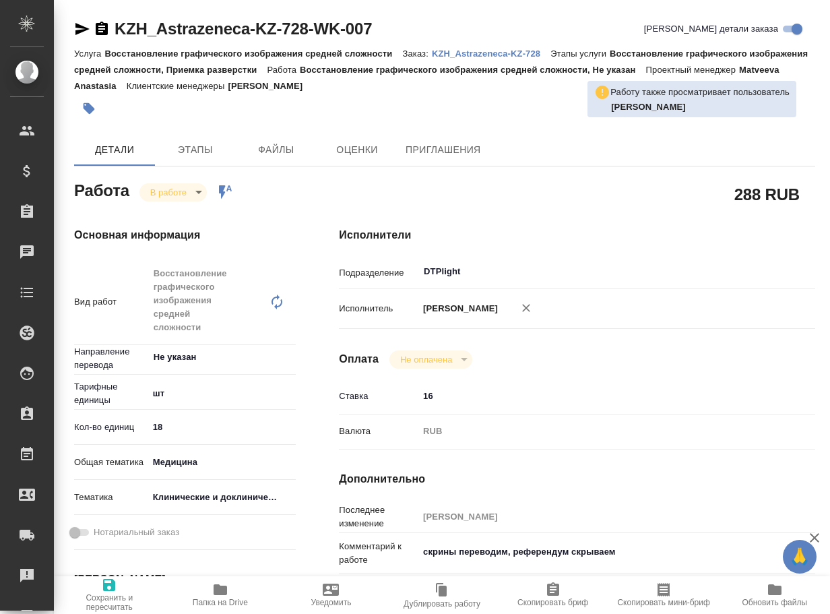
type textarea "x"
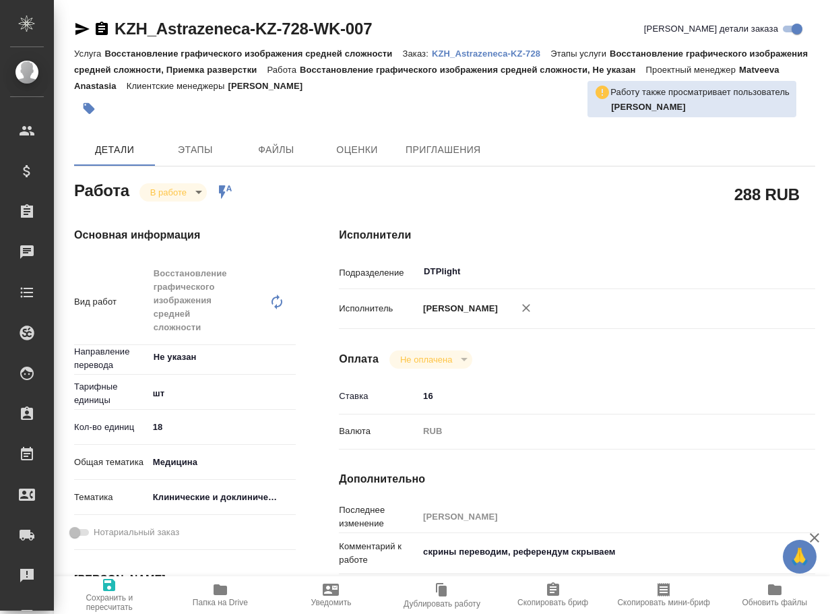
type textarea "x"
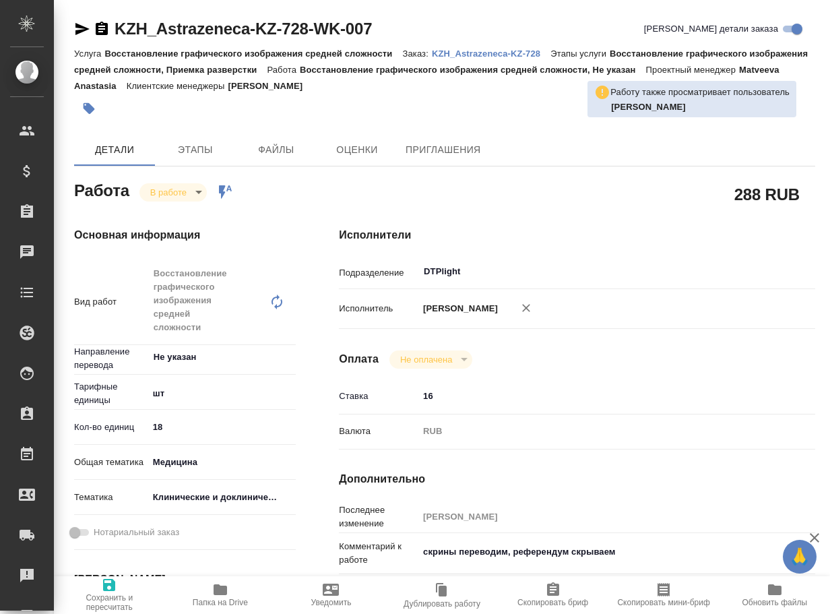
type textarea "x"
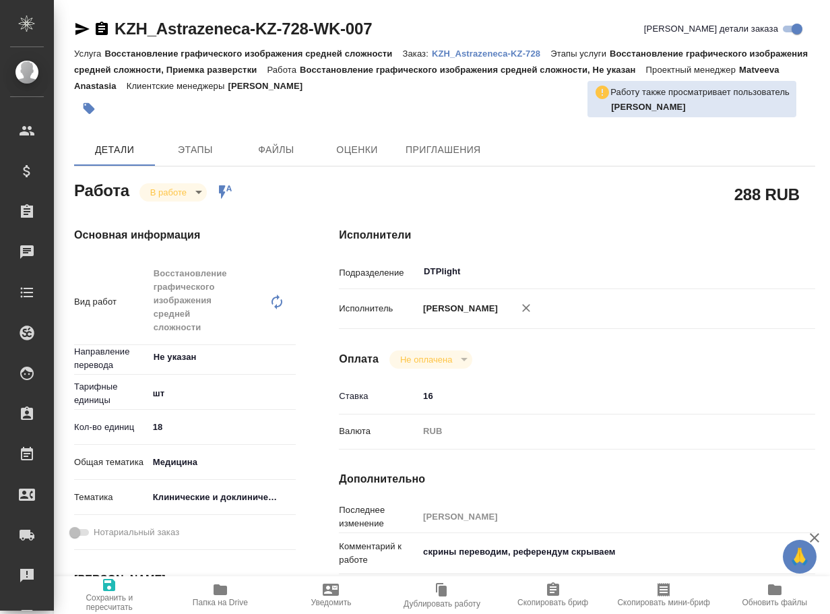
type textarea "x"
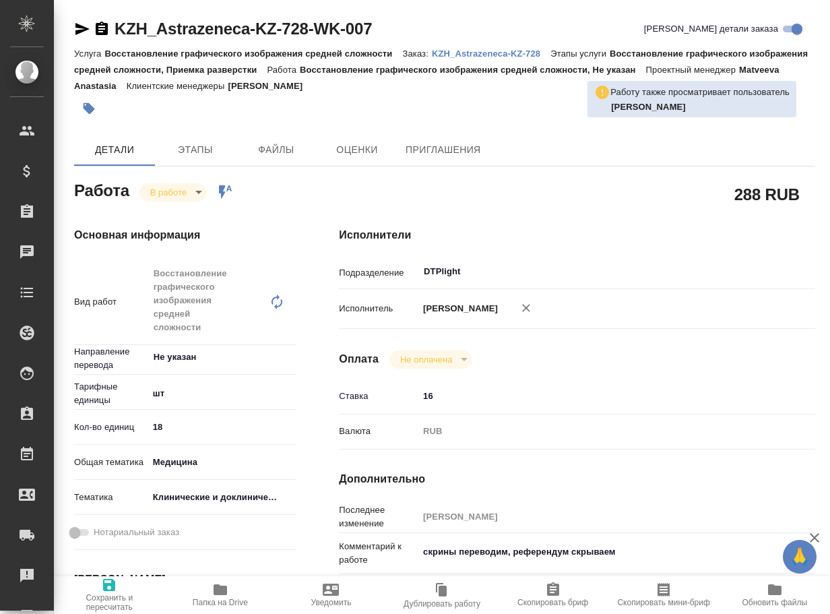
type textarea "x"
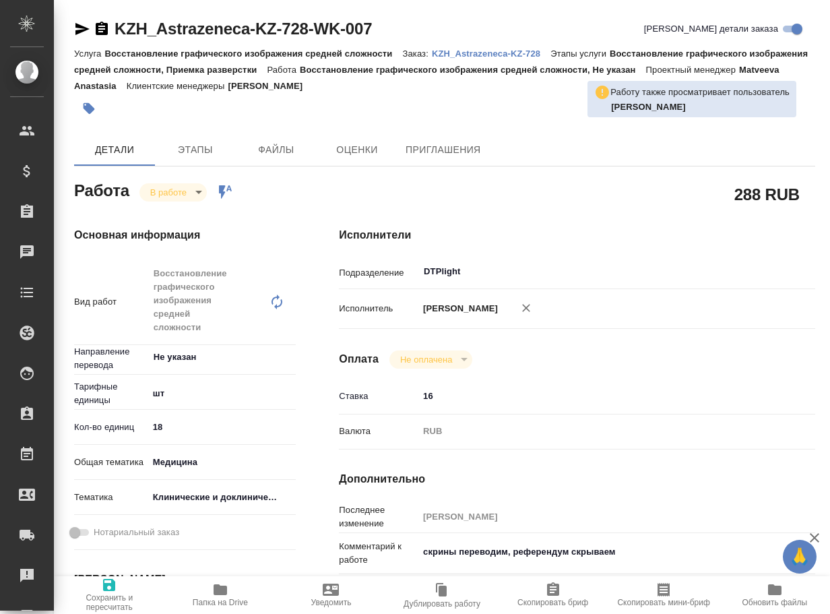
type textarea "x"
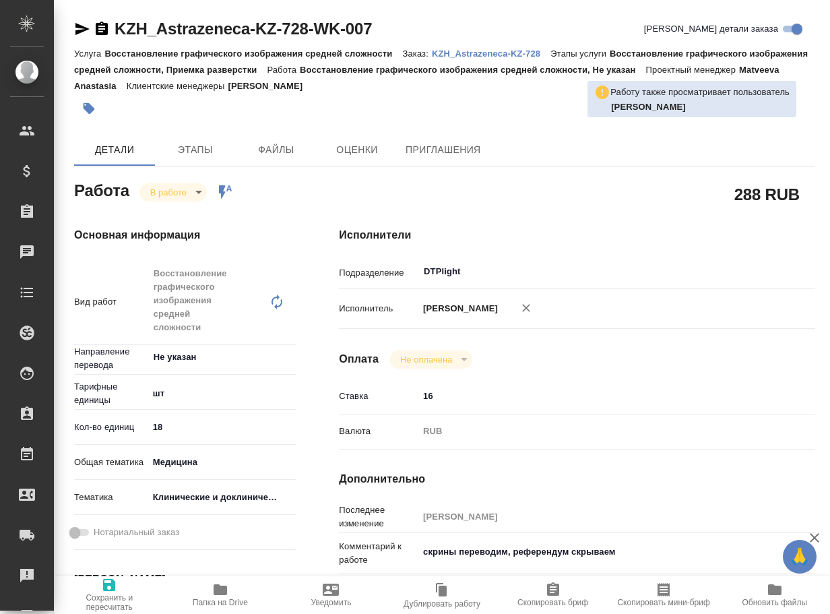
type textarea "x"
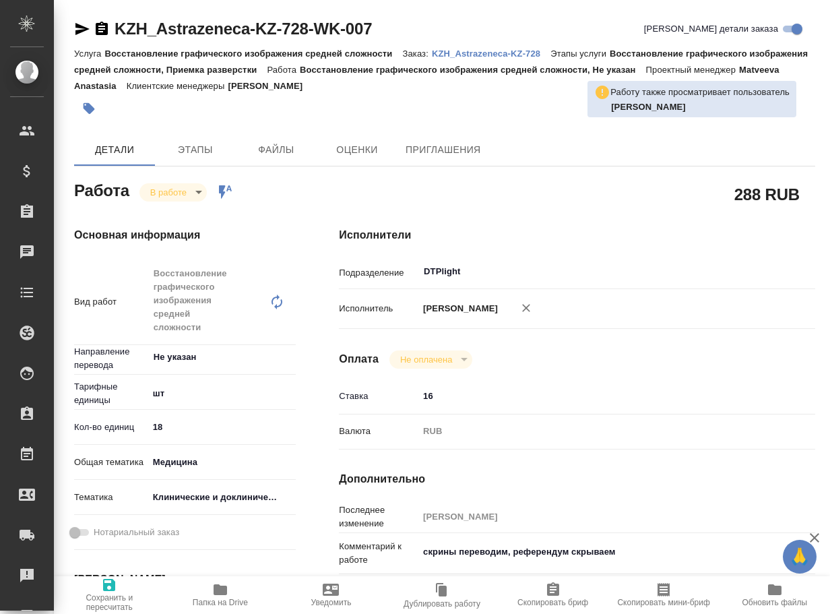
type textarea "x"
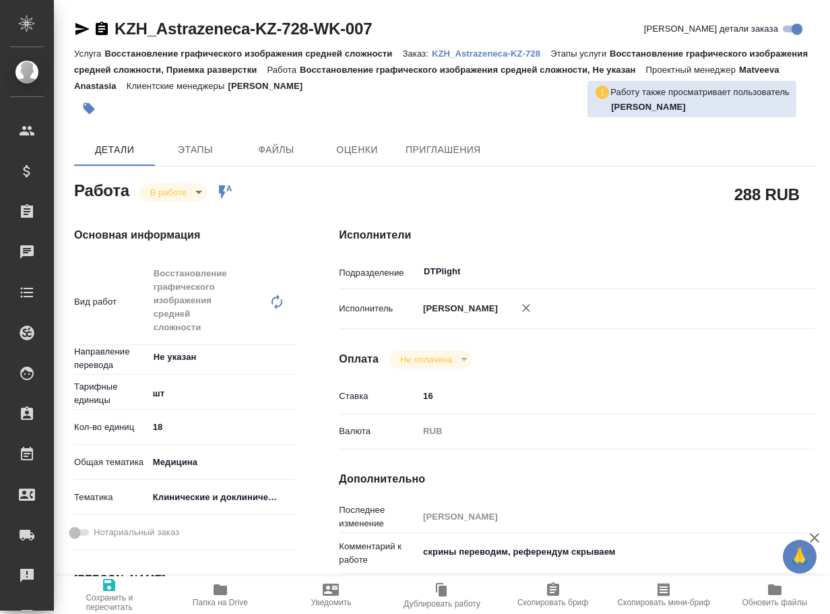
type textarea "x"
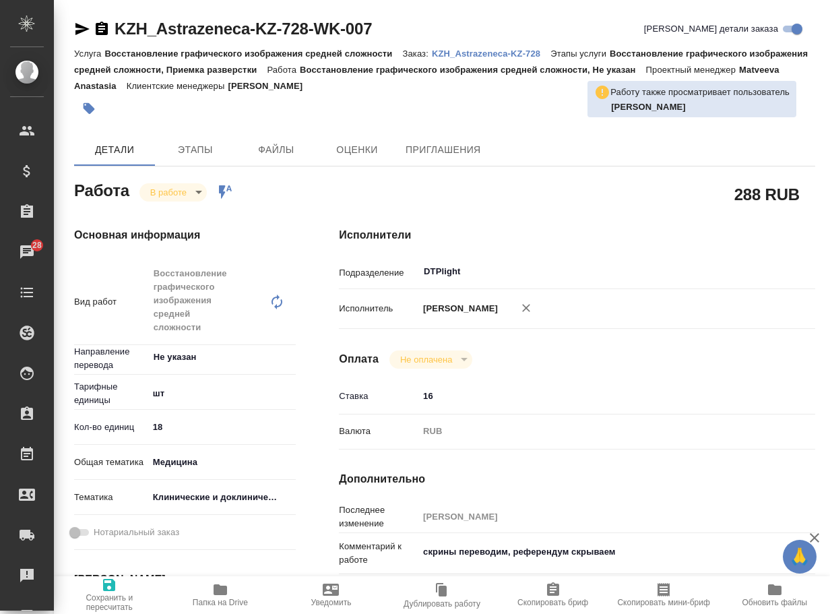
click at [223, 593] on icon "button" at bounding box center [219, 589] width 13 height 11
click at [213, 587] on icon "button" at bounding box center [219, 589] width 13 height 11
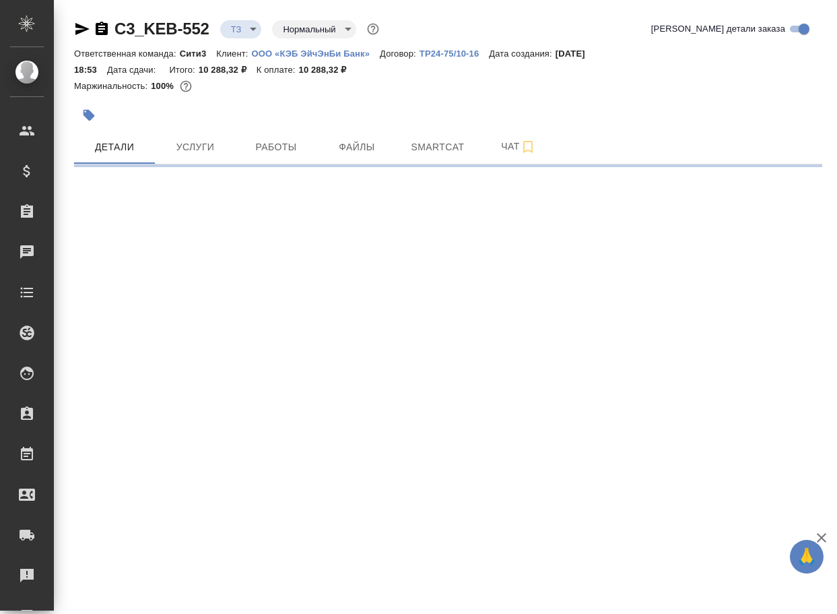
select select "RU"
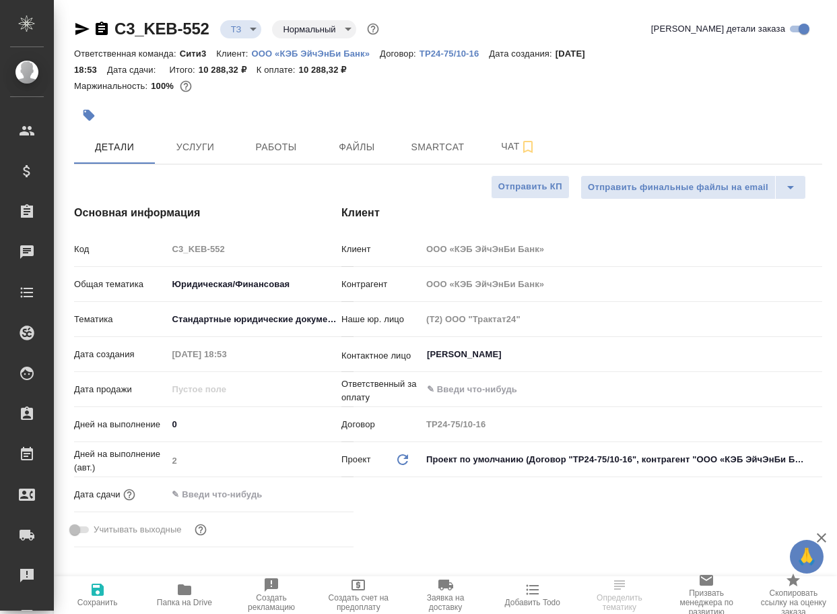
type textarea "x"
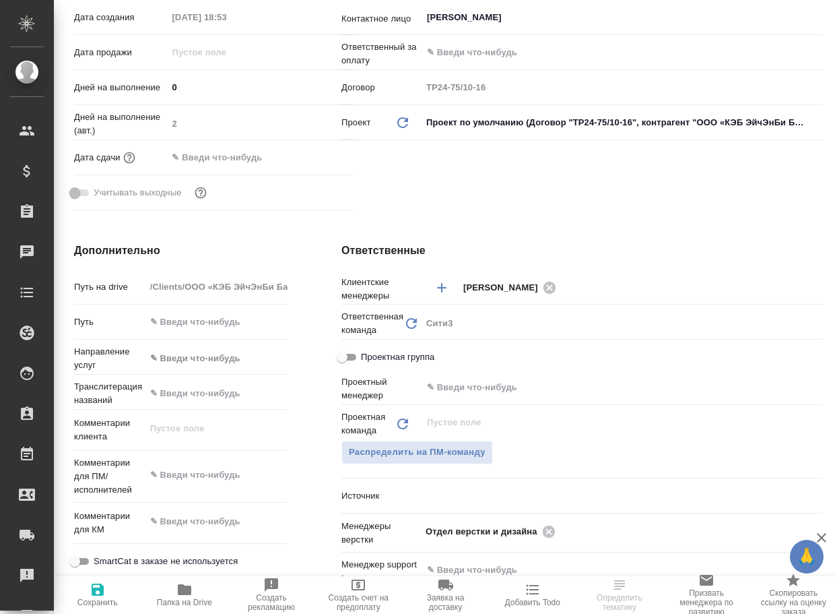
type textarea "x"
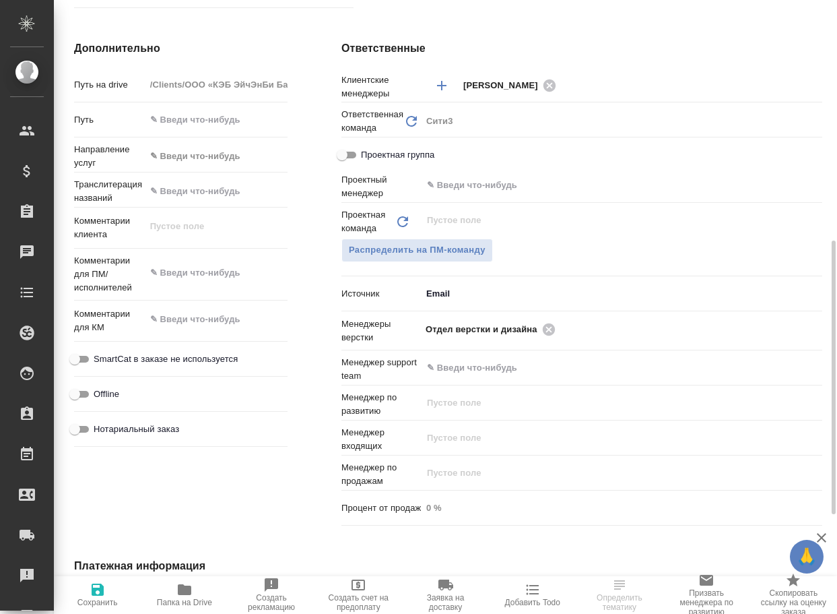
click at [184, 590] on icon "button" at bounding box center [184, 589] width 13 height 11
type textarea "x"
select select "RU"
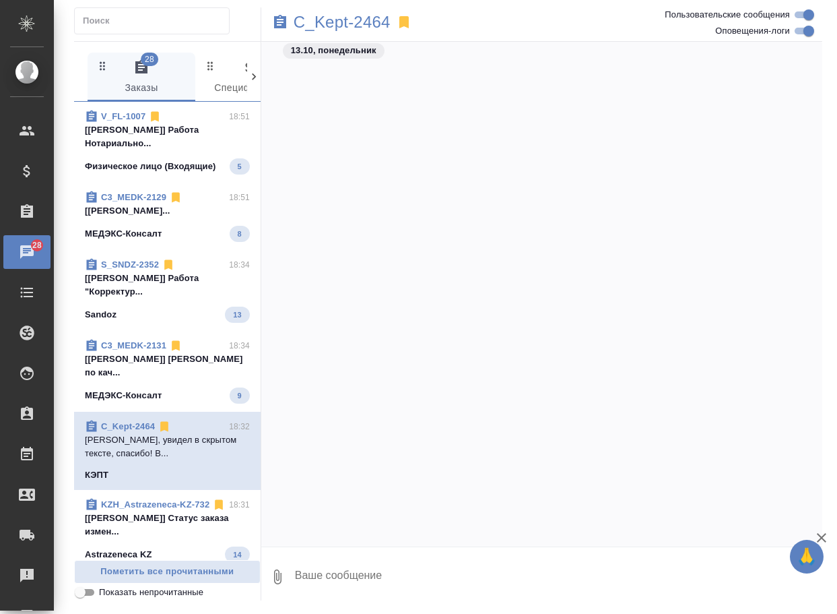
scroll to position [52122, 0]
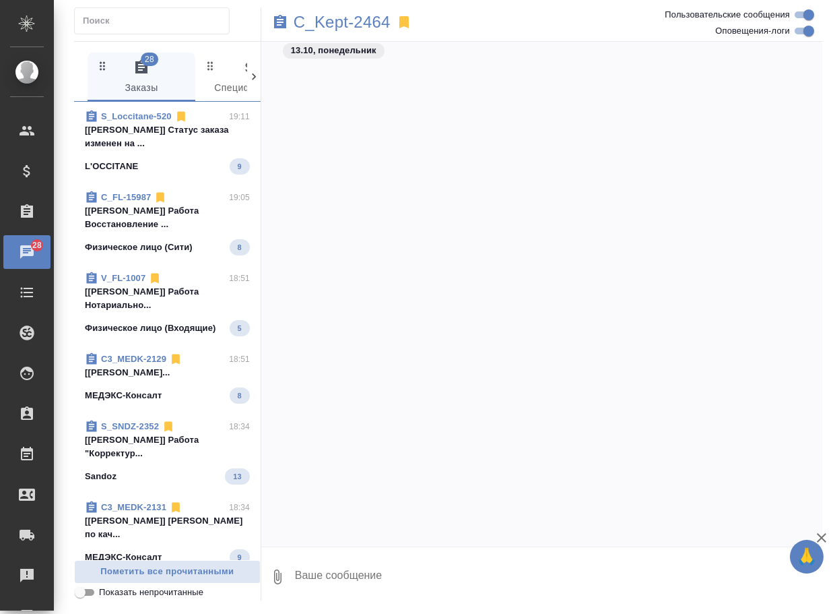
scroll to position [52122, 0]
